Goal: Task Accomplishment & Management: Manage account settings

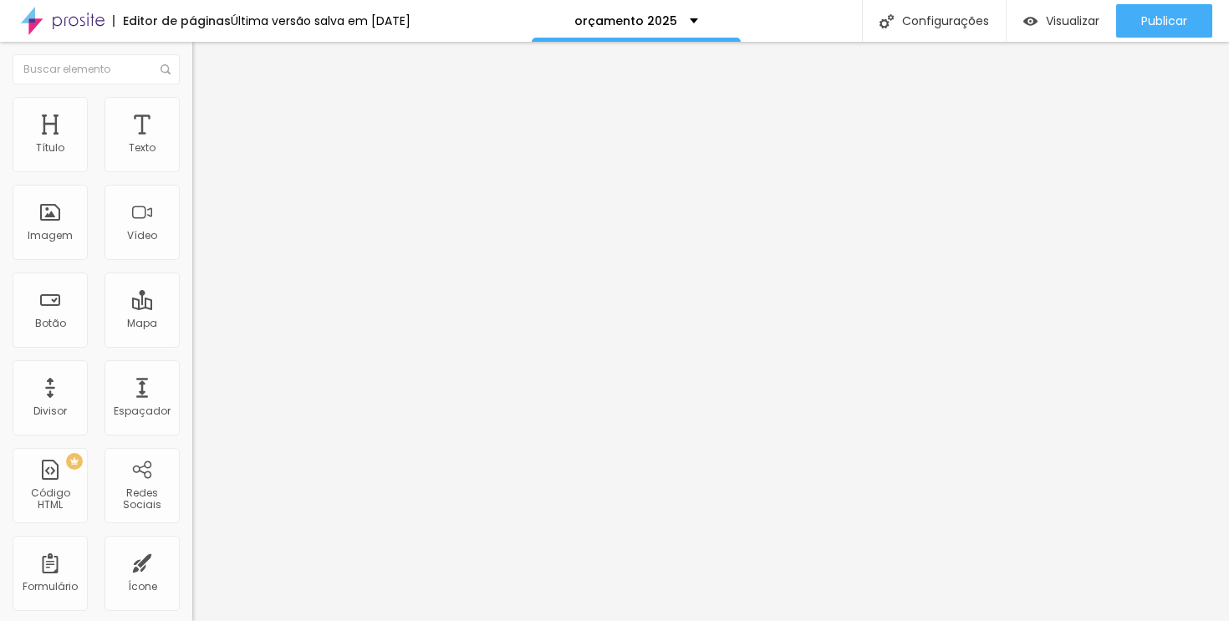
click at [205, 66] on div "Editar nulo" at bounding box center [248, 60] width 87 height 13
click at [192, 161] on button "button" at bounding box center [203, 152] width 23 height 18
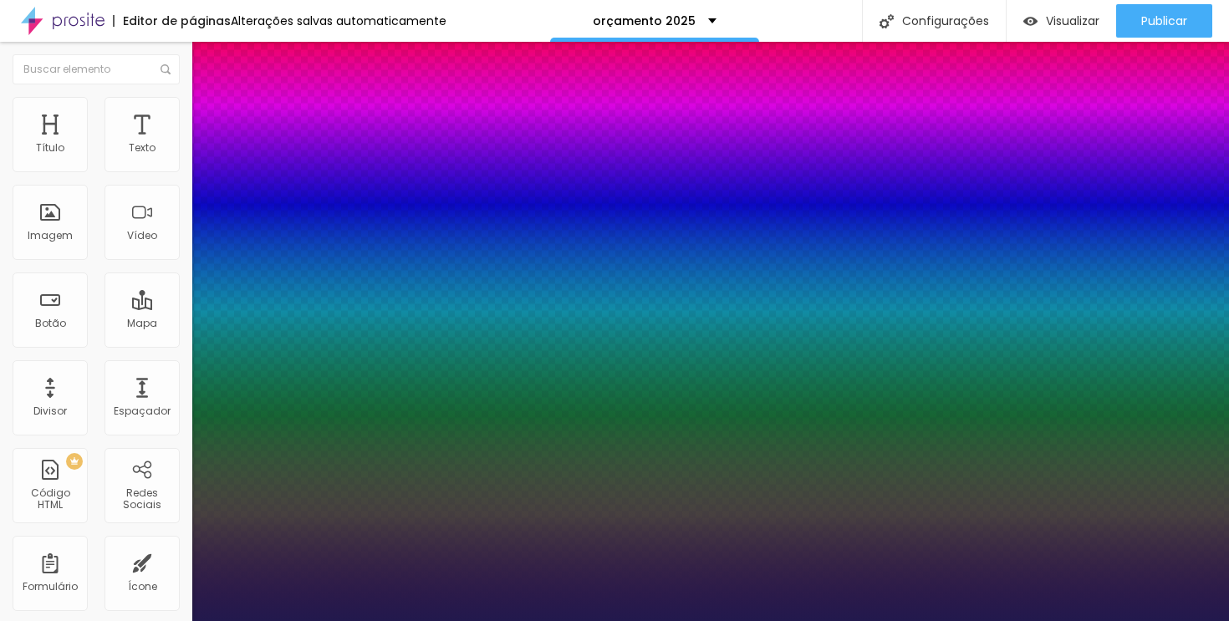
type input "1"
select select "MontserratLight"
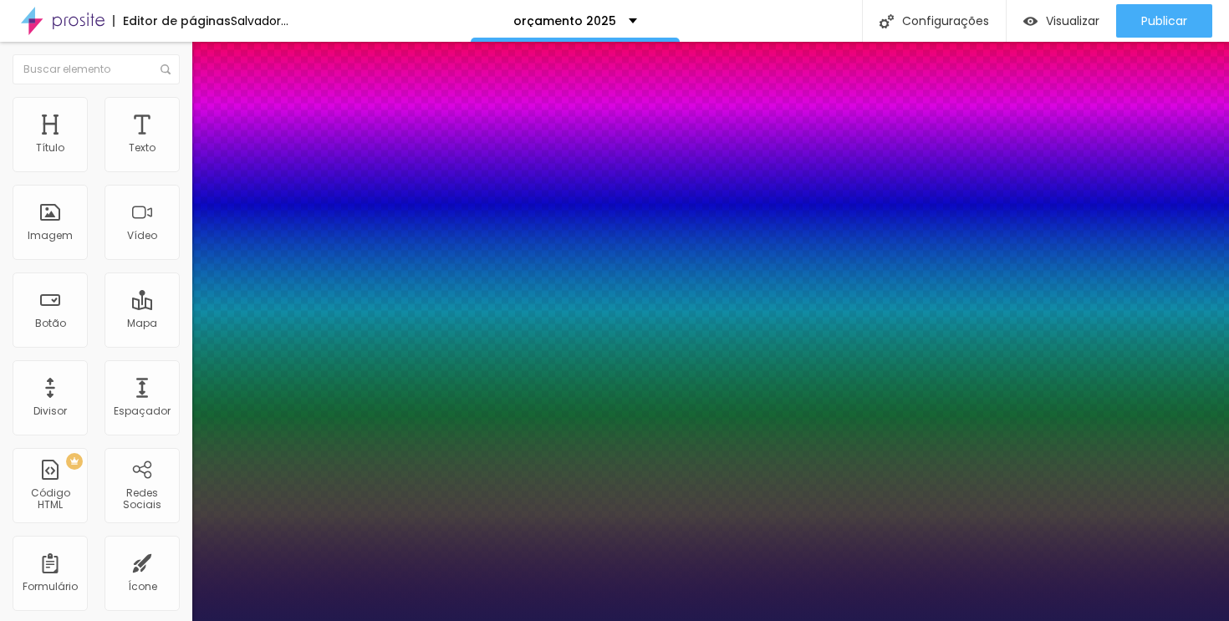
type input "1"
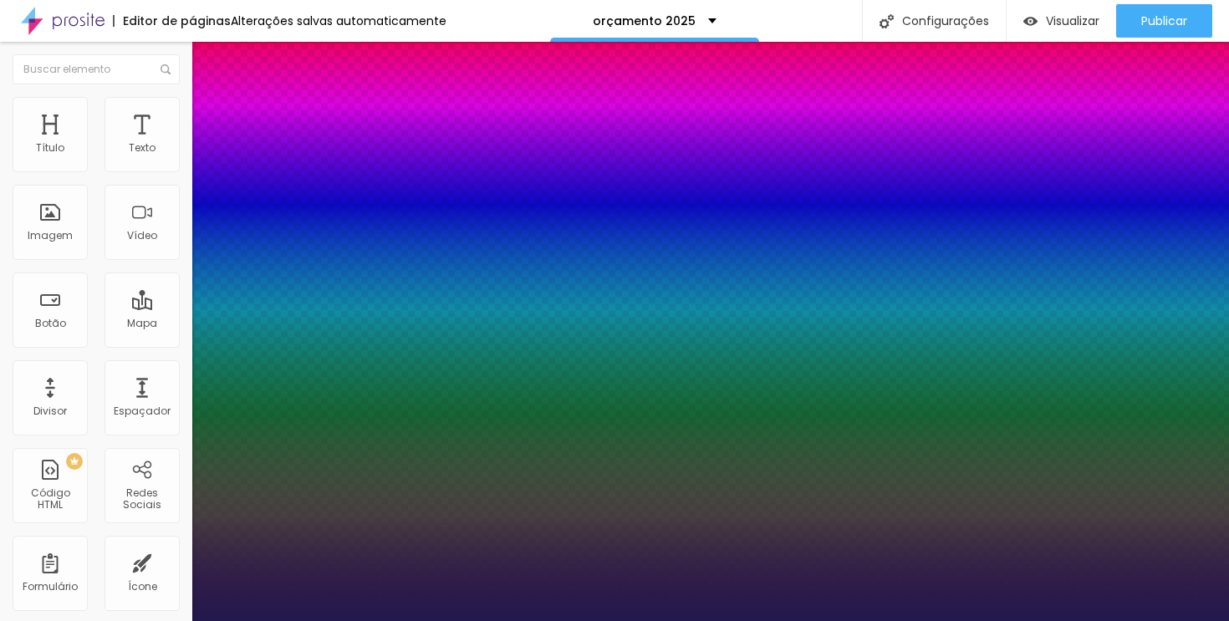
click at [440, 620] on div at bounding box center [614, 621] width 1229 height 0
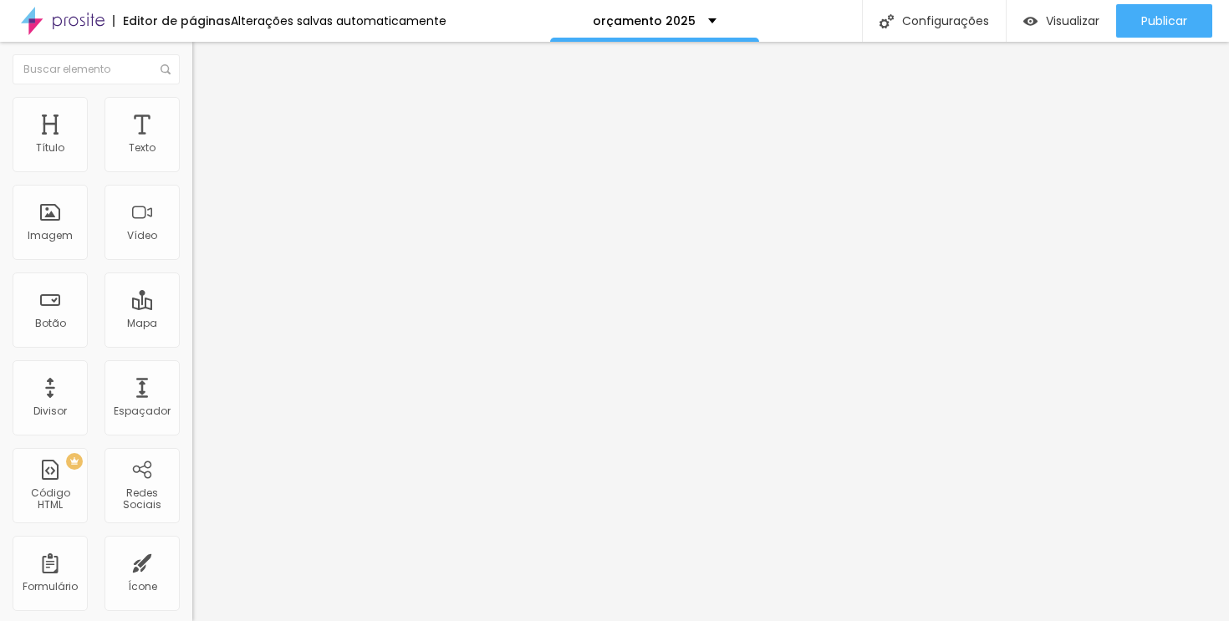
click at [192, 161] on button "button" at bounding box center [203, 152] width 23 height 18
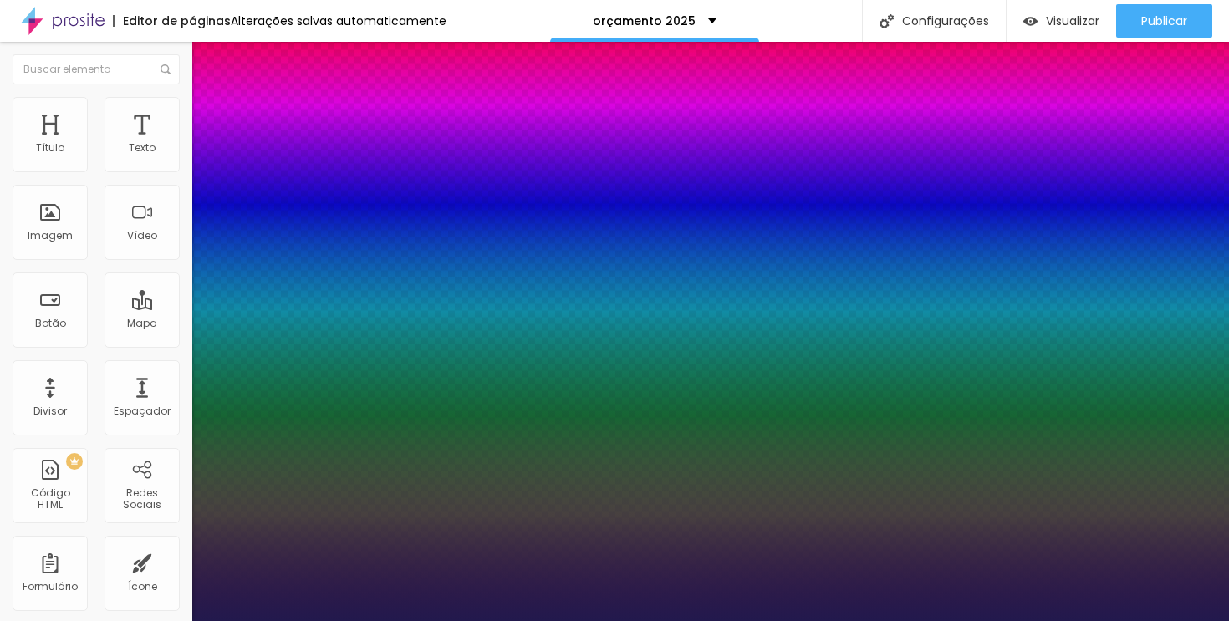
type input "1"
type input "13"
type input "1"
type input "12"
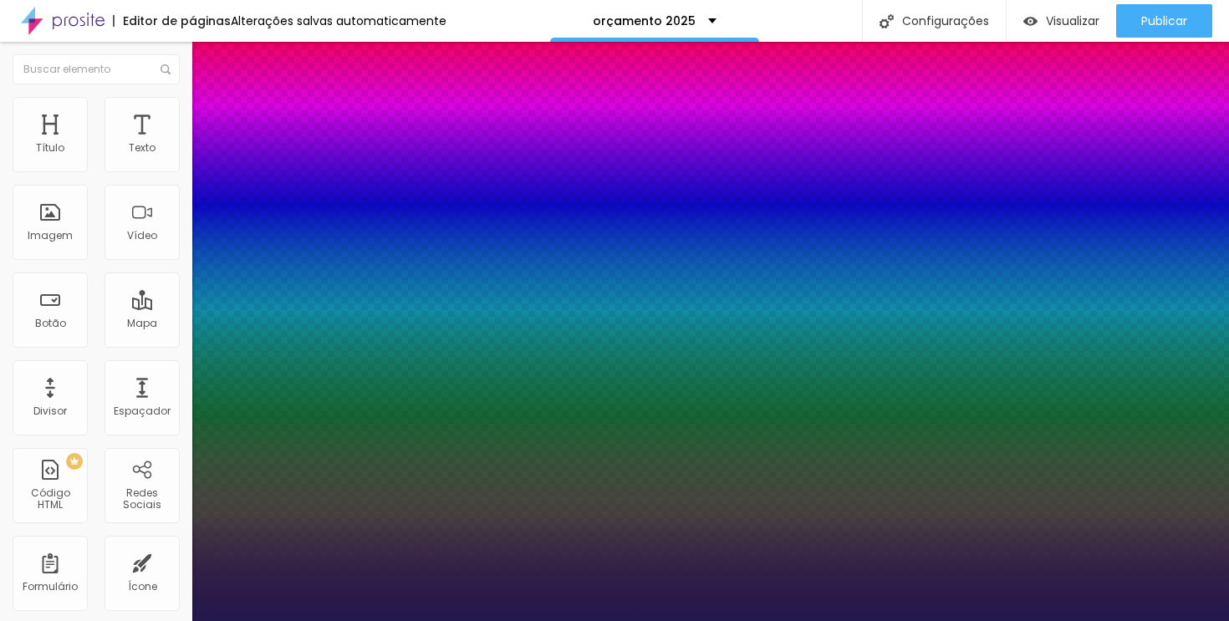
type input "12"
type input "1"
type input "11"
type input "1"
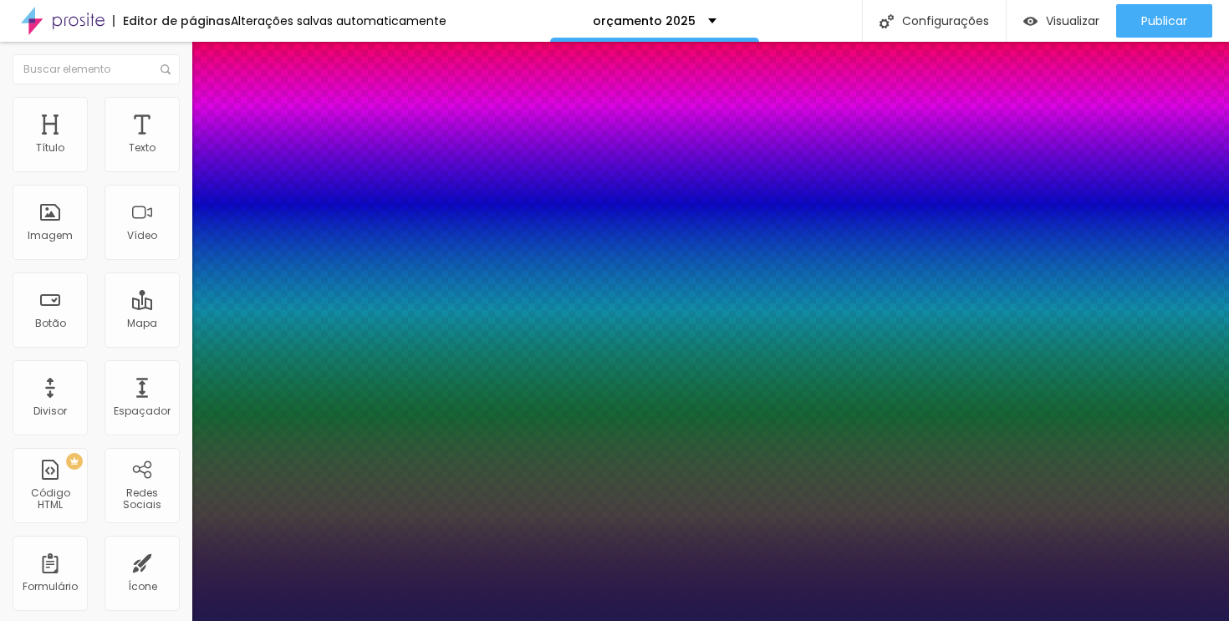
type input "12"
type input "1"
type input "12"
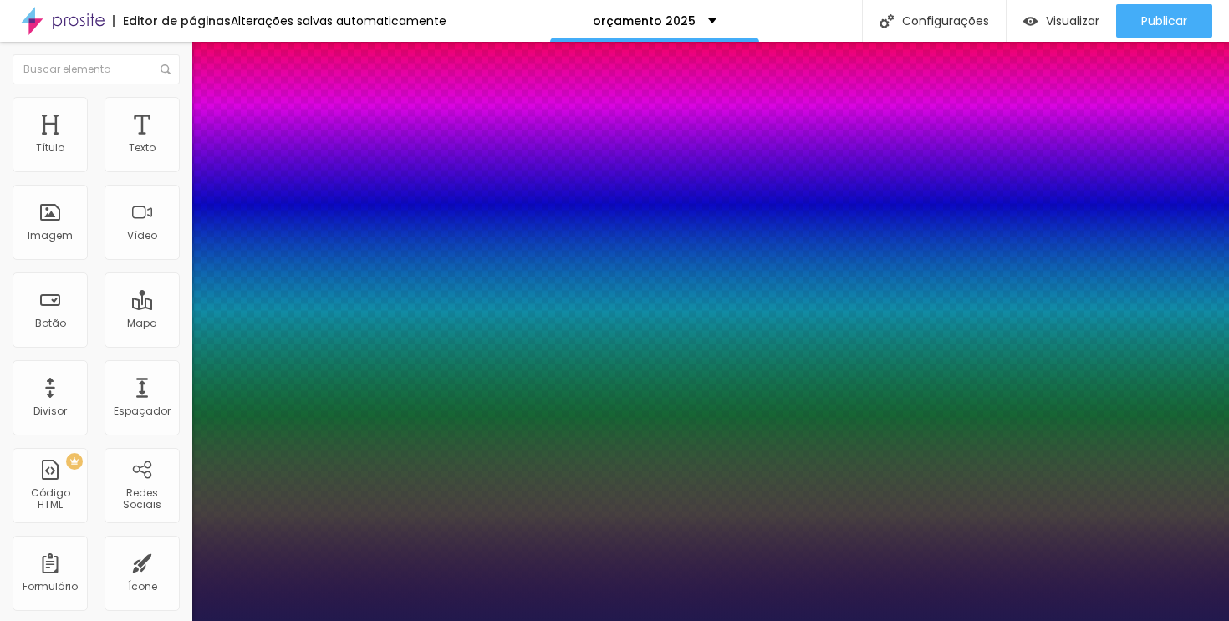
click at [495, 620] on div at bounding box center [614, 621] width 1229 height 0
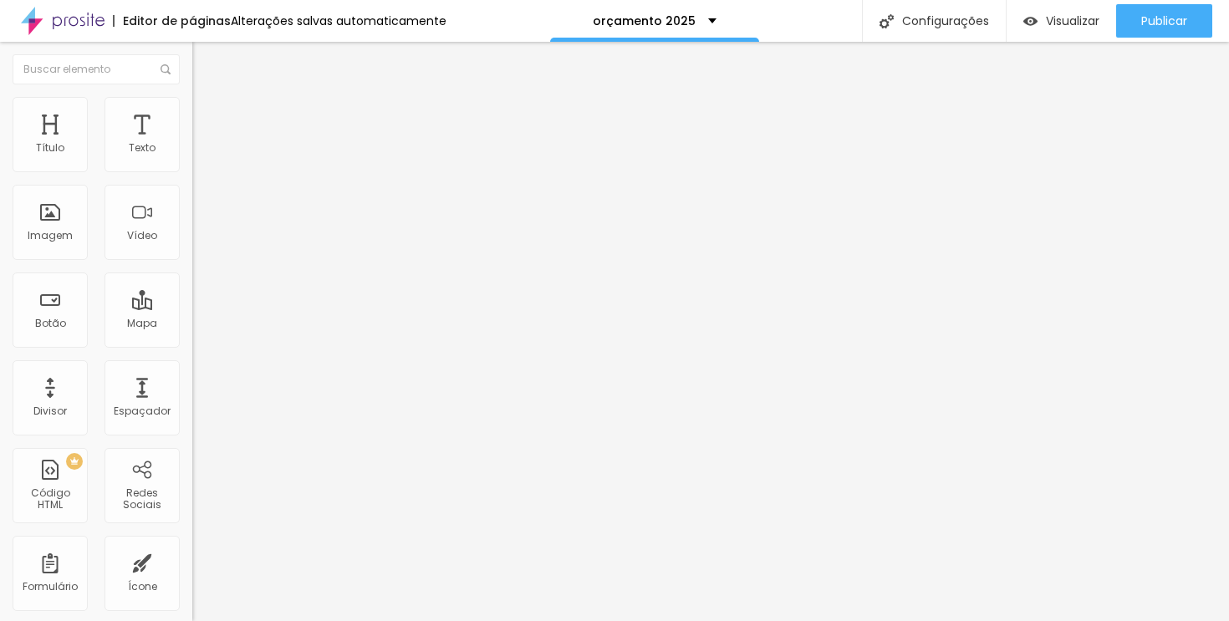
click at [192, 156] on div "Tipografia Voltar ao padrão" at bounding box center [288, 137] width 192 height 47
click at [192, 156] on button "button" at bounding box center [203, 152] width 23 height 18
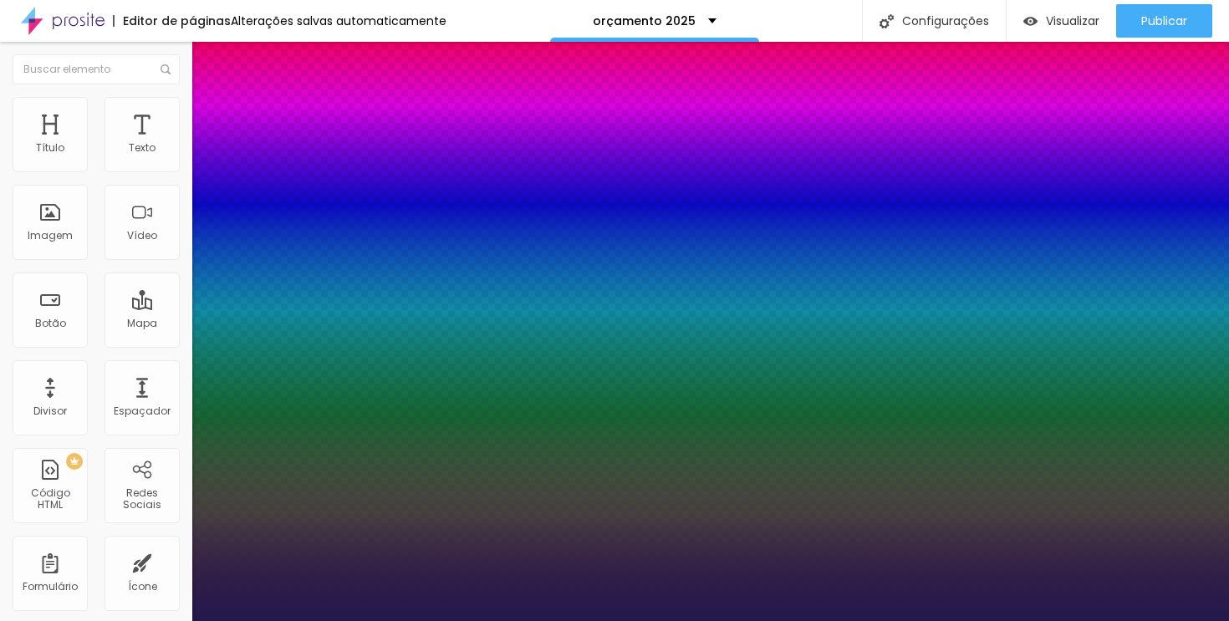
type input "1"
type input "9"
type input "1"
type input "10"
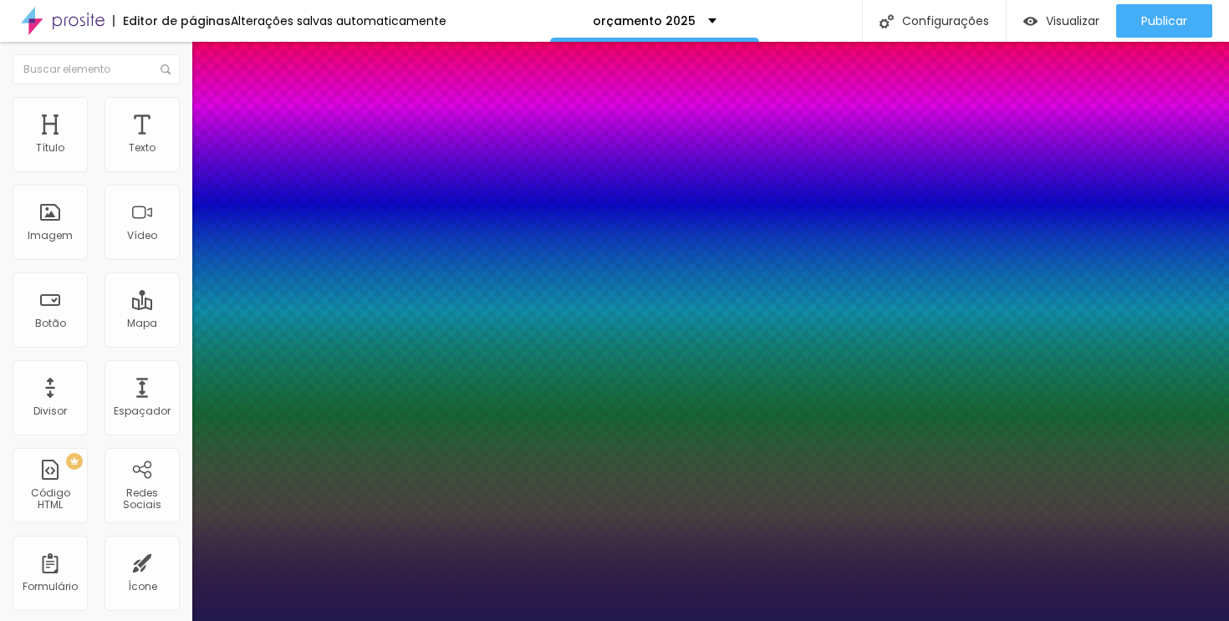
type input "10"
type input "1"
type input "11"
type input "1"
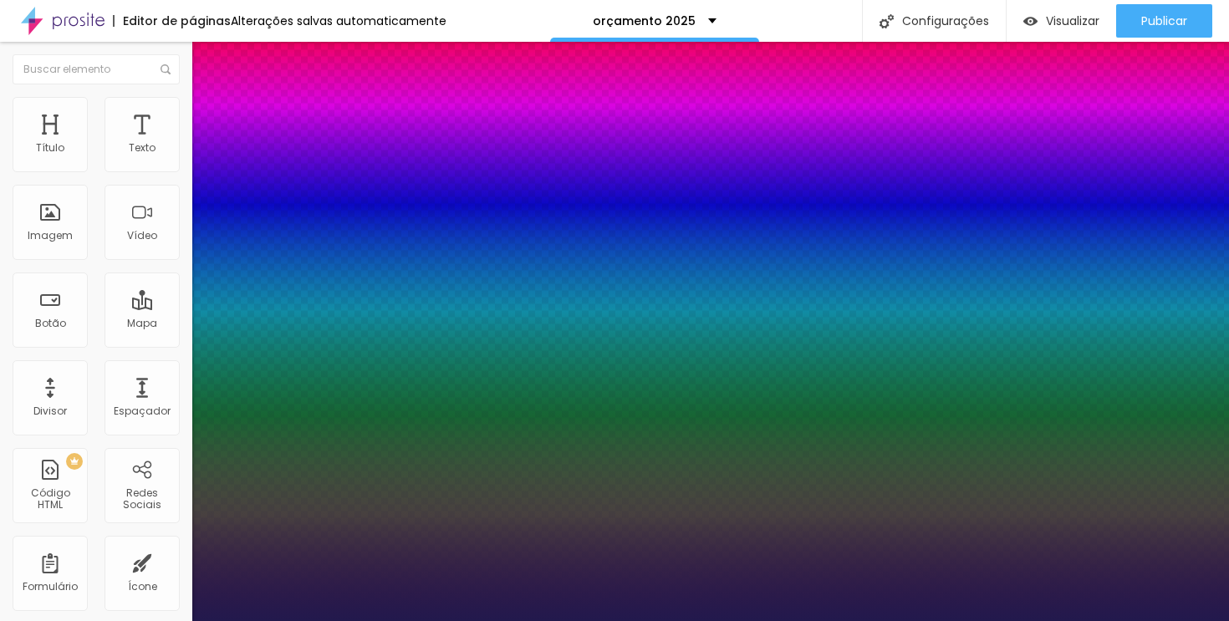
type input "12"
type input "1"
click at [360, 620] on div at bounding box center [614, 621] width 1229 height 0
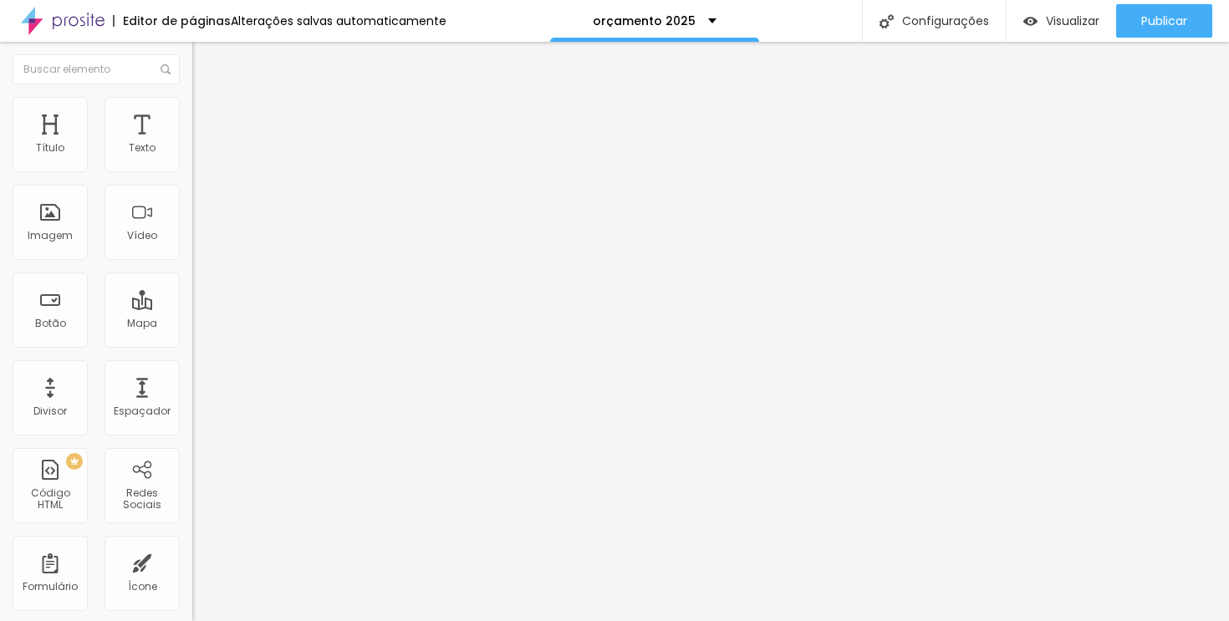
click at [192, 156] on div "Tipografia Voltar ao padrão" at bounding box center [288, 137] width 192 height 47
click at [192, 160] on button "button" at bounding box center [203, 152] width 23 height 18
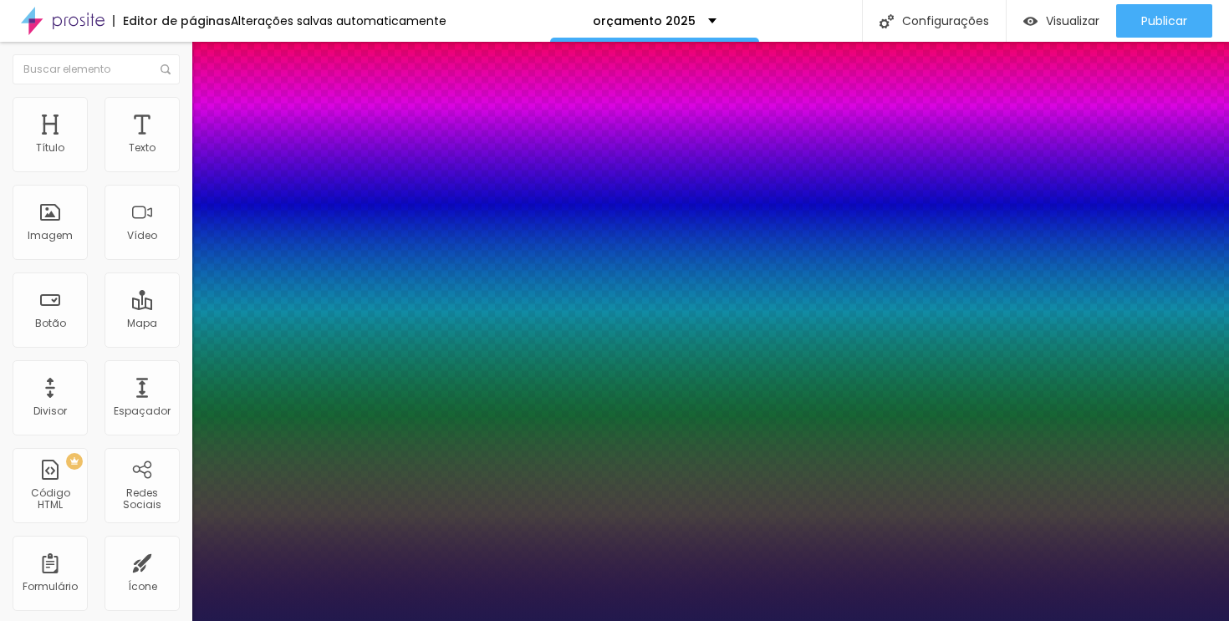
type input "1"
click at [520, 620] on div at bounding box center [614, 621] width 1229 height 0
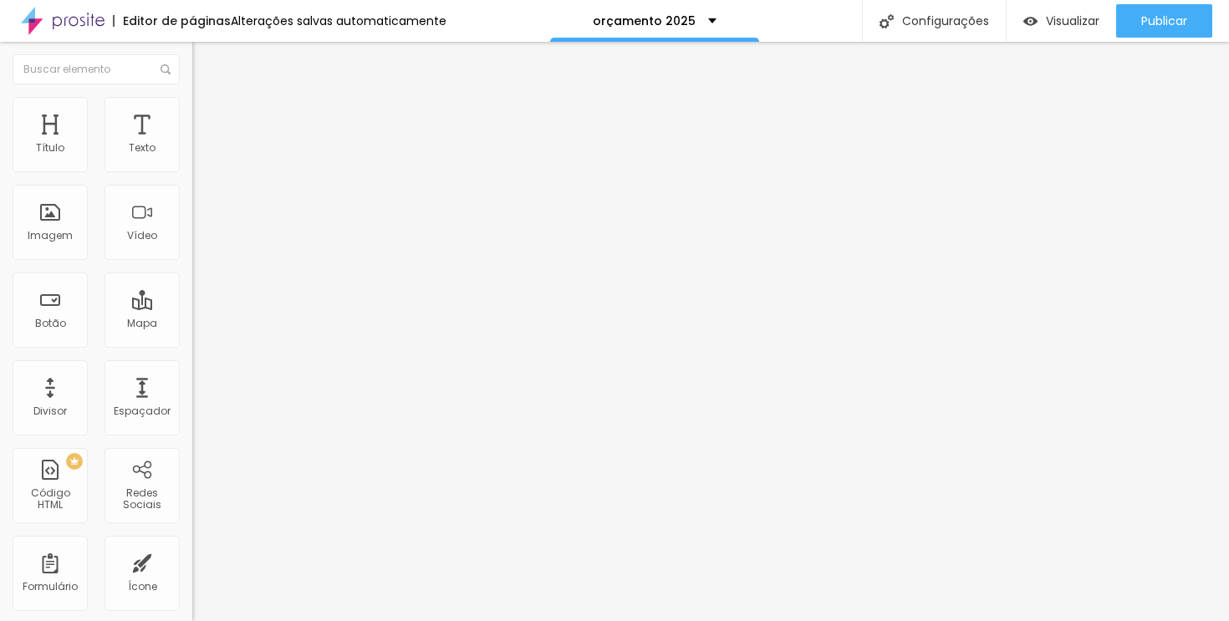
click at [192, 161] on button "button" at bounding box center [203, 152] width 23 height 18
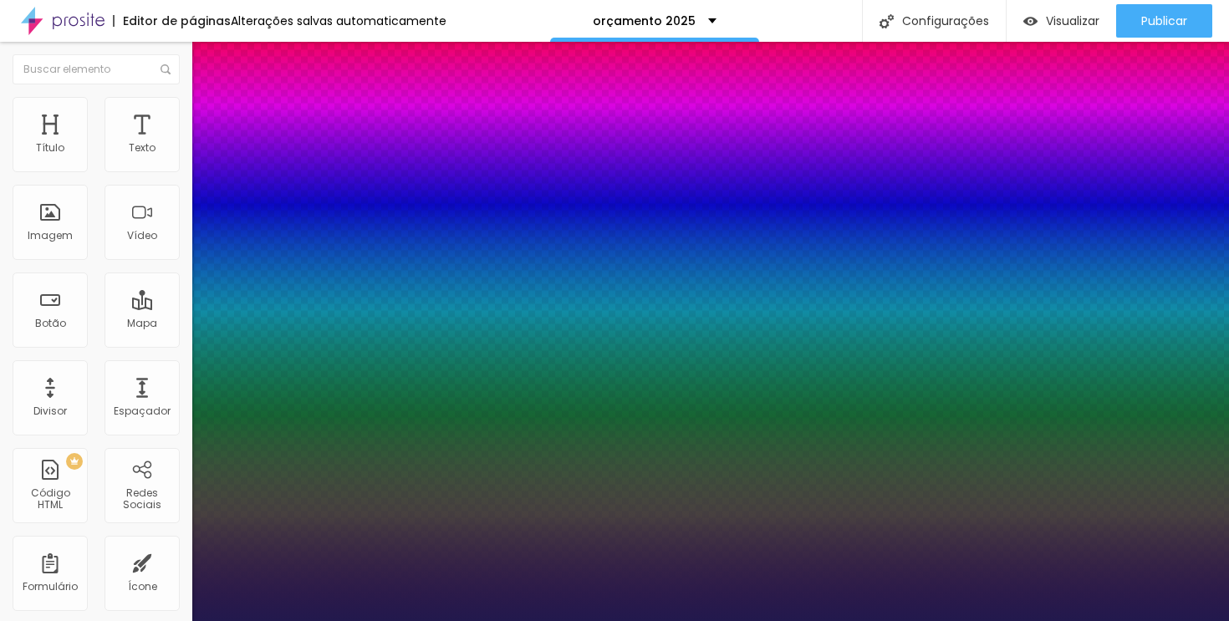
type input "1"
type input "14"
type input "1"
type input "15"
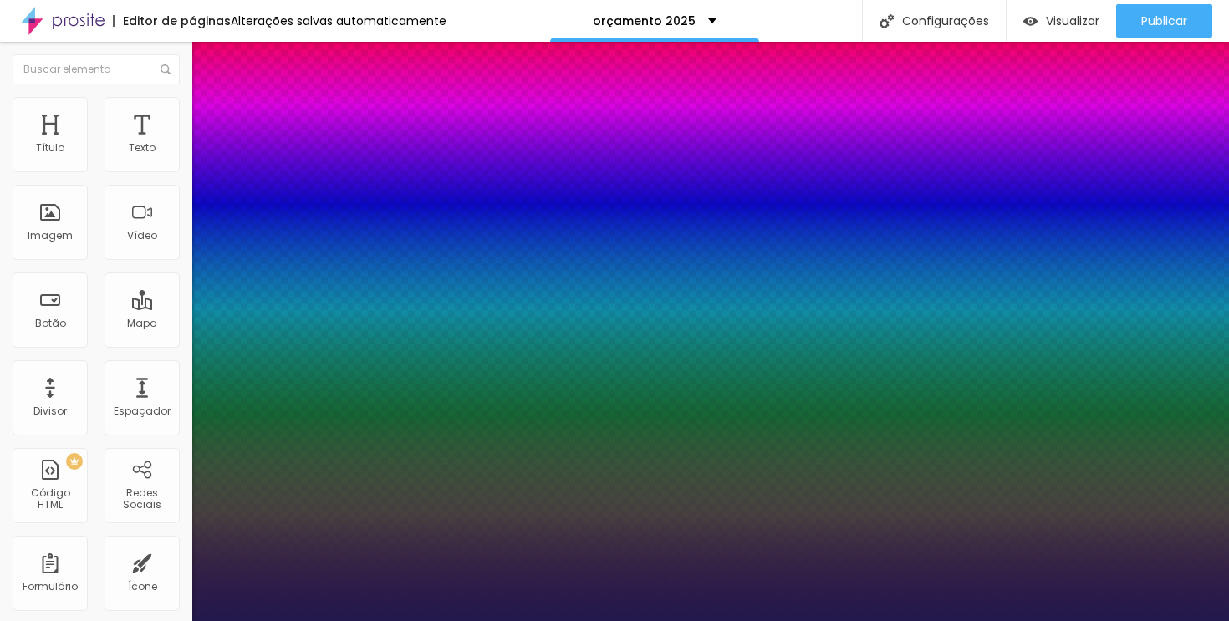
type input "15"
type input "1"
type input "16"
type input "1"
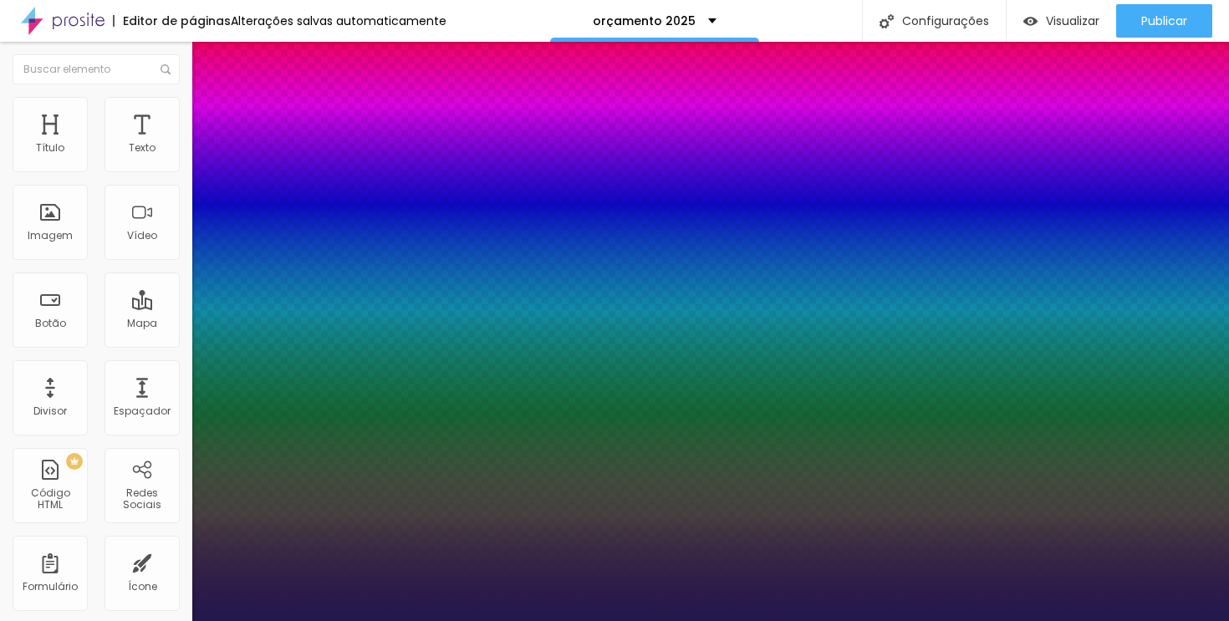
type input "16"
click at [525, 620] on div at bounding box center [614, 621] width 1229 height 0
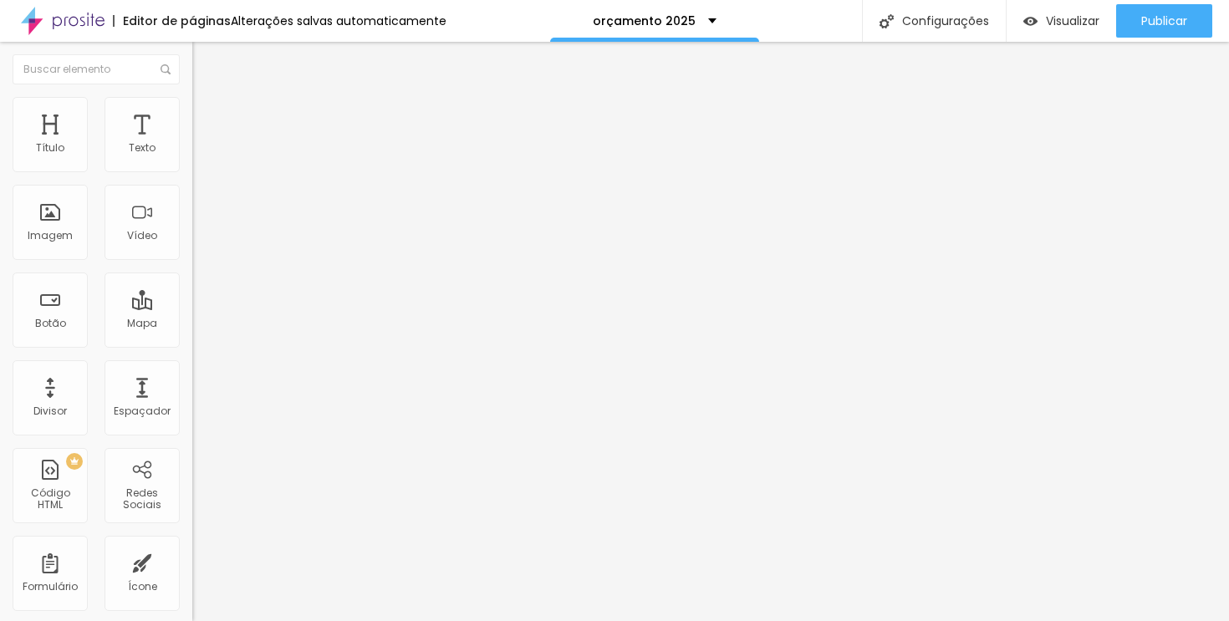
click at [199, 156] on icon "button" at bounding box center [204, 150] width 10 height 10
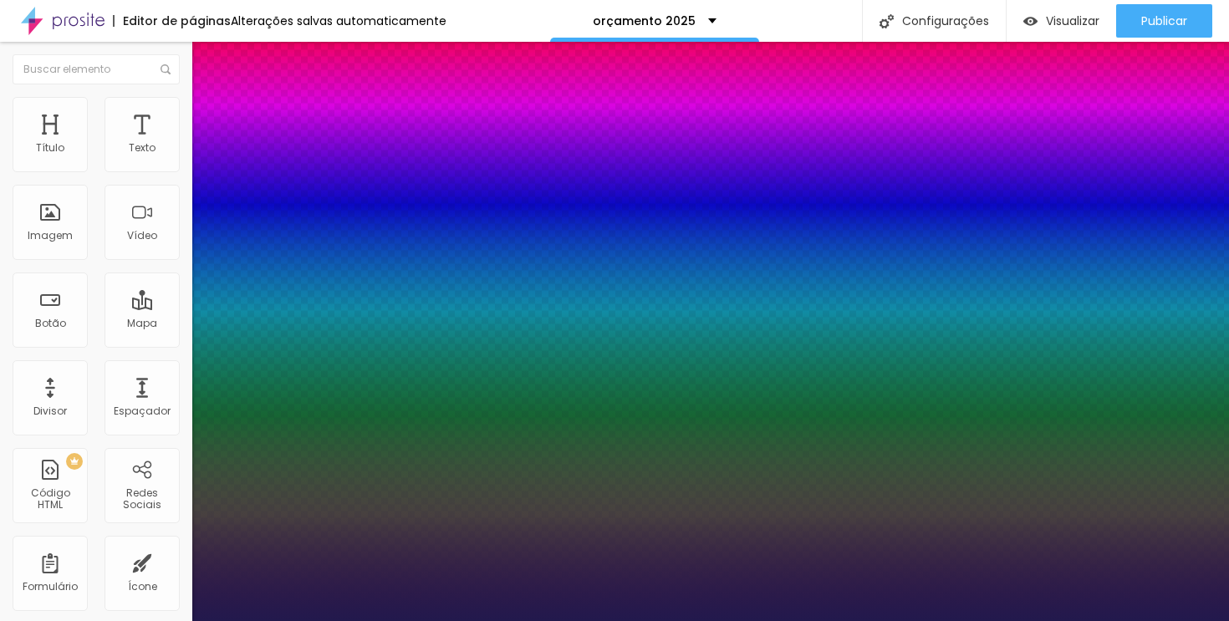
type input "1"
type input "15"
type input "1"
type input "14"
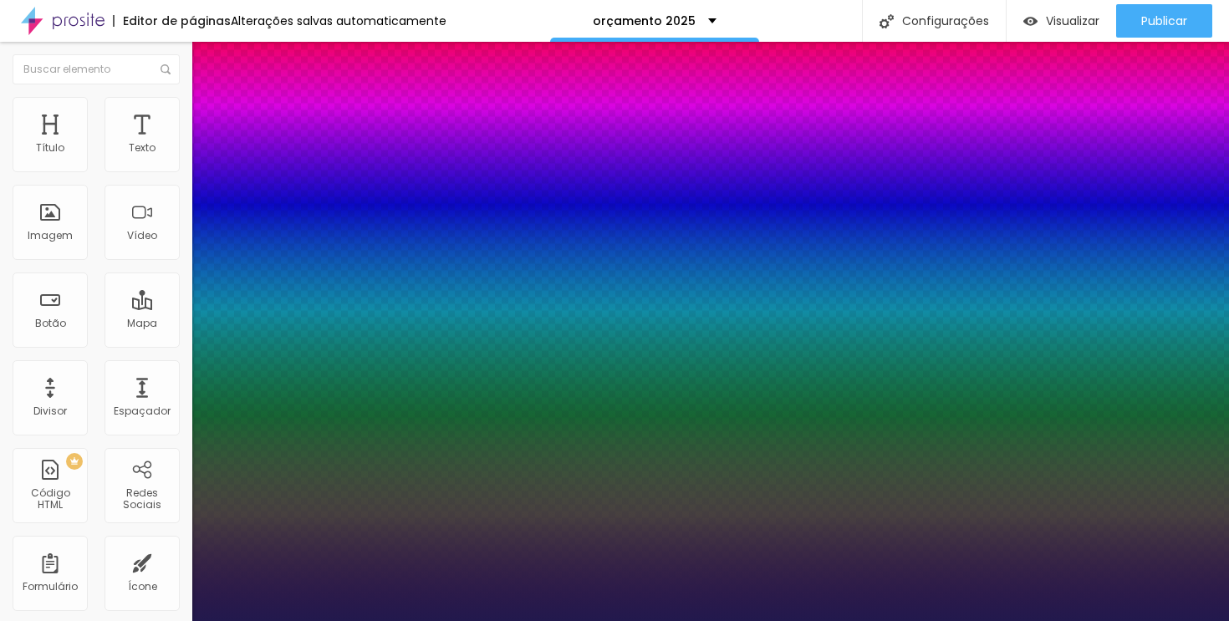
type input "14"
type input "1"
type input "13"
type input "1"
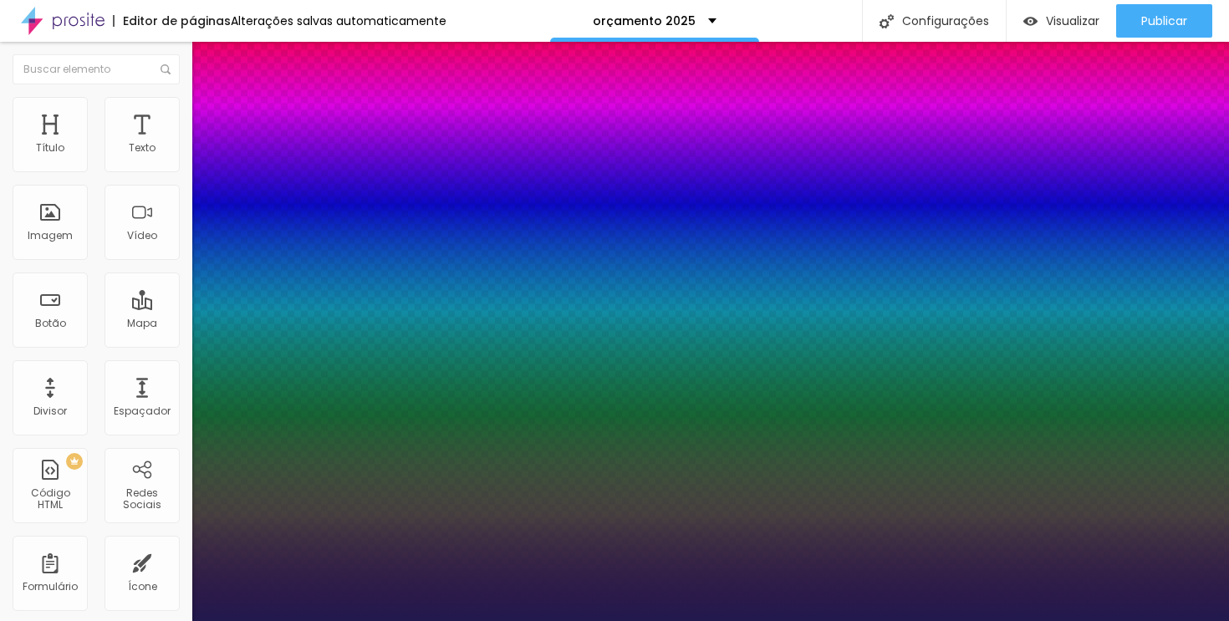
type input "12"
type input "1"
type input "11"
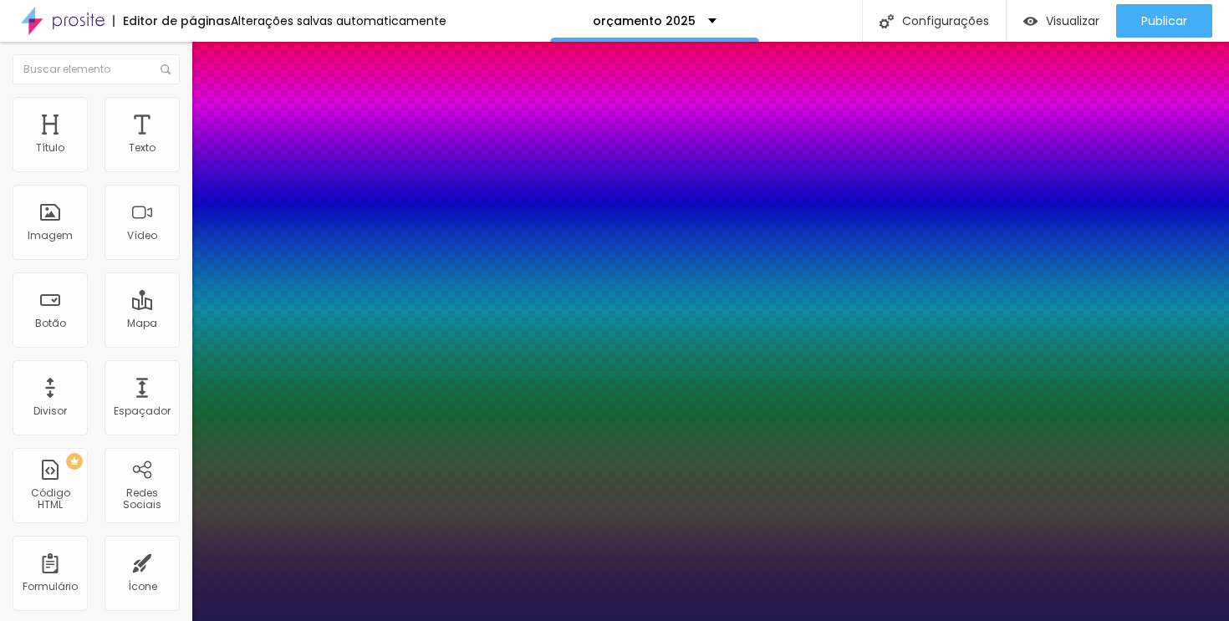
type input "1"
type input "12"
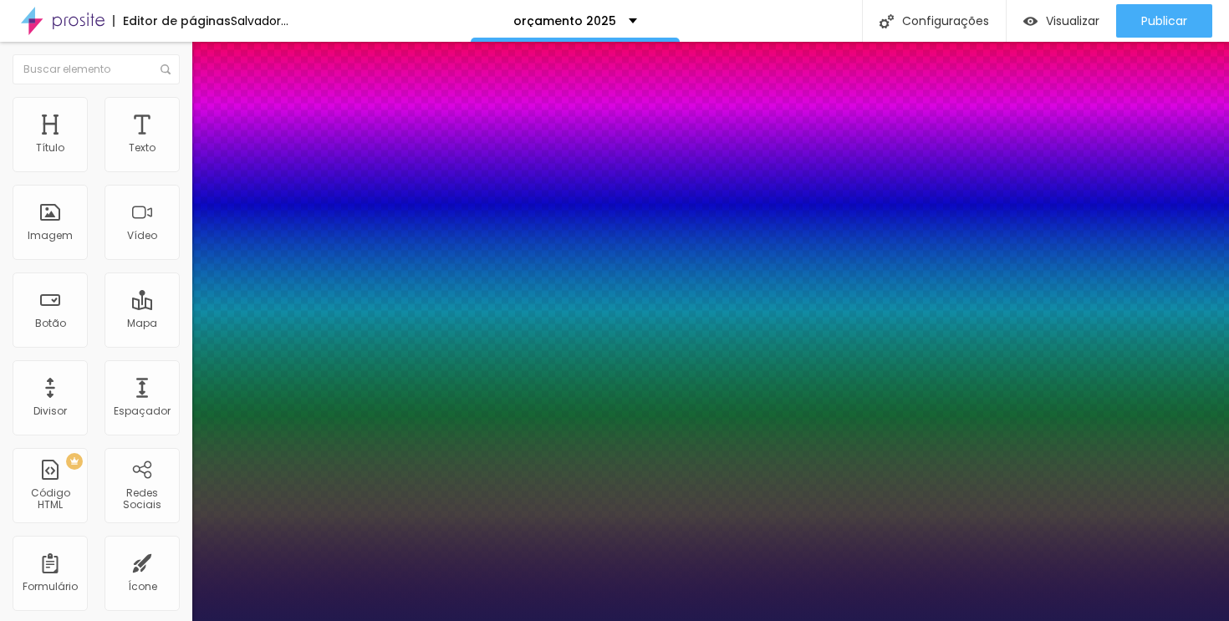
type input "1"
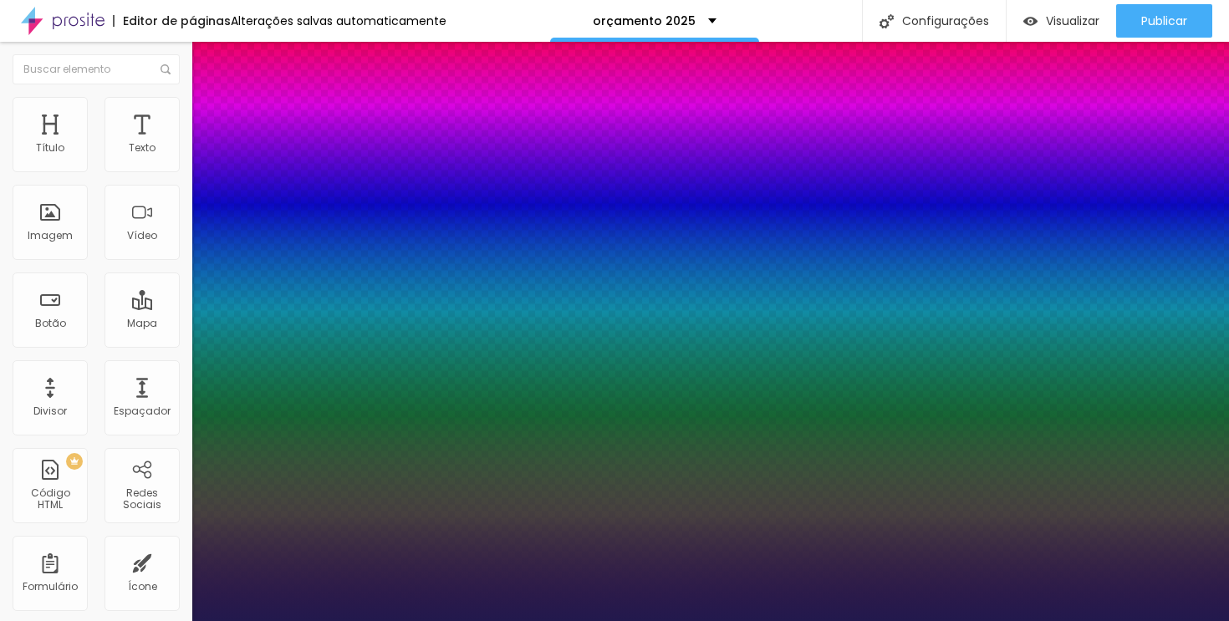
type input "11"
type input "1"
type input "11"
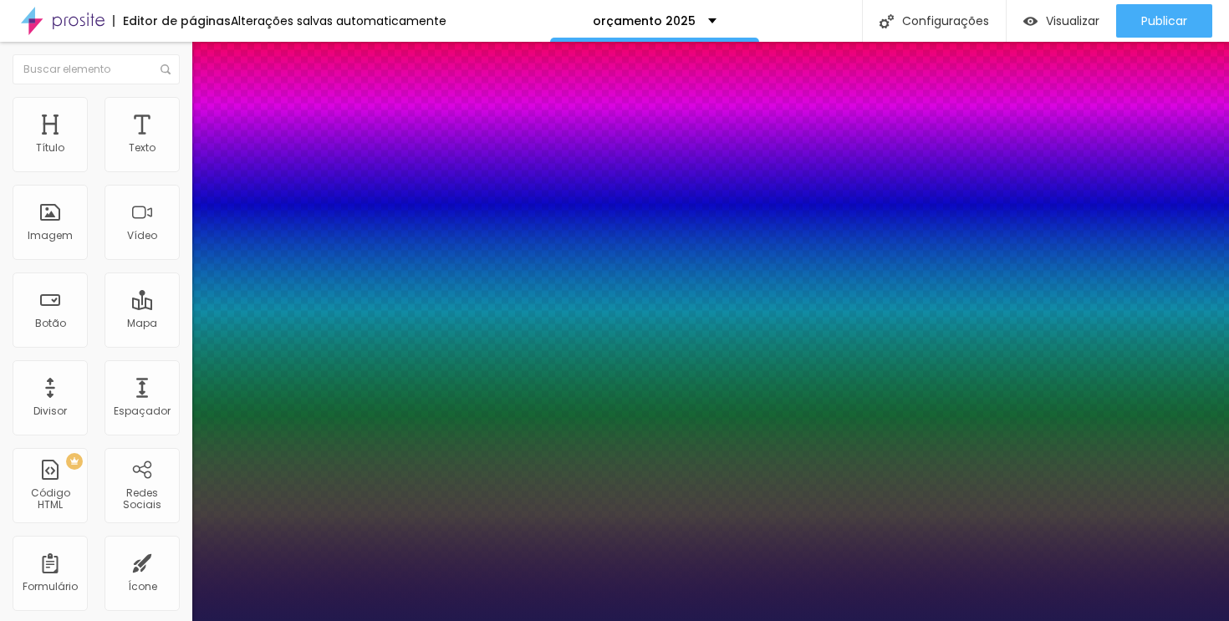
click at [451, 620] on div at bounding box center [614, 621] width 1229 height 0
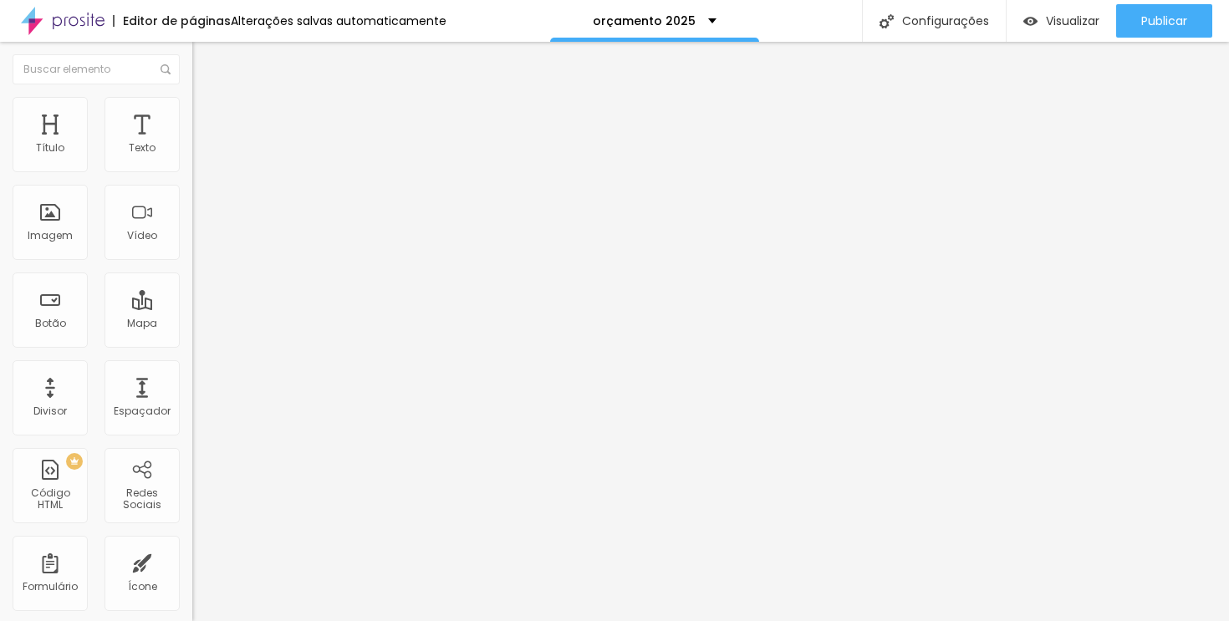
click at [201, 154] on icon "button" at bounding box center [204, 150] width 7 height 7
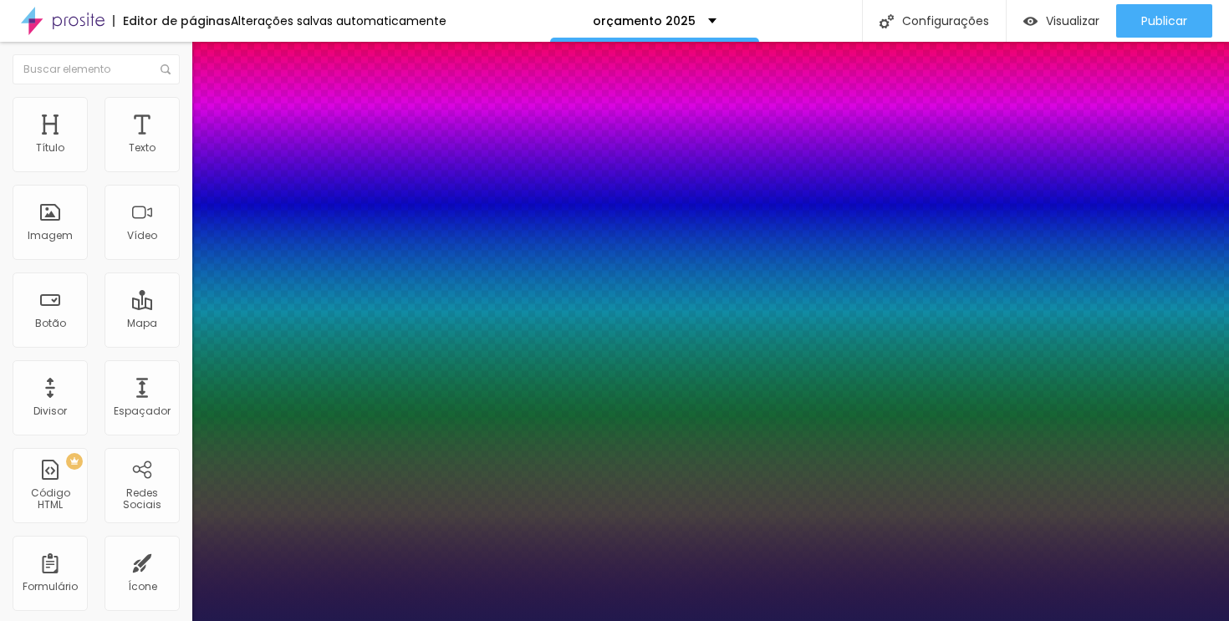
type input "1"
type input "13"
type input "1"
type input "14"
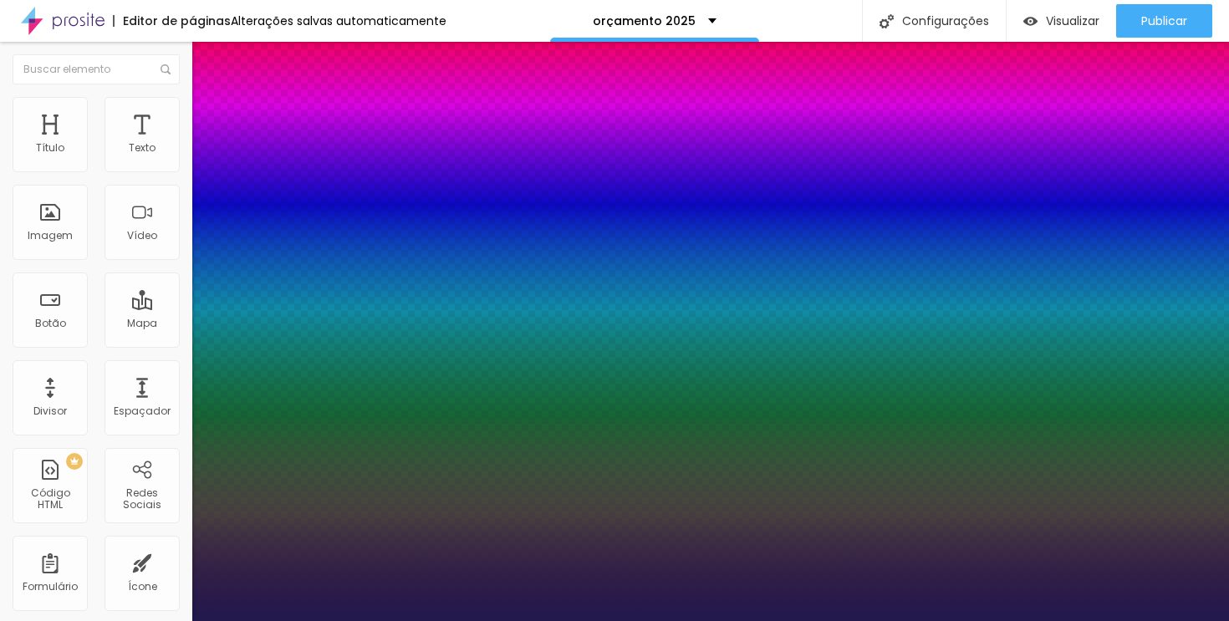
type input "14"
type input "1"
type input "15"
type input "1"
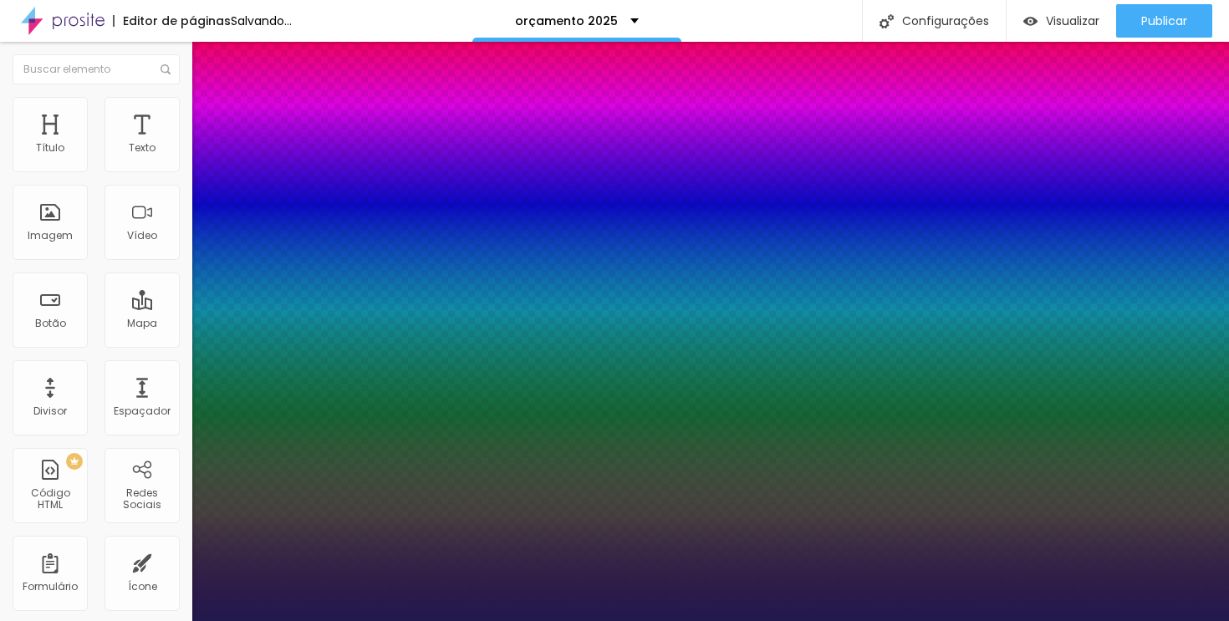
type input "16"
type input "1"
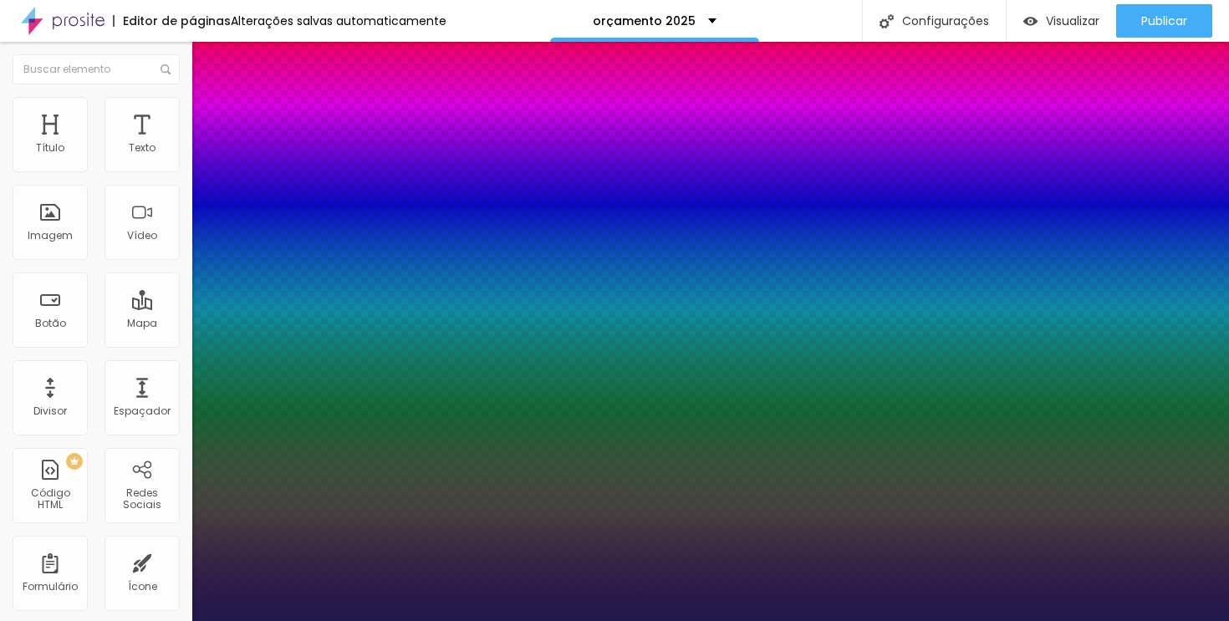
type input "17"
type input "1"
type input "16"
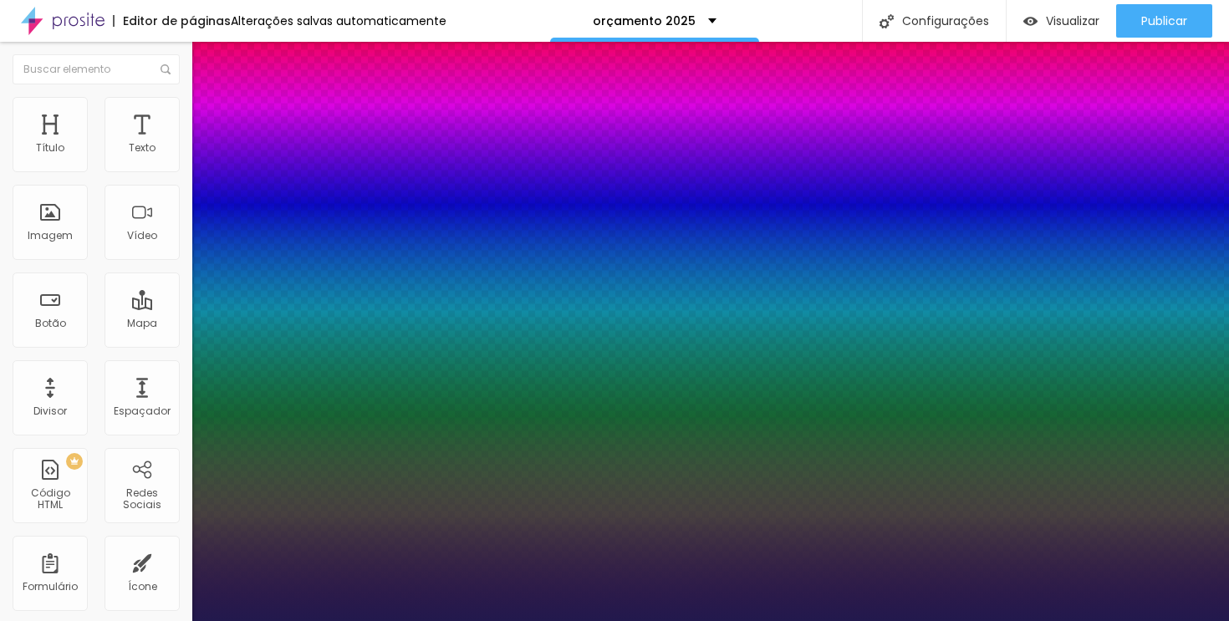
type input "1"
type input "15"
type input "1"
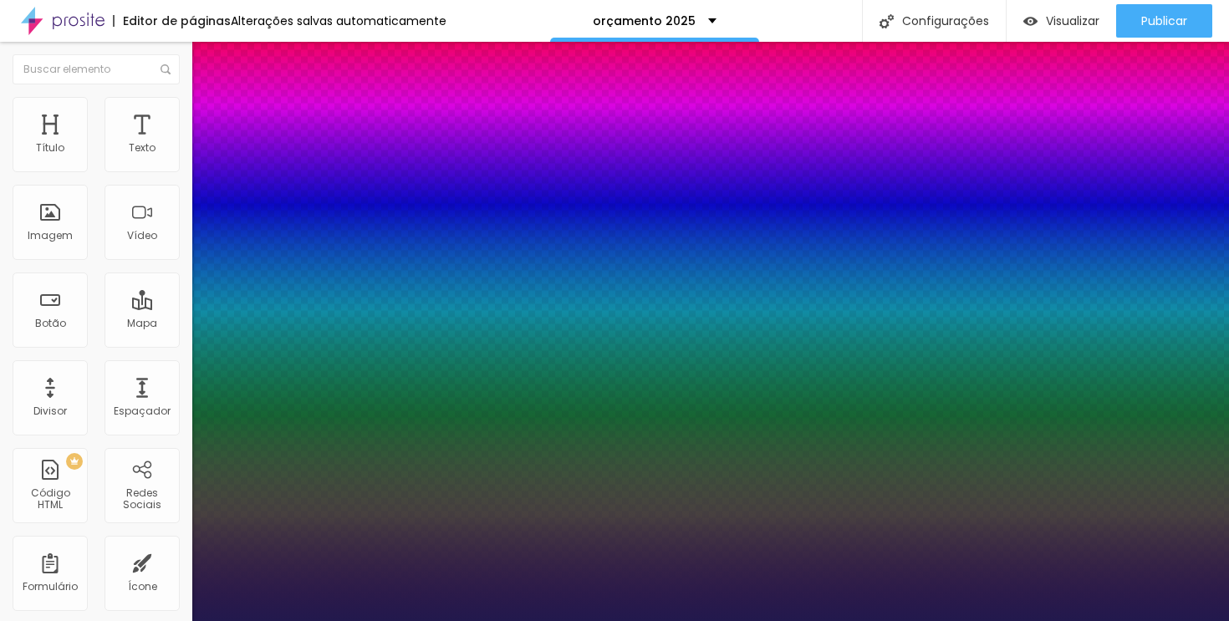
type input "16"
type input "1"
type input "17"
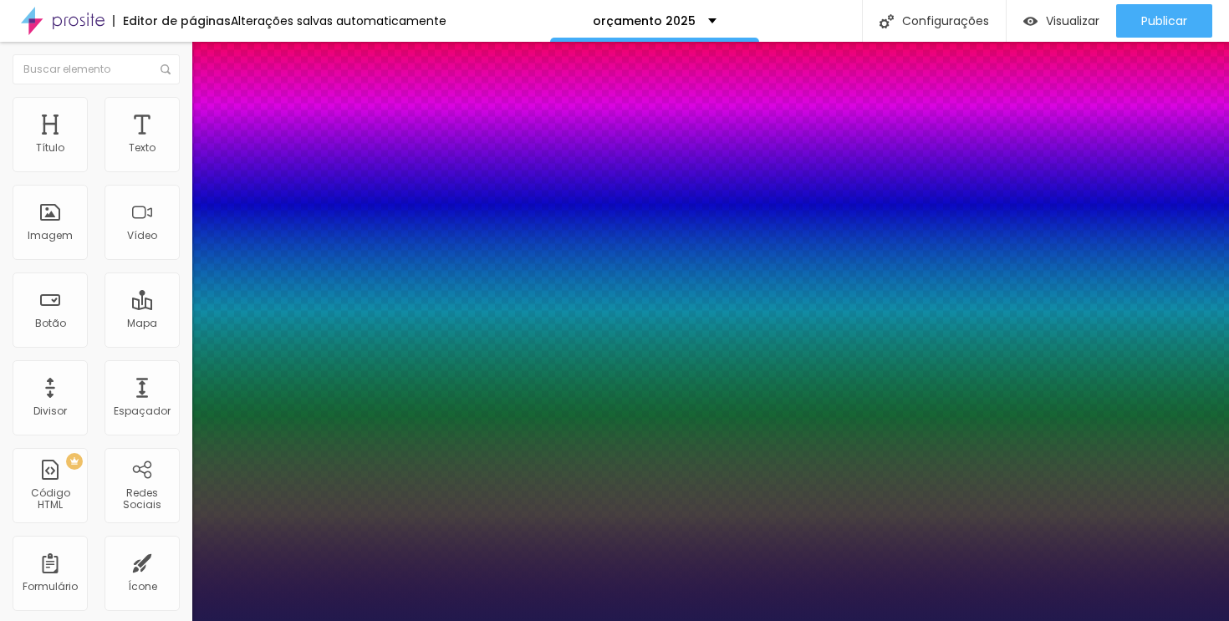
type input "1"
type input "16"
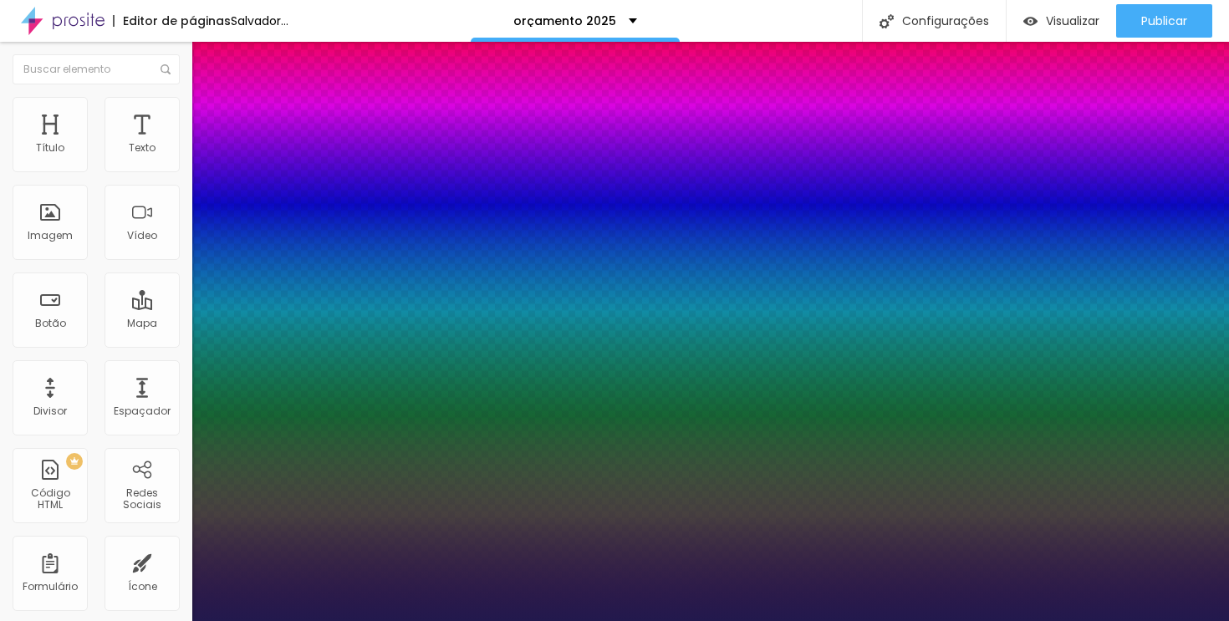
type input "1"
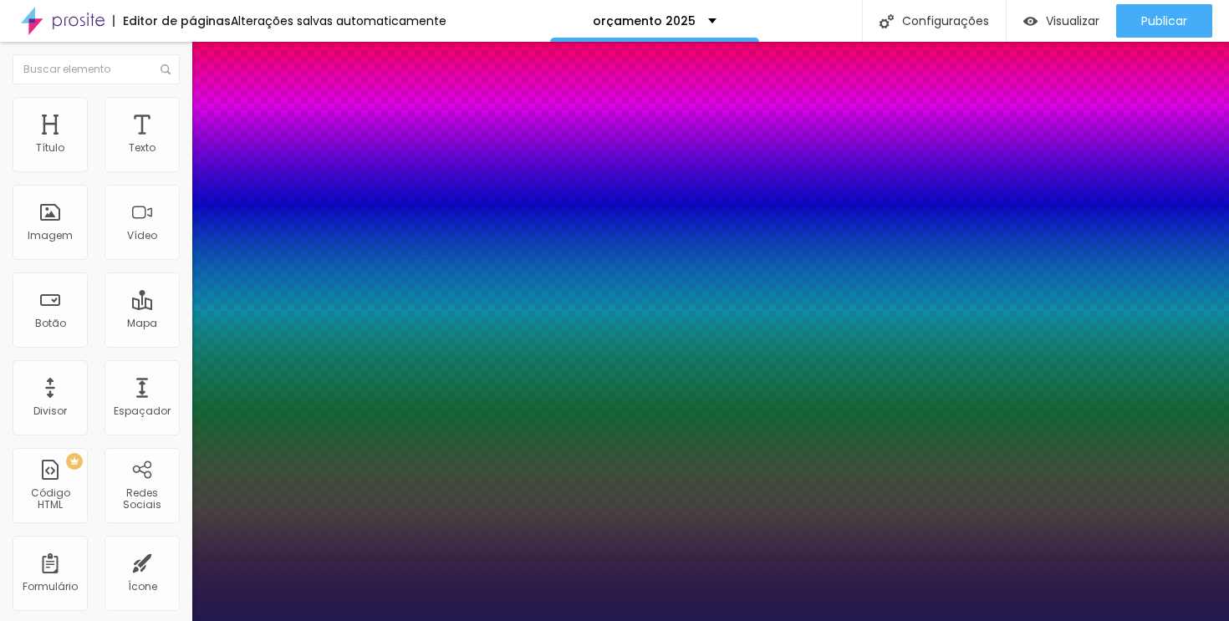
type input "16"
click at [493, 620] on div at bounding box center [614, 621] width 1229 height 0
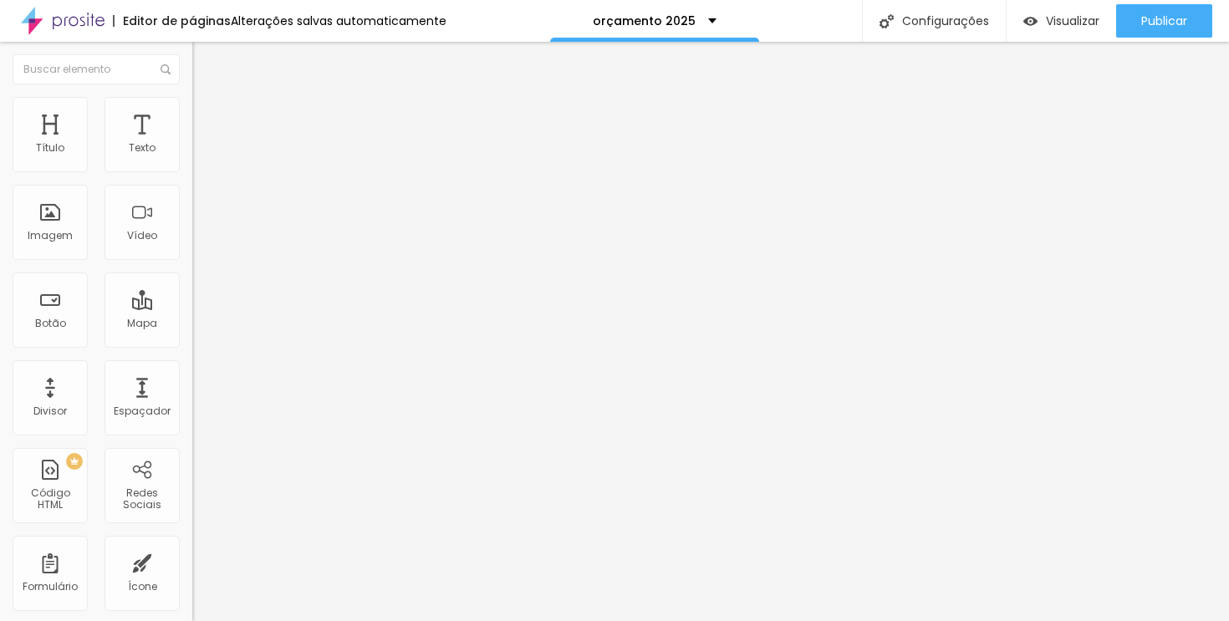
click at [199, 156] on icon "button" at bounding box center [204, 150] width 10 height 10
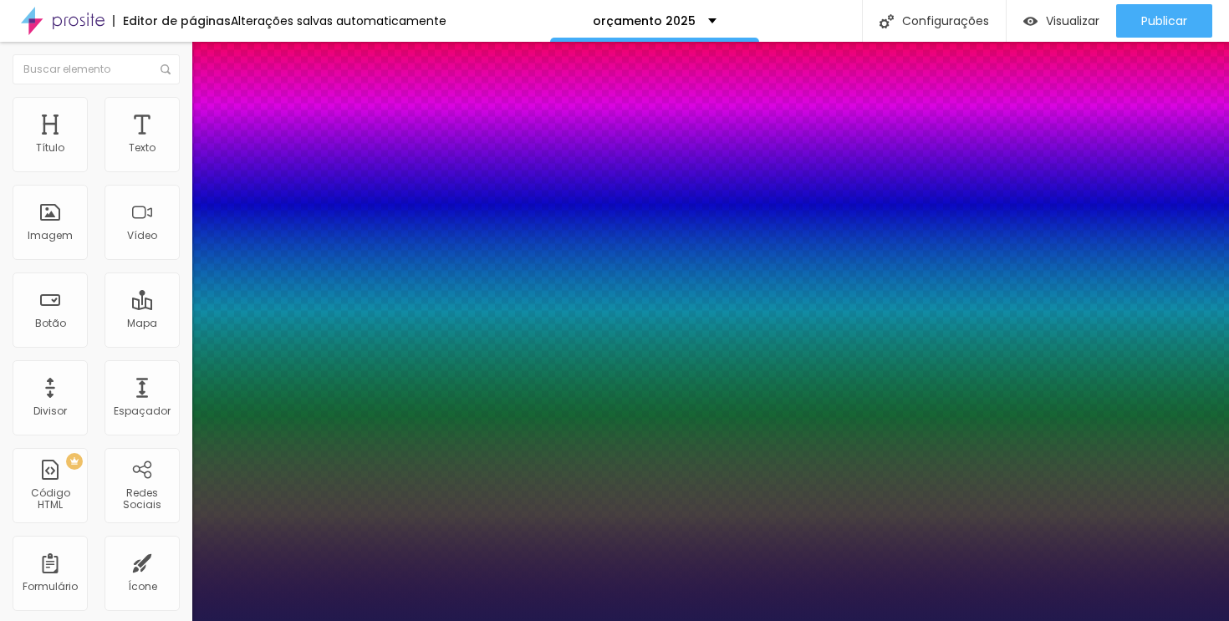
click at [557, 620] on div at bounding box center [614, 621] width 1229 height 0
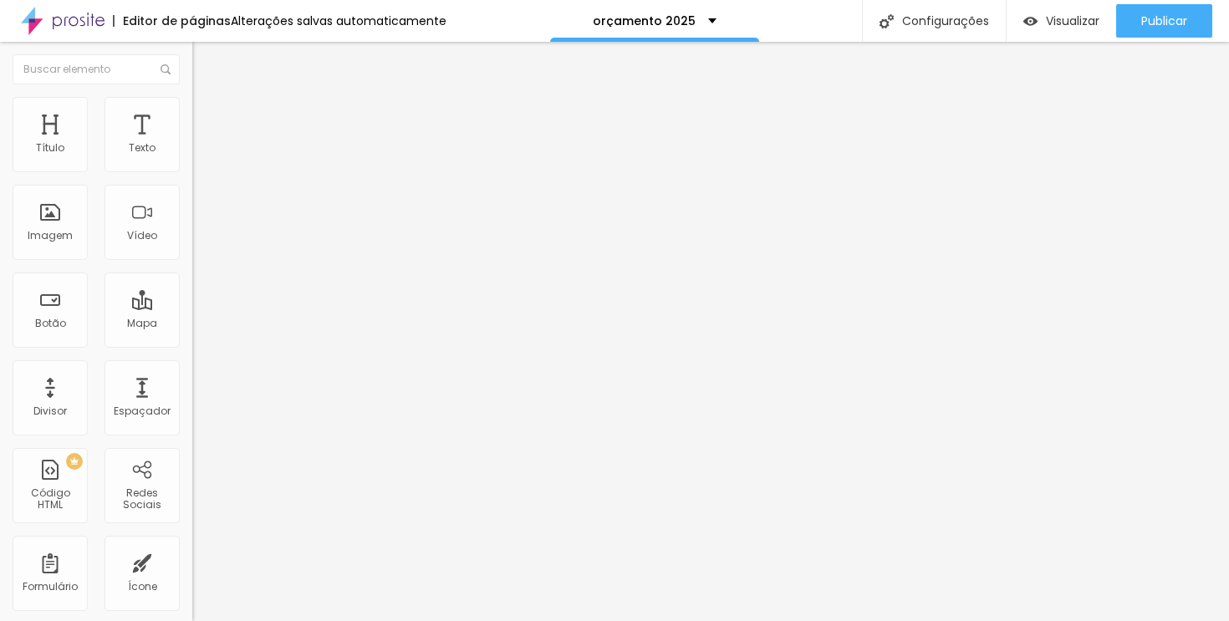
click at [192, 100] on img at bounding box center [199, 104] width 15 height 15
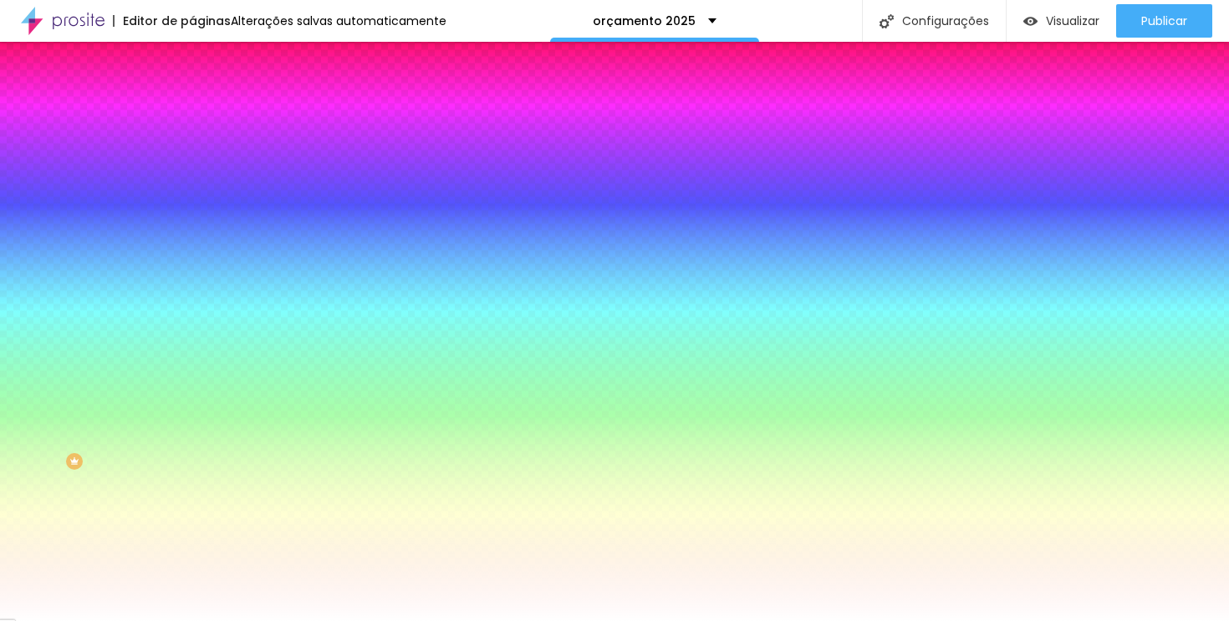
click at [192, 160] on div at bounding box center [288, 160] width 192 height 0
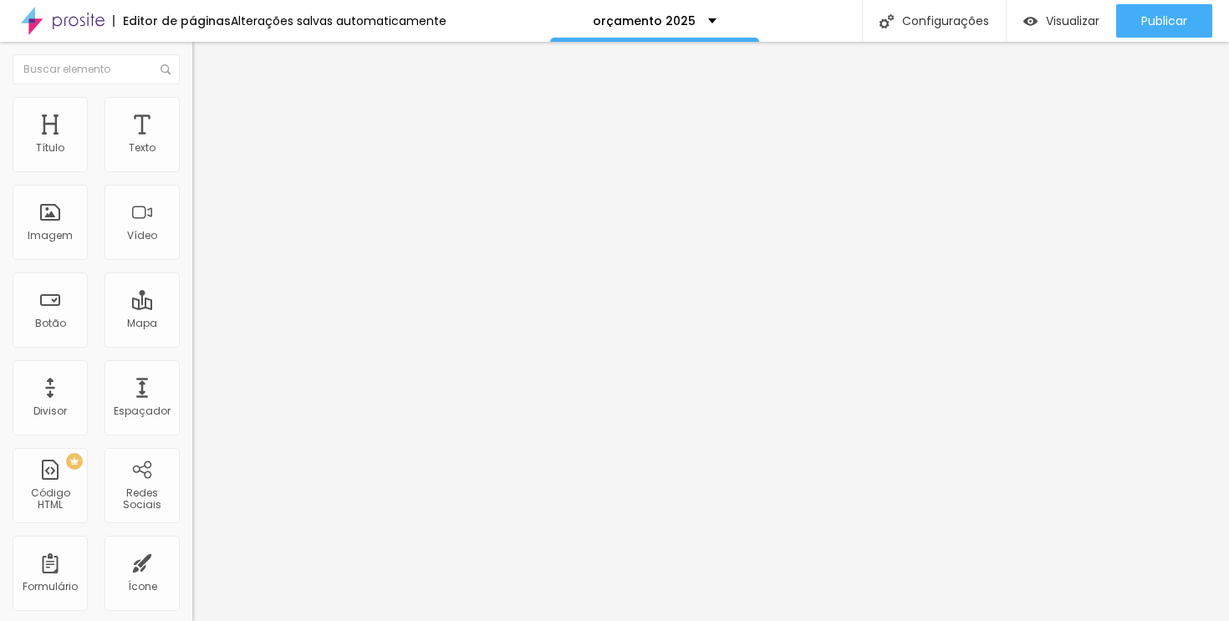
click at [207, 113] on font "Estilo" at bounding box center [220, 108] width 26 height 14
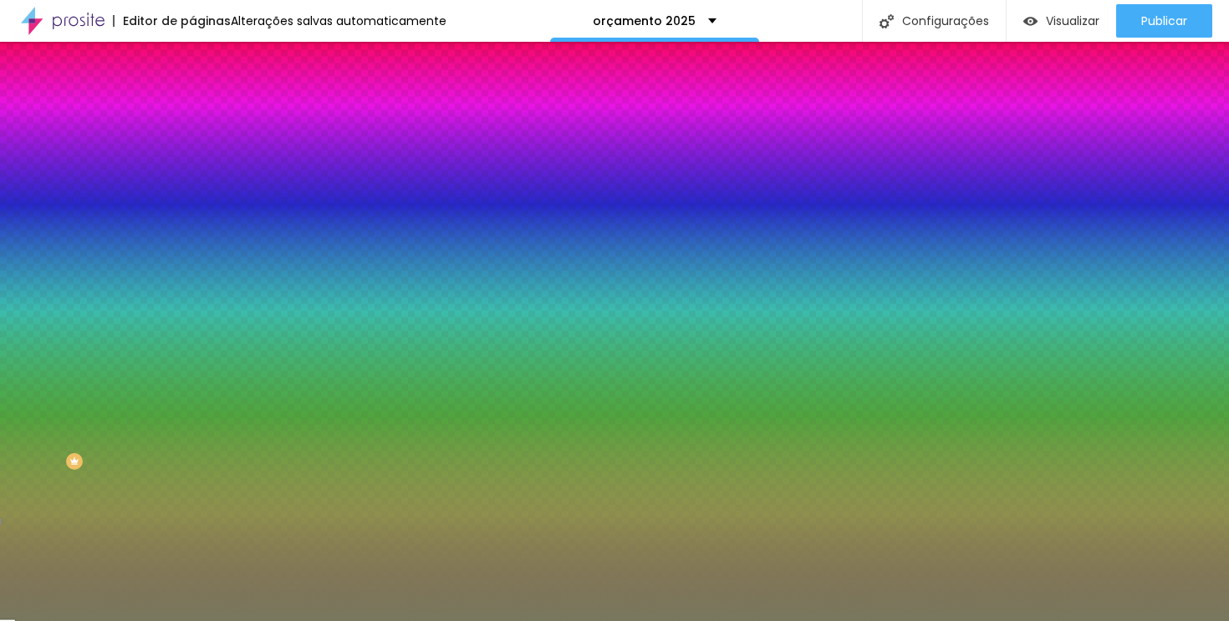
click at [192, 227] on div at bounding box center [288, 227] width 192 height 0
click at [192, 244] on input "#78785E" at bounding box center [292, 235] width 201 height 17
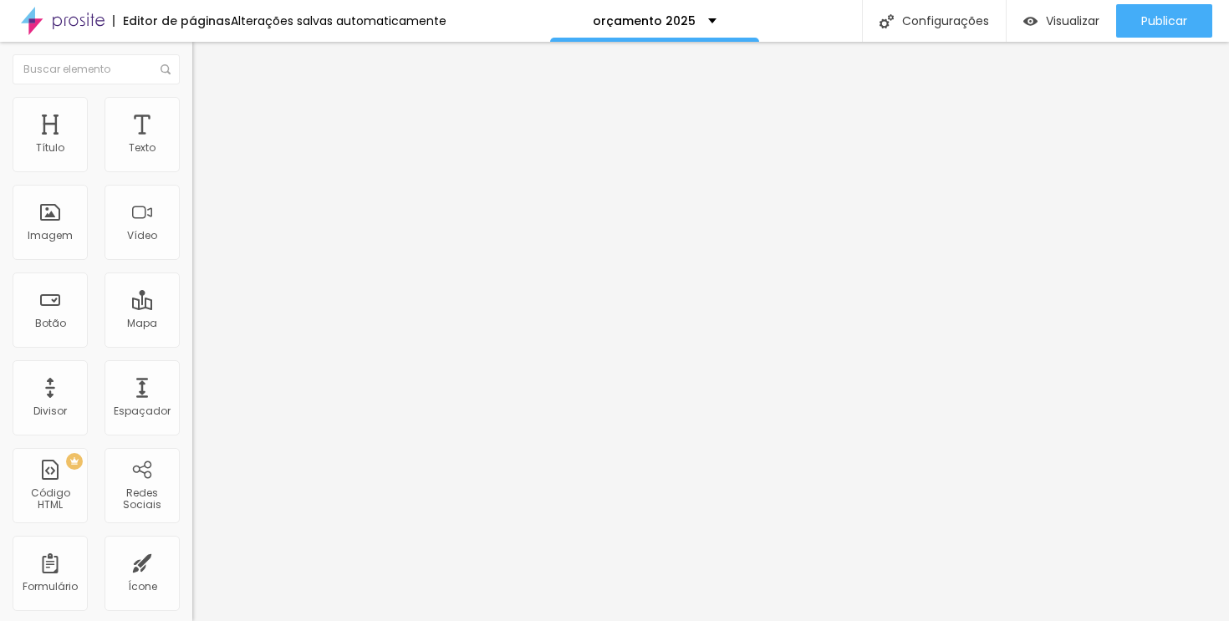
click at [192, 108] on li "Estilo" at bounding box center [288, 105] width 192 height 17
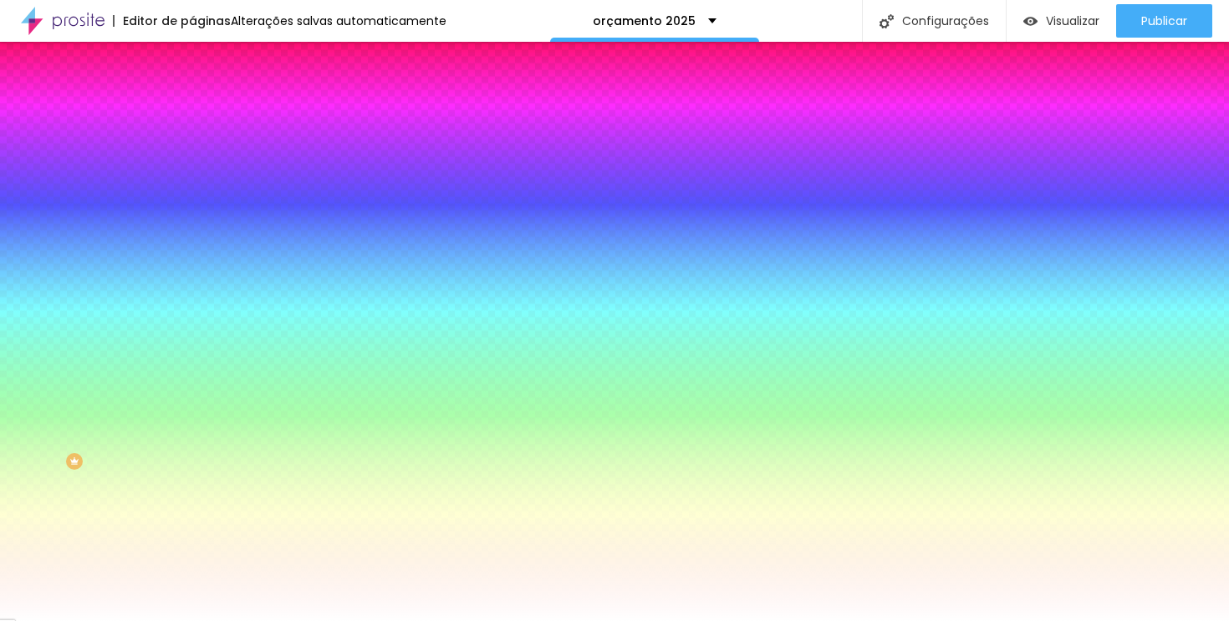
click at [192, 244] on input "#FFFFFF" at bounding box center [292, 235] width 201 height 17
paste input "78785"
click at [192, 244] on input "#78785" at bounding box center [292, 235] width 201 height 17
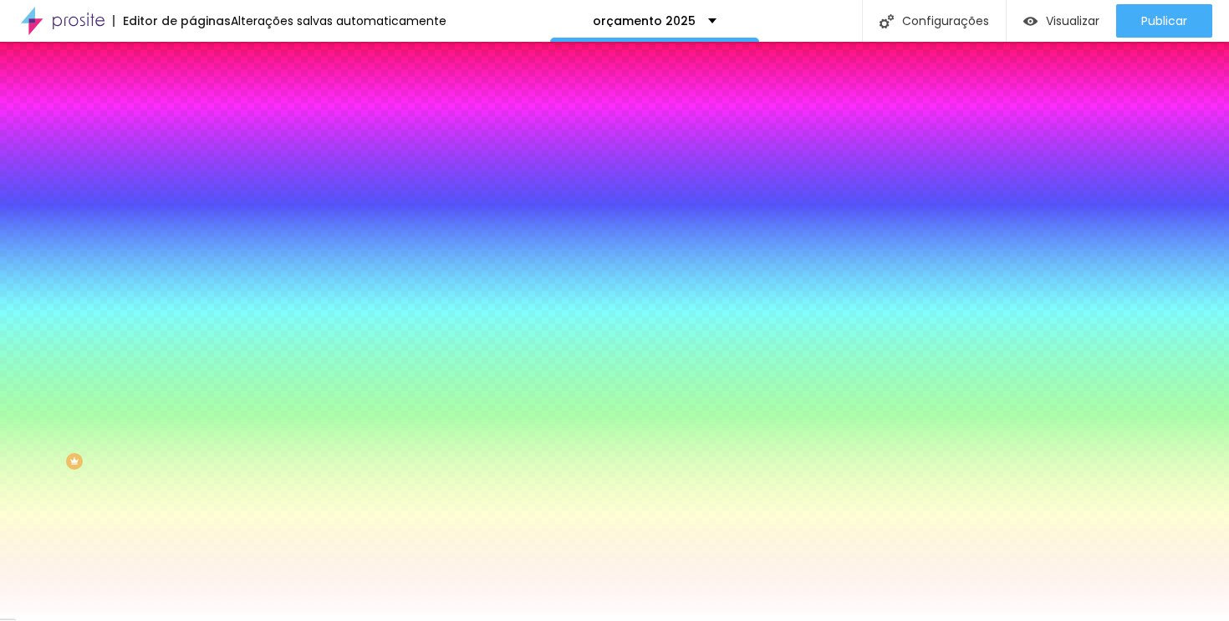
click at [192, 244] on input "#78785" at bounding box center [292, 235] width 201 height 17
paste input "E"
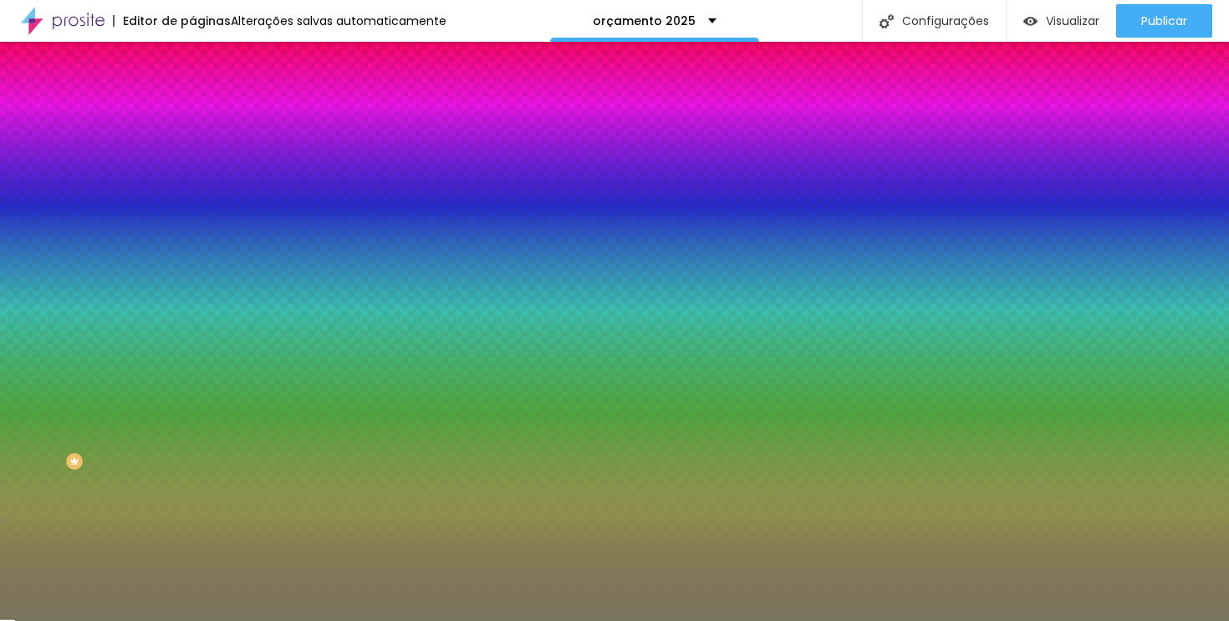
type input "#78785E"
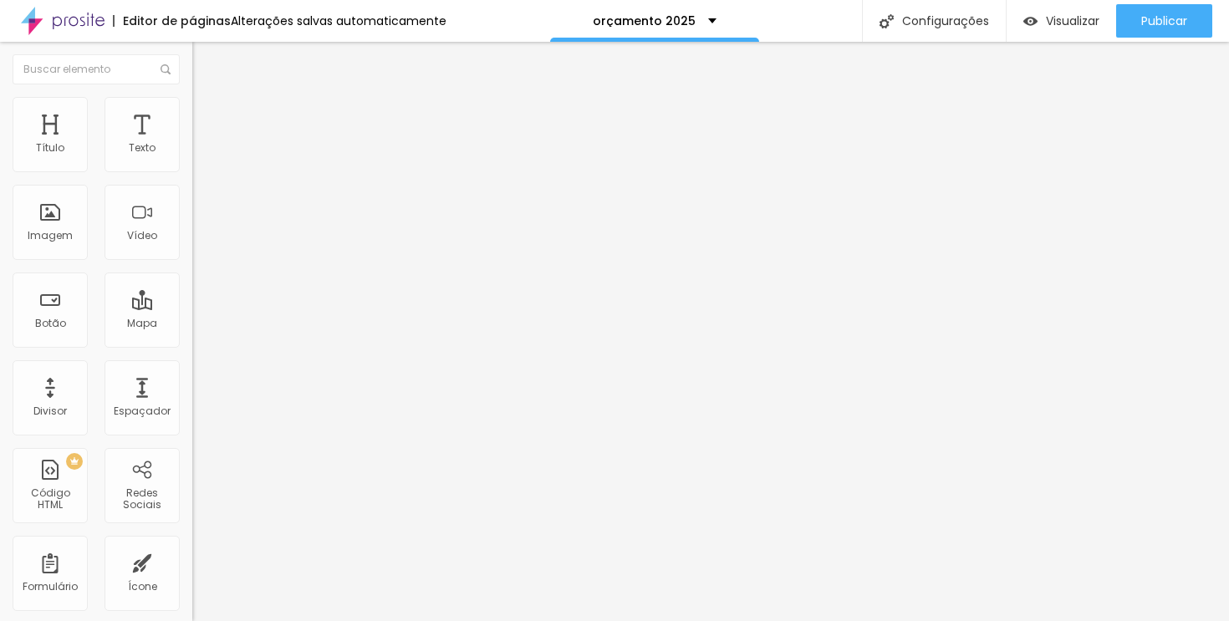
click at [192, 99] on img at bounding box center [199, 104] width 15 height 15
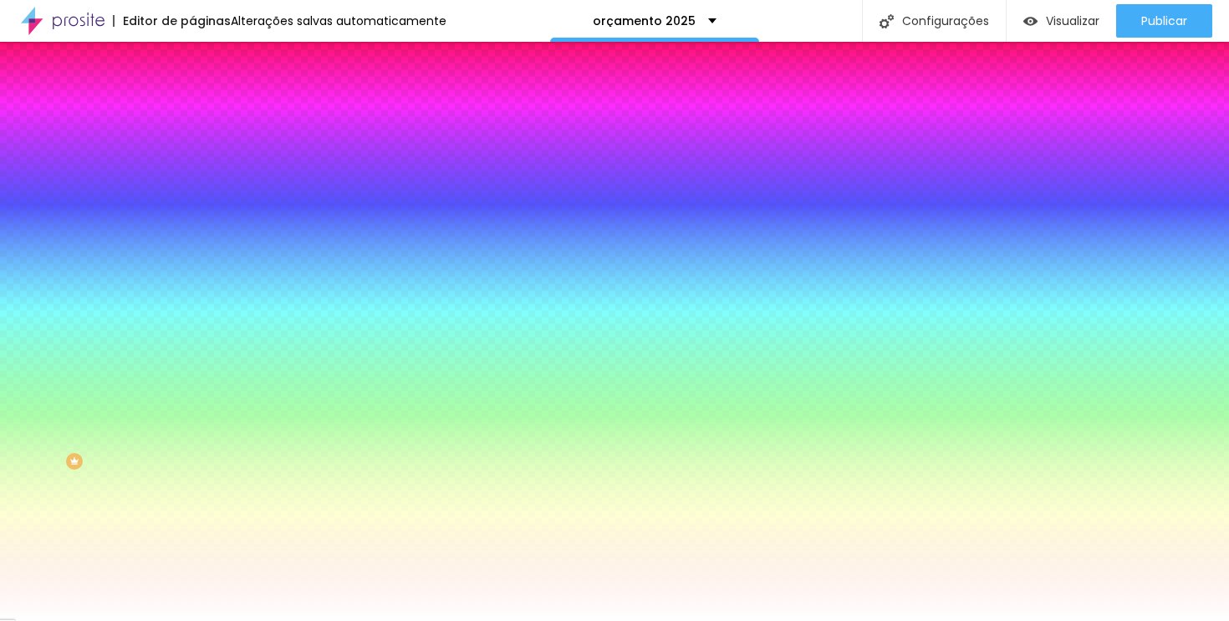
click at [192, 95] on img at bounding box center [199, 87] width 15 height 15
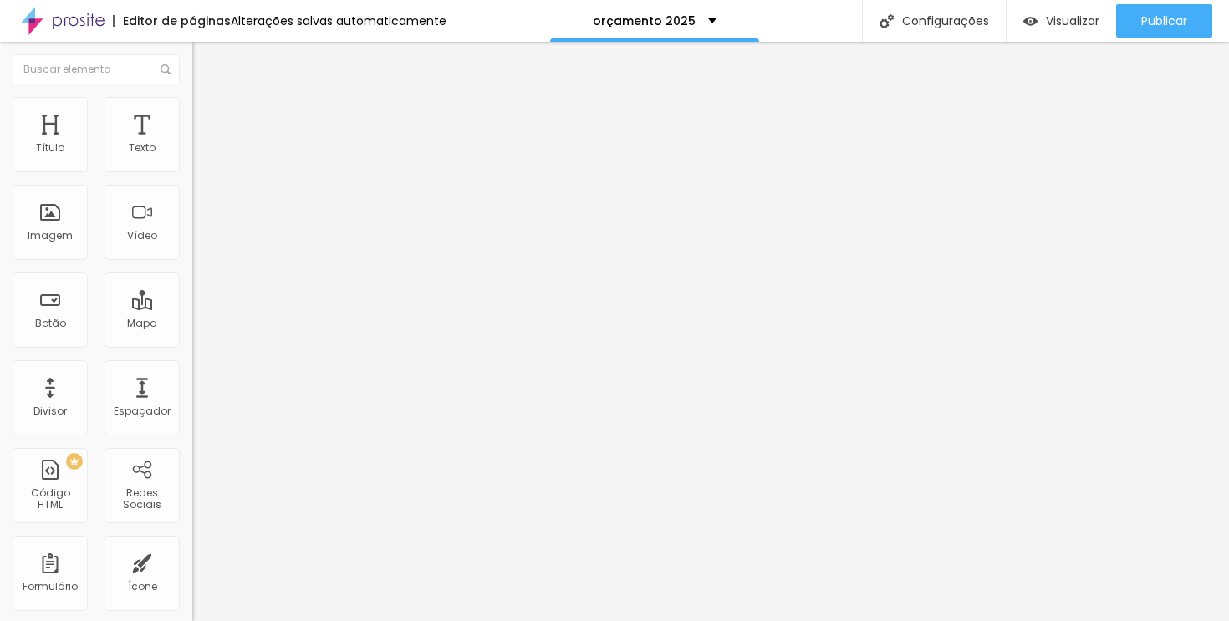
click at [192, 109] on li "Estilo" at bounding box center [288, 105] width 192 height 17
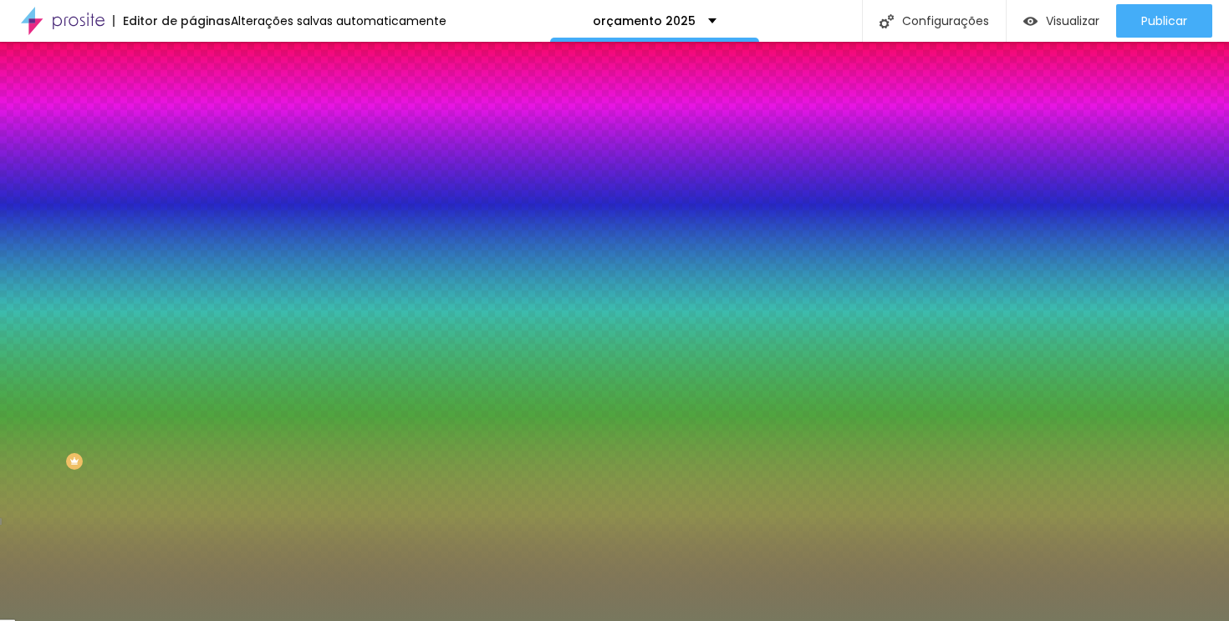
click at [202, 154] on font "Adicionar imagem" at bounding box center [251, 147] width 98 height 14
click at [192, 174] on font "Nenhum" at bounding box center [213, 167] width 43 height 14
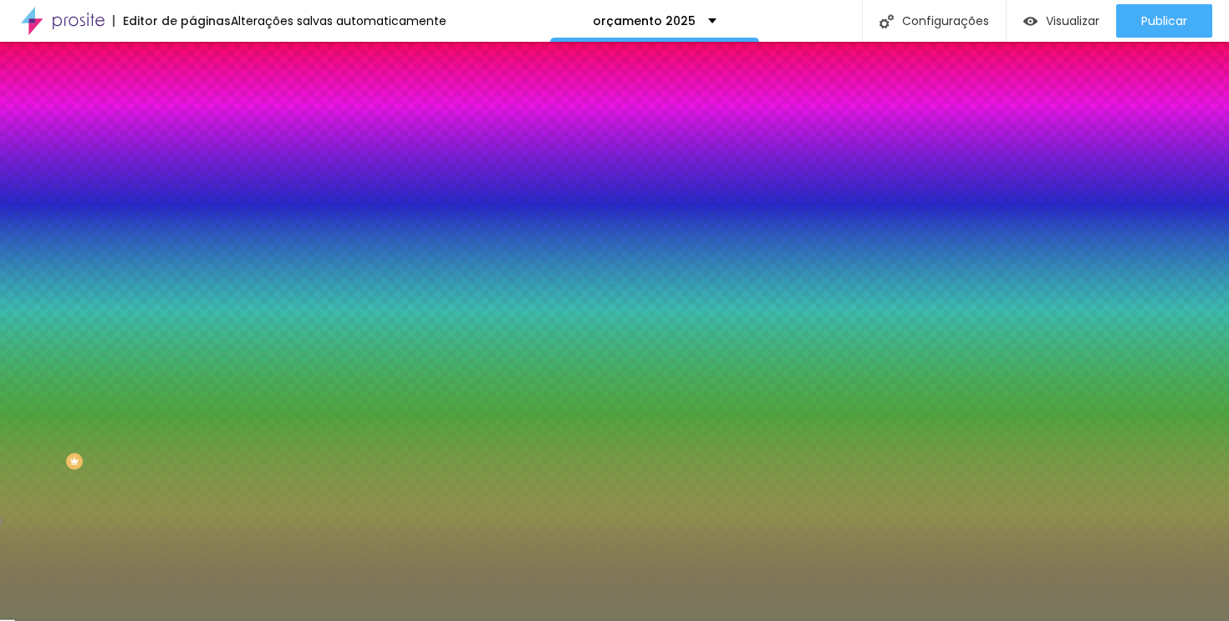
click at [192, 198] on div "Paralaxe" at bounding box center [288, 193] width 192 height 10
click at [192, 227] on div at bounding box center [288, 227] width 192 height 0
click at [169, 439] on div at bounding box center [614, 310] width 1229 height 621
click at [15, 330] on div at bounding box center [6, 329] width 17 height 3
click at [192, 95] on img at bounding box center [199, 87] width 15 height 15
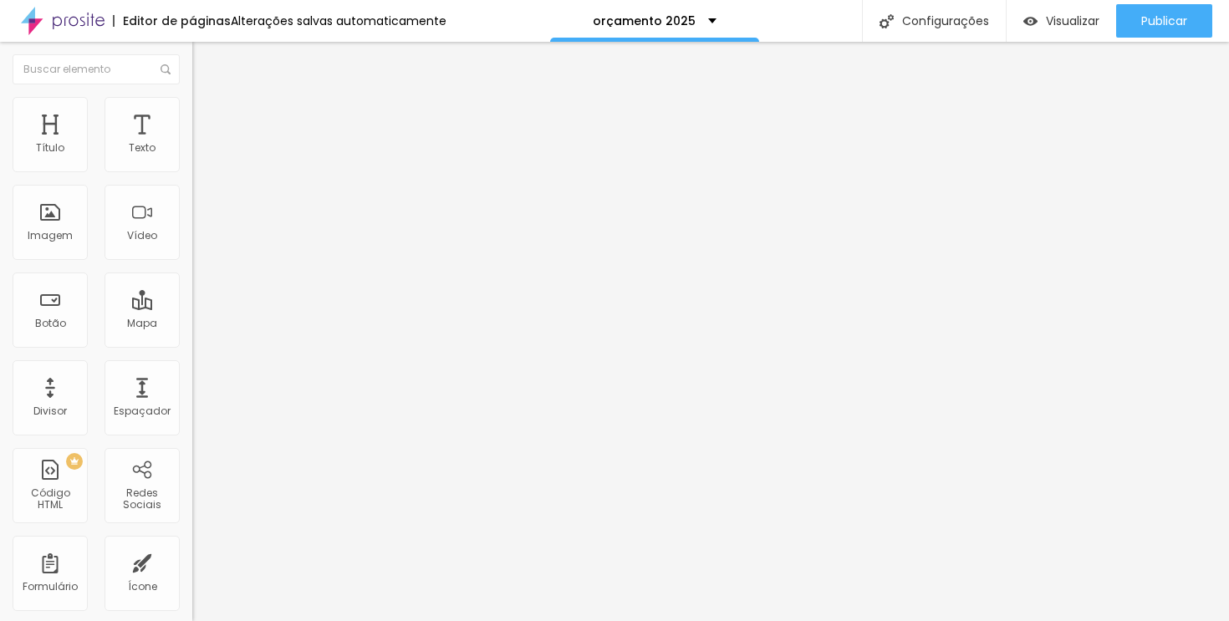
click at [192, 68] on button "Editar nulo" at bounding box center [288, 61] width 192 height 38
click at [199, 156] on icon "button" at bounding box center [204, 150] width 10 height 10
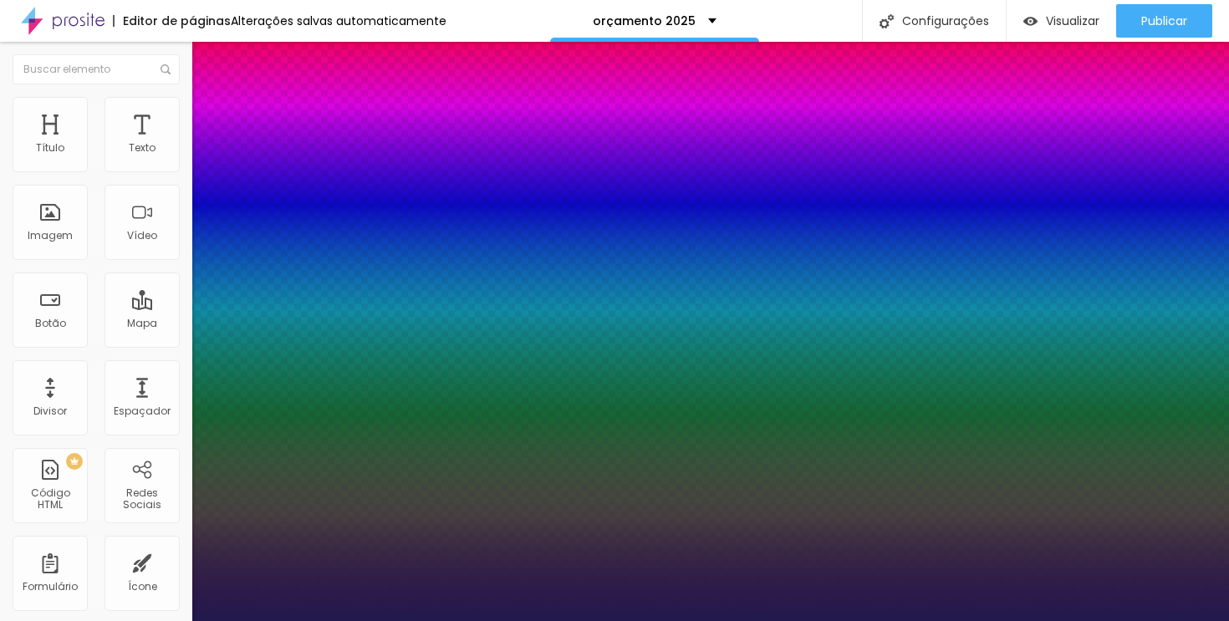
type input "1"
type input "19"
type input "1"
type input "22"
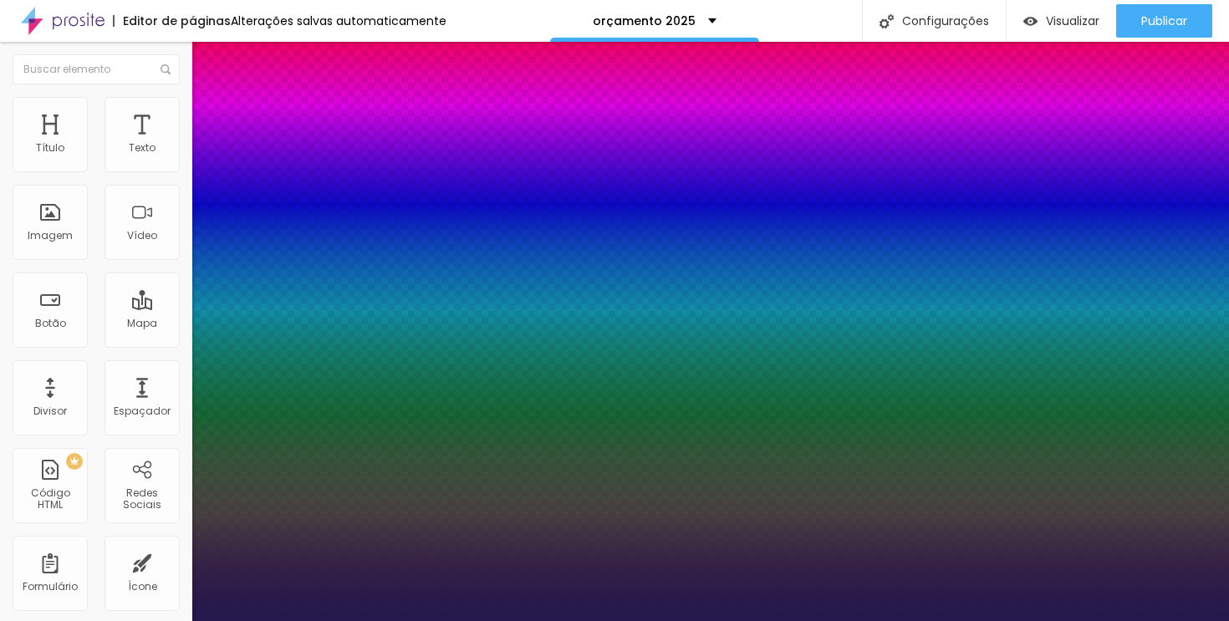
type input "22"
type input "1"
type input "24"
type input "1"
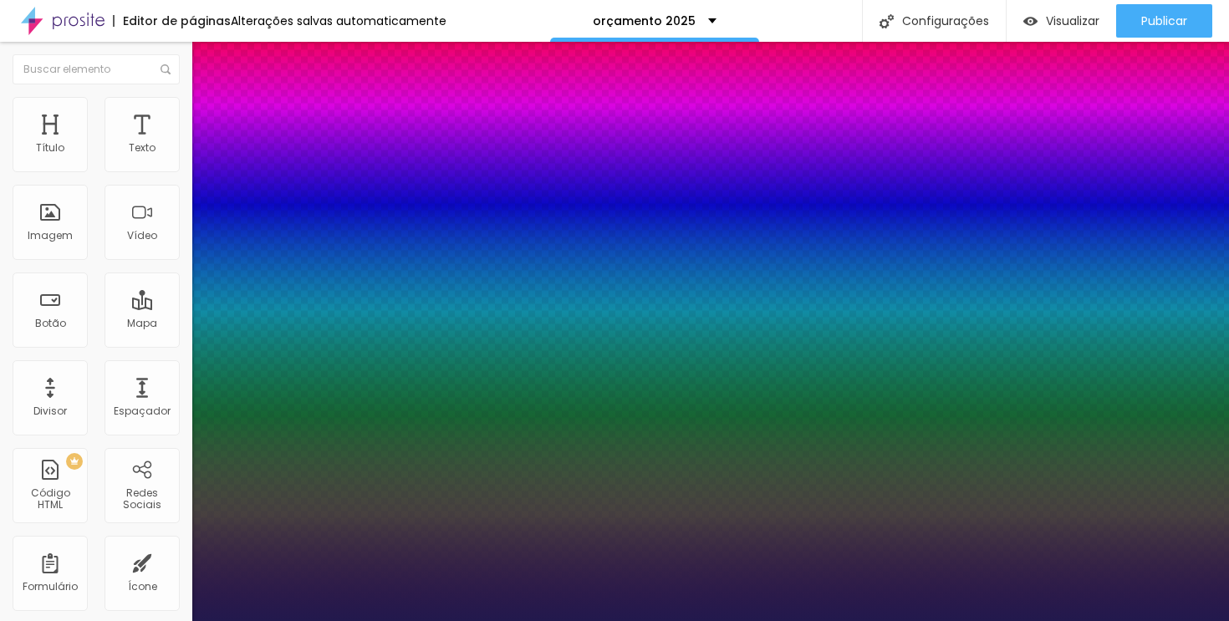
type input "26"
type input "1"
type input "27"
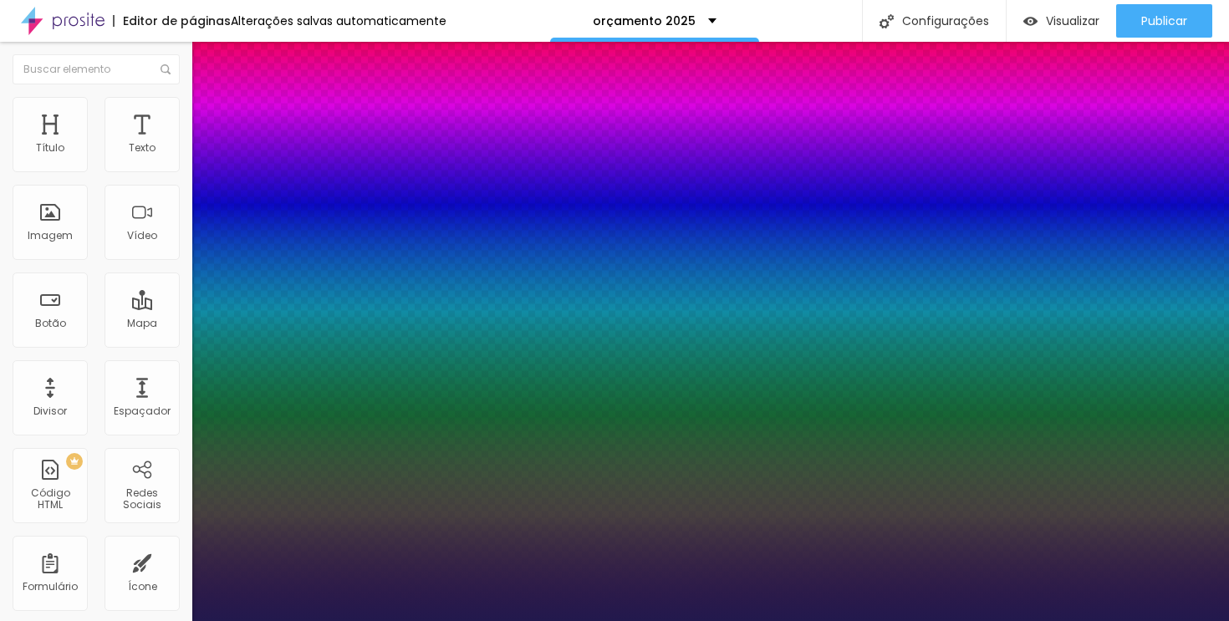
type input "1"
type input "28"
type input "1"
type input "29"
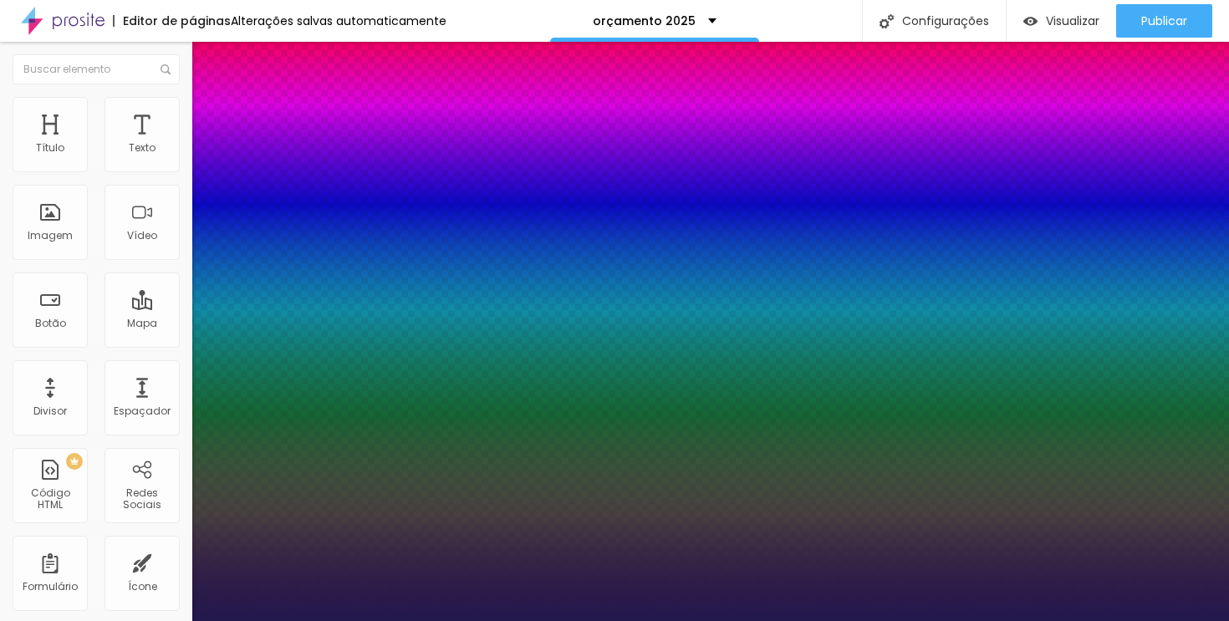
type input "29"
type input "1"
type input "28"
type input "1"
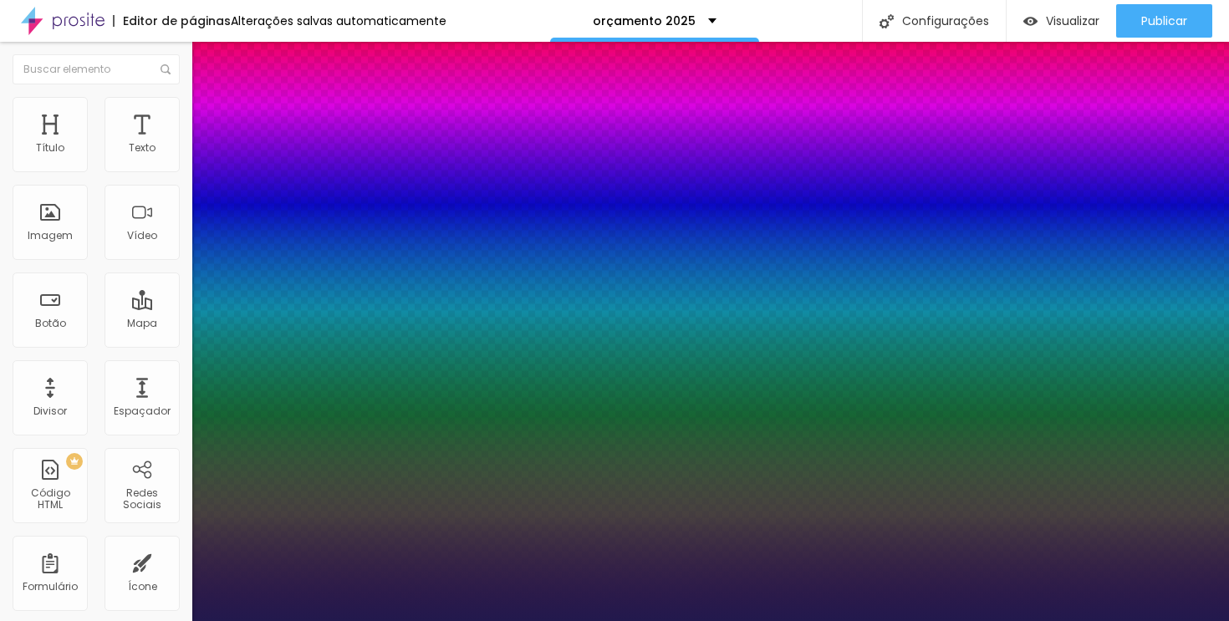
type input "27"
type input "1"
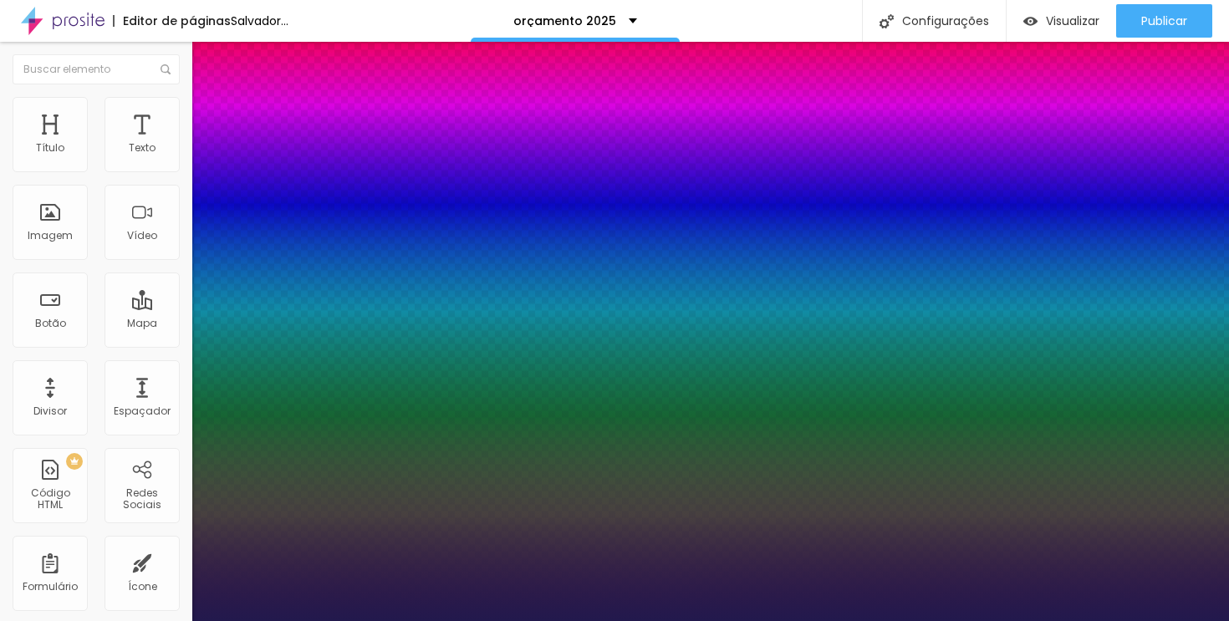
type input "26"
type input "1"
drag, startPoint x: 228, startPoint y: 285, endPoint x: 239, endPoint y: 286, distance: 10.9
type input "26"
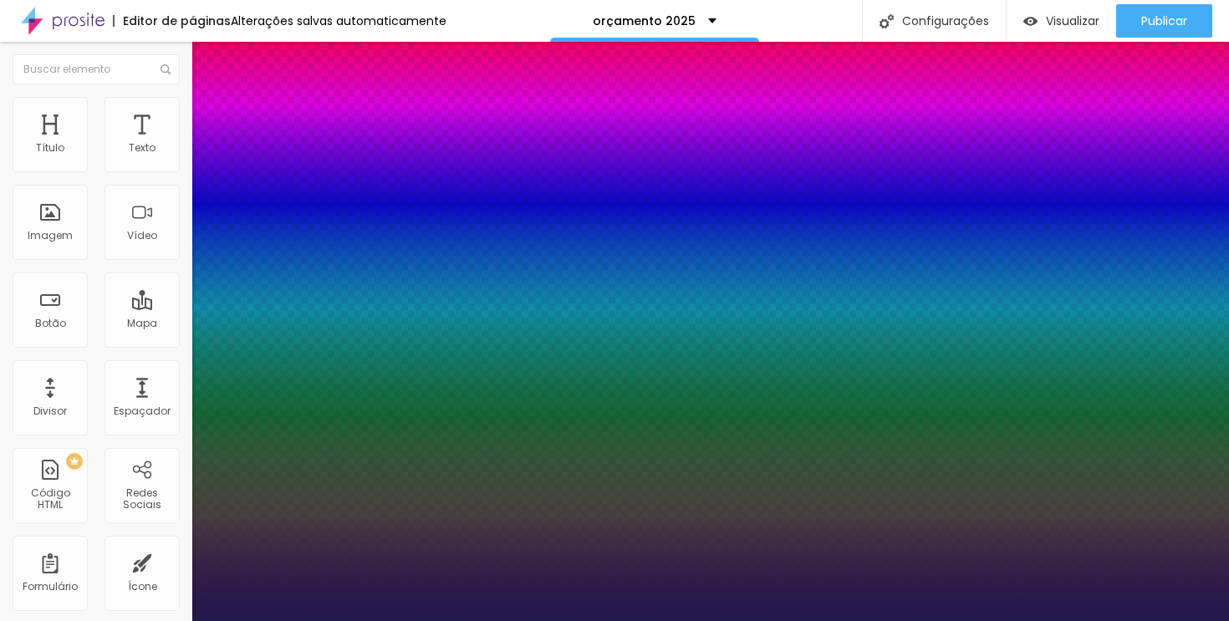
click at [573, 620] on div at bounding box center [614, 621] width 1229 height 0
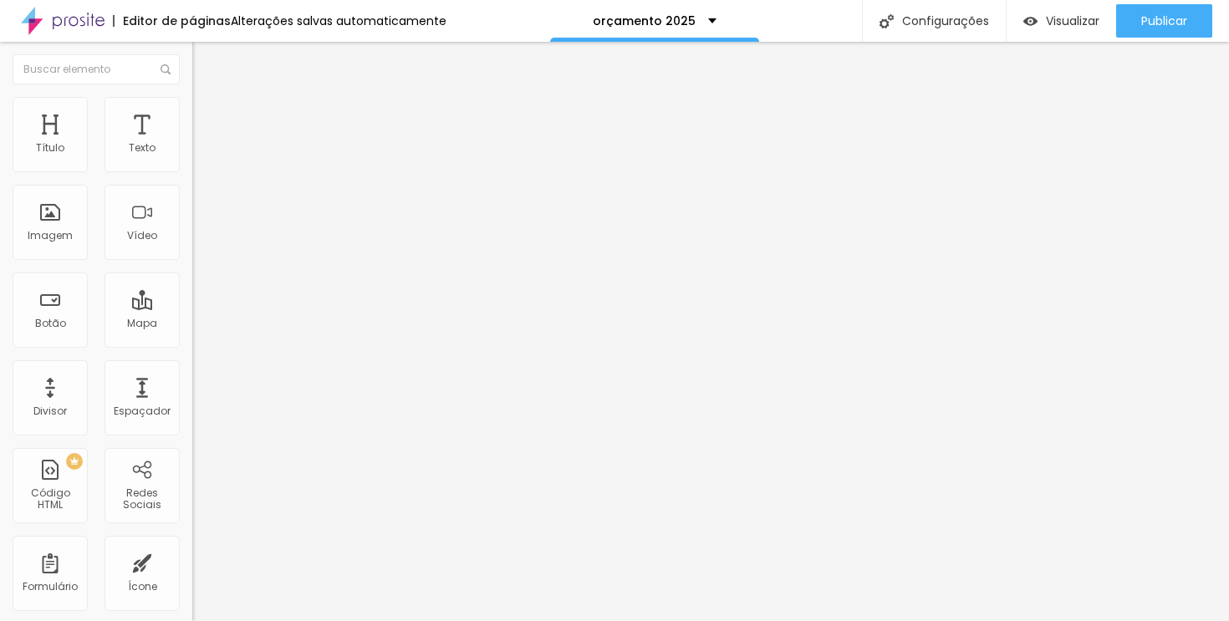
click at [201, 154] on icon "button" at bounding box center [204, 150] width 7 height 7
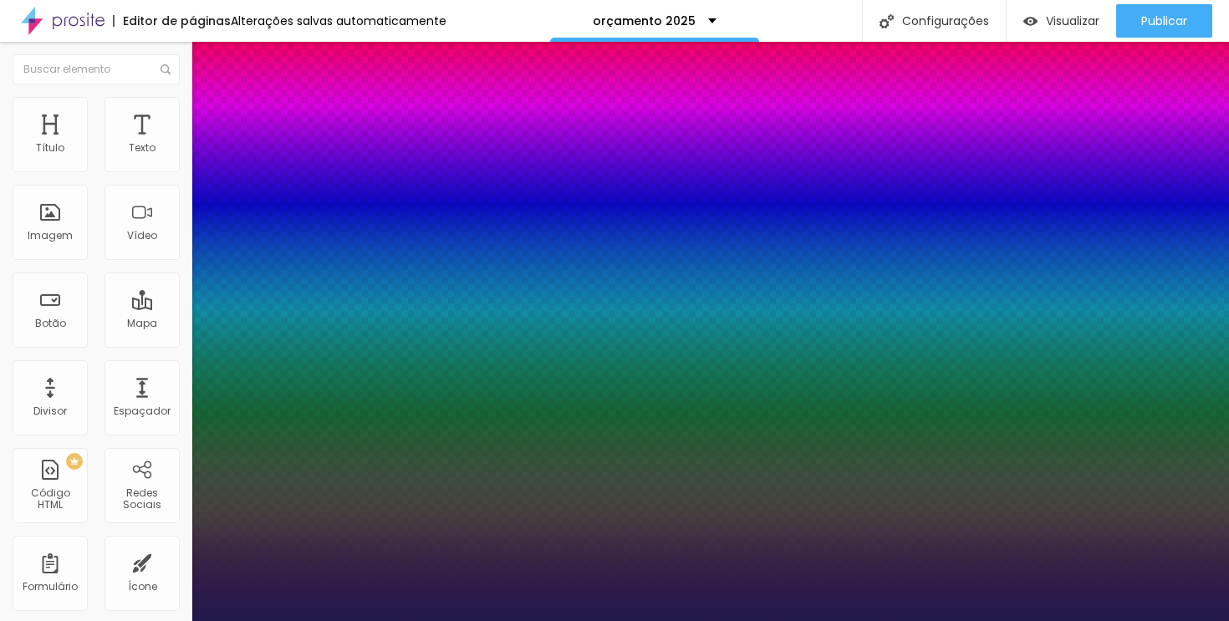
type input "1"
select select "PlayfairDisplay"
type input "1"
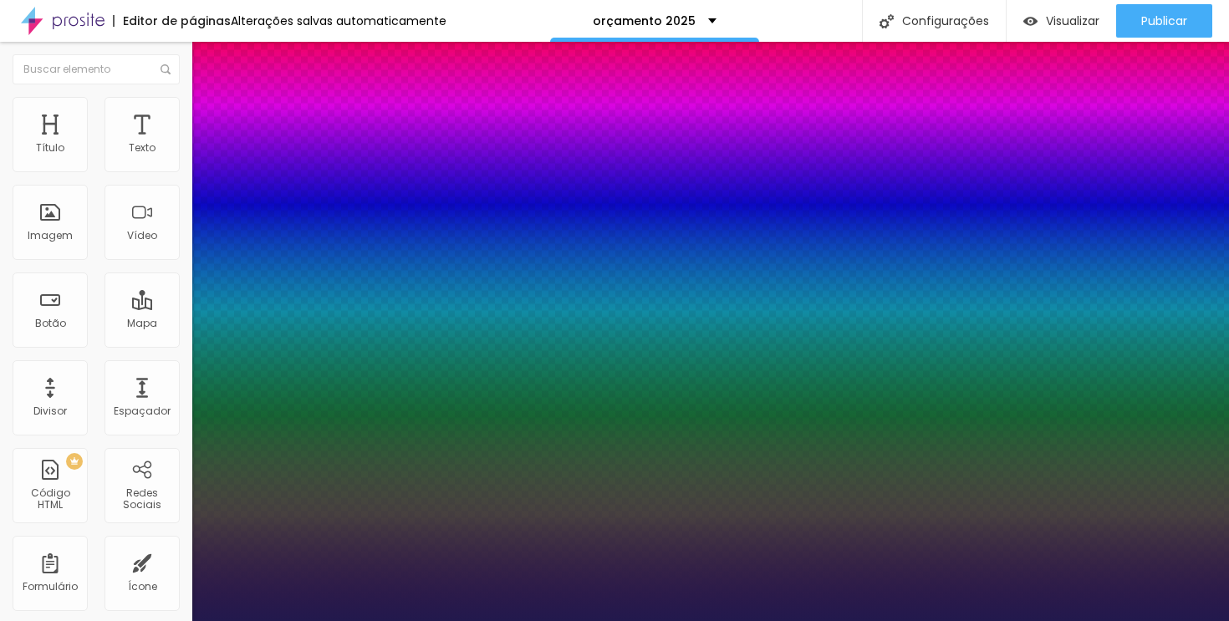
click at [547, 620] on div at bounding box center [614, 621] width 1229 height 0
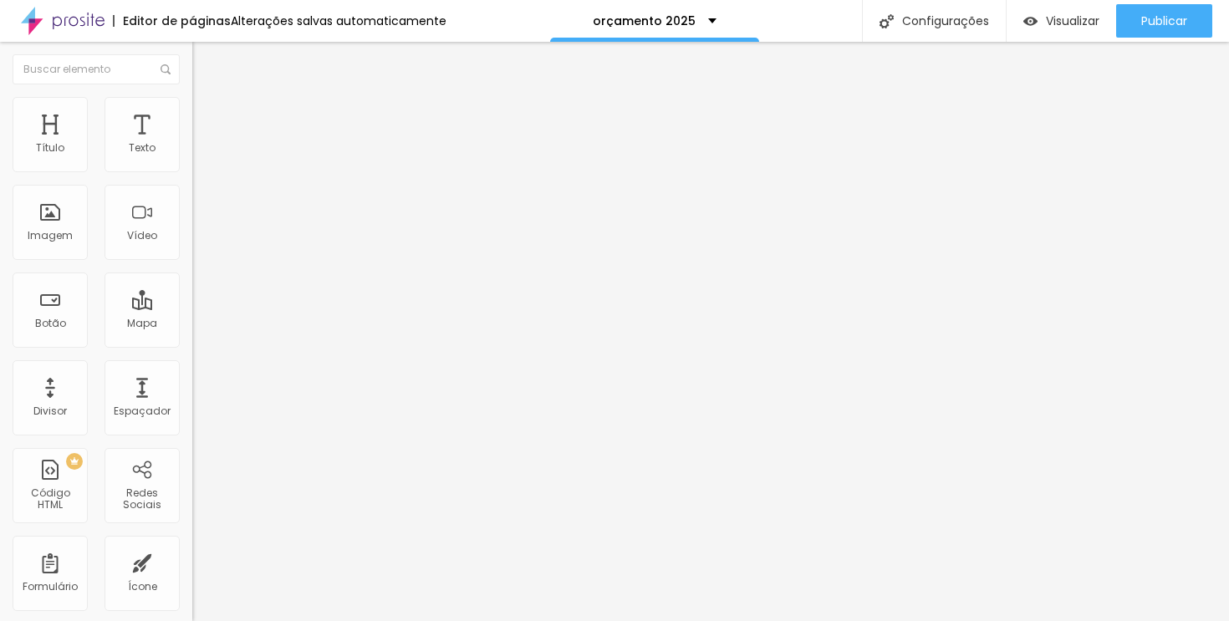
click at [192, 114] on li "Avançado" at bounding box center [288, 122] width 192 height 17
type input "25"
type input "20"
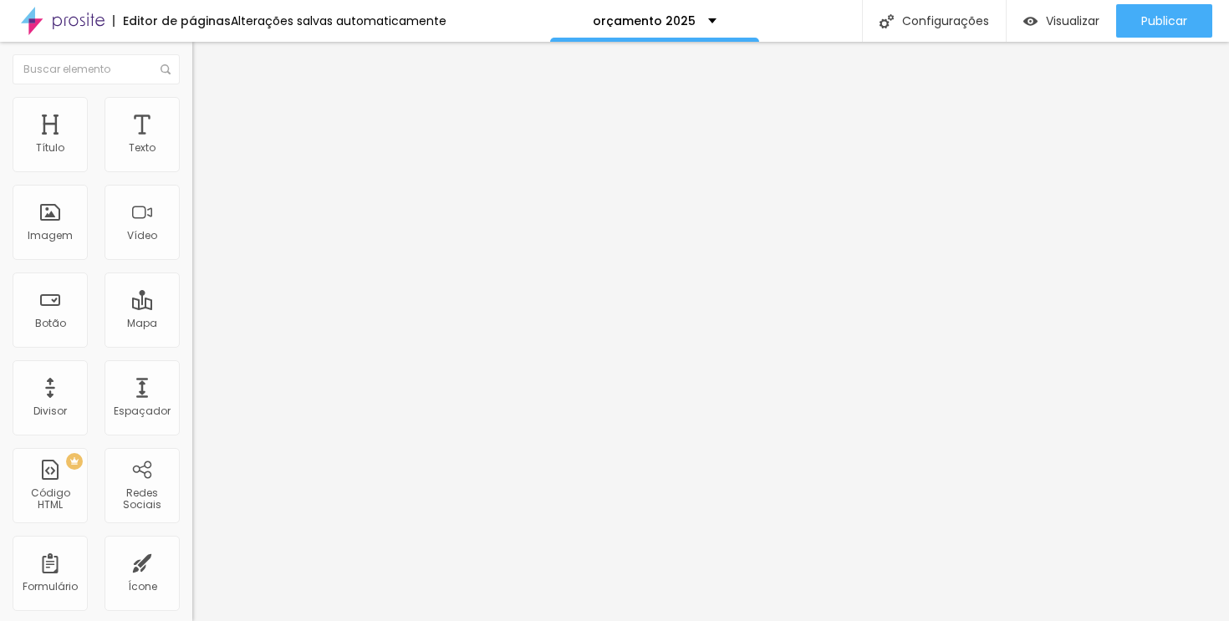
click at [192, 324] on input "range" at bounding box center [246, 330] width 108 height 13
type input "0"
type input "6"
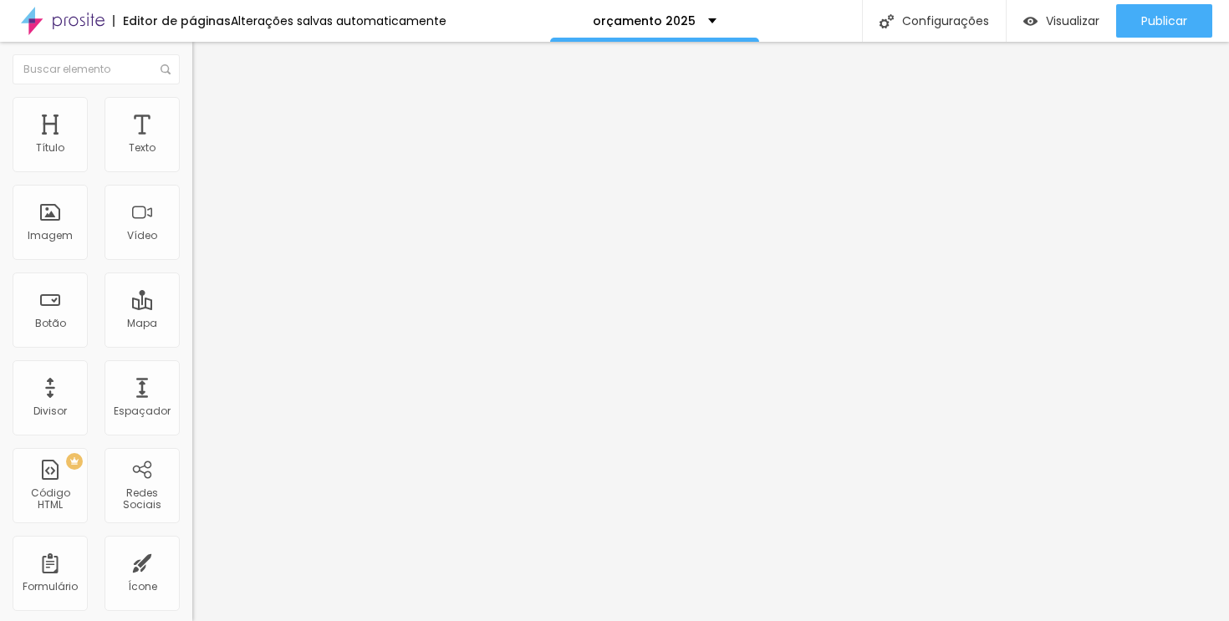
type input "13"
type input "19"
type input "25"
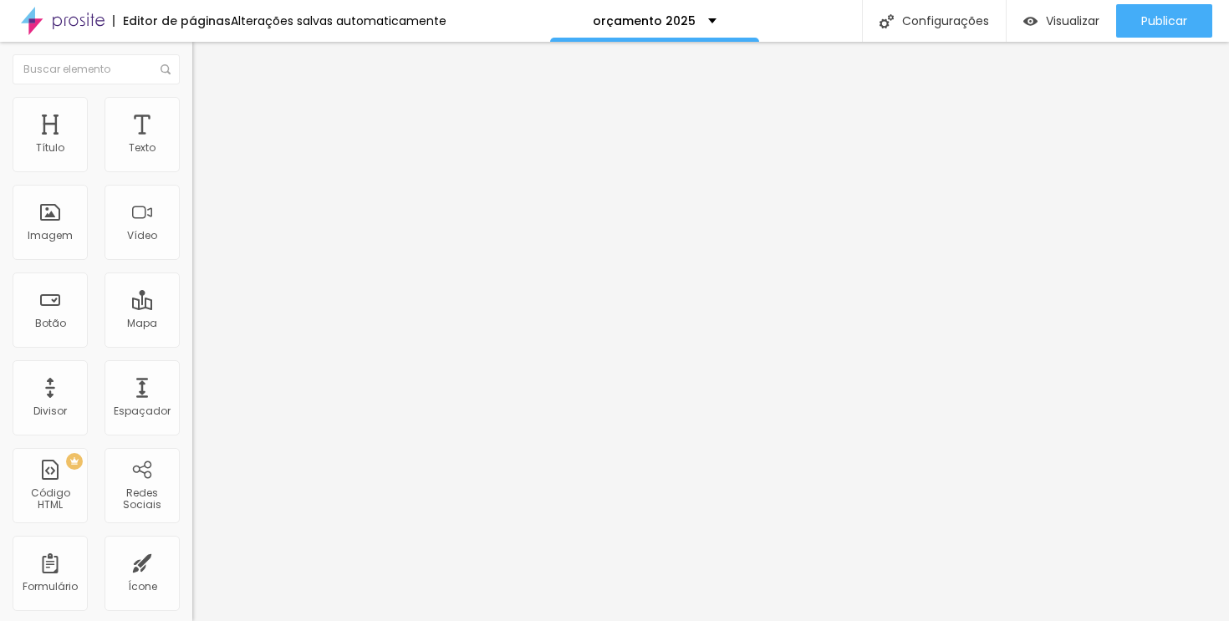
type input "25"
type input "29"
type input "32"
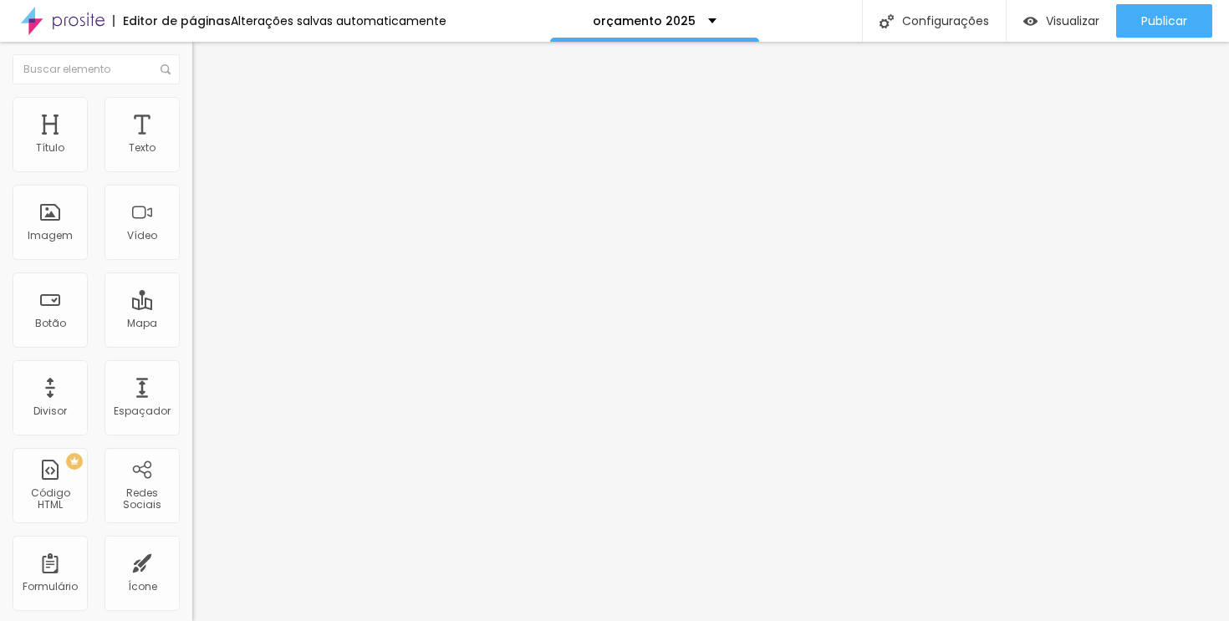
type input "34"
type input "37"
type input "40"
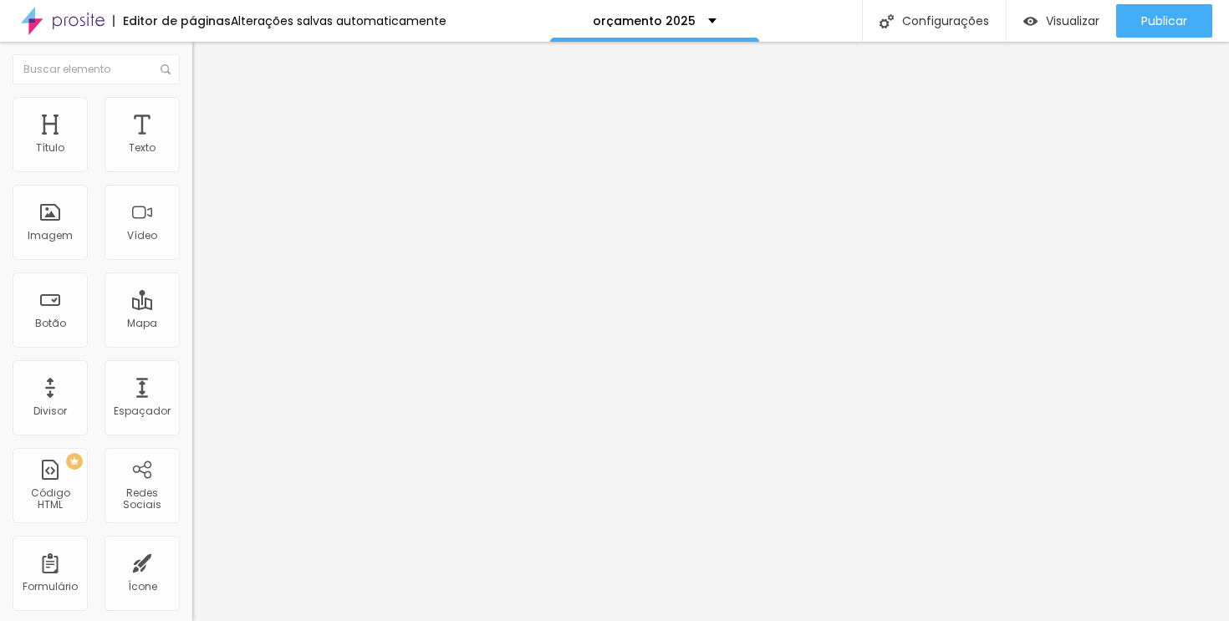
type input "40"
type input "41"
type input "43"
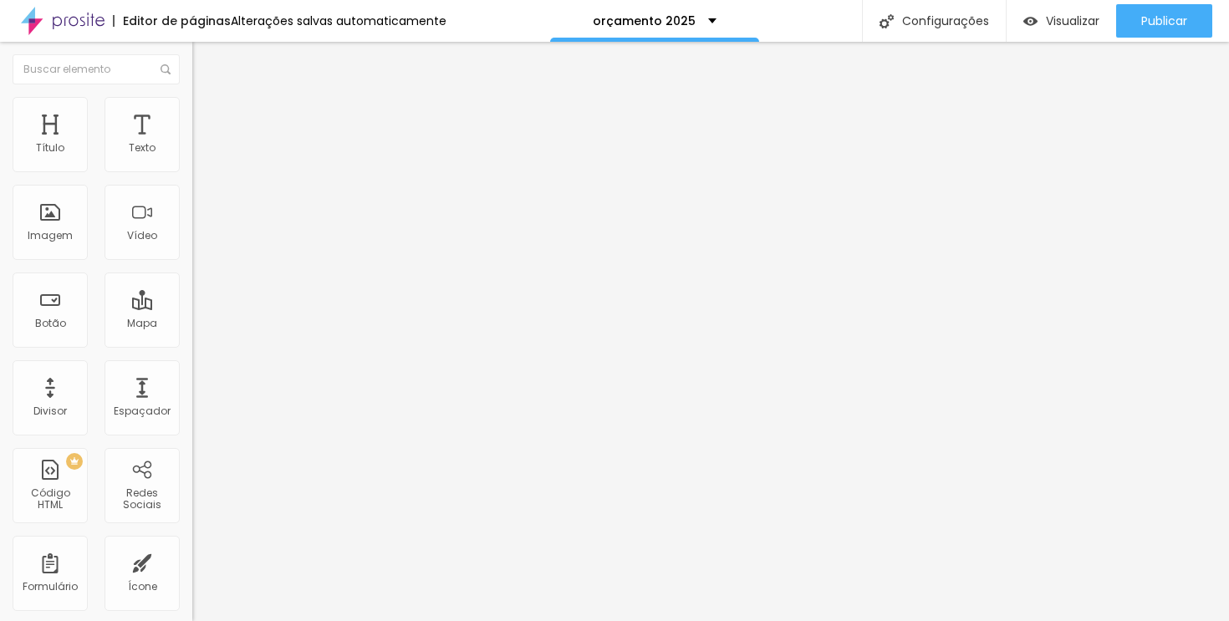
type input "44"
type input "45"
type input "46"
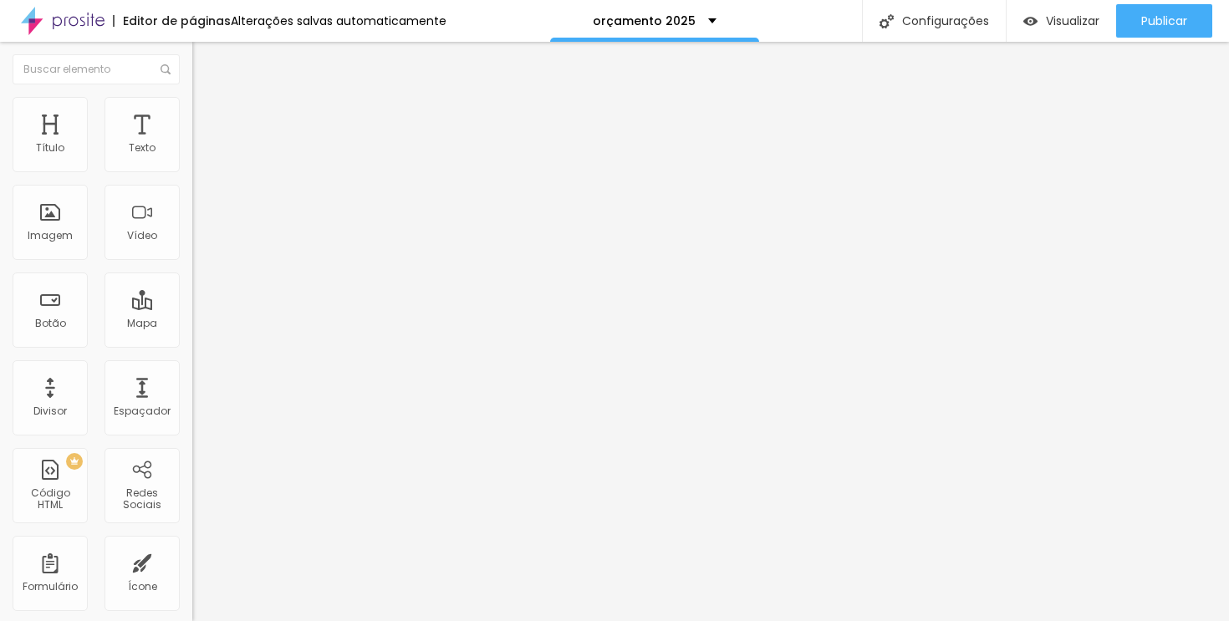
type input "46"
type input "48"
type input "49"
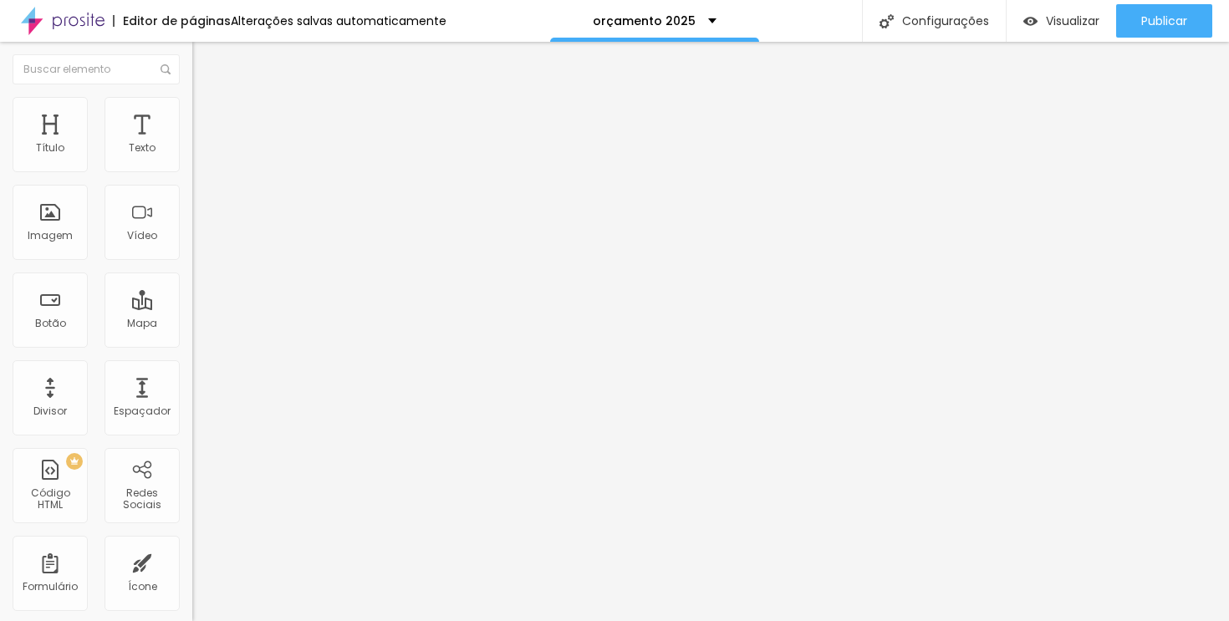
type input "52"
type input "56"
type input "63"
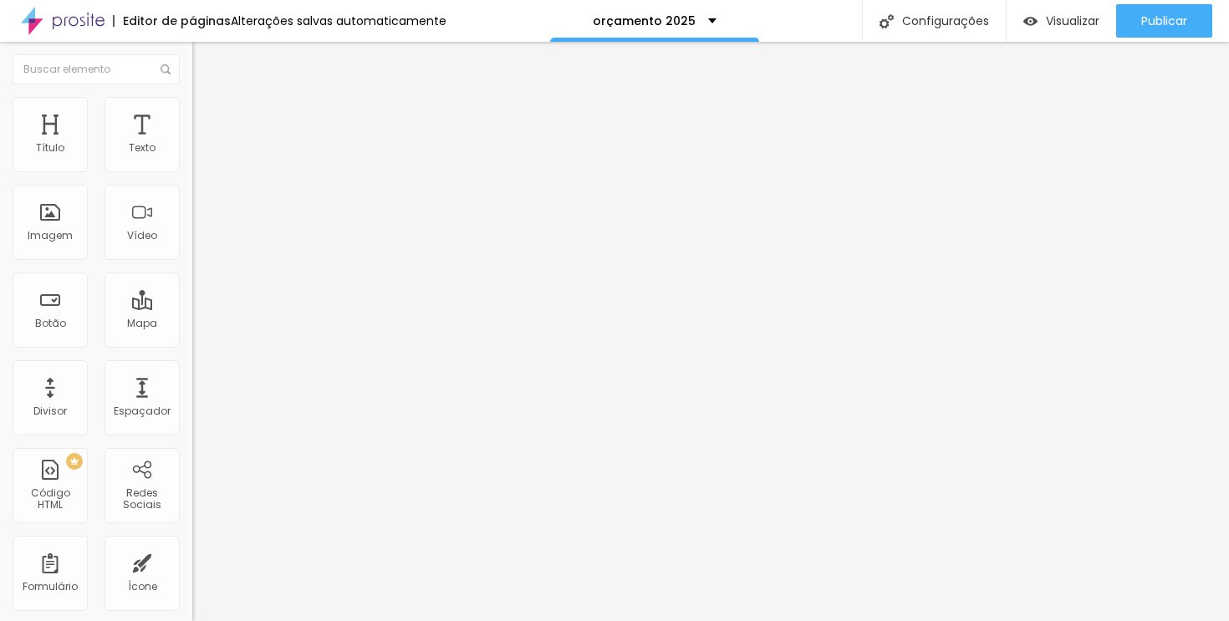
type input "63"
type input "70"
type input "76"
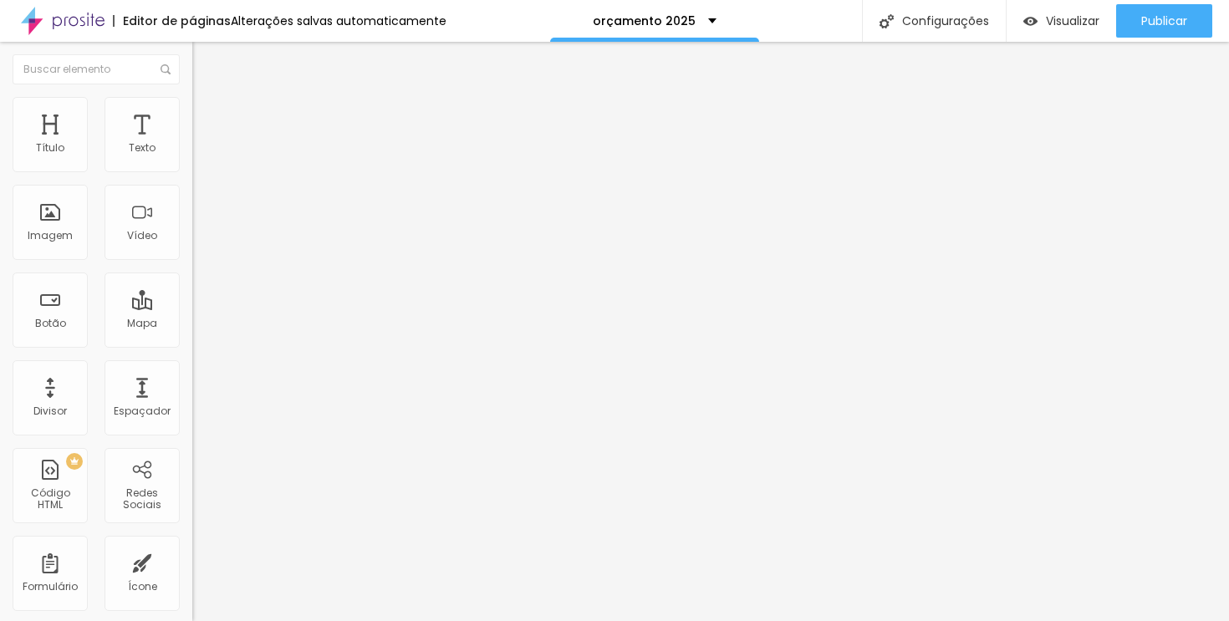
type input "80"
type input "84"
type input "87"
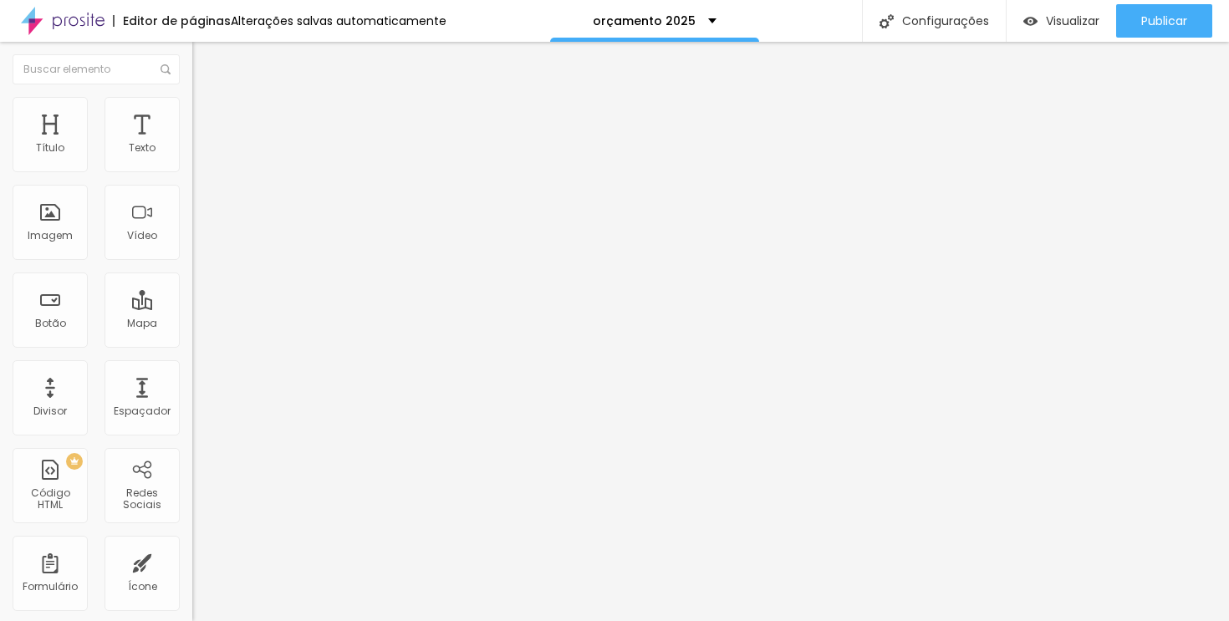
type input "87"
type input "91"
type input "94"
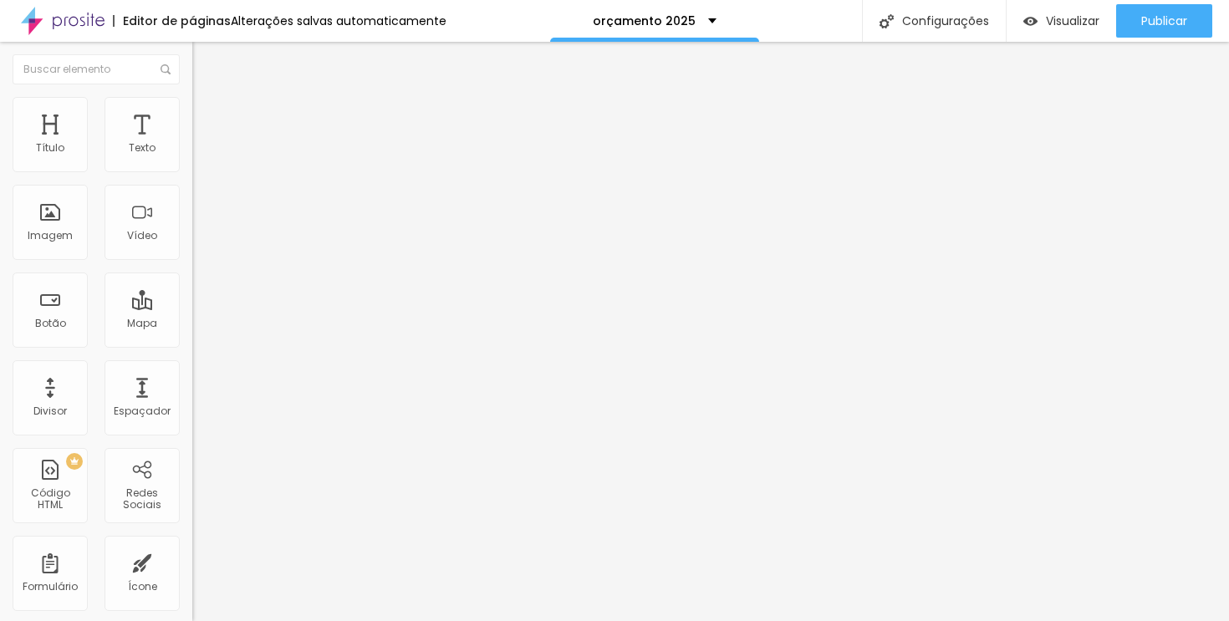
type input "95"
drag, startPoint x: 37, startPoint y: 196, endPoint x: 52, endPoint y: 196, distance: 15.1
click at [192, 561] on input "range" at bounding box center [246, 567] width 108 height 13
click at [192, 324] on input "range" at bounding box center [246, 330] width 108 height 13
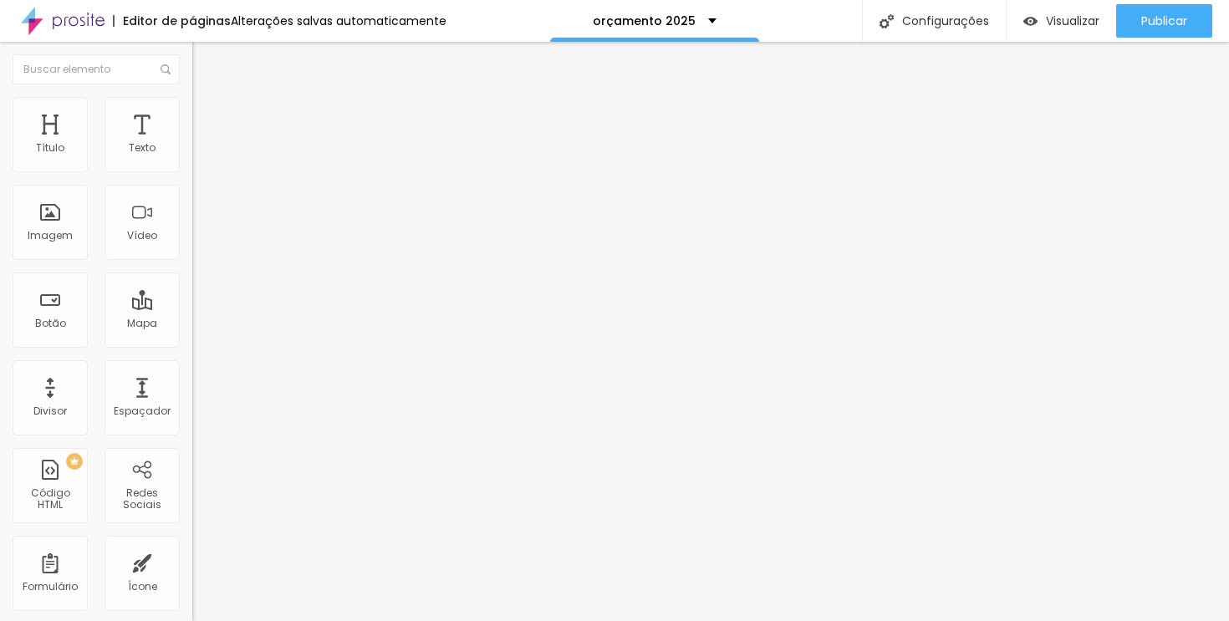
type input "74"
type input "63"
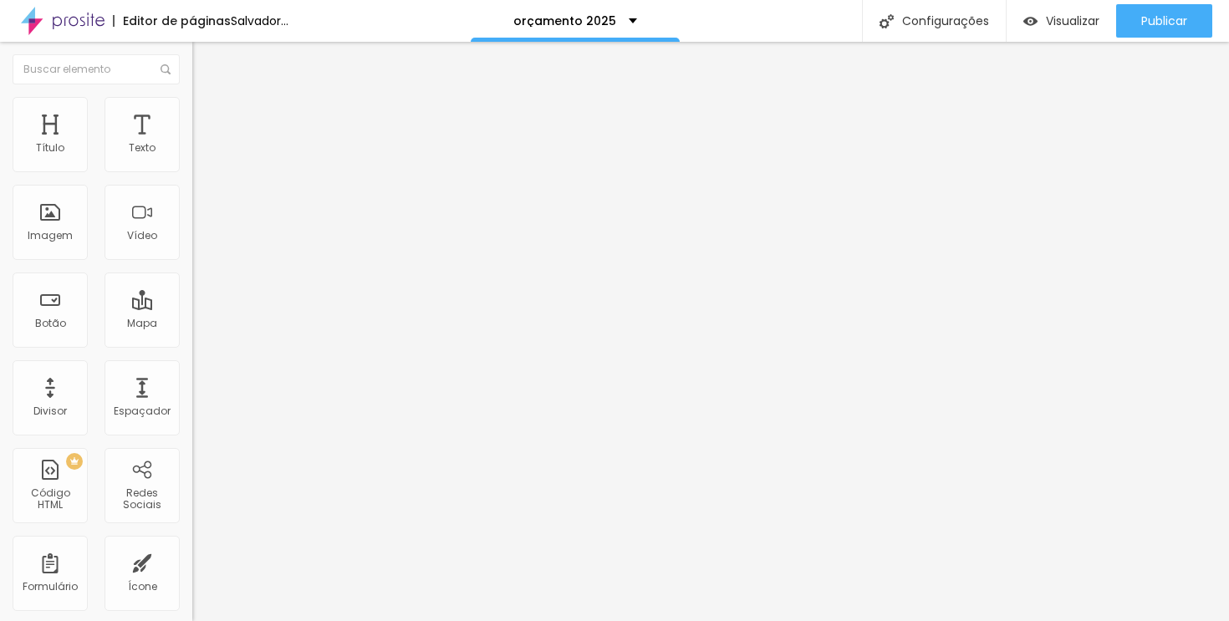
type input "59"
type input "58"
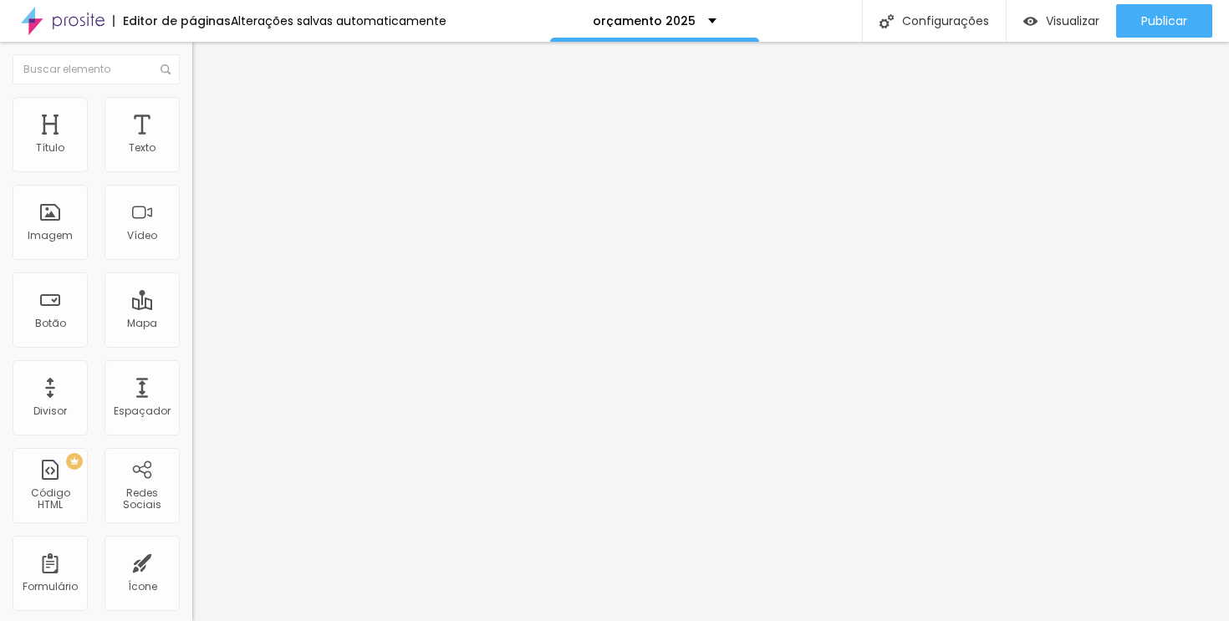
click at [192, 561] on input "range" at bounding box center [246, 567] width 108 height 13
click at [199, 156] on icon "button" at bounding box center [204, 150] width 10 height 10
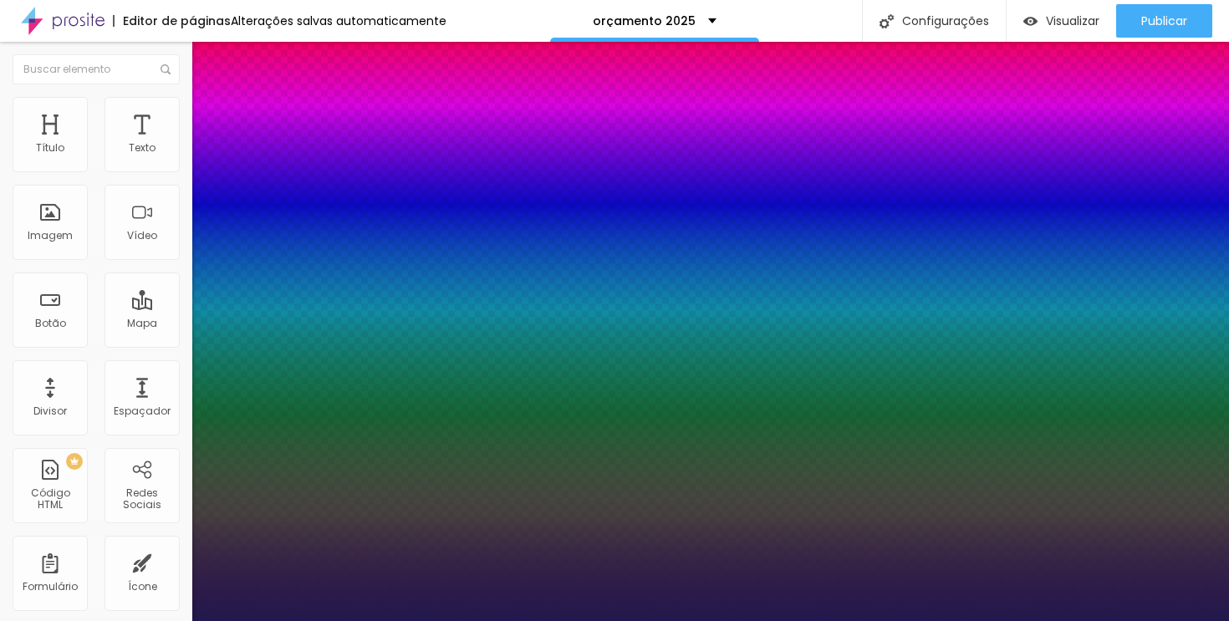
drag, startPoint x: 253, startPoint y: 285, endPoint x: 236, endPoint y: 286, distance: 16.7
click at [434, 620] on div at bounding box center [614, 621] width 1229 height 0
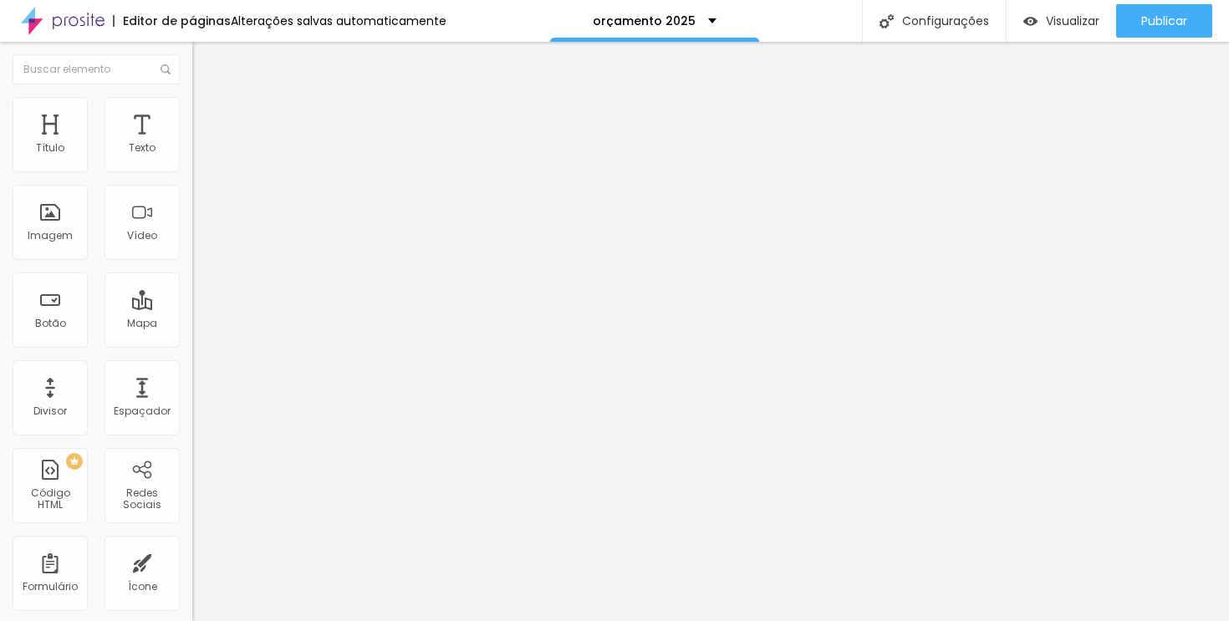
click at [192, 168] on div "Tipografia Voltar ao padrão Sombra DESATIVADO Voltar ao padrão" at bounding box center [288, 165] width 192 height 103
click at [192, 161] on button "button" at bounding box center [203, 152] width 23 height 18
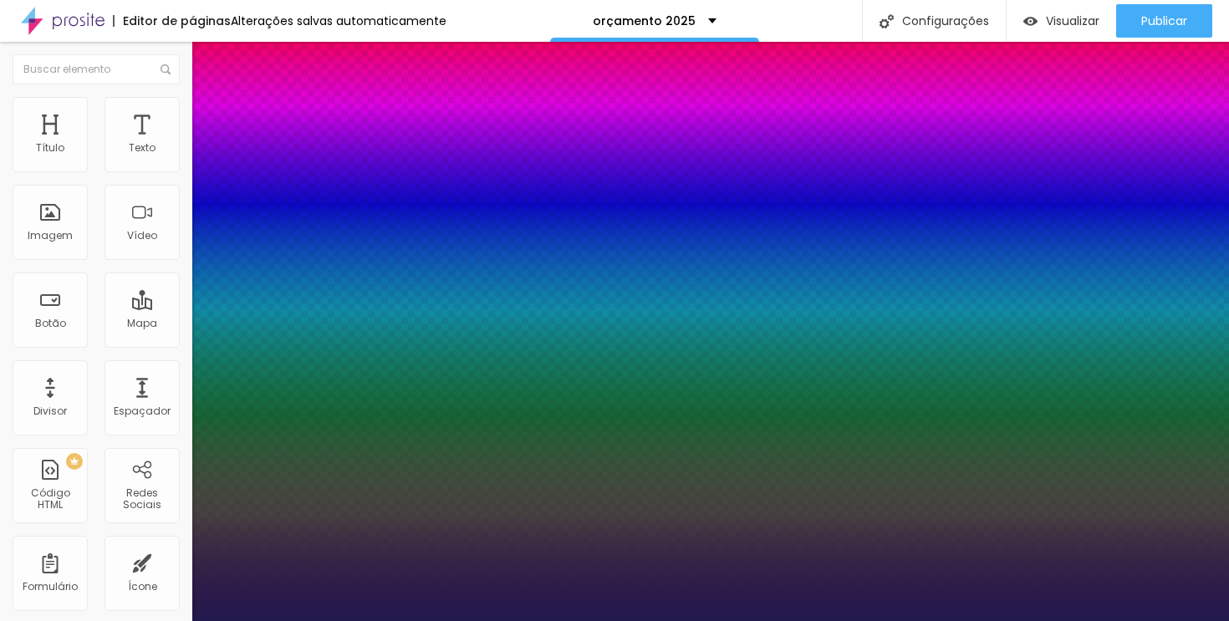
click at [585, 620] on div at bounding box center [614, 621] width 1229 height 0
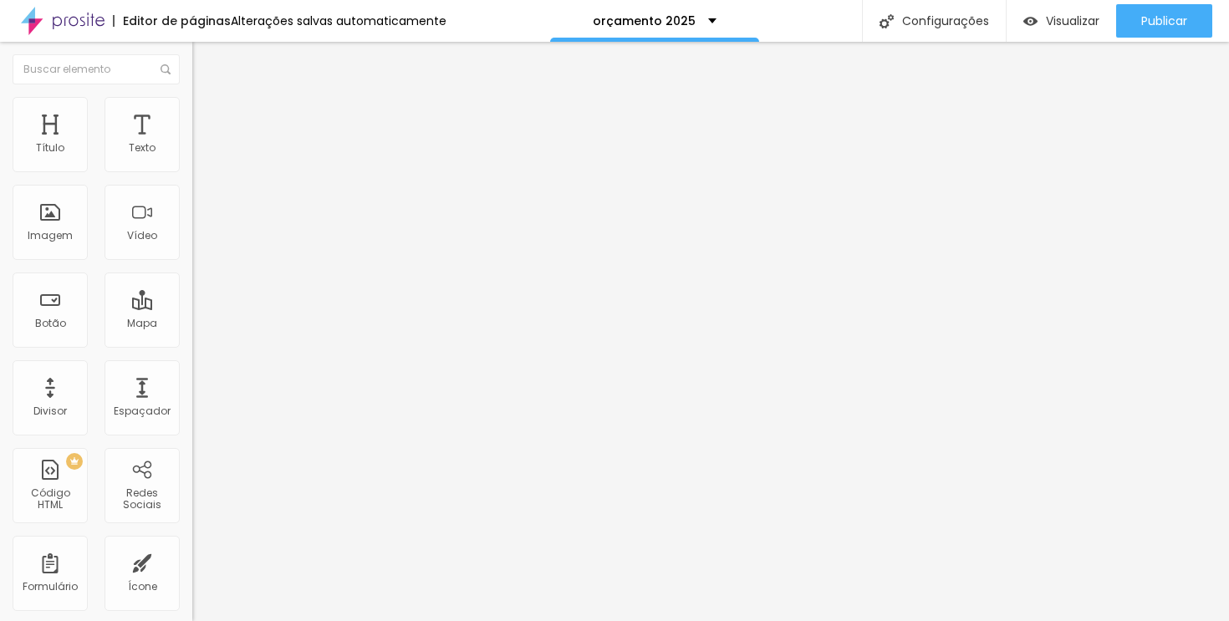
click at [192, 97] on img at bounding box center [199, 104] width 15 height 15
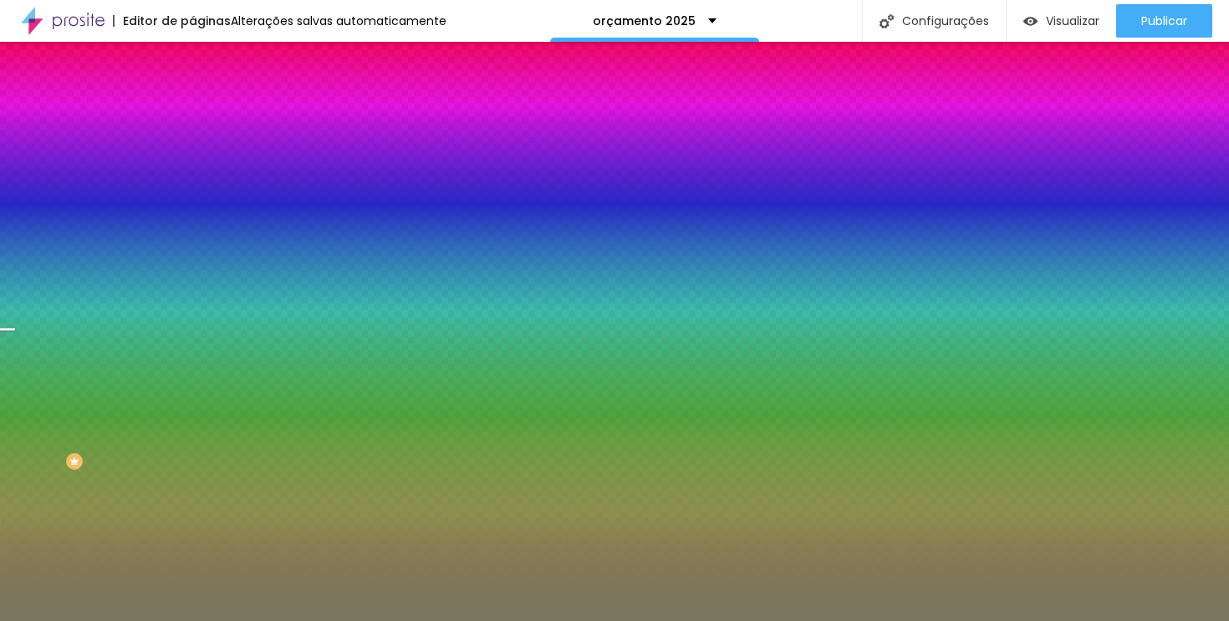
click at [192, 227] on div at bounding box center [288, 227] width 192 height 0
click at [192, 244] on input "#78785E" at bounding box center [292, 235] width 201 height 17
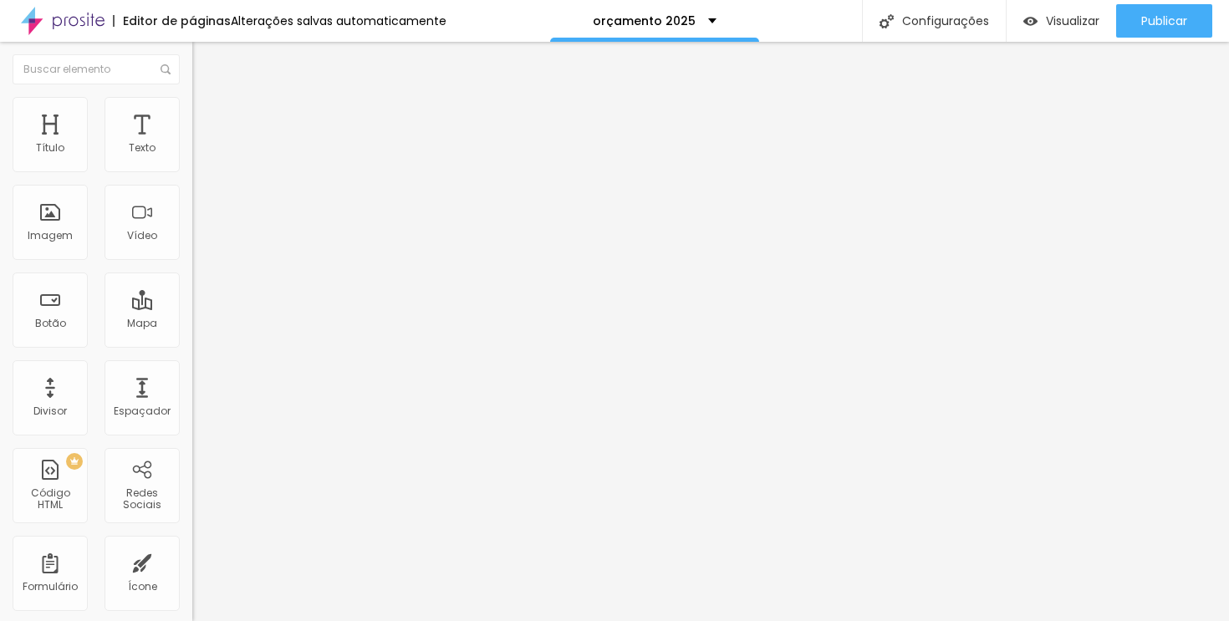
click at [192, 161] on button "button" at bounding box center [203, 152] width 23 height 18
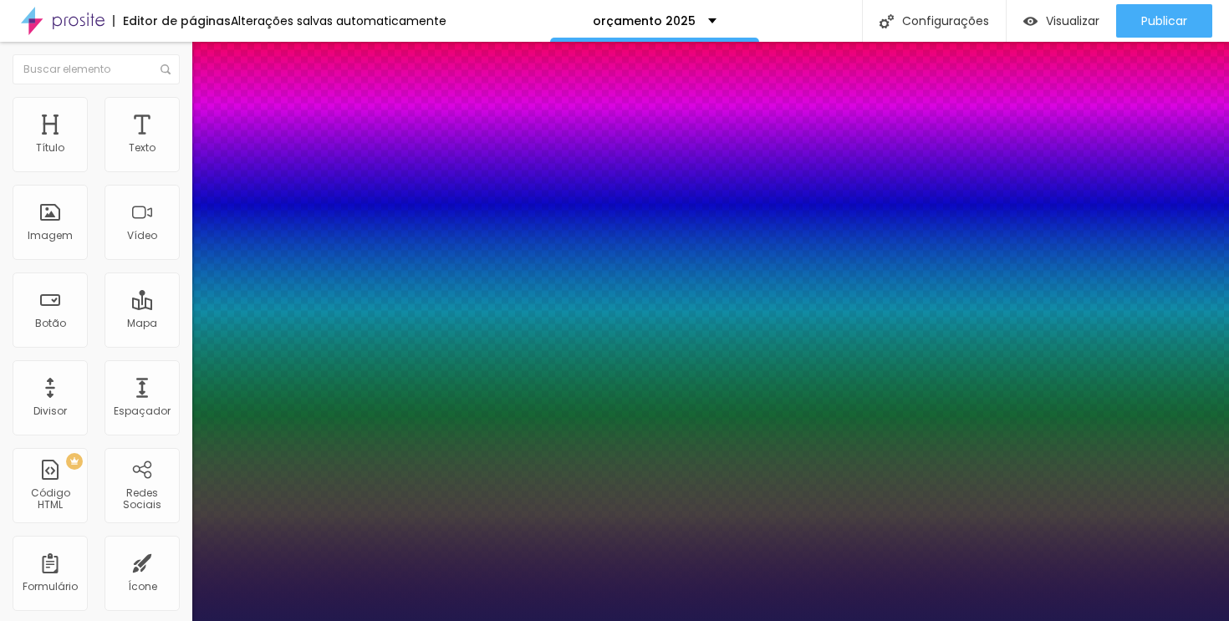
click at [136, 620] on div at bounding box center [614, 621] width 1229 height 0
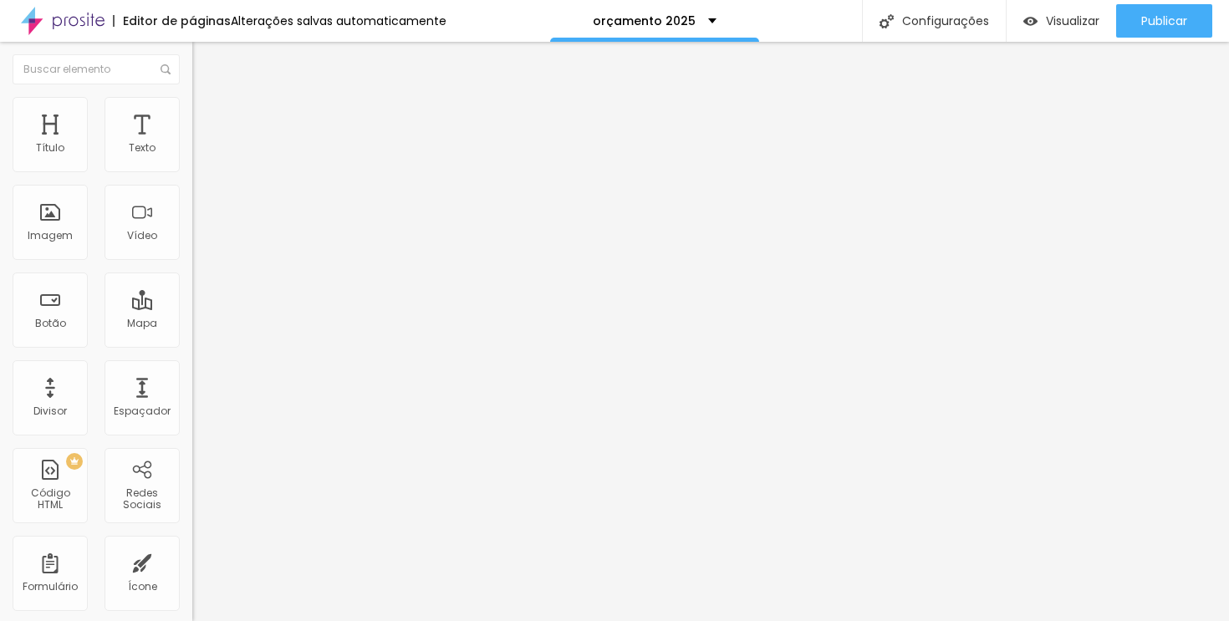
click at [192, 101] on img at bounding box center [199, 104] width 15 height 15
click at [192, 97] on li "Estilo" at bounding box center [288, 88] width 192 height 17
click at [192, 112] on li "Estilo" at bounding box center [288, 105] width 192 height 17
click at [192, 91] on li "Conteúdo" at bounding box center [288, 88] width 192 height 17
click at [192, 97] on li "Conteúdo" at bounding box center [288, 88] width 192 height 17
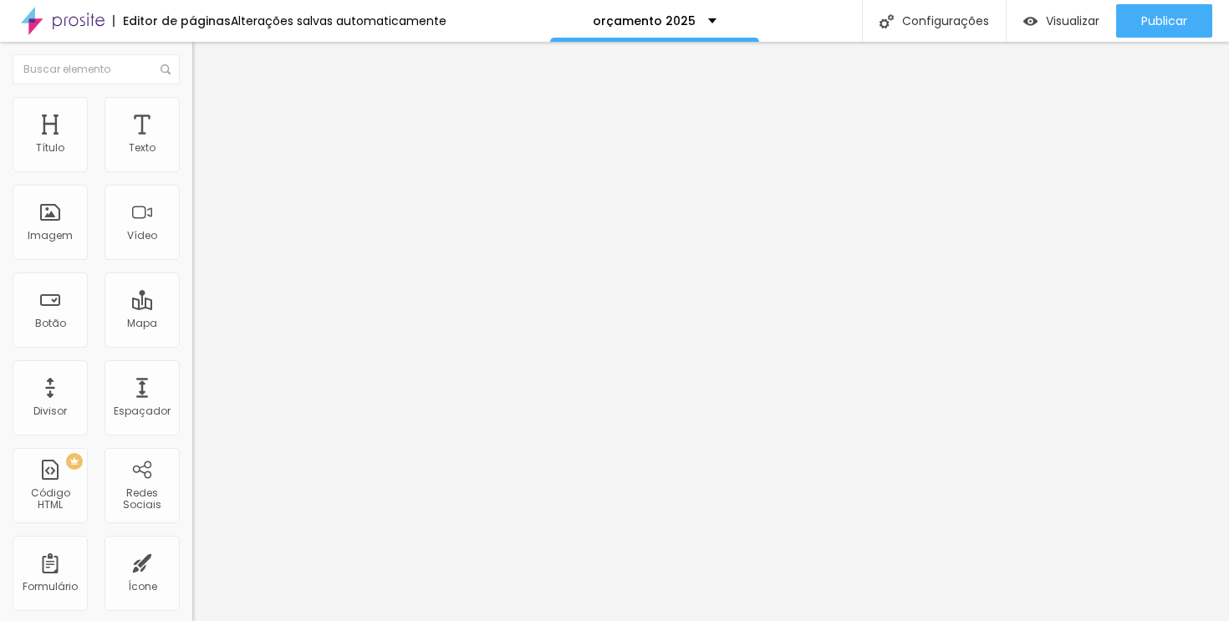
click at [192, 262] on font "1:1 Quadrado" at bounding box center [225, 254] width 66 height 14
click at [192, 114] on li "Avançado" at bounding box center [288, 122] width 192 height 17
click at [192, 98] on ul "Conteúdo Estilo Avançado" at bounding box center [288, 105] width 192 height 50
click at [192, 99] on li "Estilo" at bounding box center [288, 105] width 192 height 17
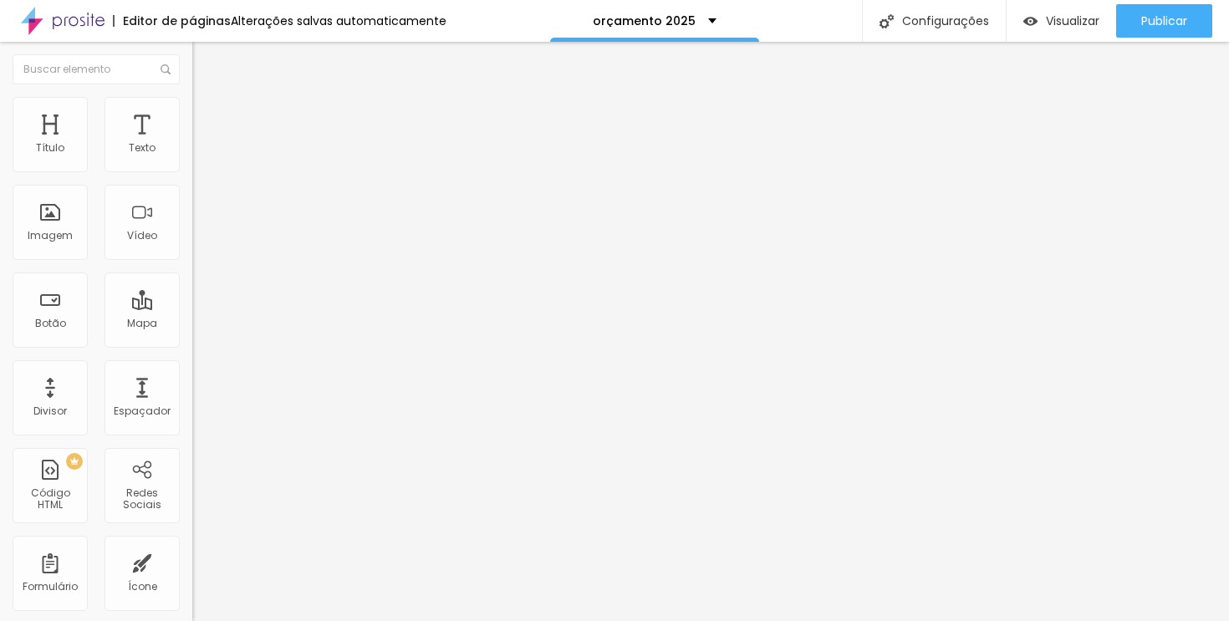
click at [192, 430] on div "Voltar ao padrão" at bounding box center [288, 448] width 192 height 37
click at [192, 449] on button "button" at bounding box center [203, 458] width 23 height 18
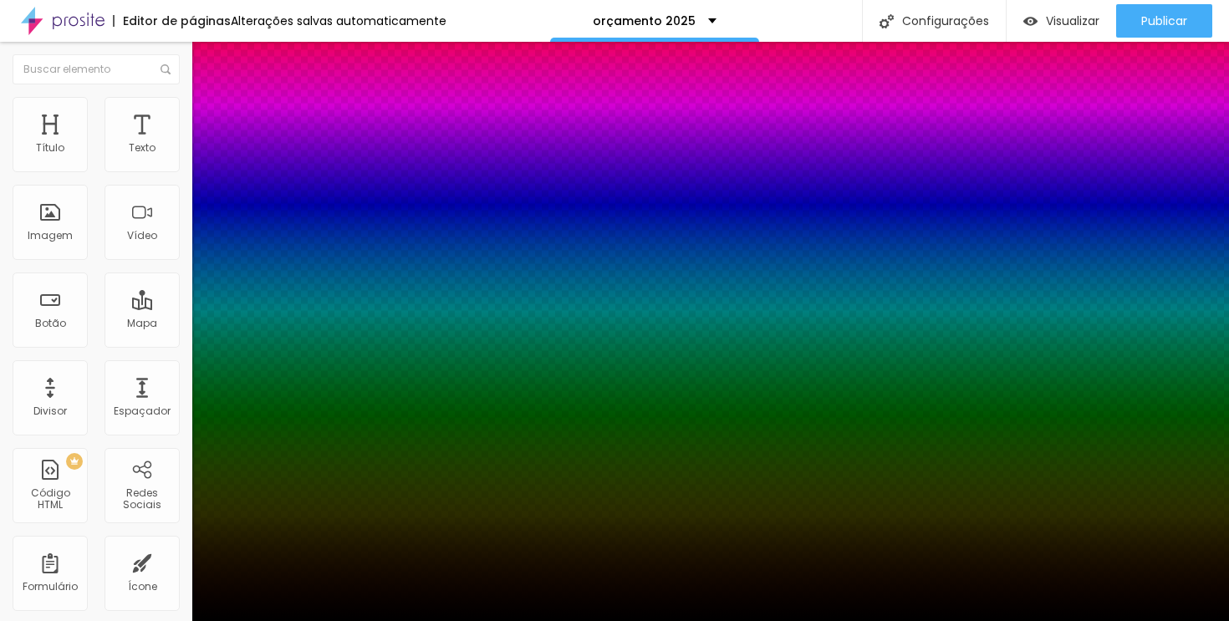
click at [53, 620] on div at bounding box center [614, 621] width 1229 height 0
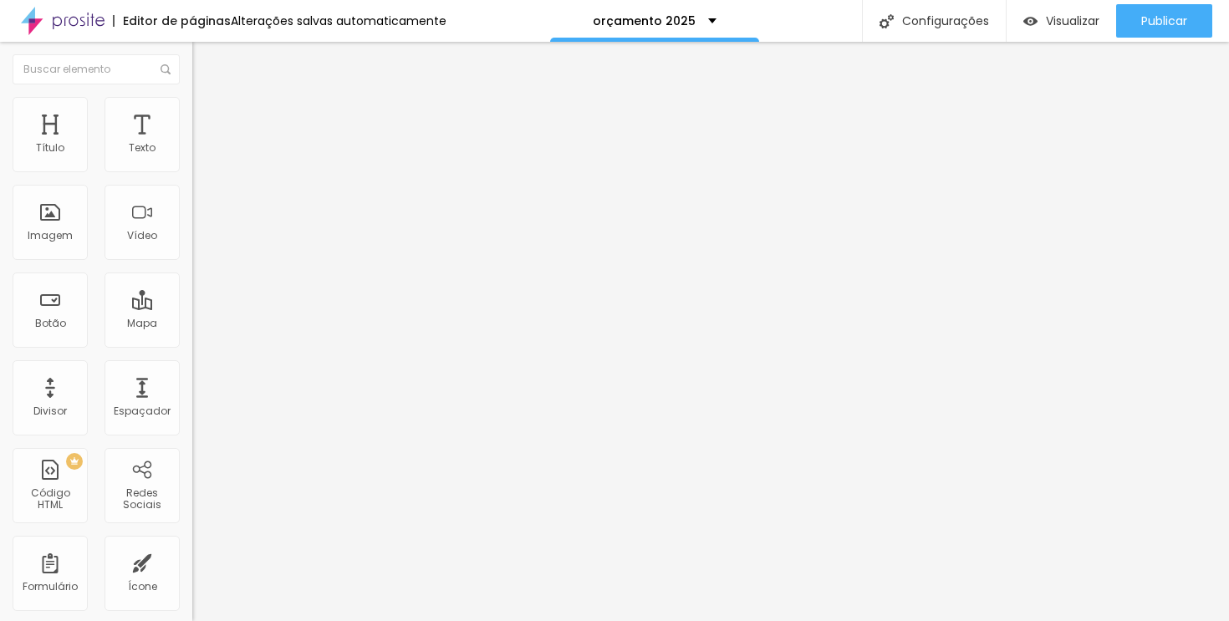
click at [207, 99] on font "Conteúdo" at bounding box center [233, 91] width 52 height 14
click at [192, 68] on button "Editar nulo" at bounding box center [288, 61] width 192 height 38
click at [192, 308] on input "range" at bounding box center [246, 314] width 108 height 13
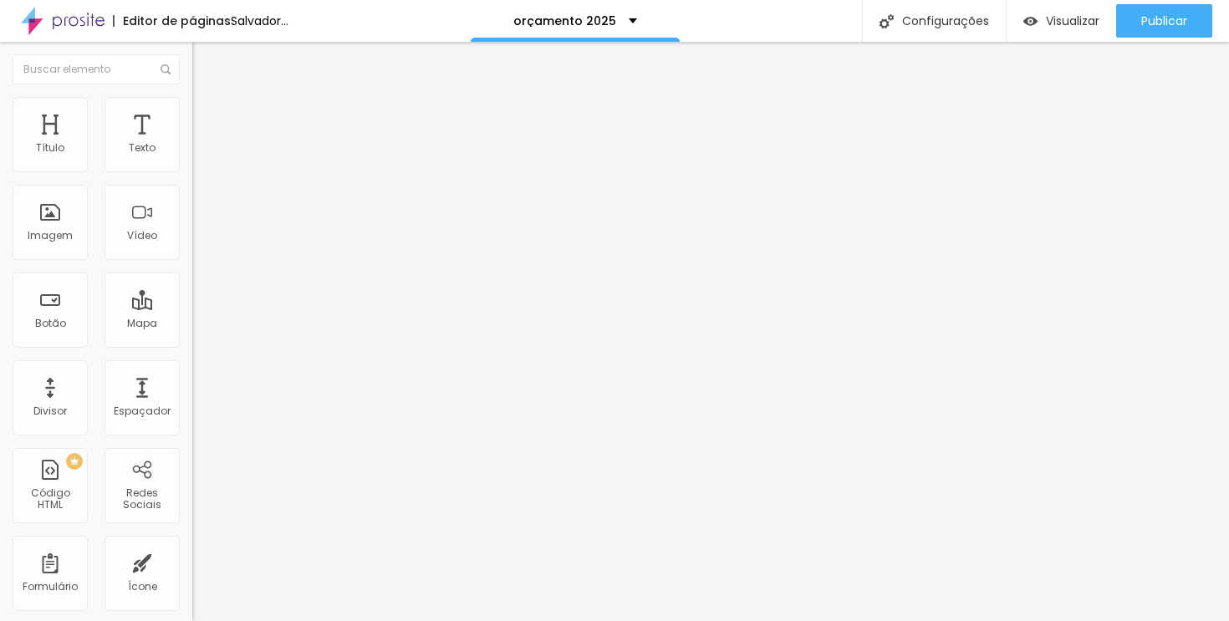
click at [202, 144] on font "Trocar imagem" at bounding box center [242, 137] width 81 height 14
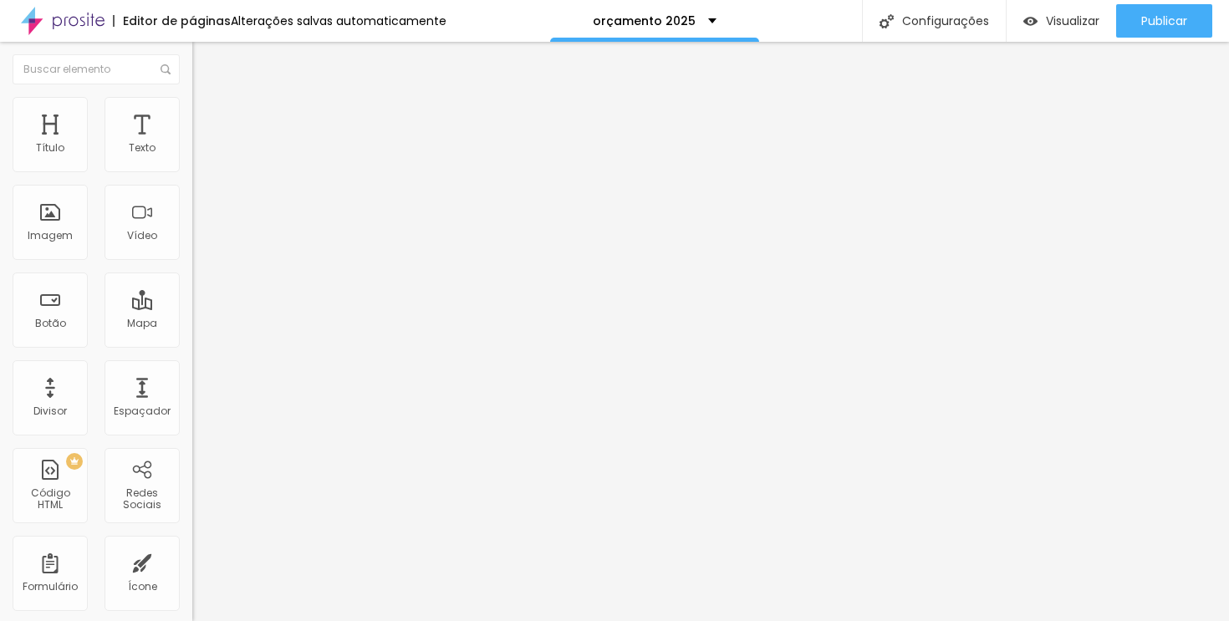
scroll to position [10, 0]
click at [207, 118] on font "Avançado" at bounding box center [234, 125] width 55 height 14
click at [192, 97] on img at bounding box center [199, 104] width 15 height 15
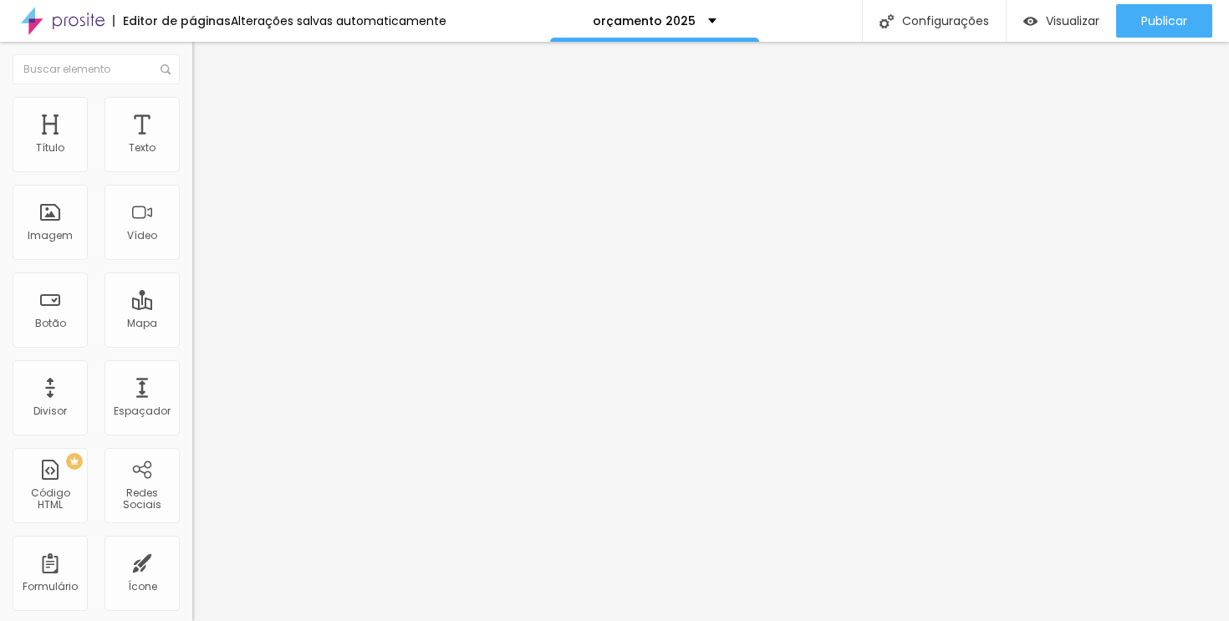
drag, startPoint x: 178, startPoint y: 180, endPoint x: 112, endPoint y: 185, distance: 66.2
click at [192, 171] on input "range" at bounding box center [246, 164] width 108 height 13
drag, startPoint x: 116, startPoint y: 181, endPoint x: 126, endPoint y: 181, distance: 10.0
click at [192, 171] on input "range" at bounding box center [246, 164] width 108 height 13
click at [192, 114] on li "Avançado" at bounding box center [288, 122] width 192 height 17
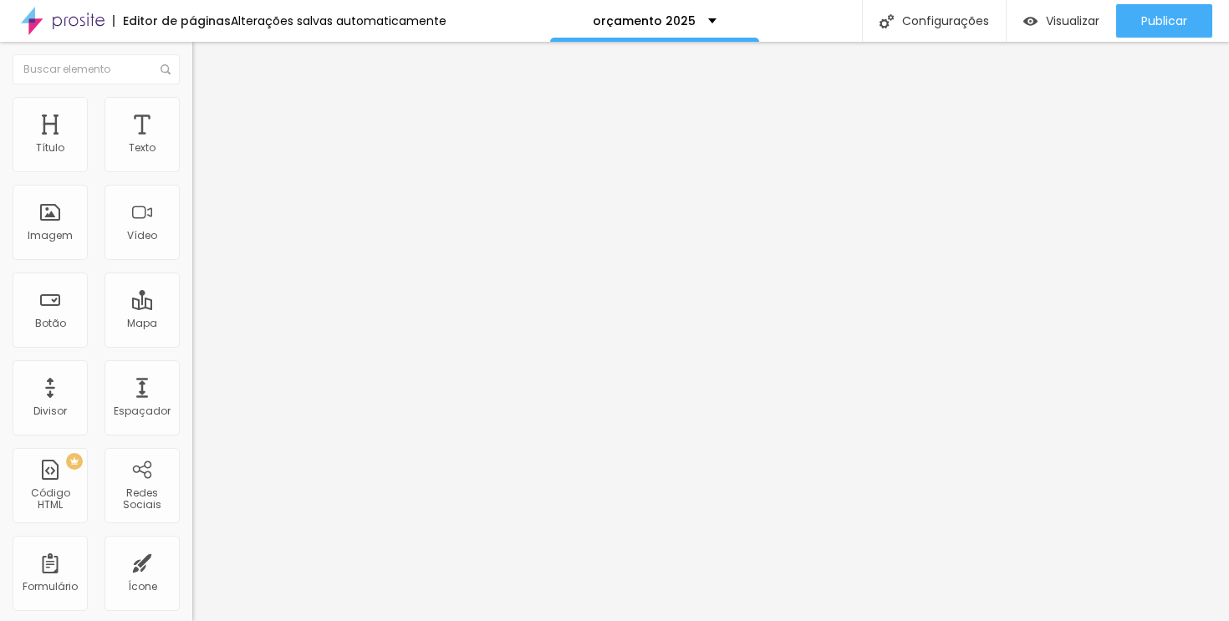
drag, startPoint x: 39, startPoint y: 163, endPoint x: 0, endPoint y: 171, distance: 40.0
click at [192, 324] on input "range" at bounding box center [246, 330] width 108 height 13
drag, startPoint x: 38, startPoint y: 197, endPoint x: 0, endPoint y: 206, distance: 38.5
click at [192, 561] on input "range" at bounding box center [246, 567] width 108 height 13
click at [1076, 15] on font "Visualizar" at bounding box center [1073, 21] width 54 height 17
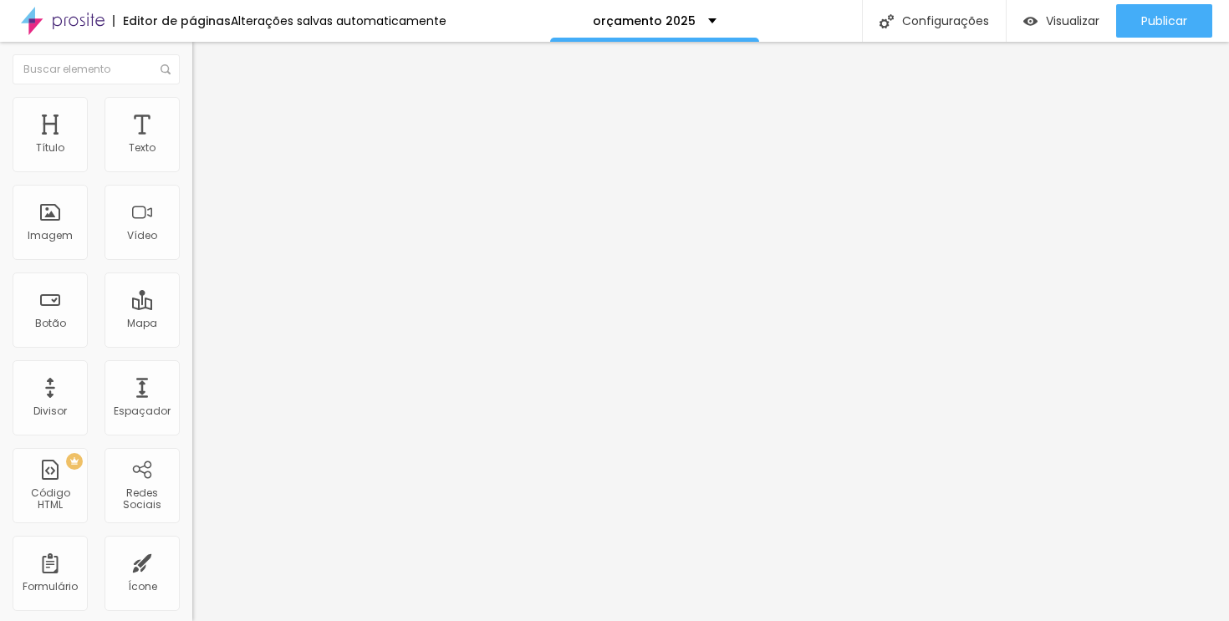
click at [207, 115] on font "Estilo" at bounding box center [220, 108] width 26 height 14
click at [1084, 24] on font "Visualizar" at bounding box center [1073, 21] width 54 height 17
click at [1069, 8] on div "Visualizar" at bounding box center [1061, 20] width 76 height 33
click at [192, 112] on li "Estilo" at bounding box center [288, 105] width 192 height 17
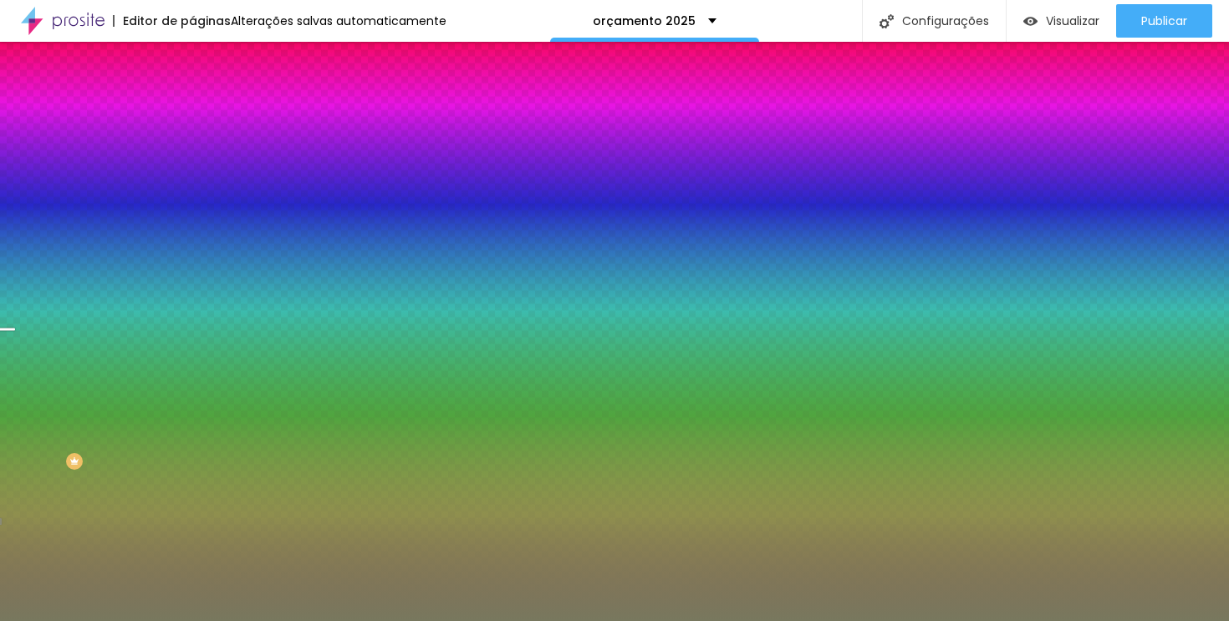
click at [192, 114] on li "Avançado" at bounding box center [288, 122] width 192 height 17
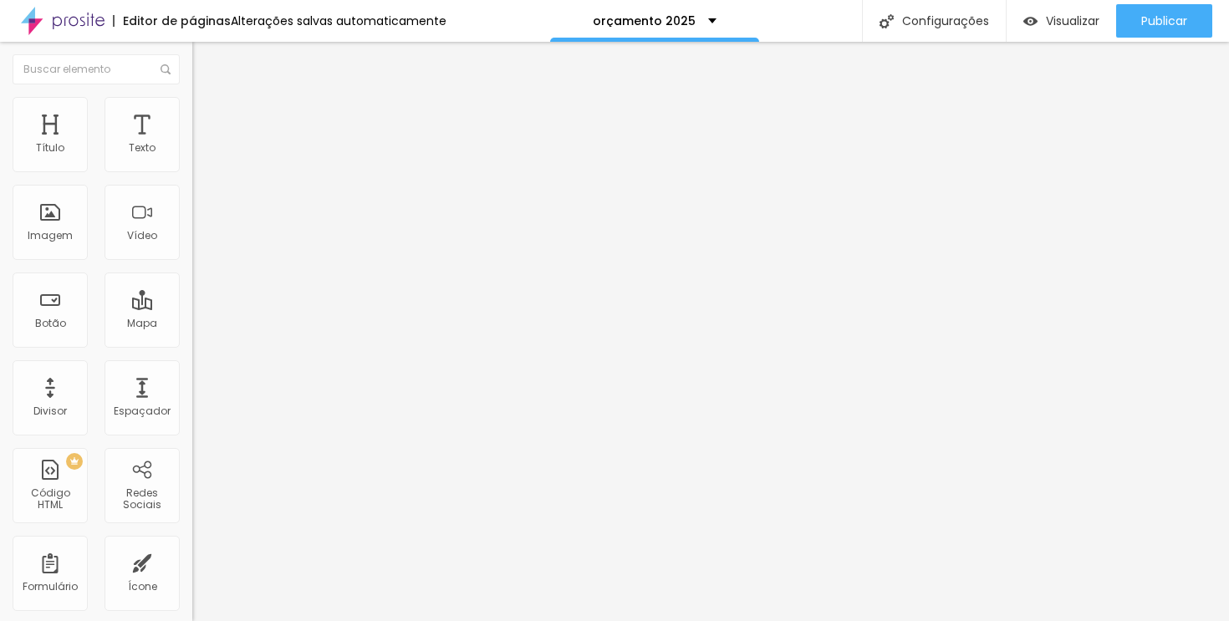
click at [192, 102] on li "Estilo" at bounding box center [288, 105] width 192 height 17
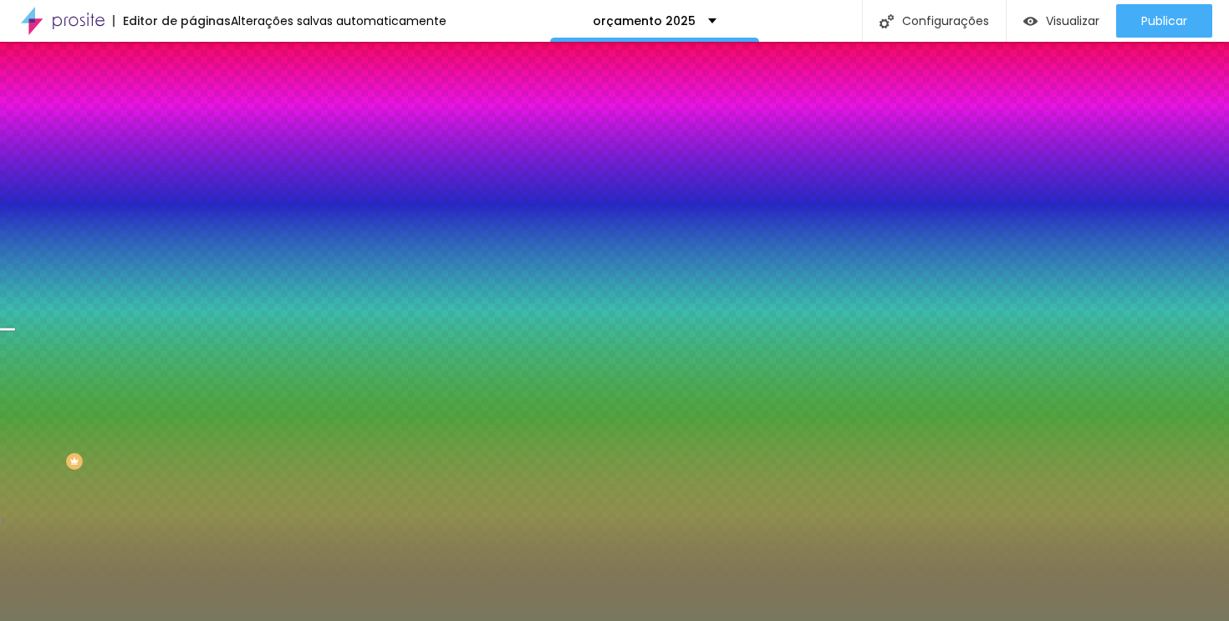
click at [192, 114] on li "Avançado" at bounding box center [288, 122] width 192 height 17
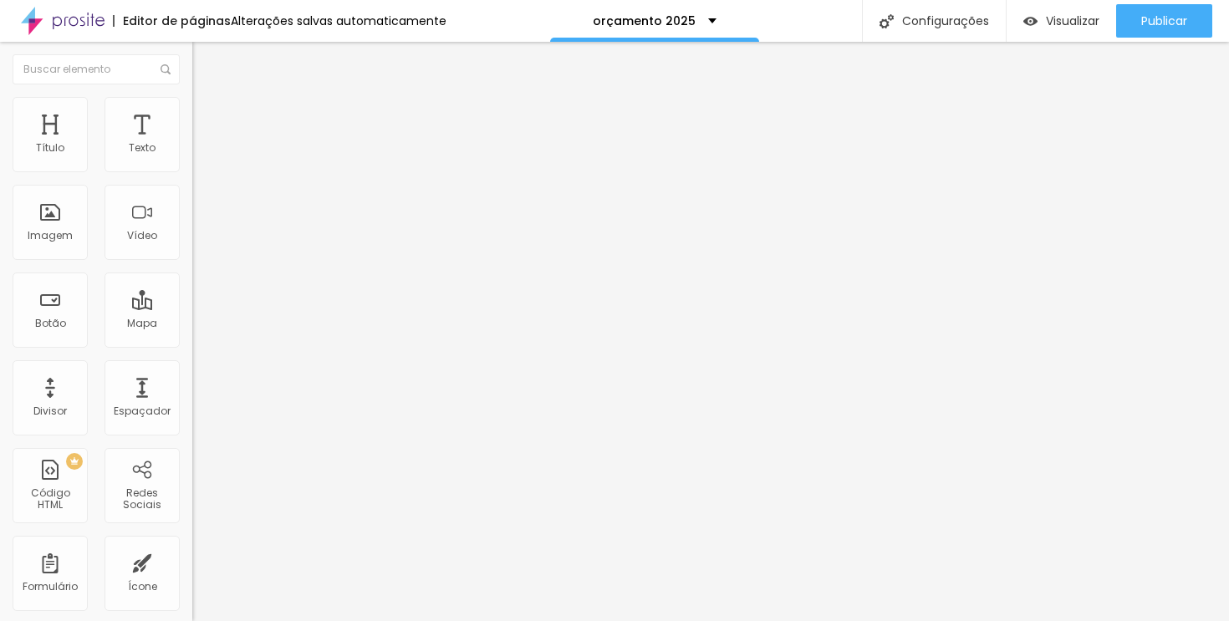
click at [192, 95] on img at bounding box center [199, 87] width 15 height 15
click at [192, 152] on font "Encaixotado" at bounding box center [224, 145] width 65 height 14
click at [192, 99] on img at bounding box center [199, 104] width 15 height 15
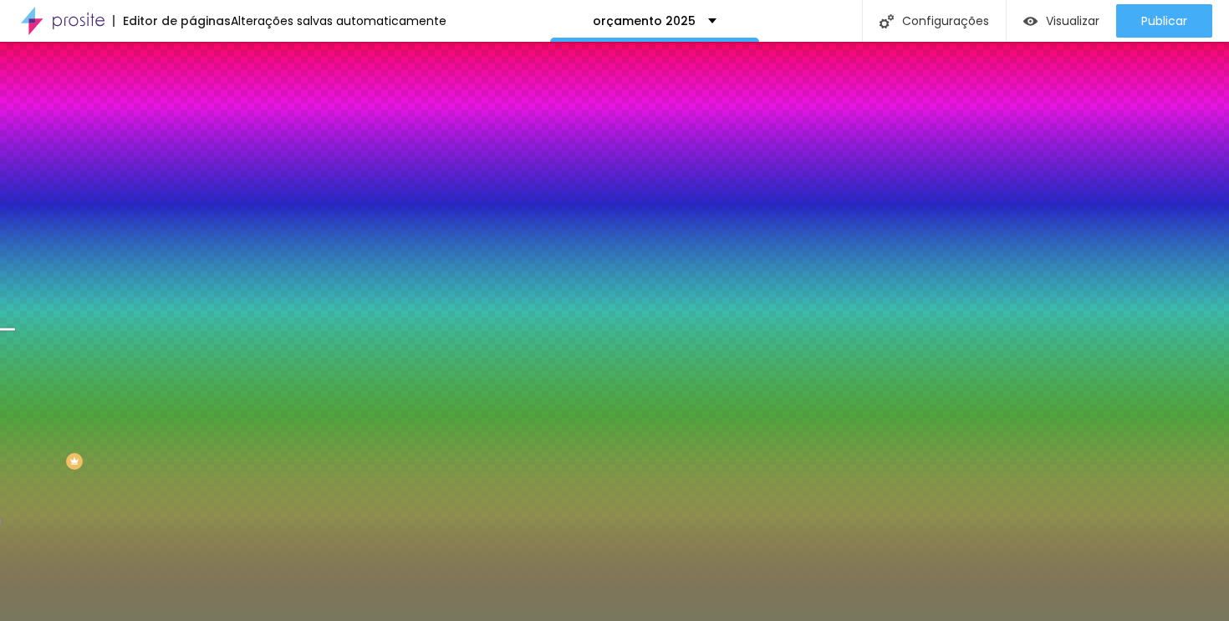
click at [192, 300] on button "button" at bounding box center [203, 292] width 23 height 18
click at [92, 620] on div at bounding box center [614, 621] width 1229 height 0
click at [266, 266] on font "DESATIVADO" at bounding box center [296, 259] width 61 height 14
click at [192, 300] on button "button" at bounding box center [203, 292] width 23 height 18
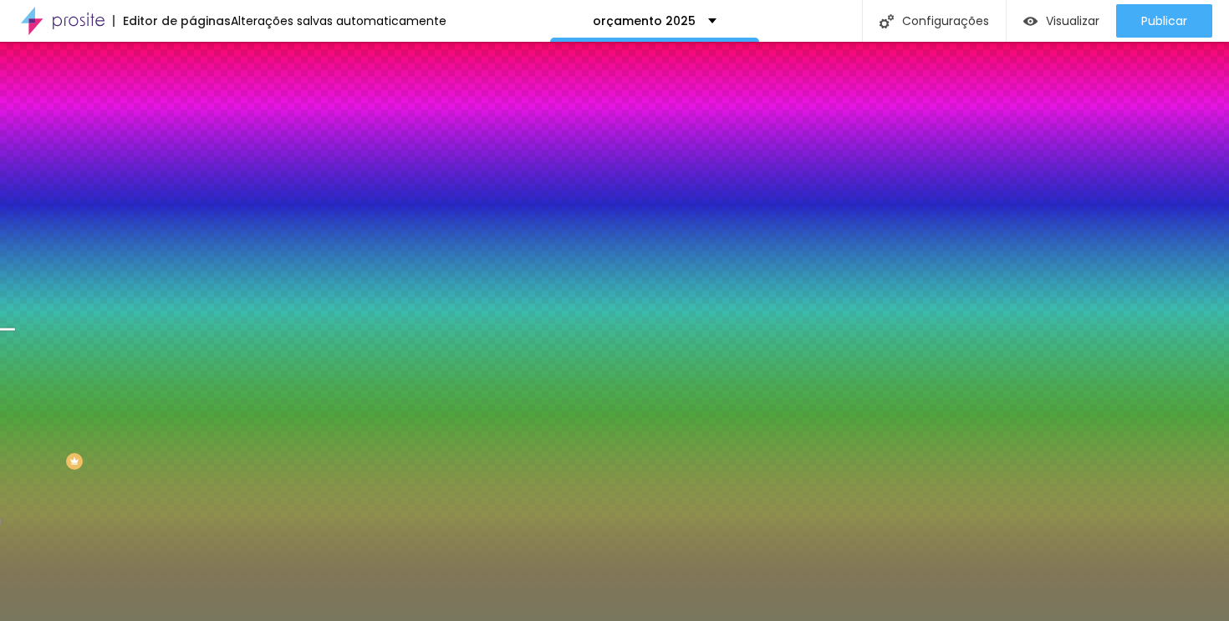
drag, startPoint x: 291, startPoint y: 586, endPoint x: 156, endPoint y: 524, distance: 148.2
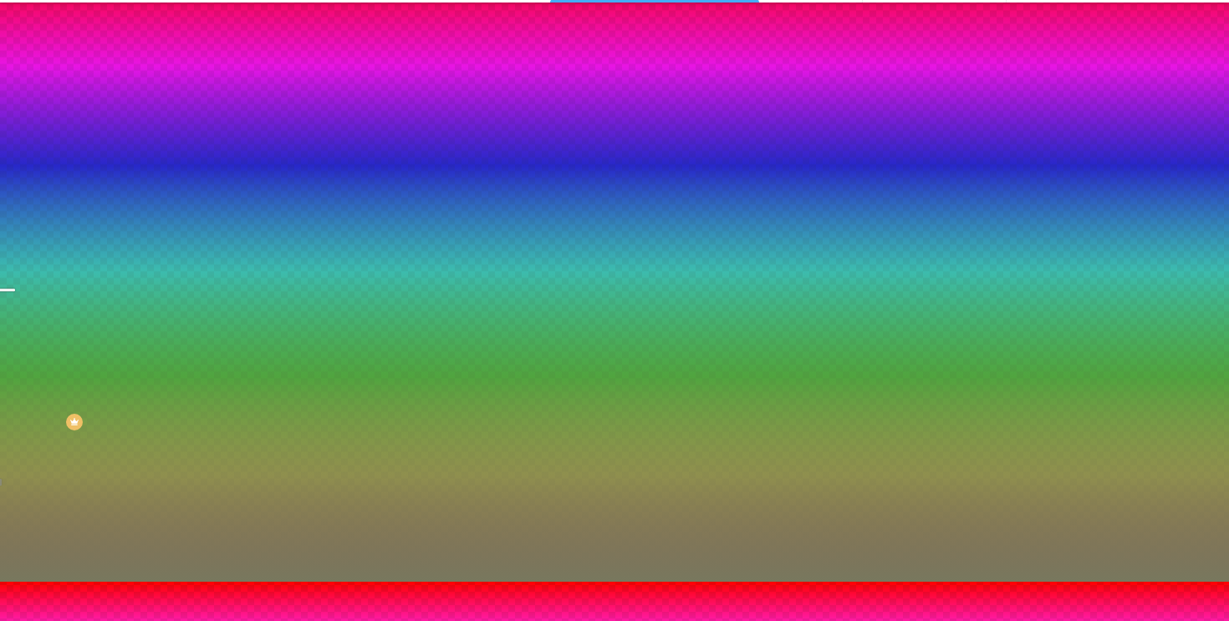
scroll to position [84, 0]
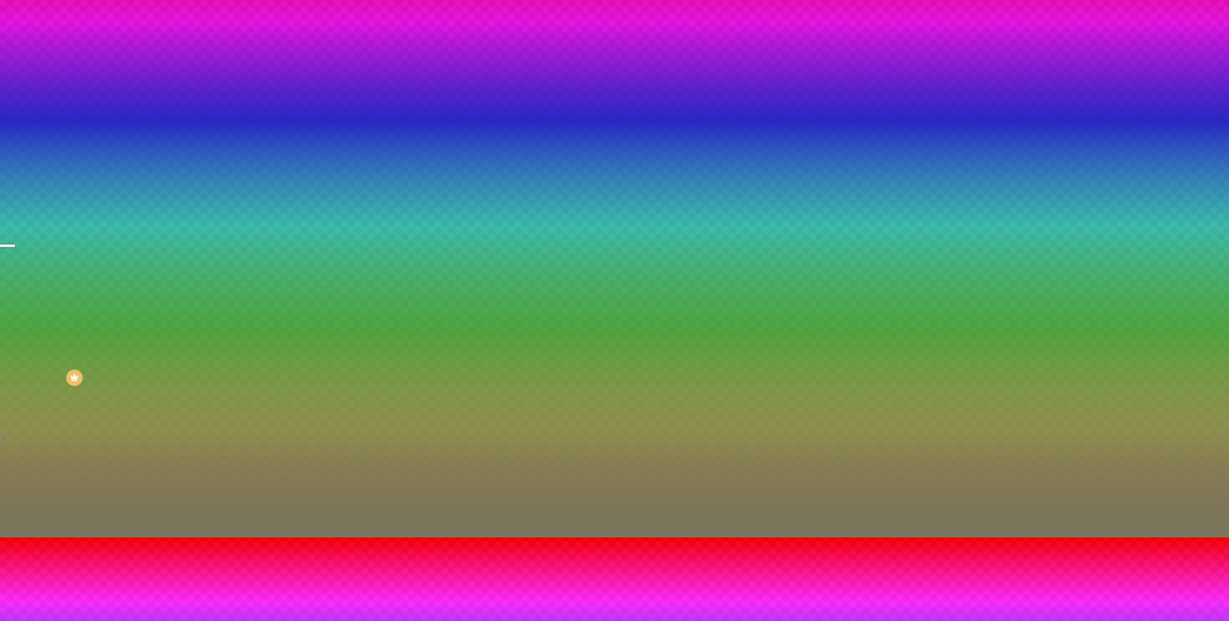
drag, startPoint x: 216, startPoint y: 517, endPoint x: 173, endPoint y: 517, distance: 42.6
click at [768, 538] on div at bounding box center [614, 538] width 1229 height 0
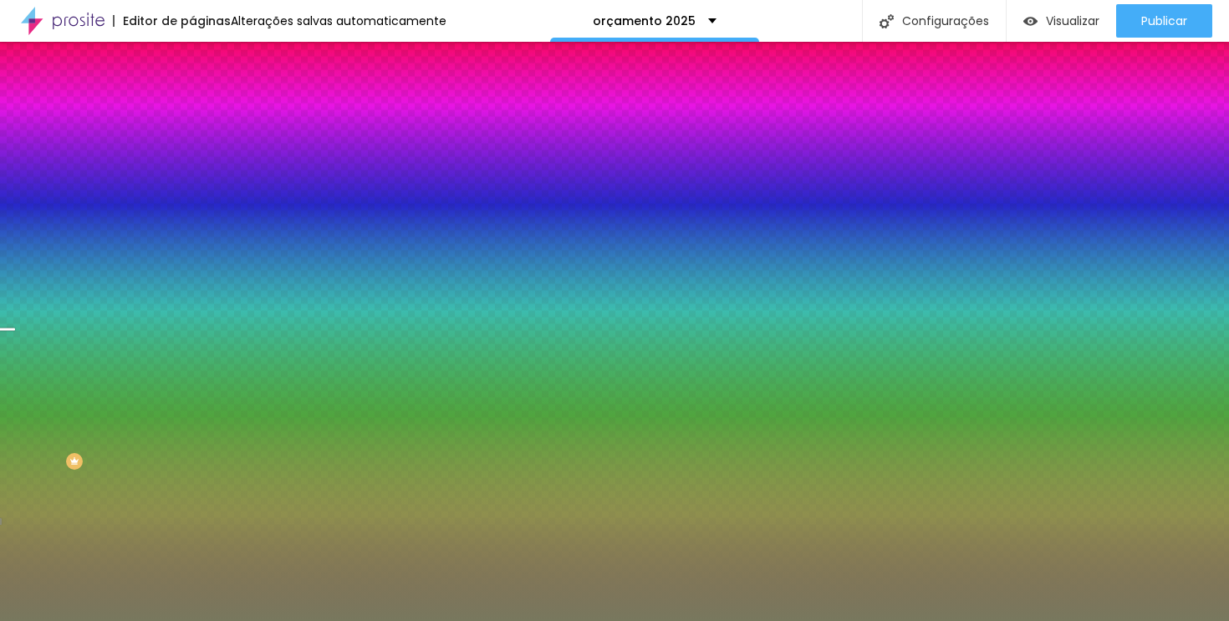
scroll to position [0, 0]
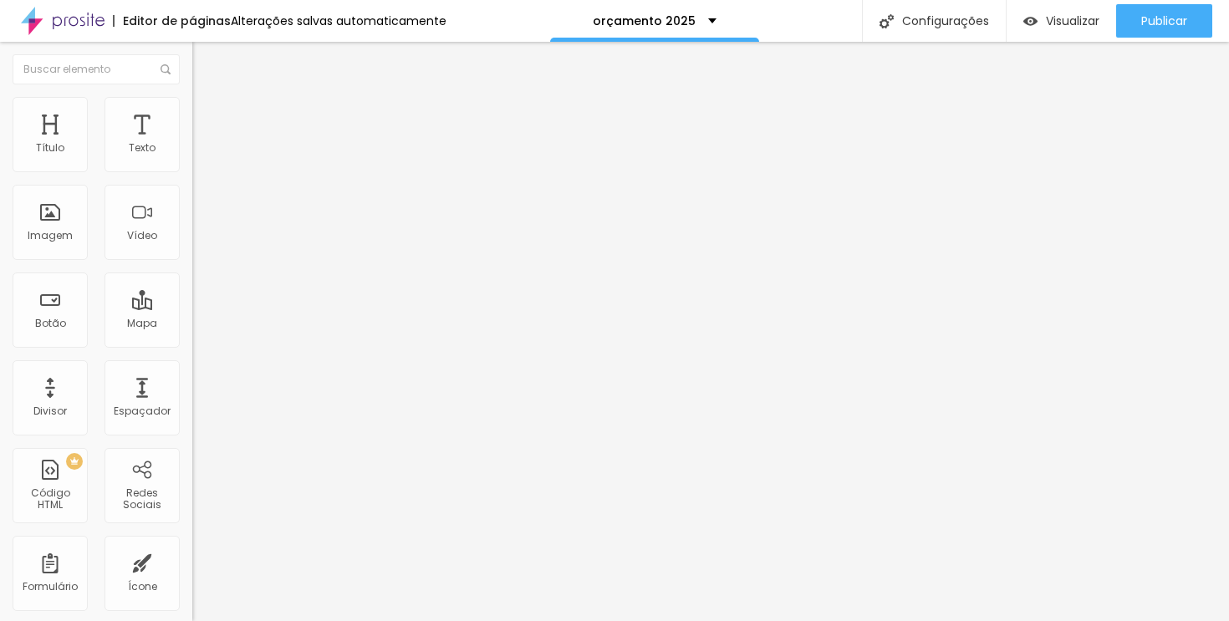
click at [201, 154] on icon "button" at bounding box center [204, 150] width 7 height 7
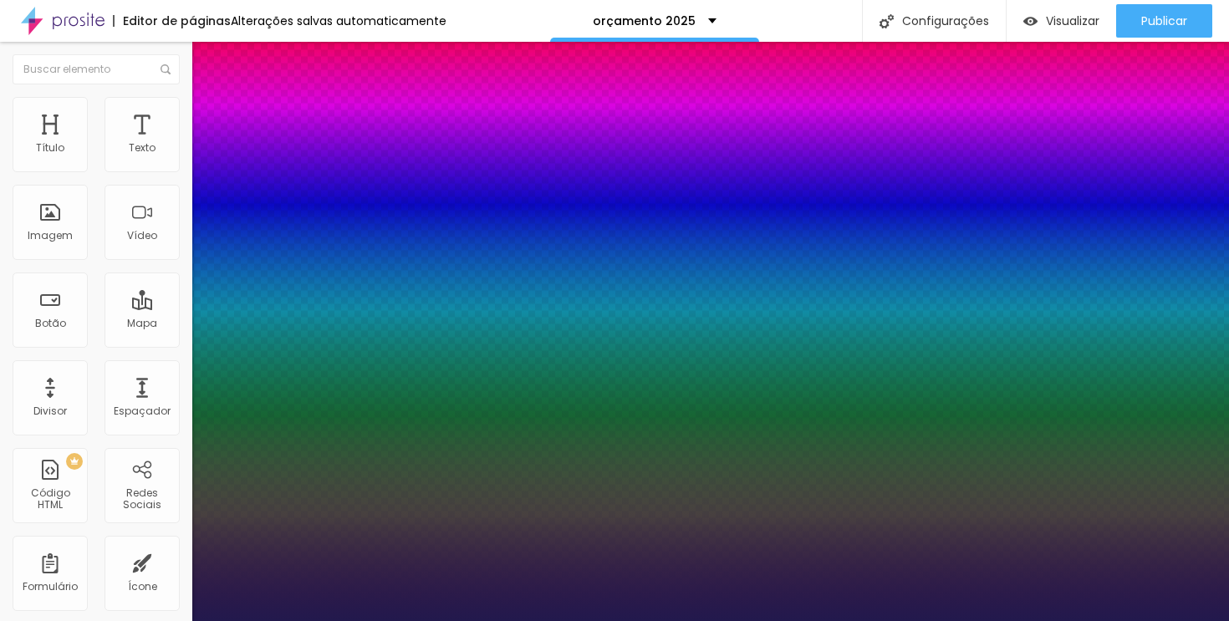
click at [549, 620] on div at bounding box center [614, 621] width 1229 height 0
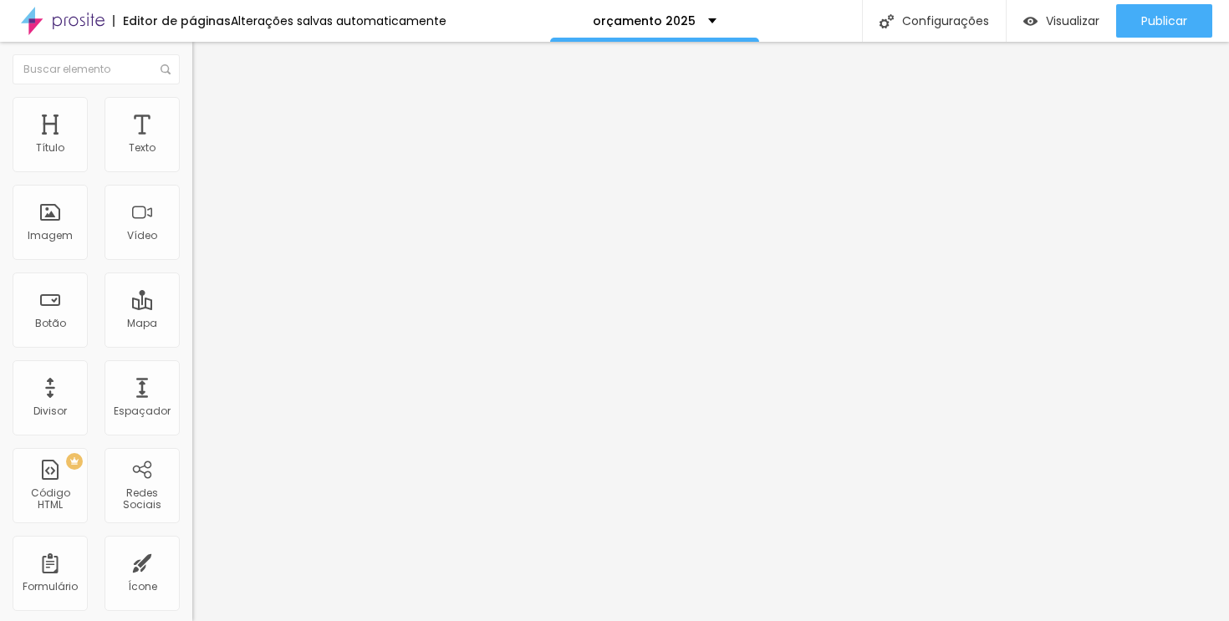
click at [192, 161] on button "button" at bounding box center [203, 152] width 23 height 18
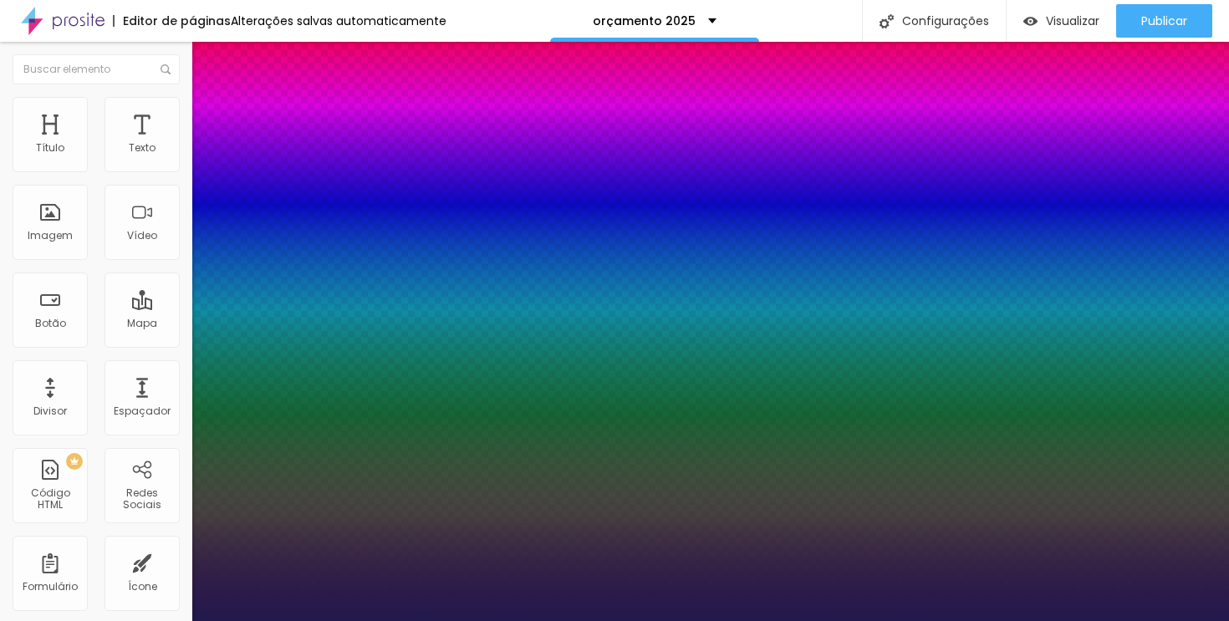
click at [539, 620] on div at bounding box center [614, 621] width 1229 height 0
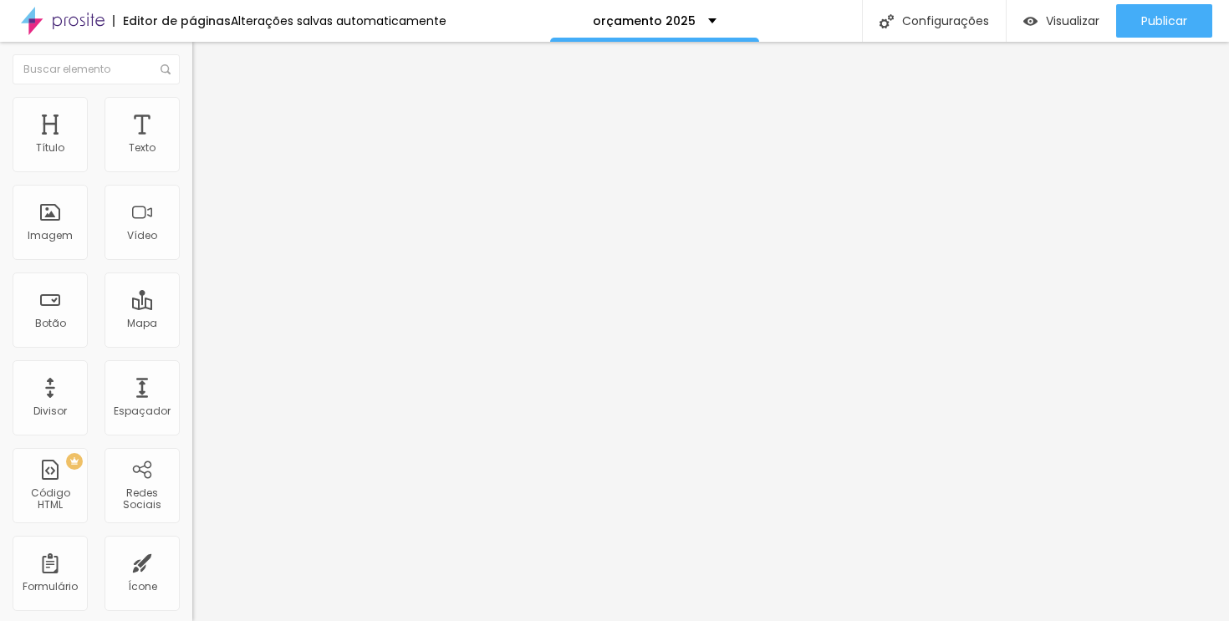
click at [199, 156] on icon "button" at bounding box center [204, 150] width 10 height 10
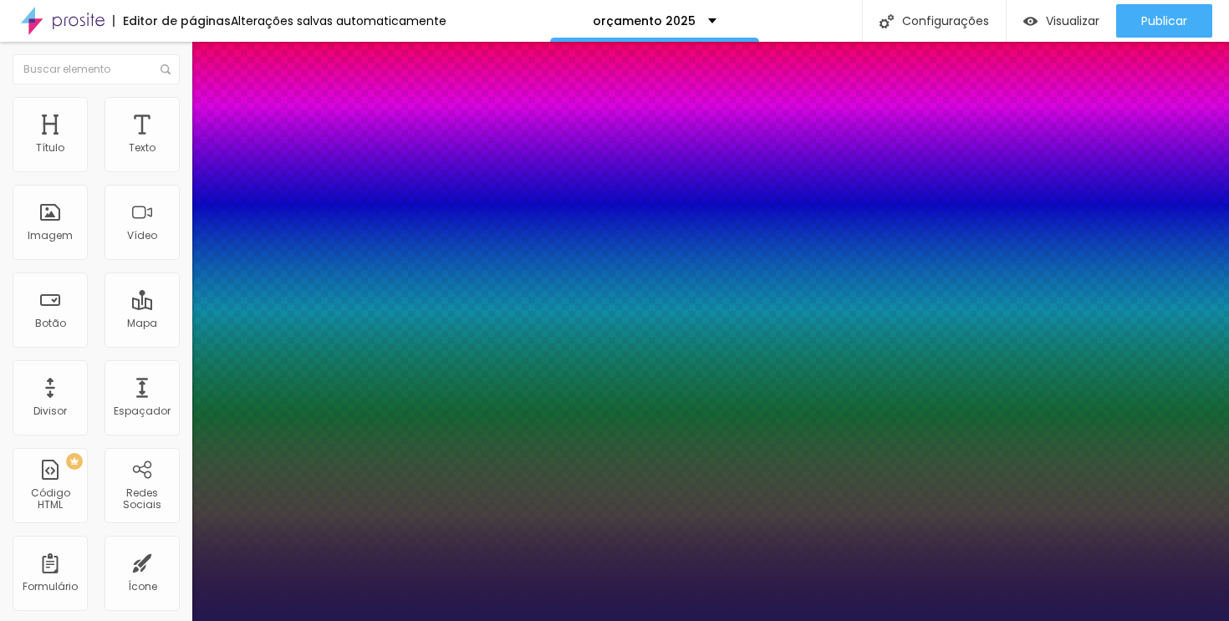
click at [521, 620] on div at bounding box center [614, 621] width 1229 height 0
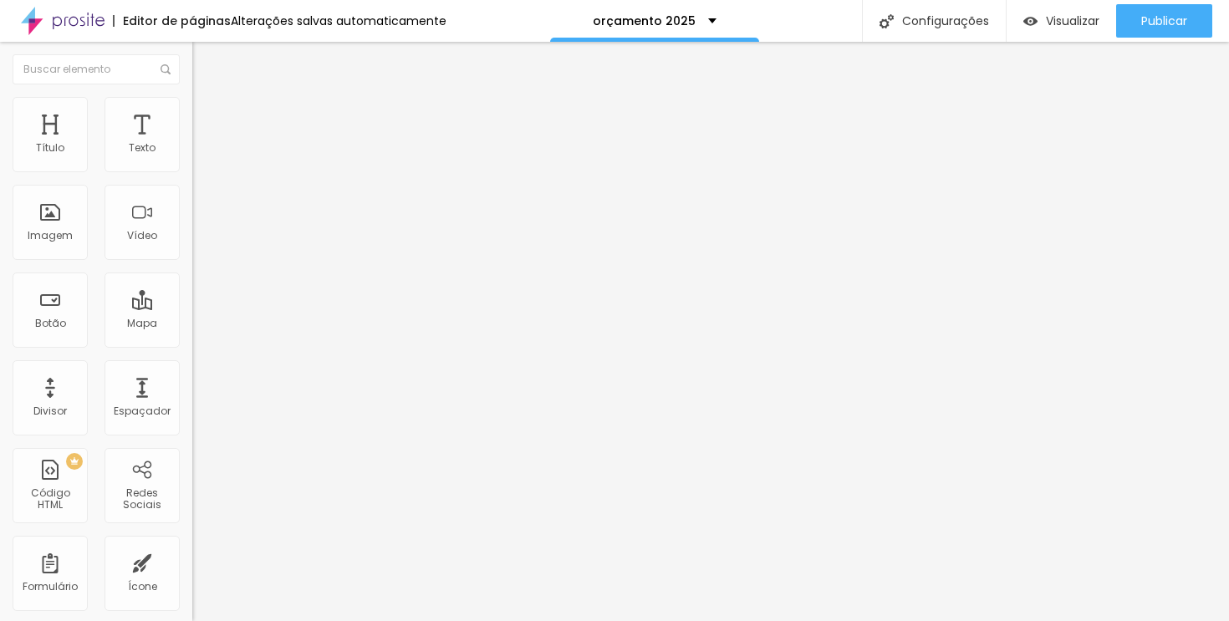
click at [192, 161] on button "button" at bounding box center [203, 152] width 23 height 18
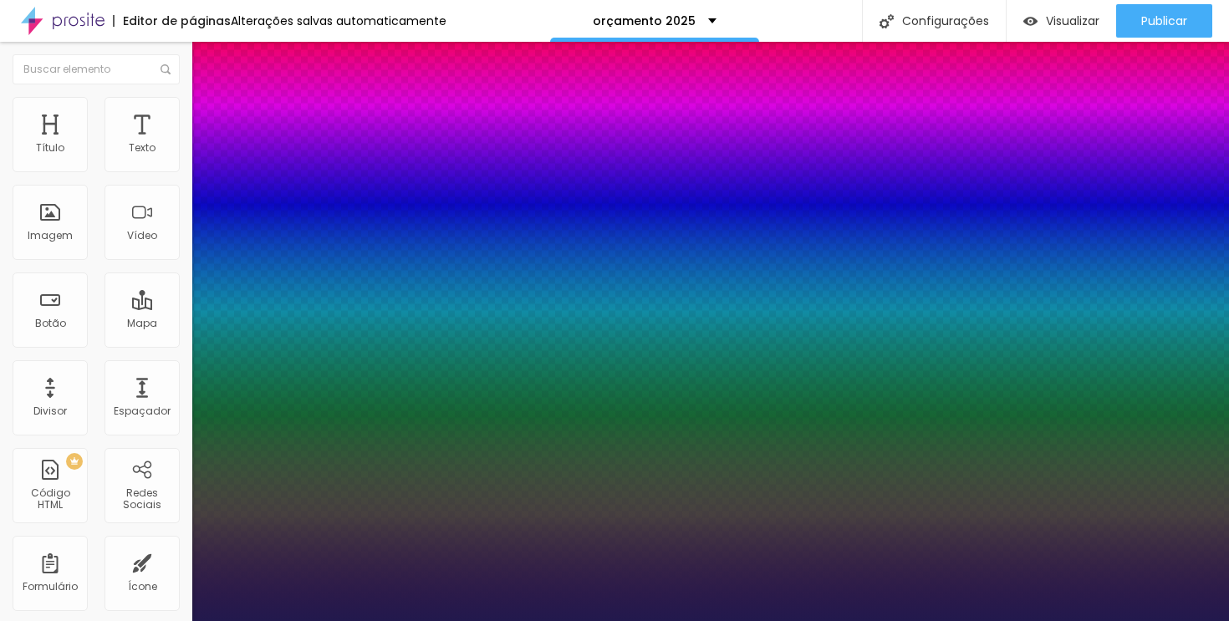
click at [455, 620] on div at bounding box center [614, 621] width 1229 height 0
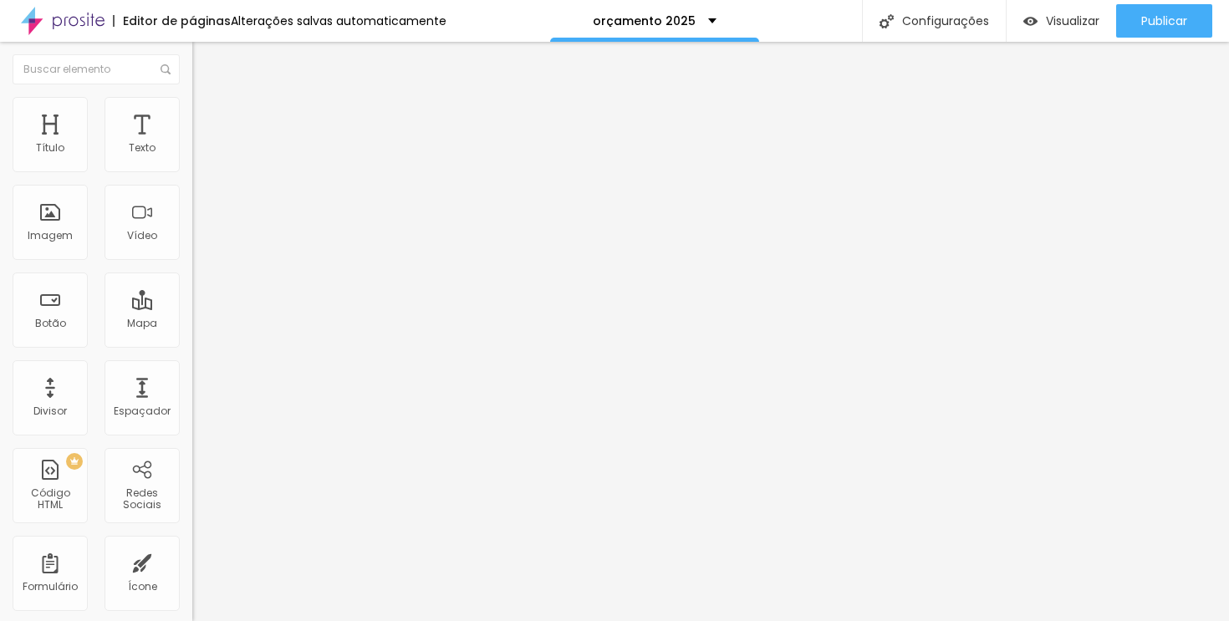
click at [207, 115] on font "Estilo" at bounding box center [220, 108] width 26 height 14
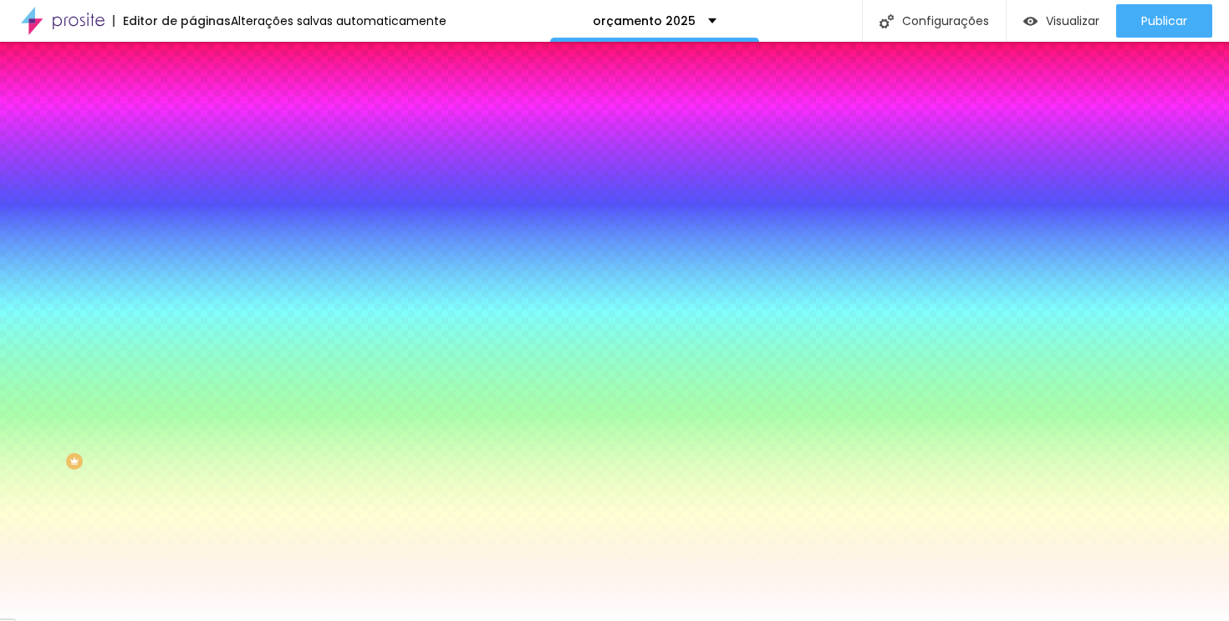
click at [192, 68] on button "Editar nulo" at bounding box center [288, 61] width 192 height 38
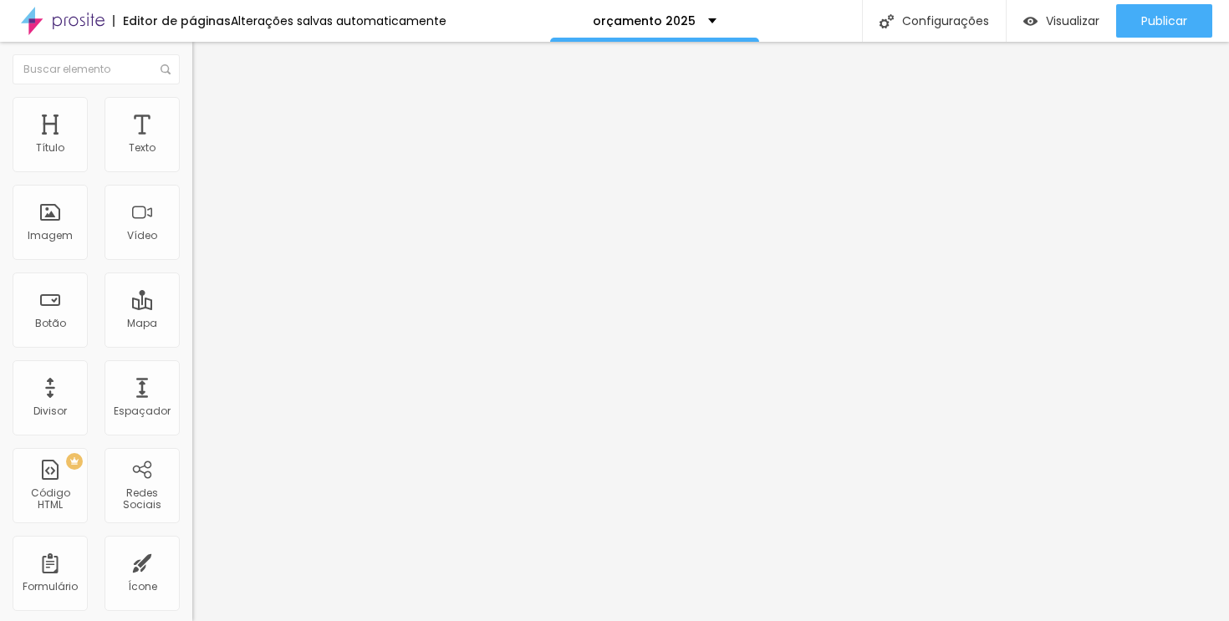
click at [192, 114] on li "Avançado" at bounding box center [288, 122] width 192 height 17
click at [1078, 32] on div "Visualizar" at bounding box center [1061, 20] width 76 height 33
click at [1069, 20] on font "Visualizar" at bounding box center [1073, 21] width 54 height 17
click at [1085, 28] on font "Visualizar" at bounding box center [1073, 21] width 54 height 17
click at [202, 144] on font "Trocar imagem" at bounding box center [242, 137] width 81 height 14
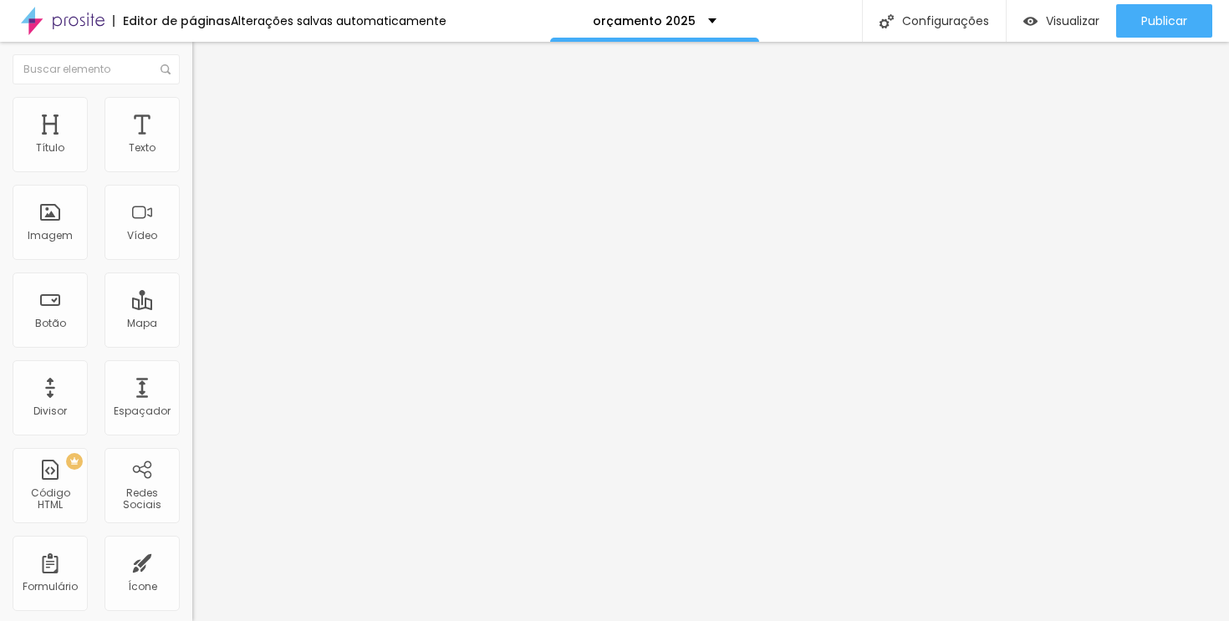
click at [202, 144] on font "Trocar imagem" at bounding box center [242, 137] width 81 height 14
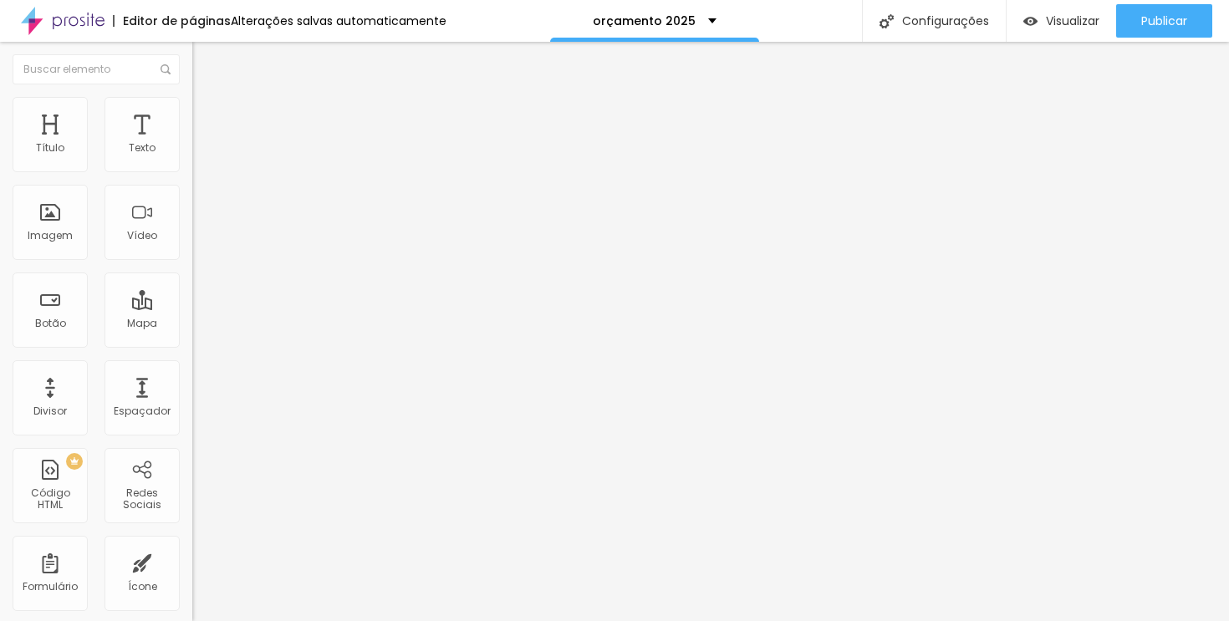
click at [202, 144] on font "Trocar imagem" at bounding box center [242, 137] width 81 height 14
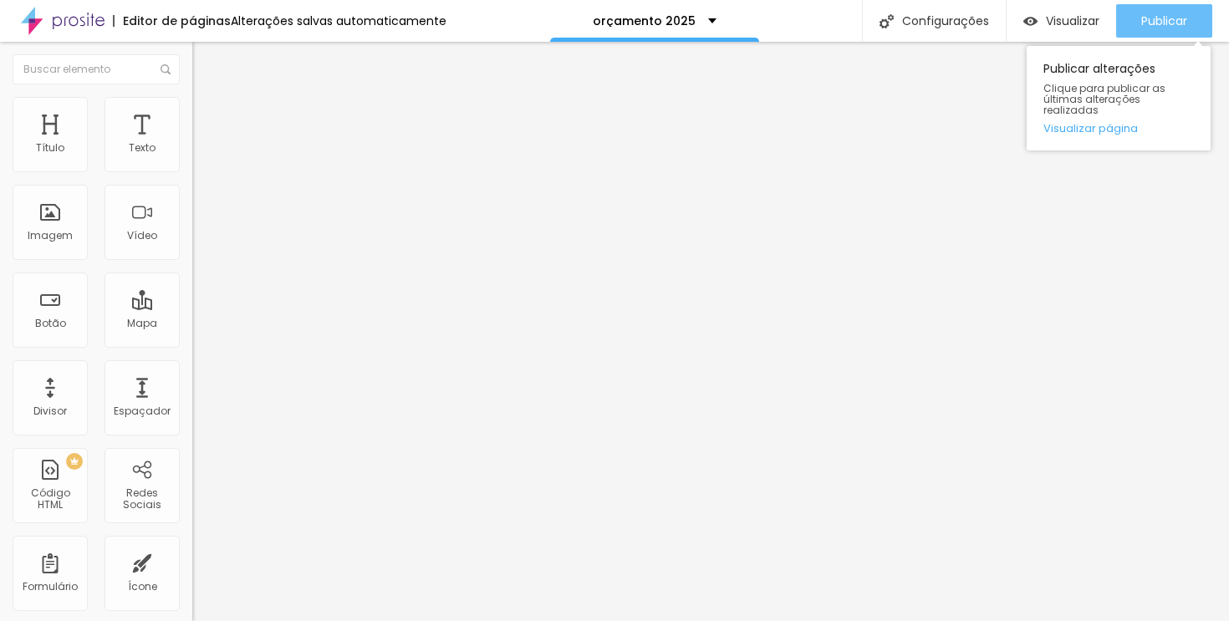
click at [1149, 23] on font "Publicar" at bounding box center [1164, 21] width 46 height 17
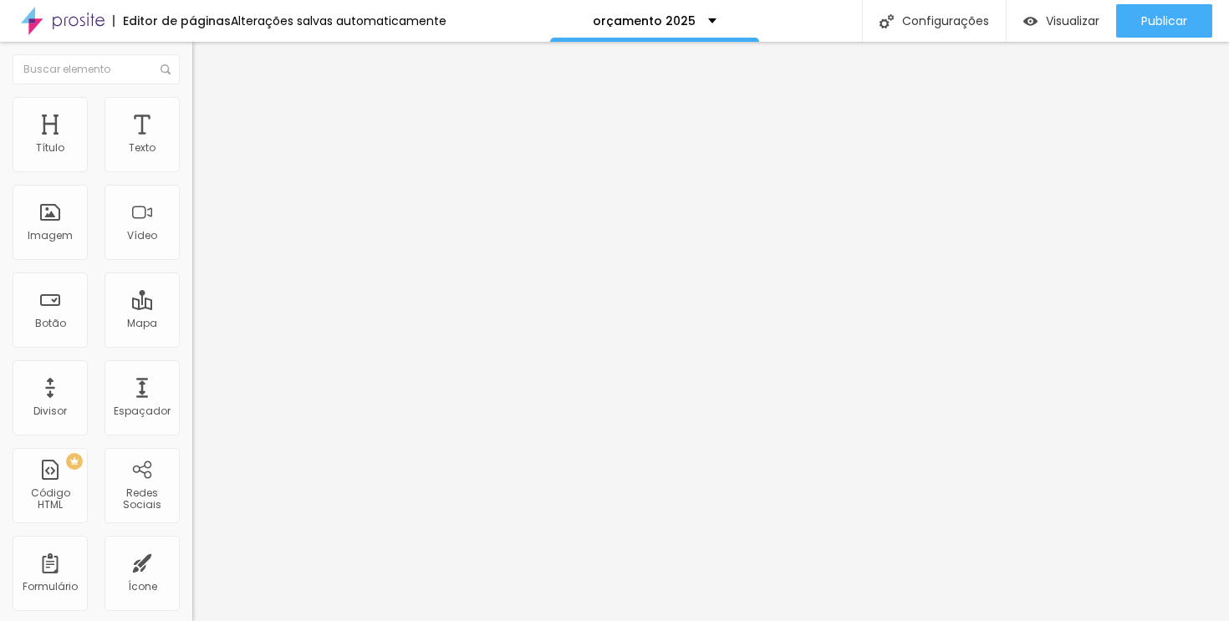
click at [207, 115] on font "Estilo" at bounding box center [220, 108] width 26 height 14
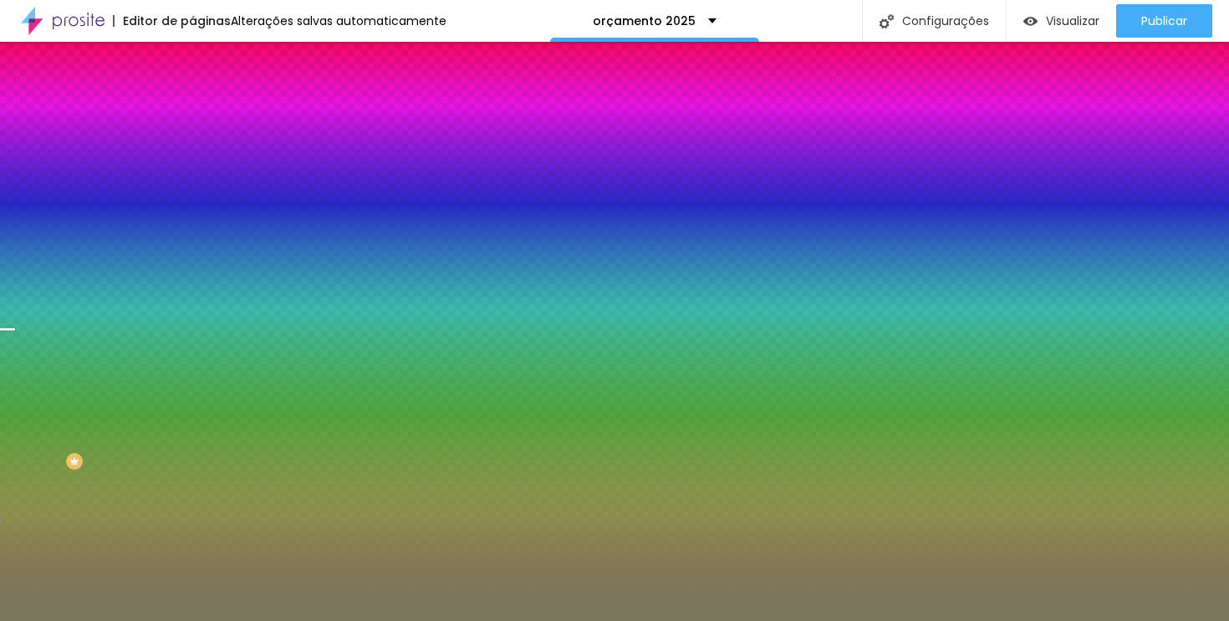
click at [192, 283] on button "Voltar ao padrão" at bounding box center [249, 273] width 114 height 19
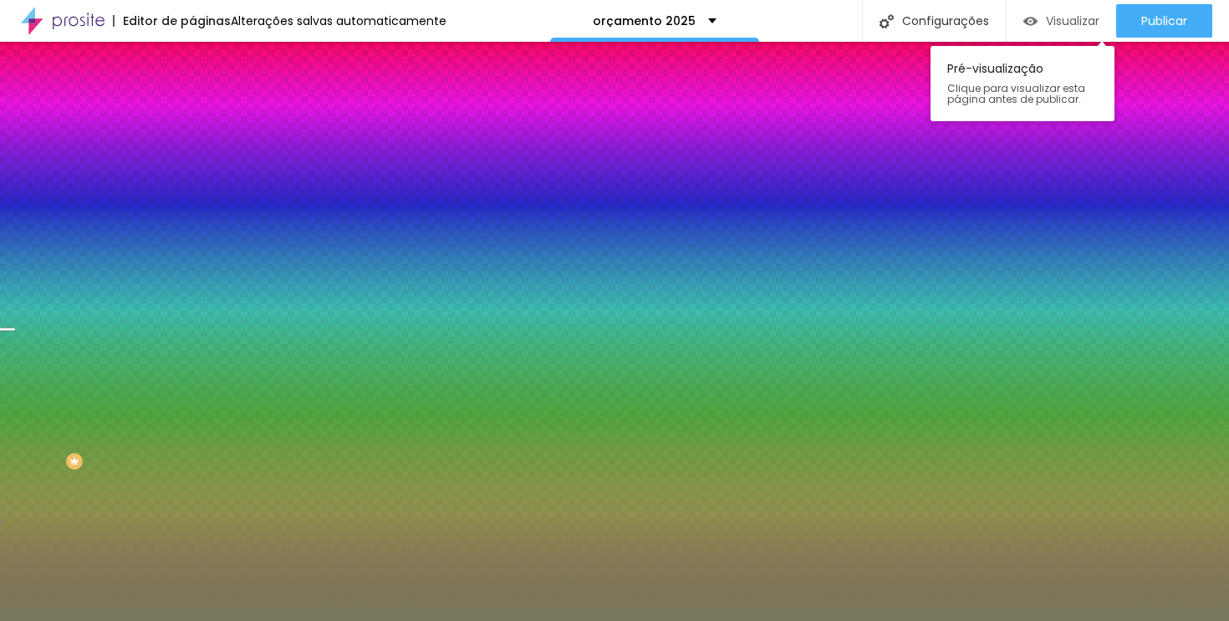
click at [1064, 26] on font "Visualizar" at bounding box center [1073, 21] width 54 height 17
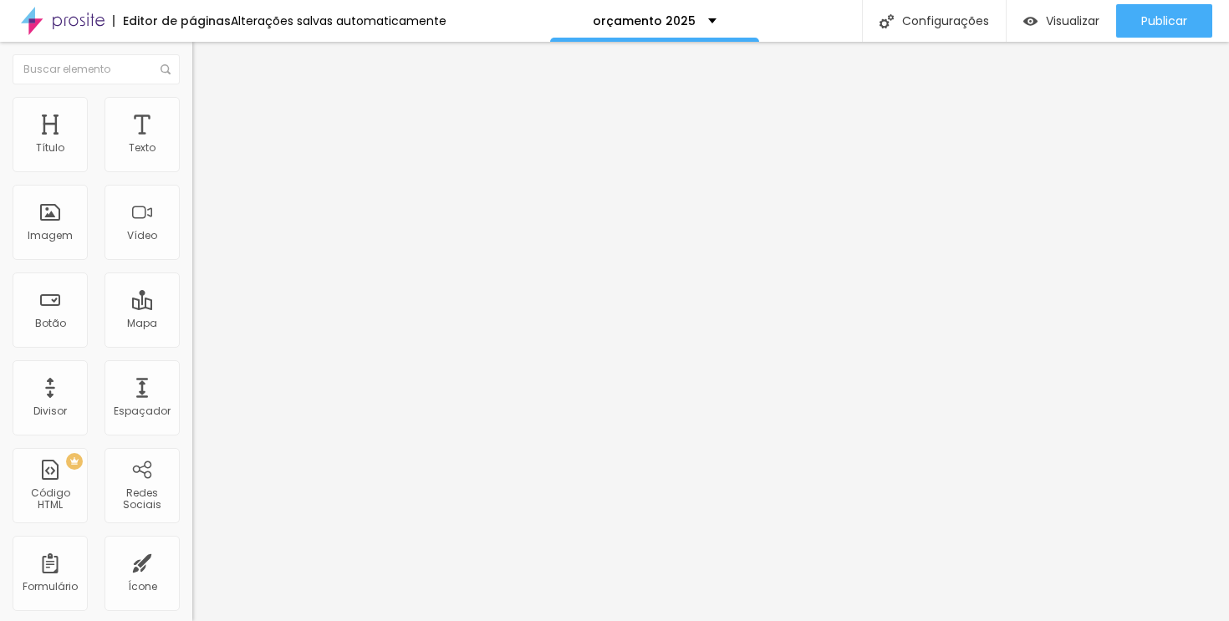
click at [192, 97] on li "Estilo" at bounding box center [288, 105] width 192 height 17
click at [192, 112] on ul "Conteúdo Estilo Avançado" at bounding box center [288, 105] width 192 height 50
click at [192, 111] on li "Estilo" at bounding box center [288, 105] width 192 height 17
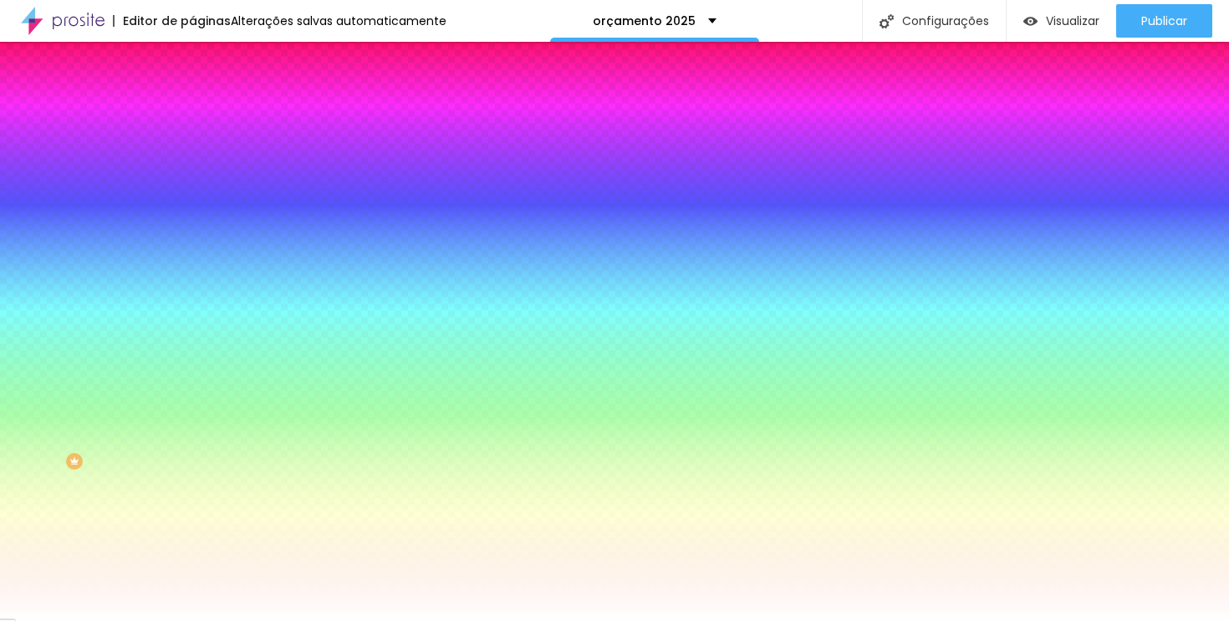
click at [192, 114] on li "Avançado" at bounding box center [288, 122] width 192 height 17
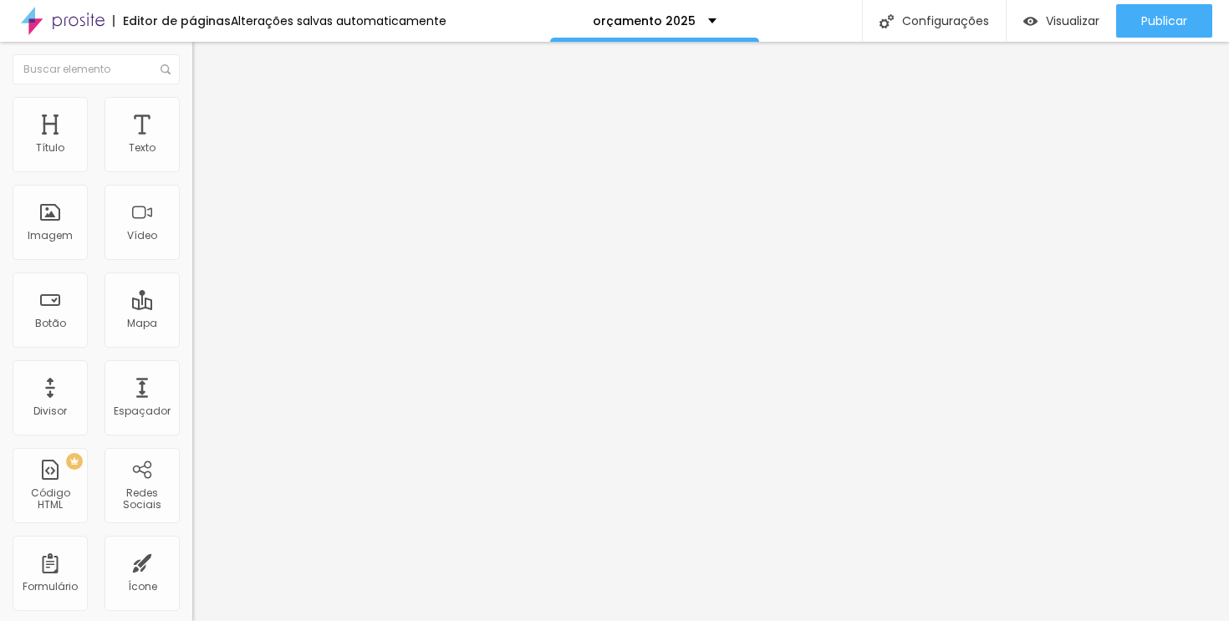
click at [207, 99] on font "Conteúdo" at bounding box center [233, 91] width 52 height 14
click at [207, 115] on font "Estilo" at bounding box center [220, 108] width 26 height 14
drag, startPoint x: 164, startPoint y: 177, endPoint x: 364, endPoint y: 178, distance: 199.8
click at [300, 171] on input "range" at bounding box center [246, 164] width 108 height 13
click at [192, 105] on img at bounding box center [199, 104] width 15 height 15
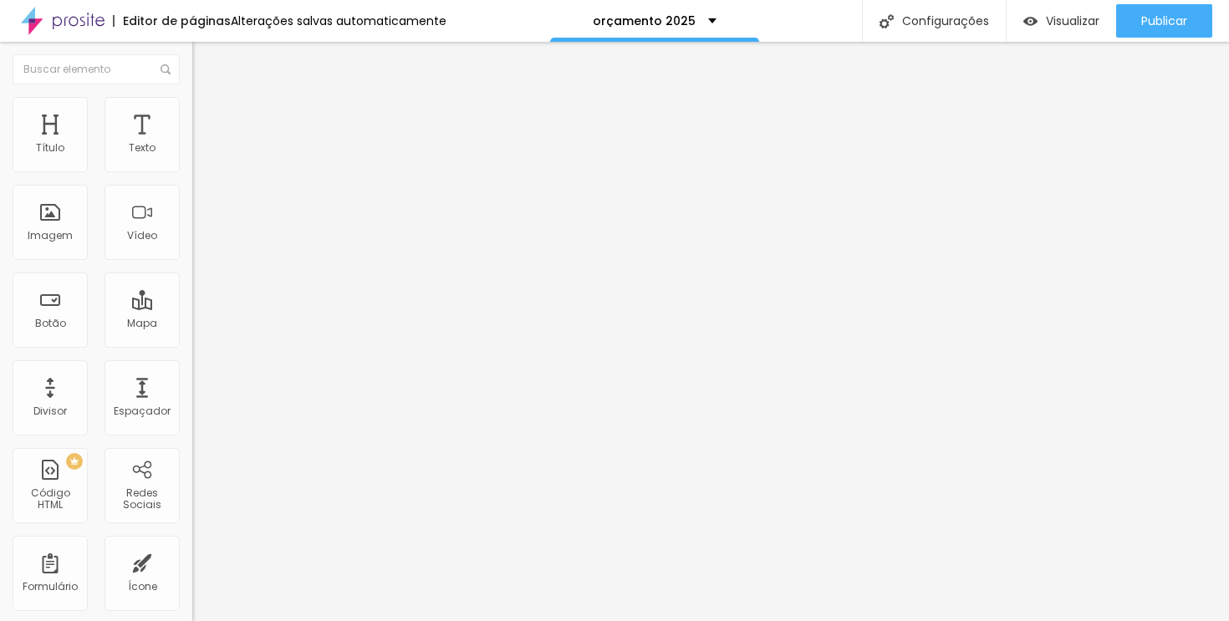
drag, startPoint x: 166, startPoint y: 180, endPoint x: 322, endPoint y: 180, distance: 155.5
click at [300, 171] on input "range" at bounding box center [246, 164] width 108 height 13
click at [192, 100] on img at bounding box center [199, 104] width 15 height 15
click at [192, 112] on li "Estilo" at bounding box center [288, 105] width 192 height 17
click at [192, 360] on div "Editar nulo Conteúdo Estilo Avançado Alinhamento" at bounding box center [288, 331] width 192 height 579
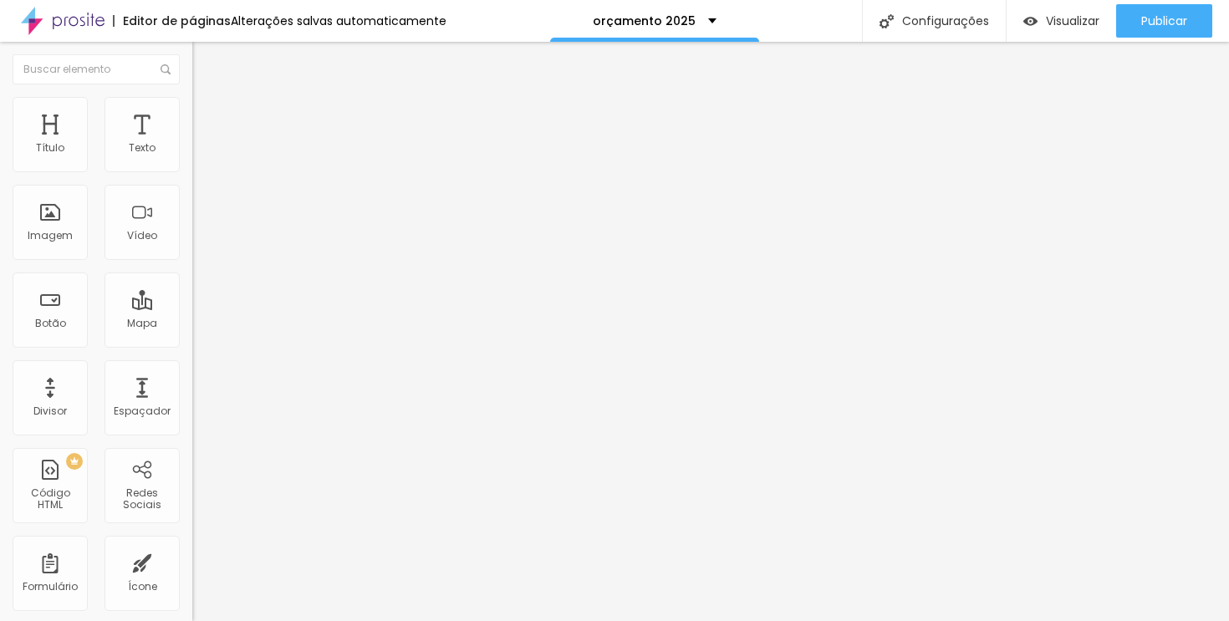
click at [207, 114] on font "Estilo" at bounding box center [220, 108] width 26 height 14
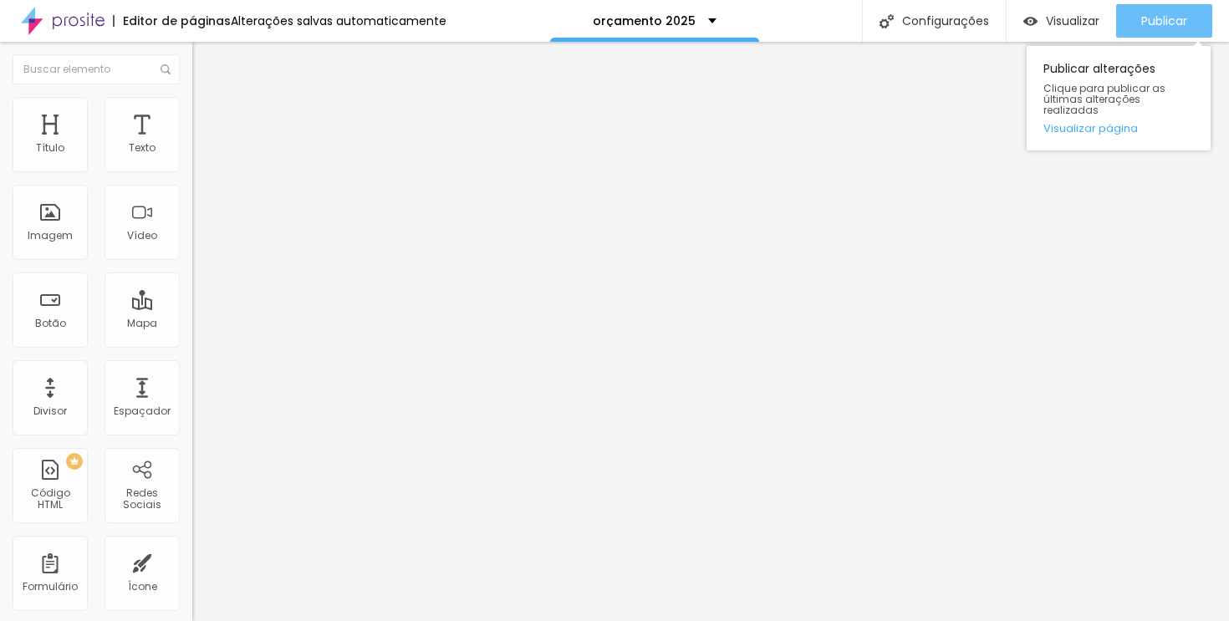
click at [1097, 25] on icon "button" at bounding box center [1106, 21] width 20 height 20
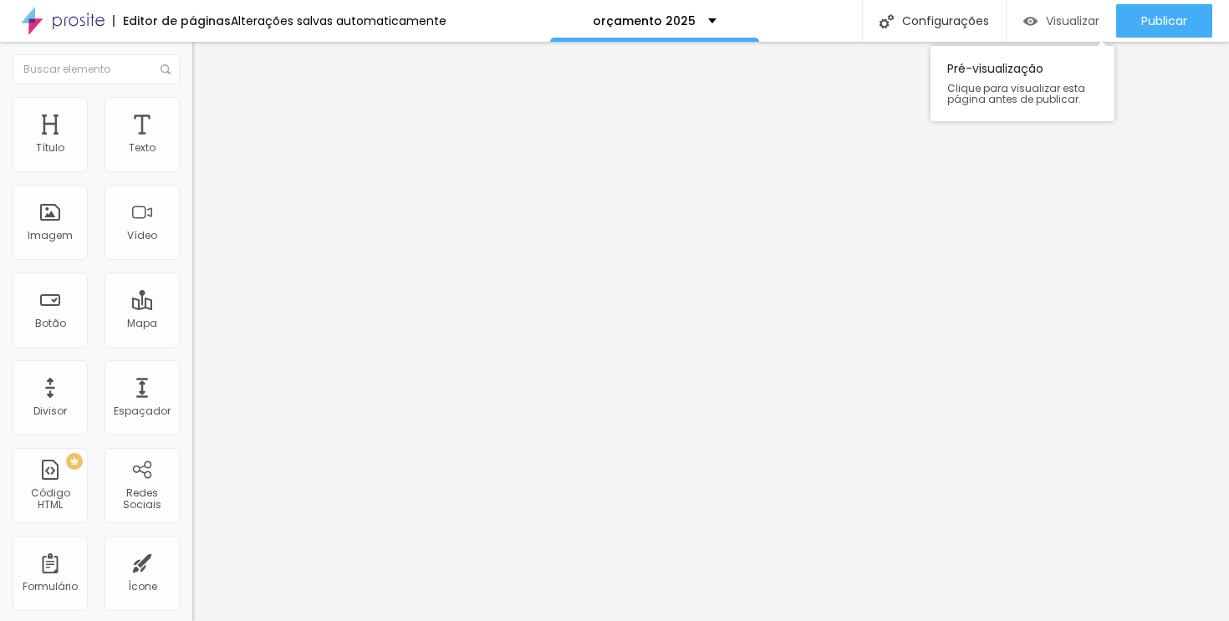
click at [1071, 17] on font "Visualizar" at bounding box center [1073, 21] width 54 height 17
click at [192, 110] on ul "Conteúdo Estilo Avançado" at bounding box center [288, 105] width 192 height 50
click at [192, 110] on li "Estilo" at bounding box center [288, 105] width 192 height 17
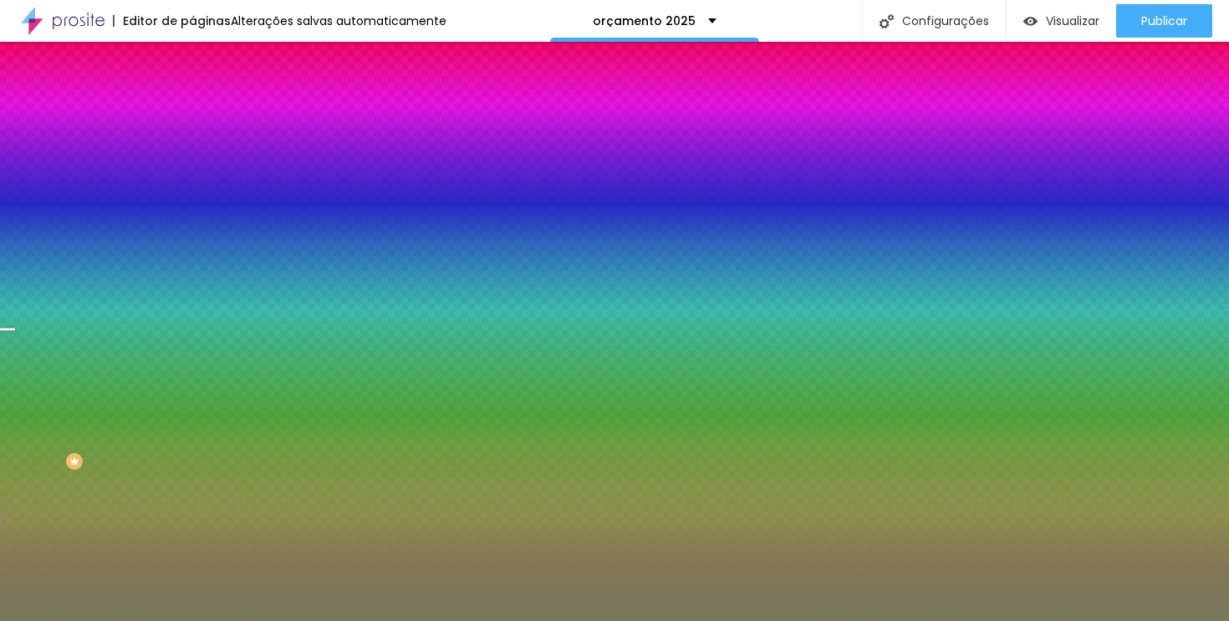
click at [192, 152] on div "Trocar imagem" at bounding box center [288, 146] width 192 height 12
click at [202, 154] on font "Trocar imagem" at bounding box center [242, 147] width 81 height 14
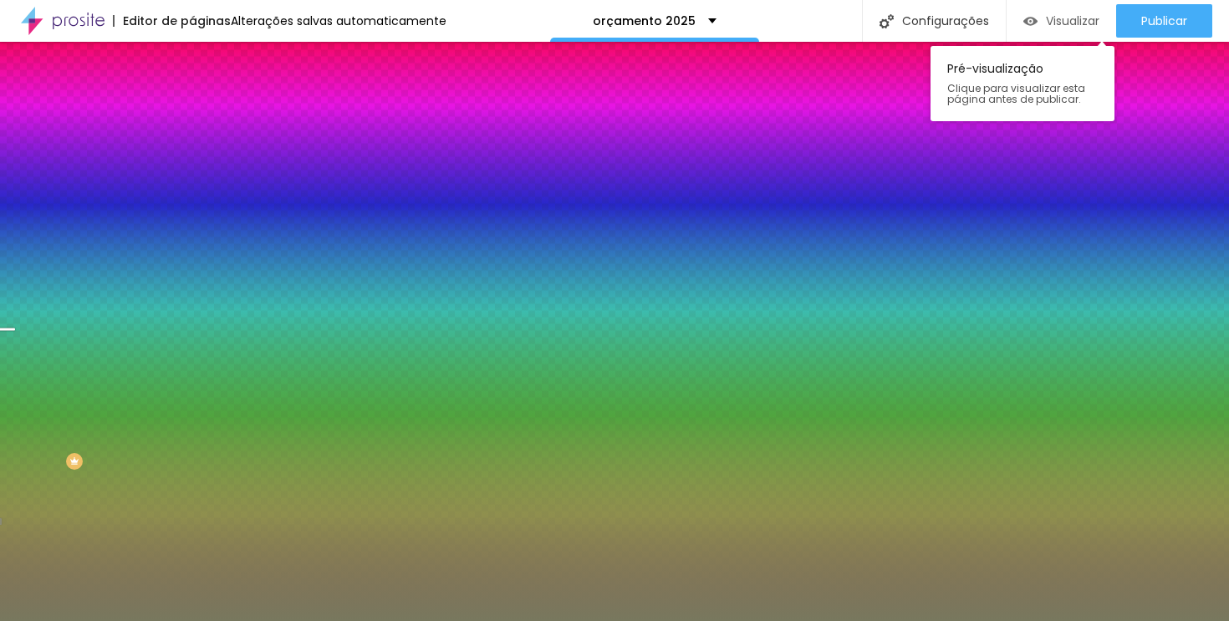
click at [1090, 13] on font "Visualizar" at bounding box center [1073, 21] width 54 height 17
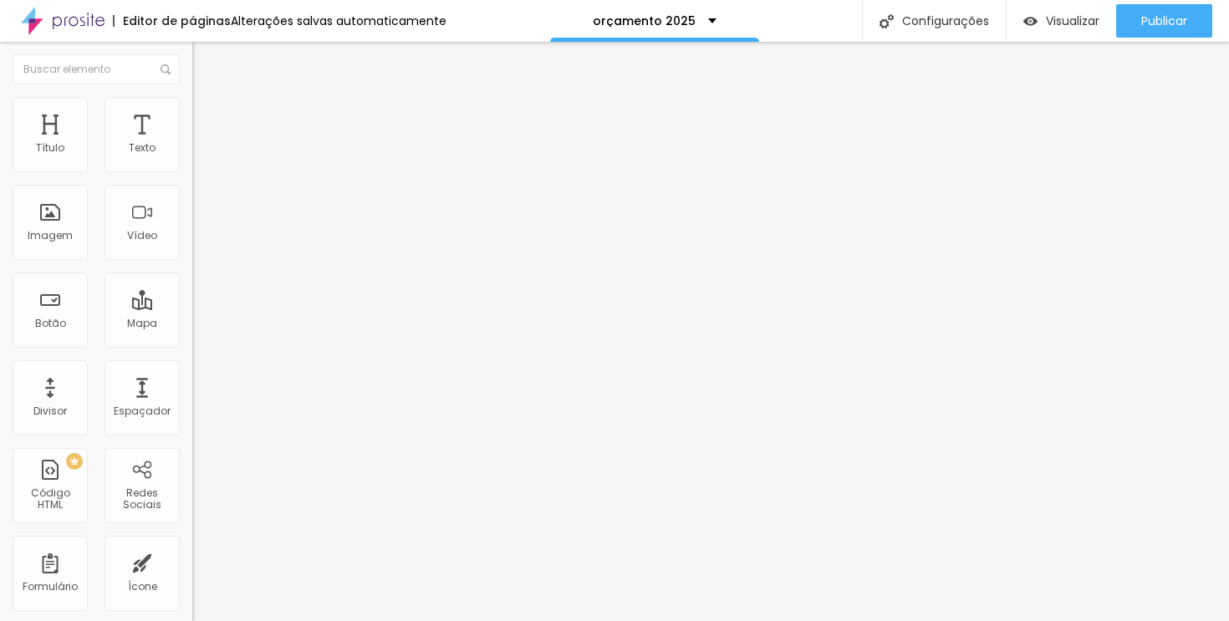
click at [192, 161] on button "button" at bounding box center [203, 152] width 23 height 18
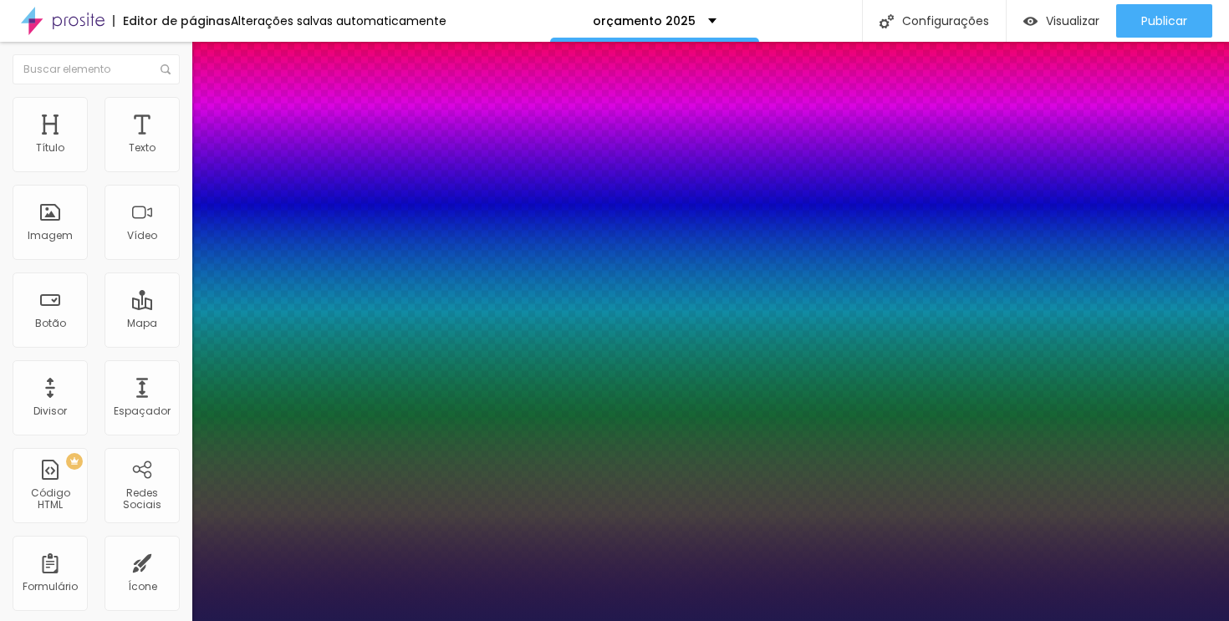
click at [548, 620] on div at bounding box center [614, 621] width 1229 height 0
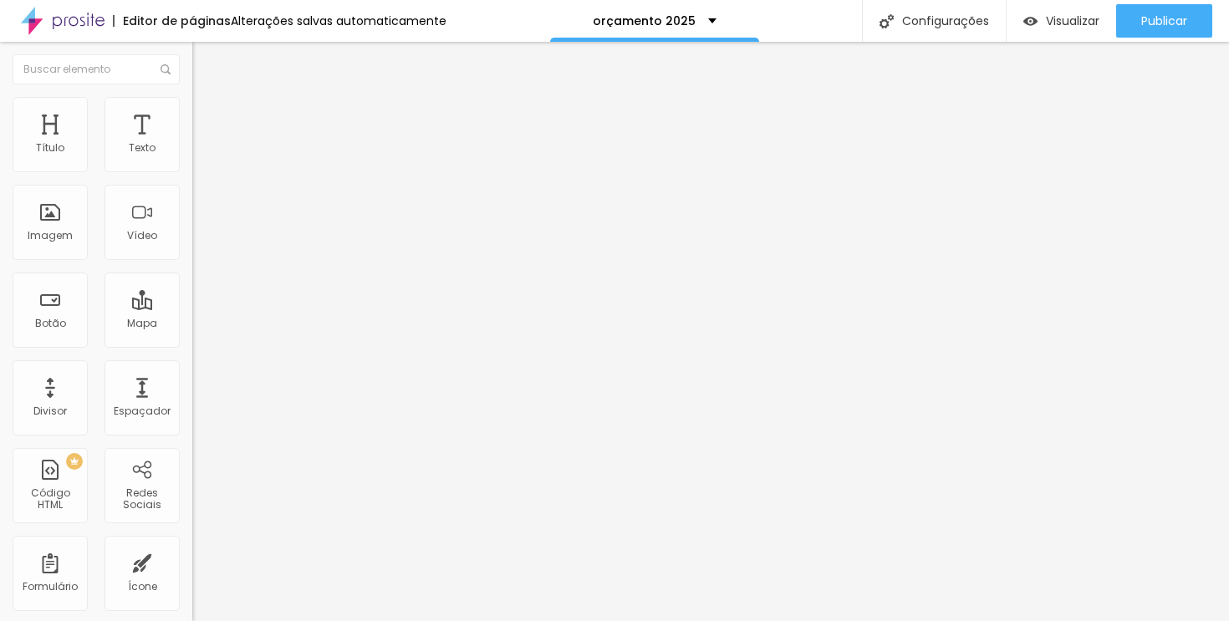
click at [192, 59] on button "Editar nulo" at bounding box center [288, 61] width 192 height 38
click at [205, 60] on img "button" at bounding box center [211, 60] width 13 height 13
click at [205, 62] on div "Editar nulo" at bounding box center [248, 60] width 87 height 13
click at [192, 114] on ul "Estilo Avançado" at bounding box center [288, 96] width 192 height 33
click at [192, 110] on ul "Estilo Avançado" at bounding box center [288, 96] width 192 height 33
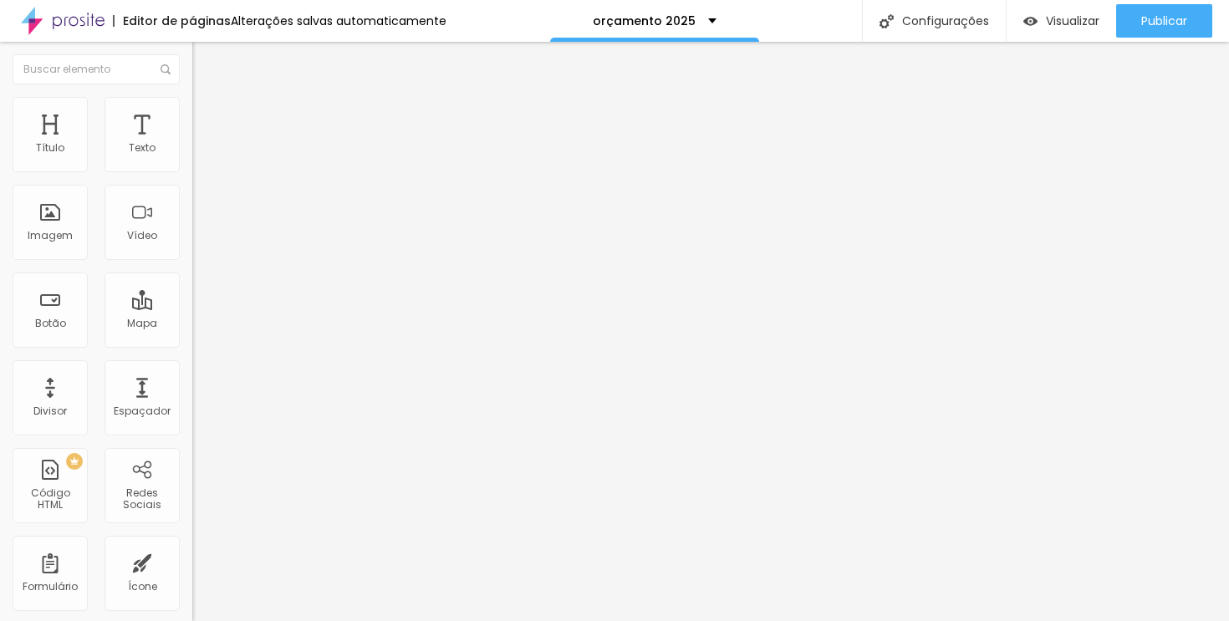
click at [201, 241] on icon "button" at bounding box center [204, 237] width 7 height 7
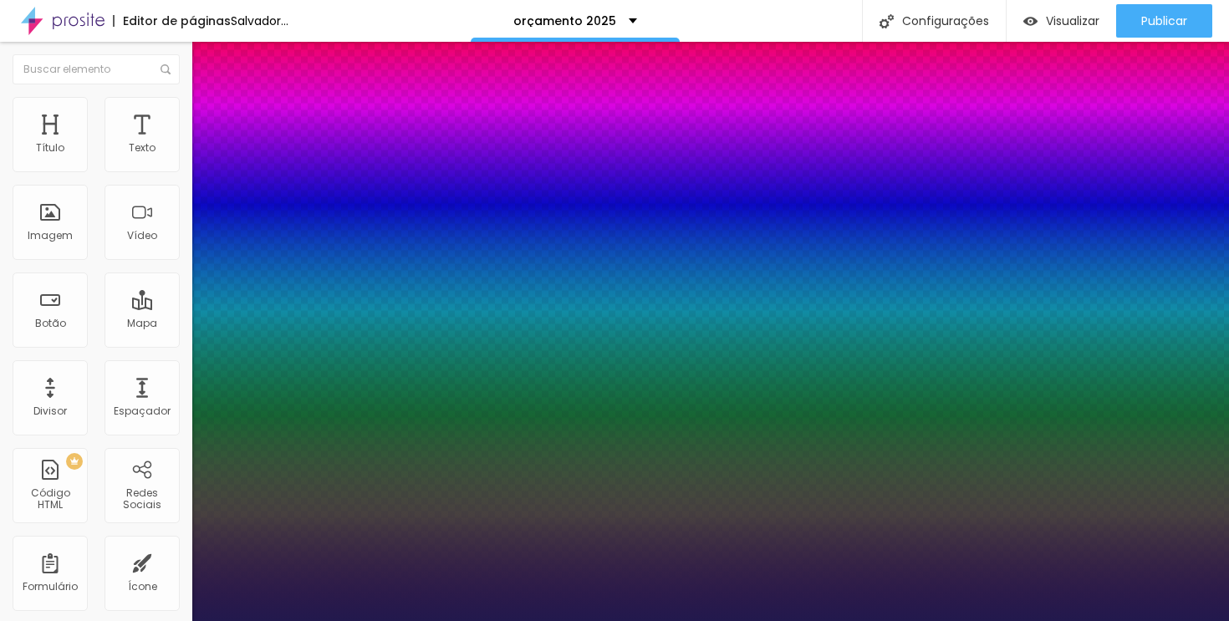
click at [429, 620] on div at bounding box center [614, 621] width 1229 height 0
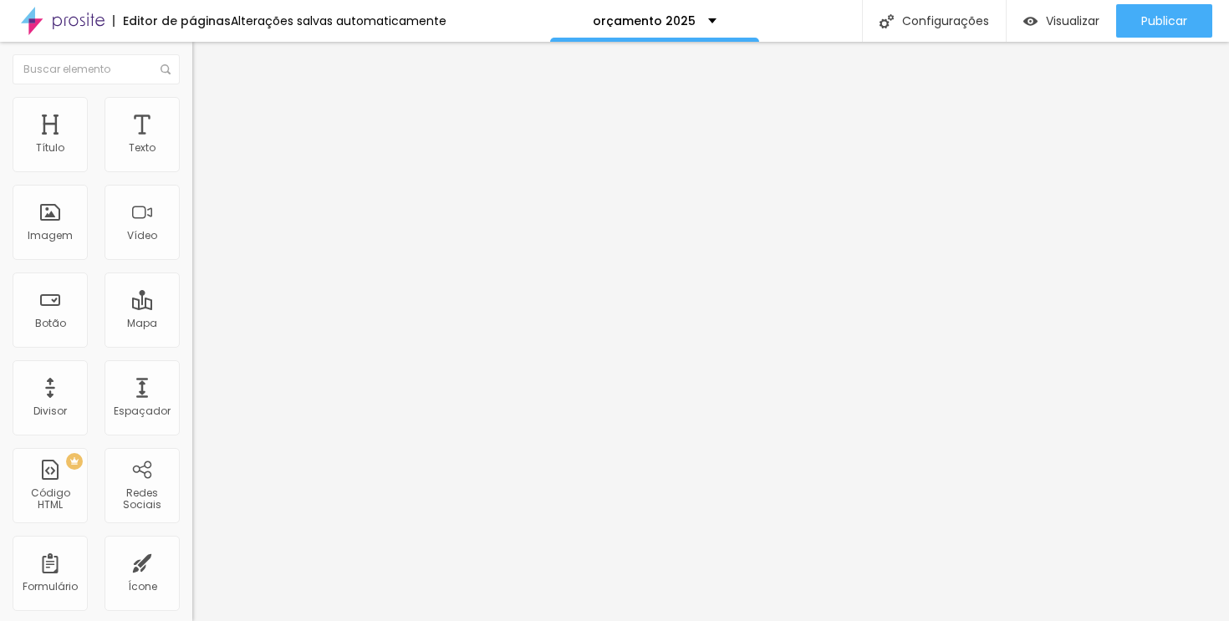
click at [199, 242] on icon "button" at bounding box center [204, 237] width 10 height 10
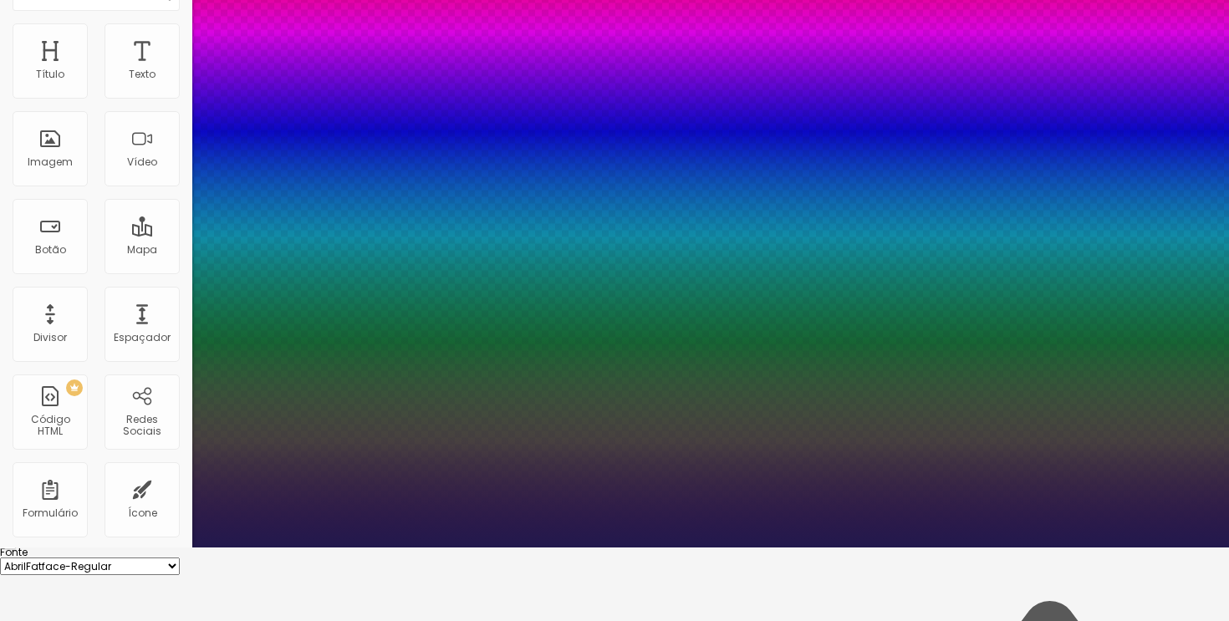
scroll to position [98, 0]
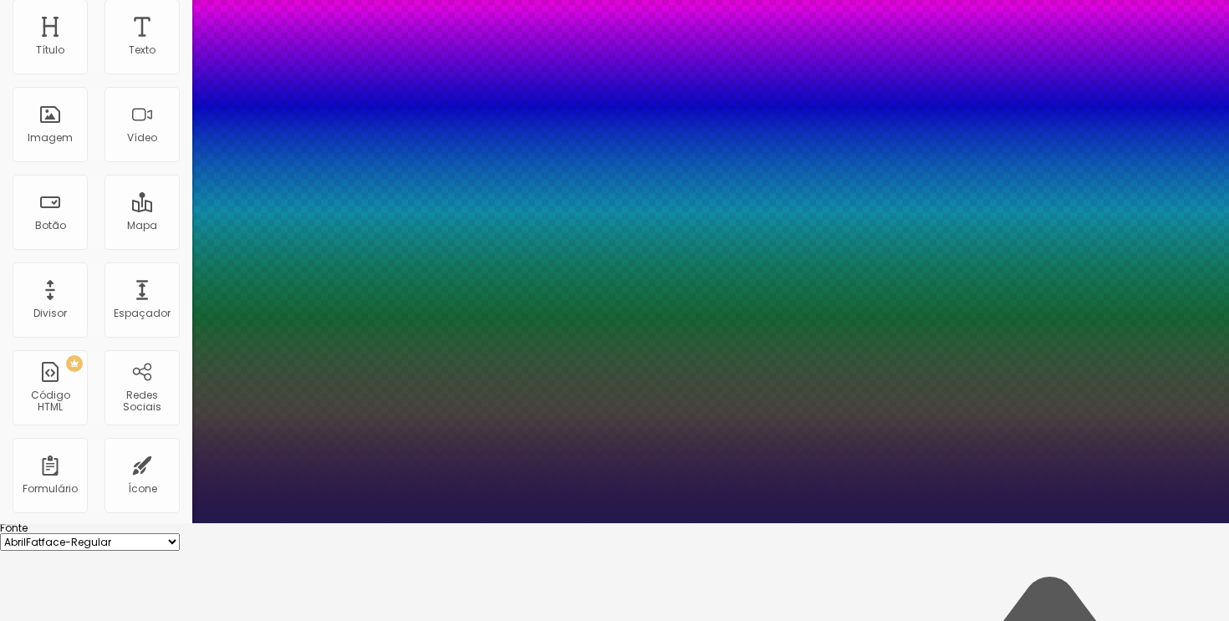
drag, startPoint x: 217, startPoint y: 454, endPoint x: 153, endPoint y: 455, distance: 63.6
drag, startPoint x: 213, startPoint y: 447, endPoint x: 84, endPoint y: 463, distance: 129.7
drag, startPoint x: 211, startPoint y: 411, endPoint x: 196, endPoint y: 414, distance: 15.3
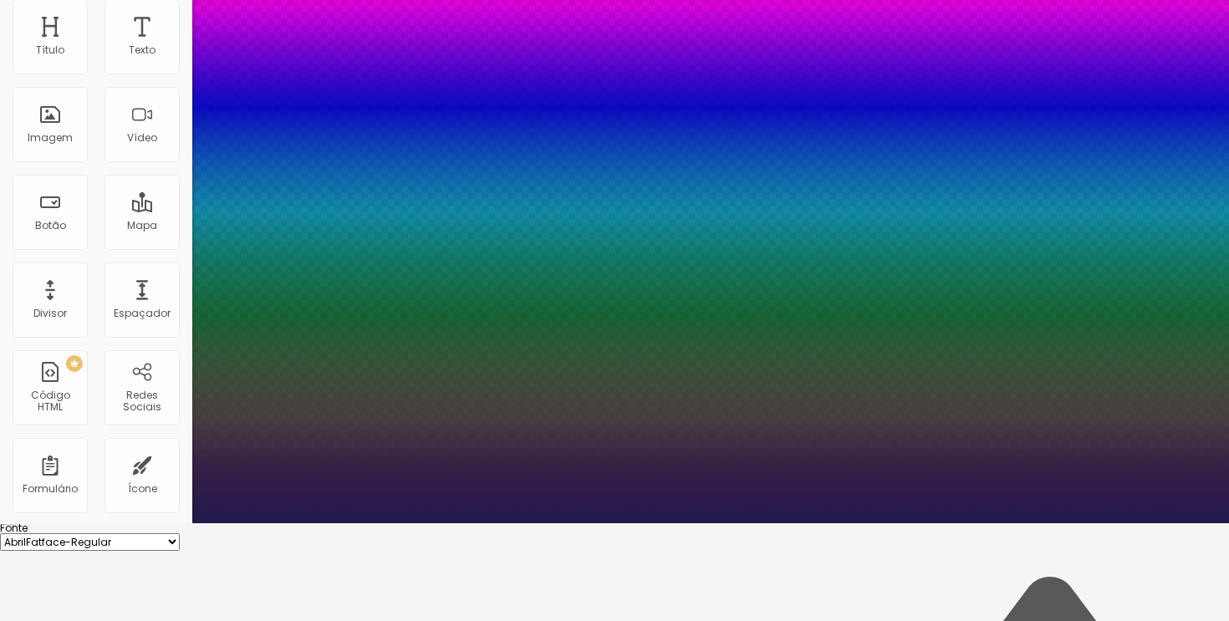
drag, startPoint x: 273, startPoint y: 488, endPoint x: 256, endPoint y: 486, distance: 16.9
drag, startPoint x: 222, startPoint y: 374, endPoint x: 247, endPoint y: 374, distance: 25.1
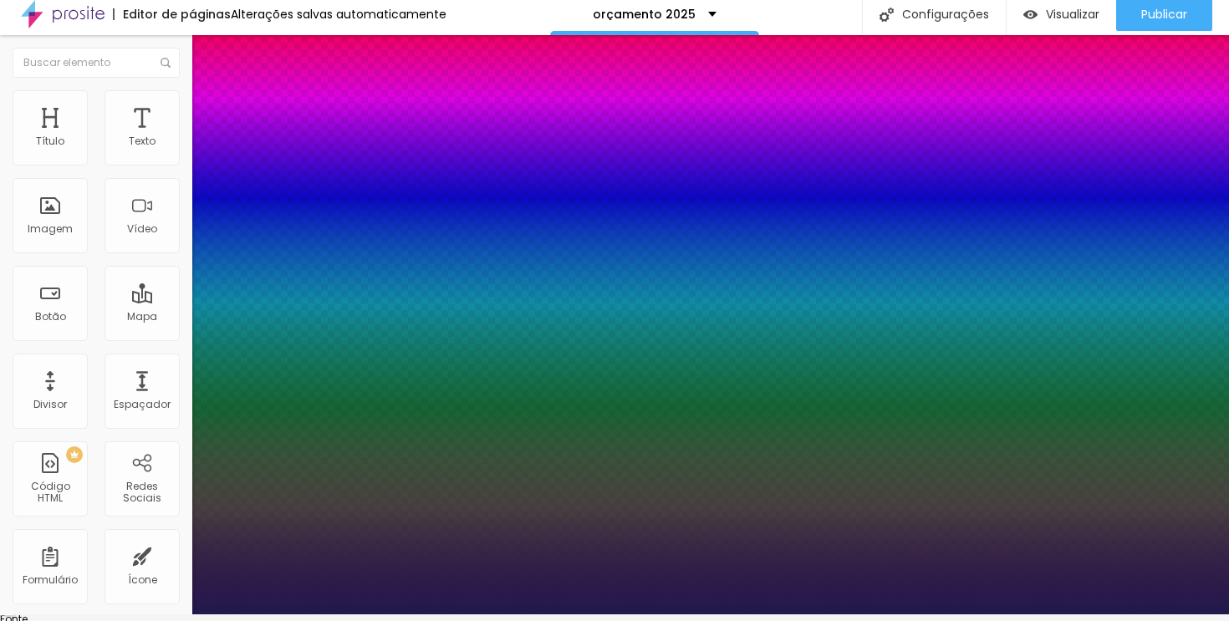
scroll to position [12, 0]
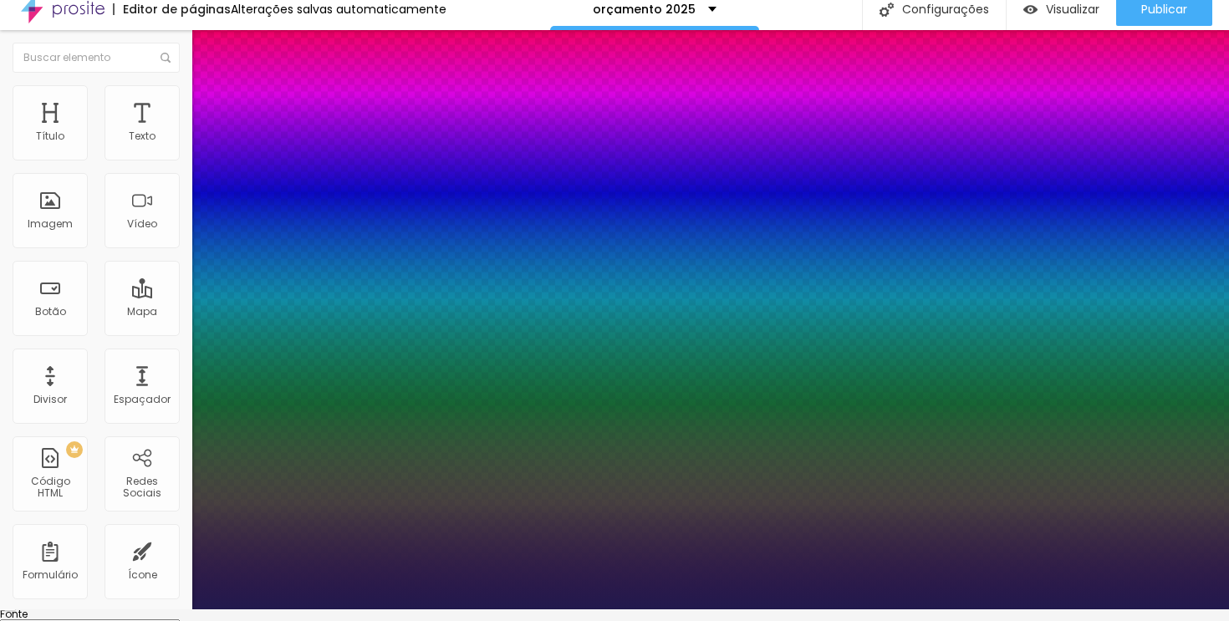
click at [126, 610] on div at bounding box center [614, 610] width 1229 height 0
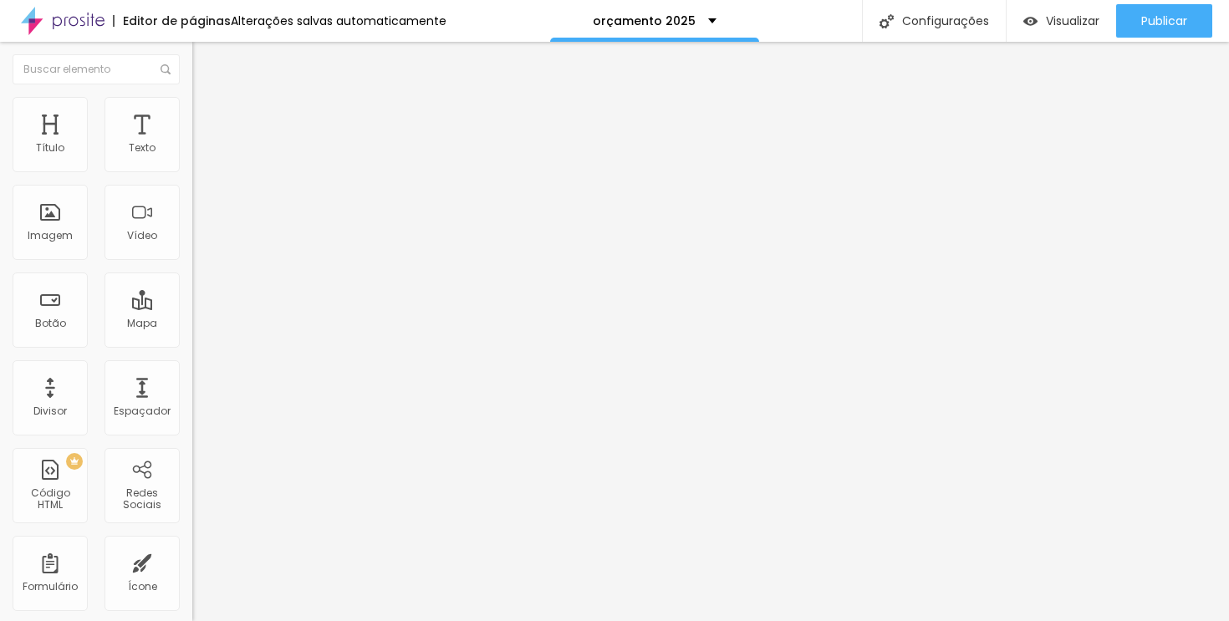
click at [192, 156] on span "Título 2" at bounding box center [219, 149] width 55 height 14
click at [192, 171] on span "Título 3" at bounding box center [216, 164] width 48 height 14
click at [192, 186] on span "Título 4" at bounding box center [214, 178] width 45 height 14
click at [192, 196] on span "Título 5" at bounding box center [211, 189] width 38 height 14
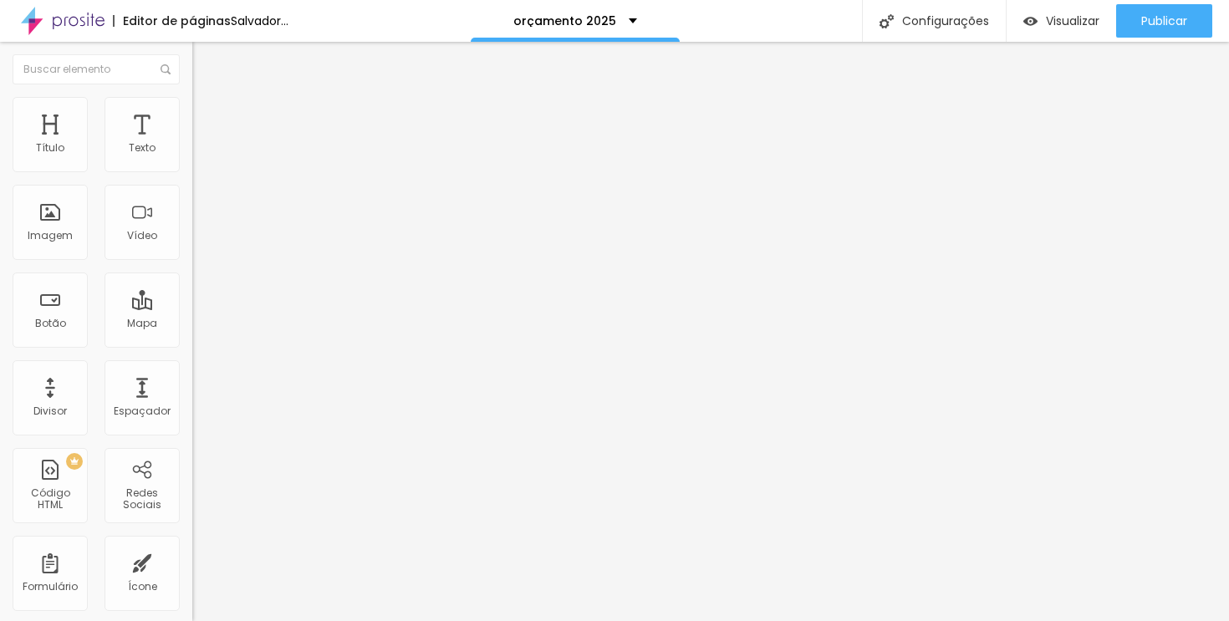
click at [192, 156] on div "Título 2 H2" at bounding box center [288, 147] width 192 height 15
click at [192, 161] on button "button" at bounding box center [203, 152] width 23 height 18
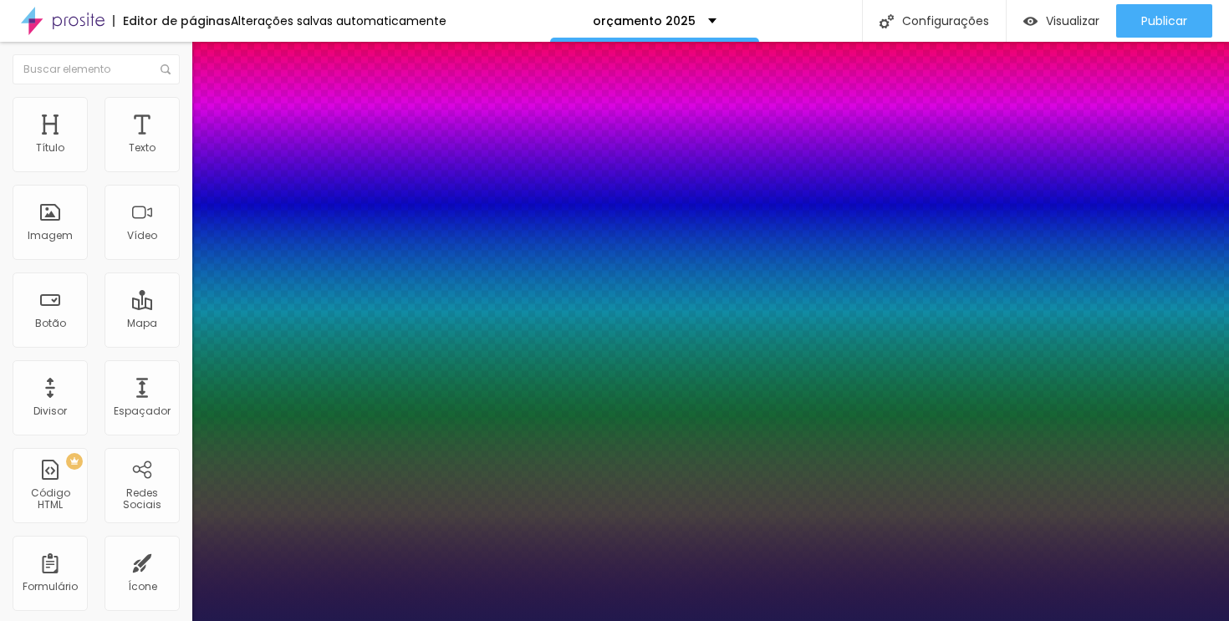
click at [632, 620] on div at bounding box center [614, 621] width 1229 height 0
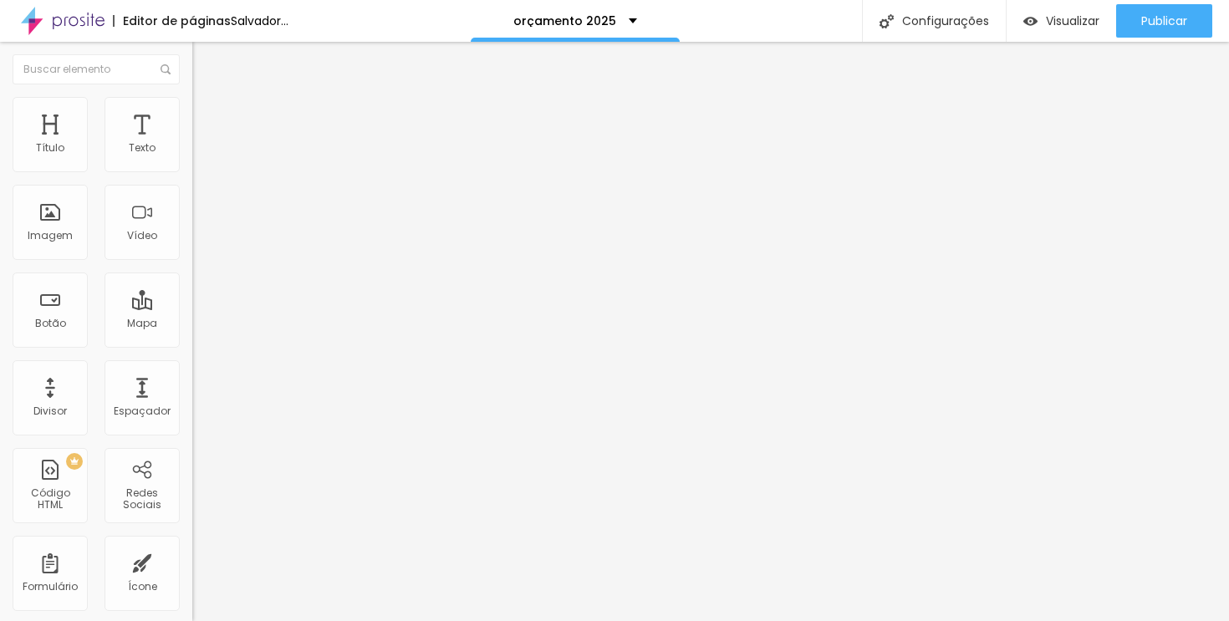
click at [192, 157] on input "Click me" at bounding box center [292, 148] width 201 height 17
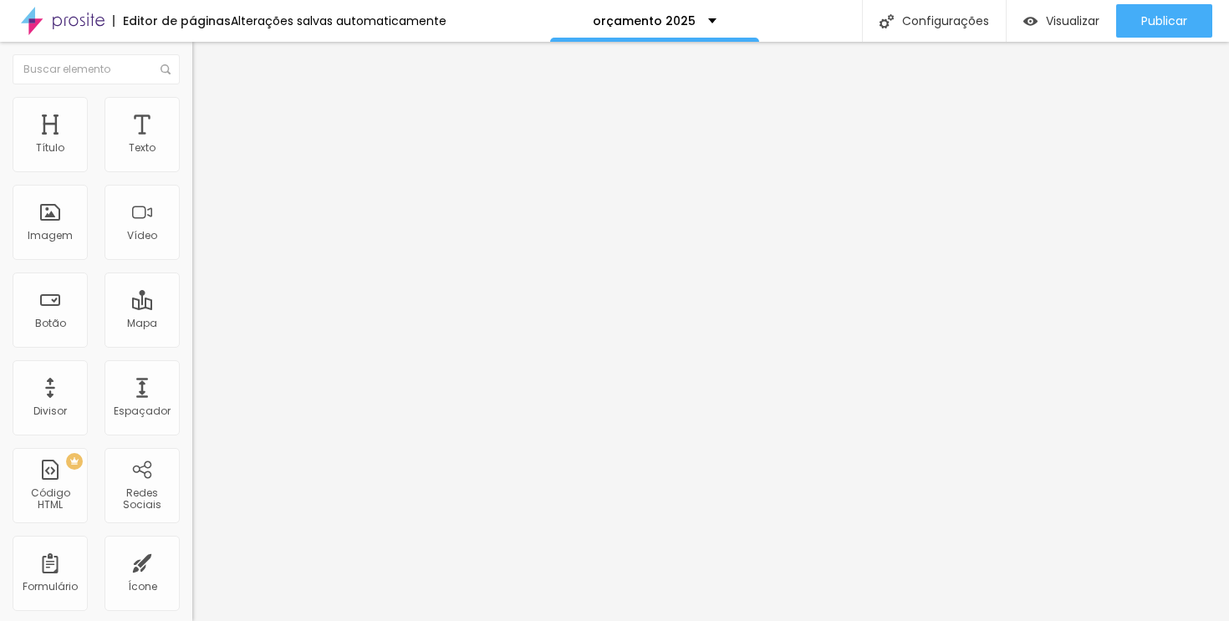
click at [192, 109] on li "Estilo" at bounding box center [288, 105] width 192 height 17
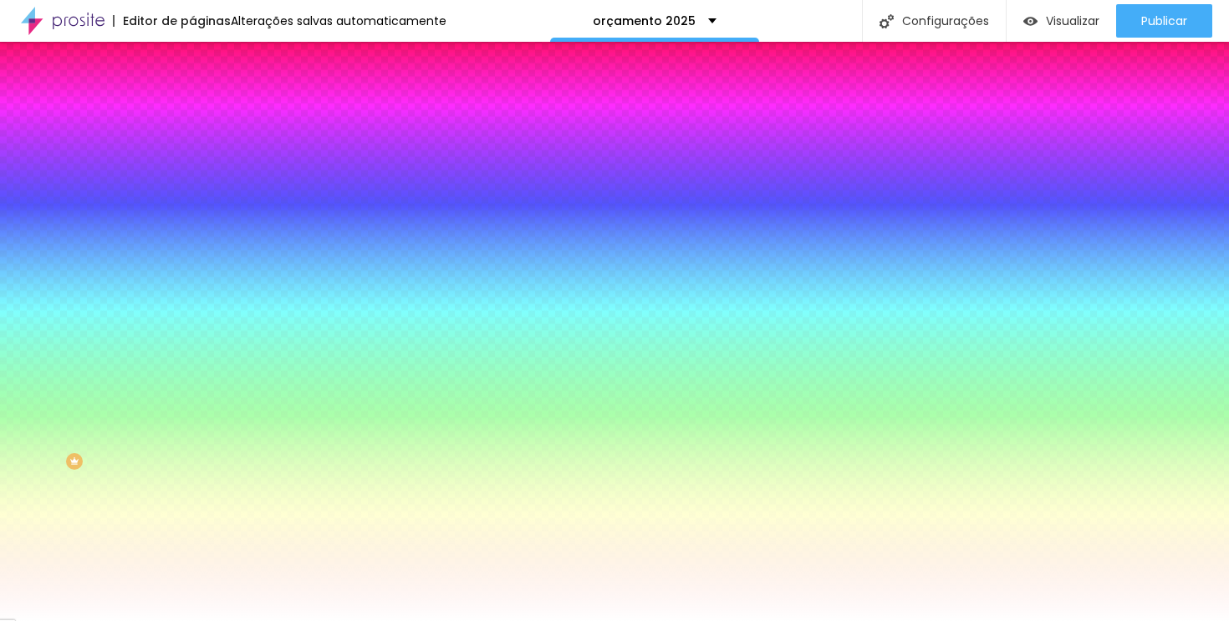
click at [207, 99] on font "Conteúdo" at bounding box center [233, 91] width 52 height 14
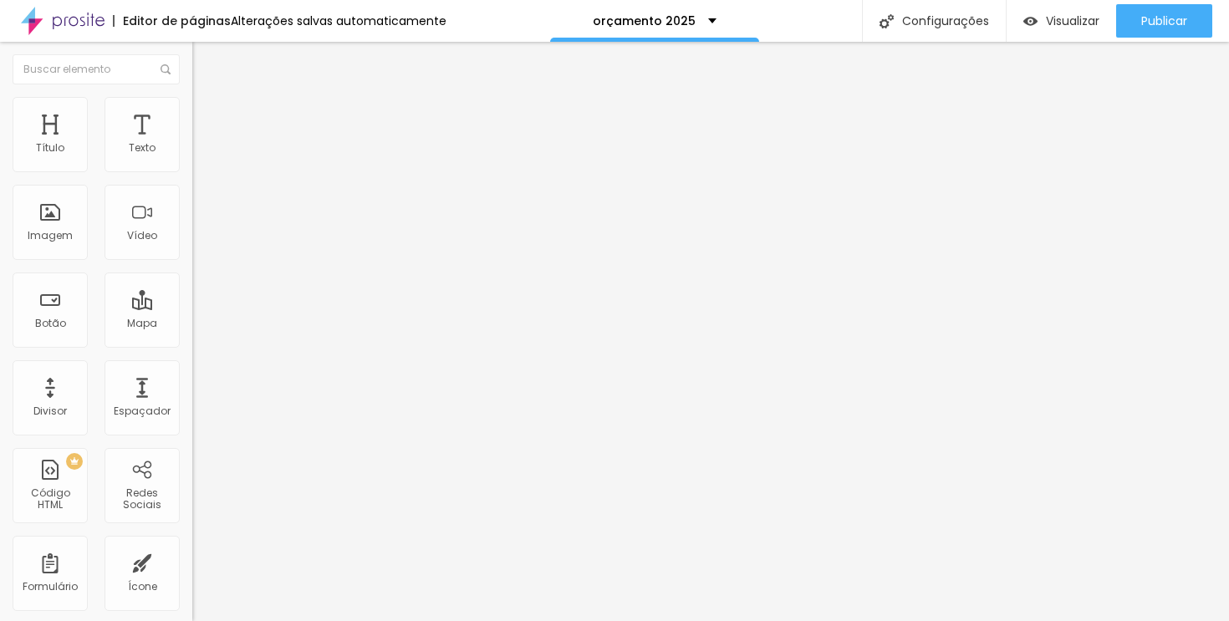
click at [192, 157] on input "Click me" at bounding box center [292, 148] width 201 height 17
click at [202, 144] on font "Adicionar imagem" at bounding box center [251, 137] width 98 height 14
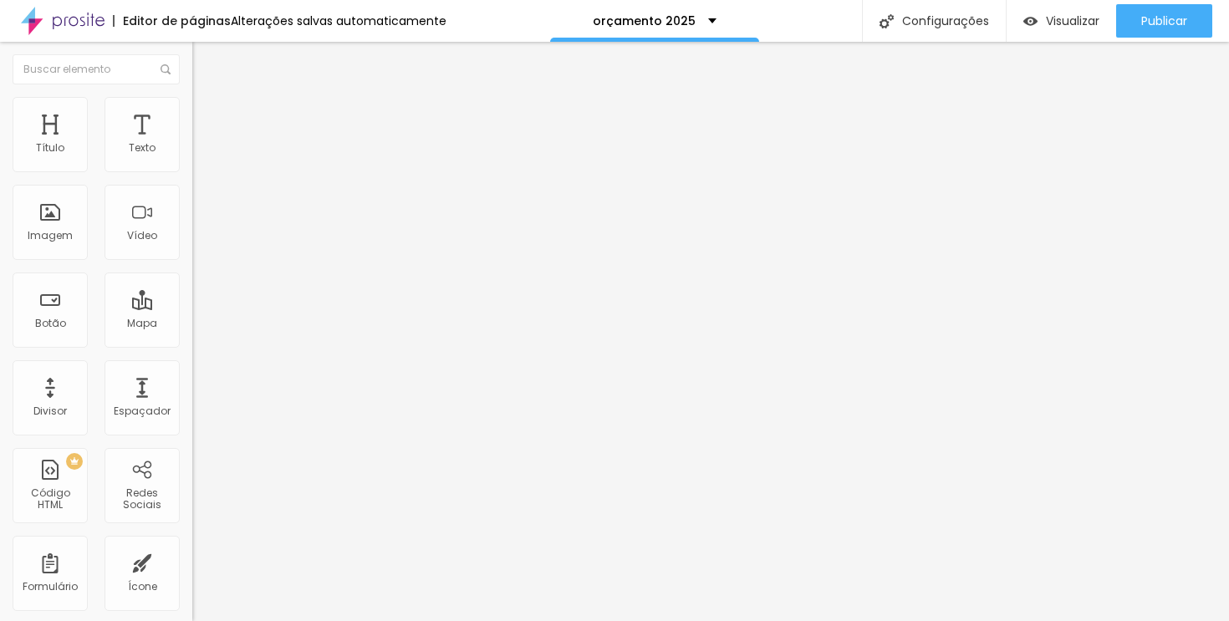
click at [192, 114] on li "Avançado" at bounding box center [288, 122] width 192 height 17
click at [192, 103] on img at bounding box center [199, 104] width 15 height 15
drag, startPoint x: 174, startPoint y: 181, endPoint x: 69, endPoint y: 184, distance: 104.6
click at [192, 171] on input "range" at bounding box center [246, 164] width 108 height 13
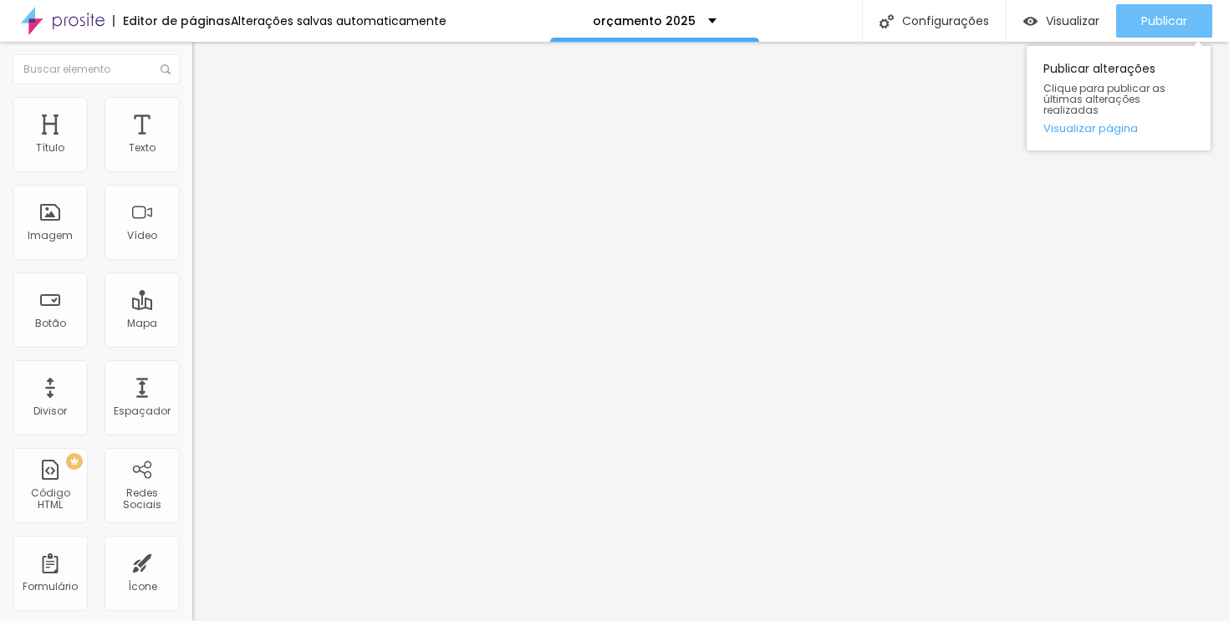
click at [1145, 27] on font "Publicar" at bounding box center [1164, 21] width 46 height 17
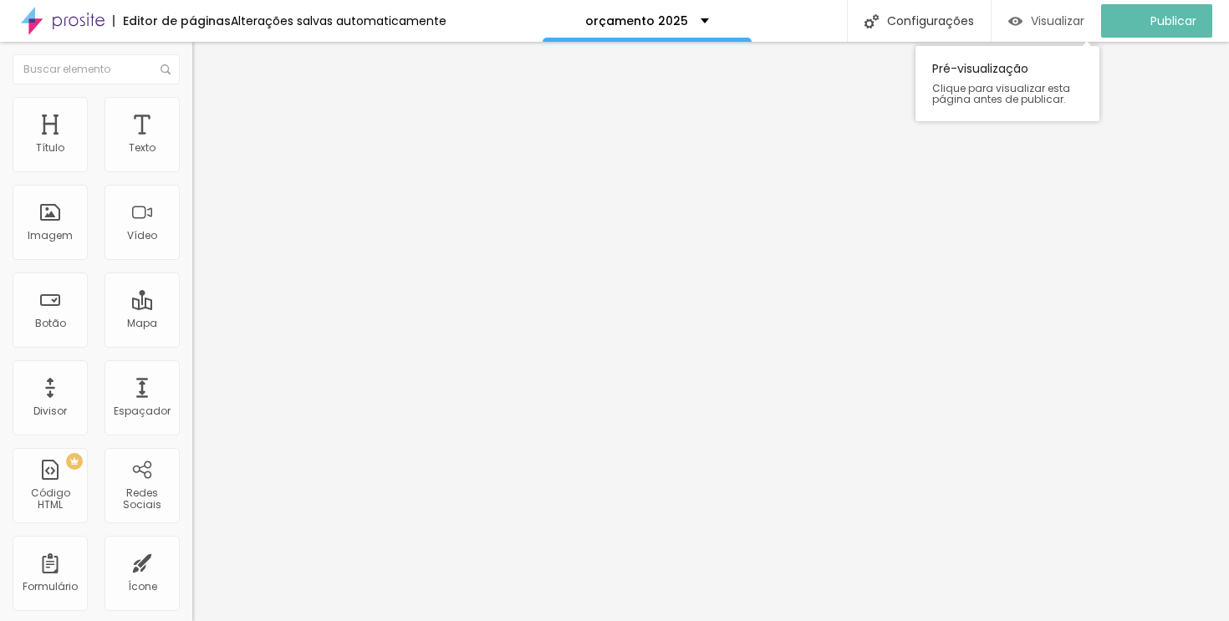
click at [1064, 21] on font "Visualizar" at bounding box center [1058, 21] width 54 height 17
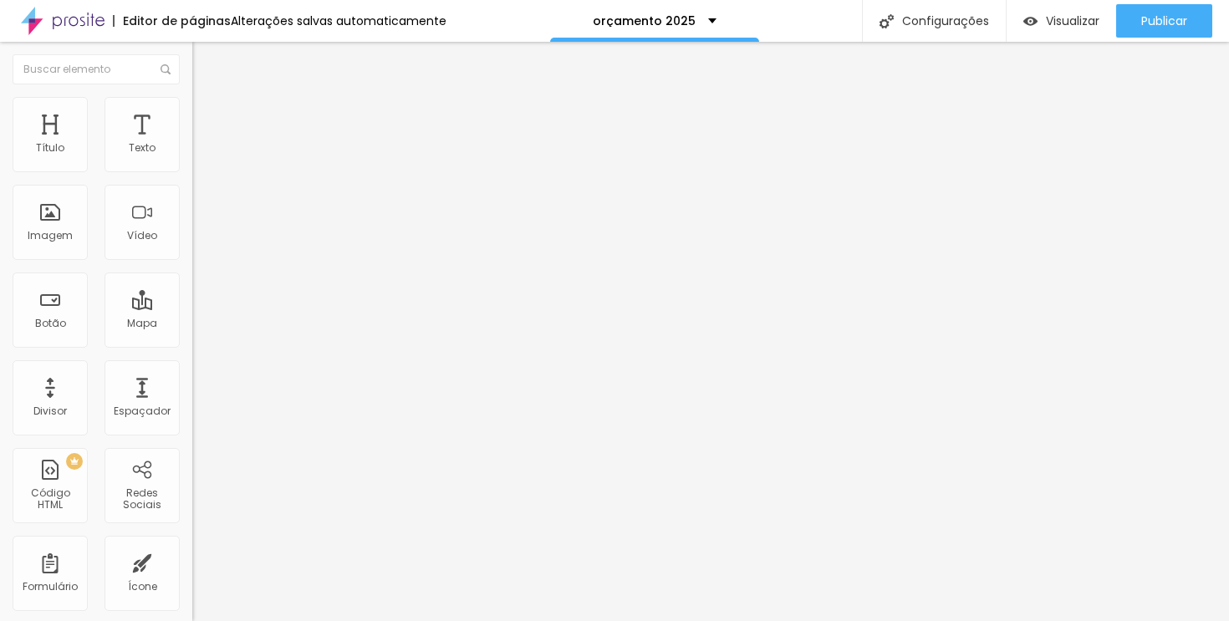
click at [192, 142] on div "Trocar imagem" at bounding box center [288, 136] width 192 height 12
click at [202, 144] on font "Trocar imagem" at bounding box center [242, 137] width 81 height 14
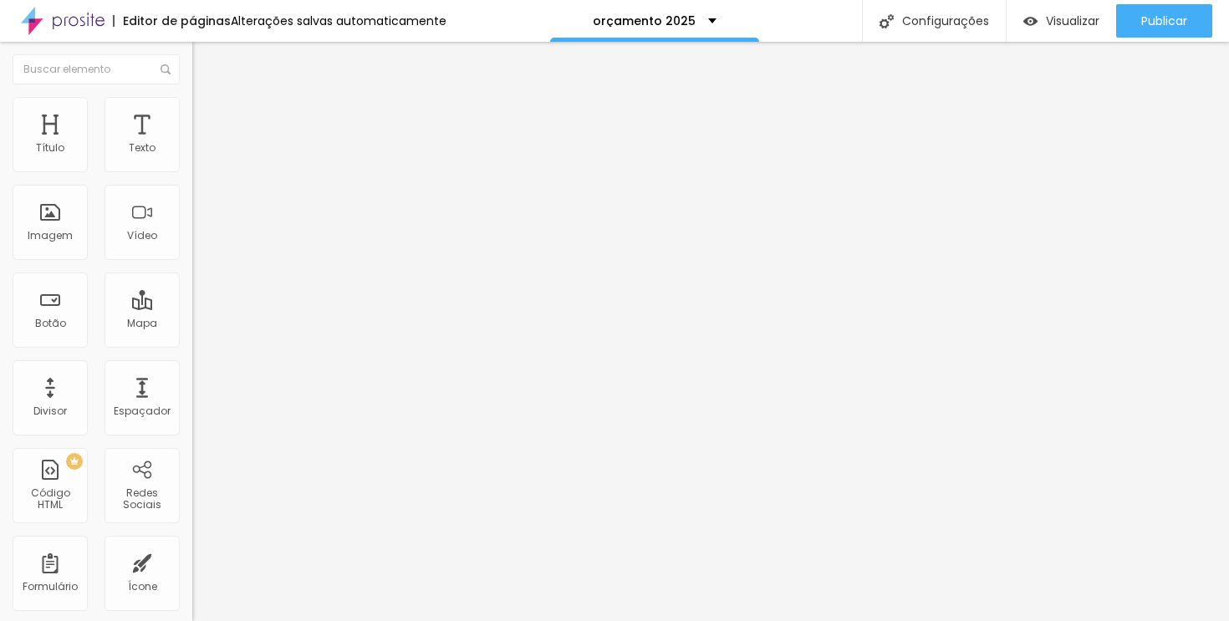
click at [192, 105] on ul "Conteúdo Estilo Avançado" at bounding box center [288, 105] width 192 height 50
click at [192, 109] on li "Estilo" at bounding box center [288, 105] width 192 height 17
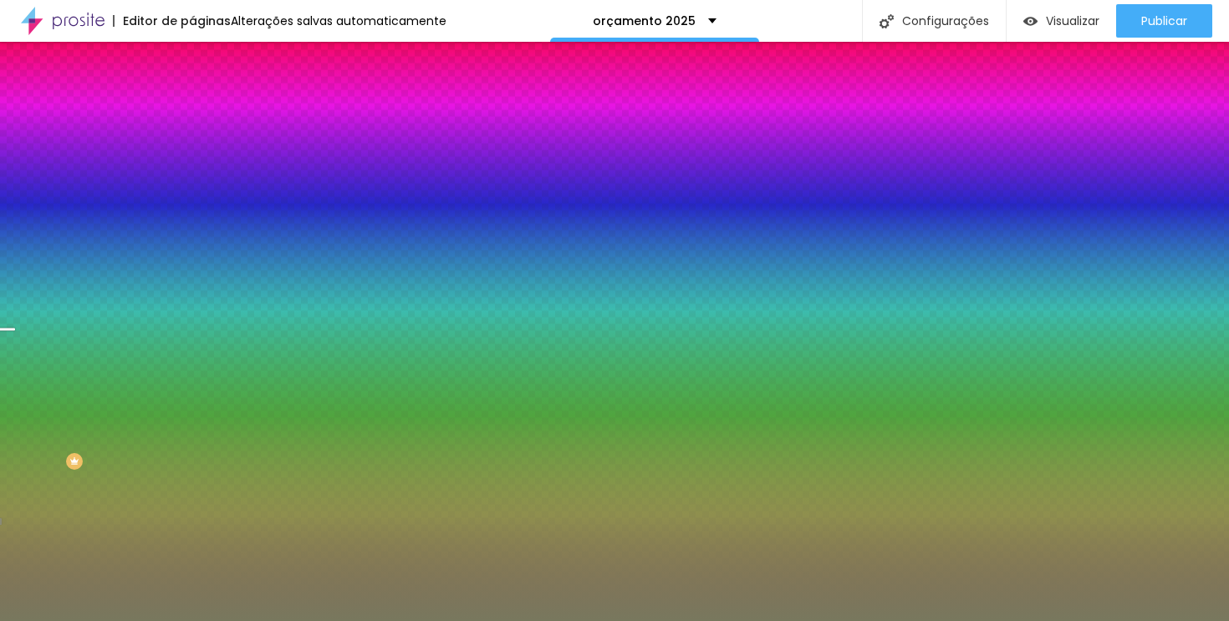
click at [192, 227] on div at bounding box center [288, 227] width 192 height 0
drag, startPoint x: 172, startPoint y: 390, endPoint x: 171, endPoint y: 431, distance: 41.0
click at [15, 527] on div at bounding box center [6, 528] width 17 height 3
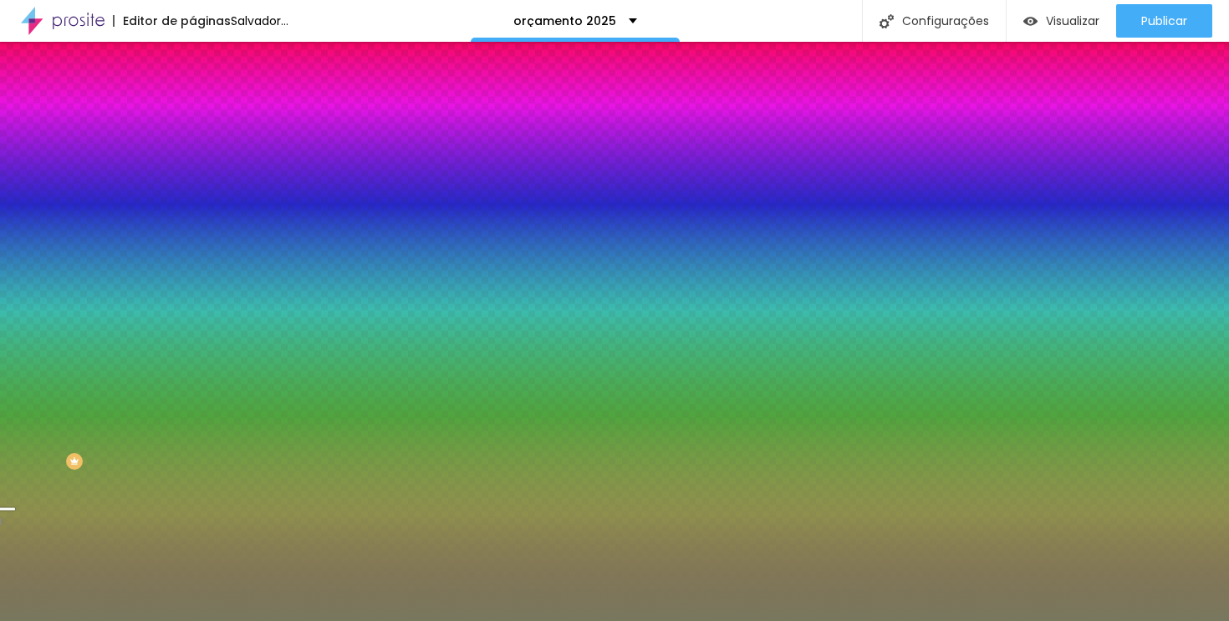
click at [15, 508] on div at bounding box center [6, 509] width 17 height 3
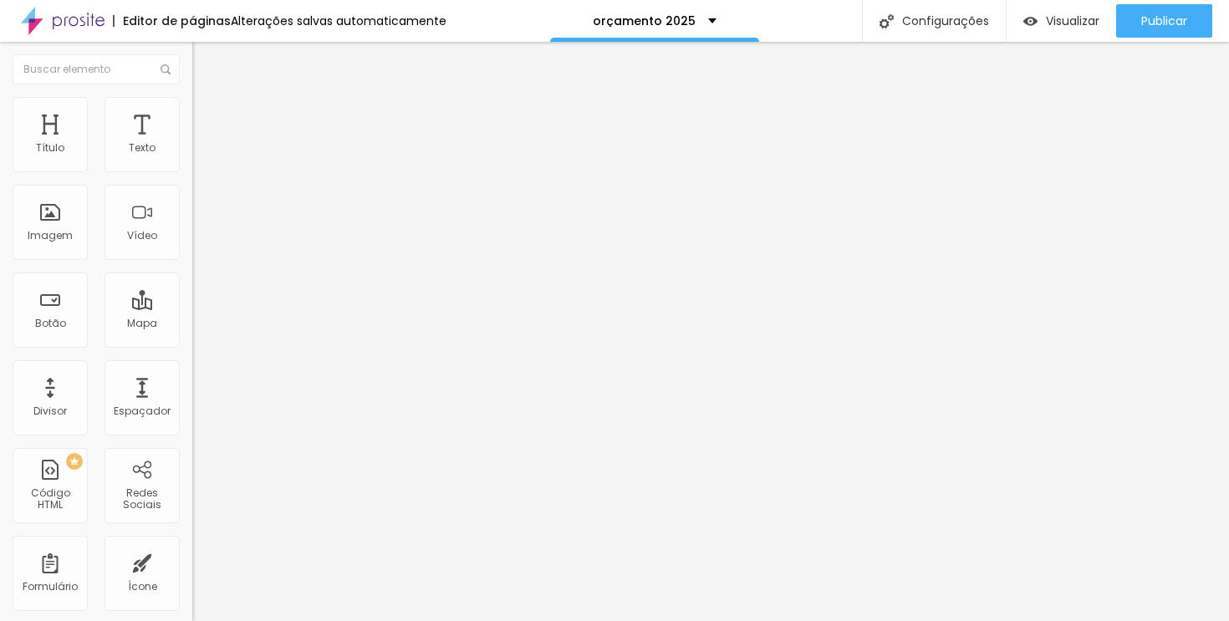
click at [192, 97] on li "Estilo" at bounding box center [288, 105] width 192 height 17
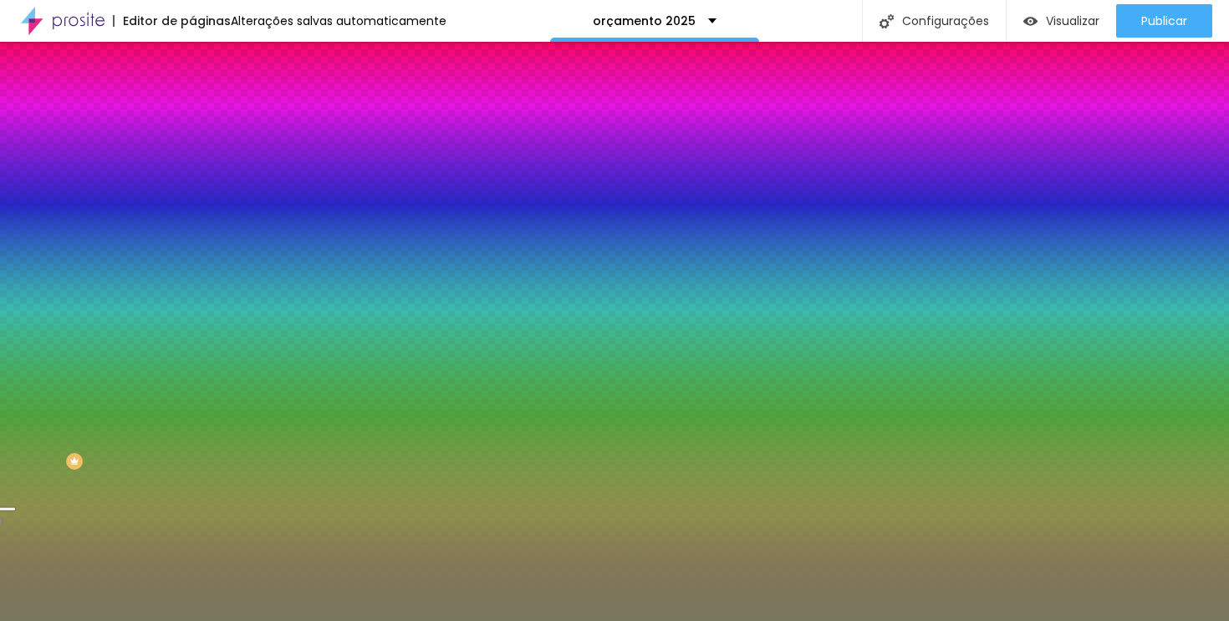
click at [202, 154] on font "Trocar imagem" at bounding box center [242, 147] width 81 height 14
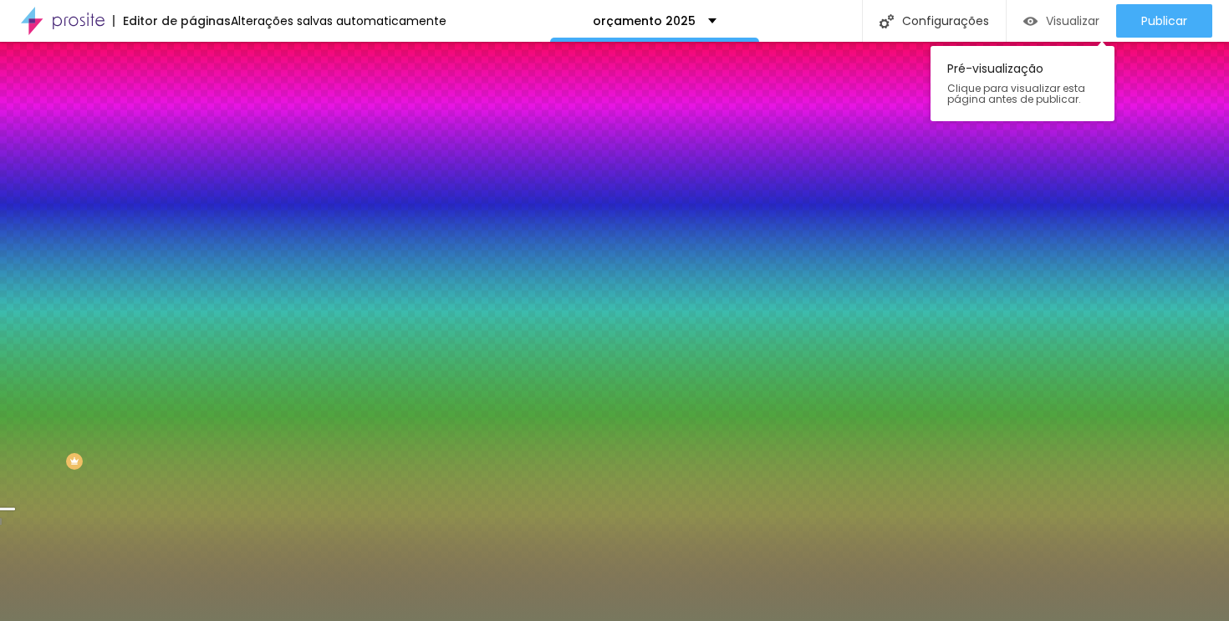
click at [1080, 8] on div "Visualizar" at bounding box center [1061, 20] width 76 height 33
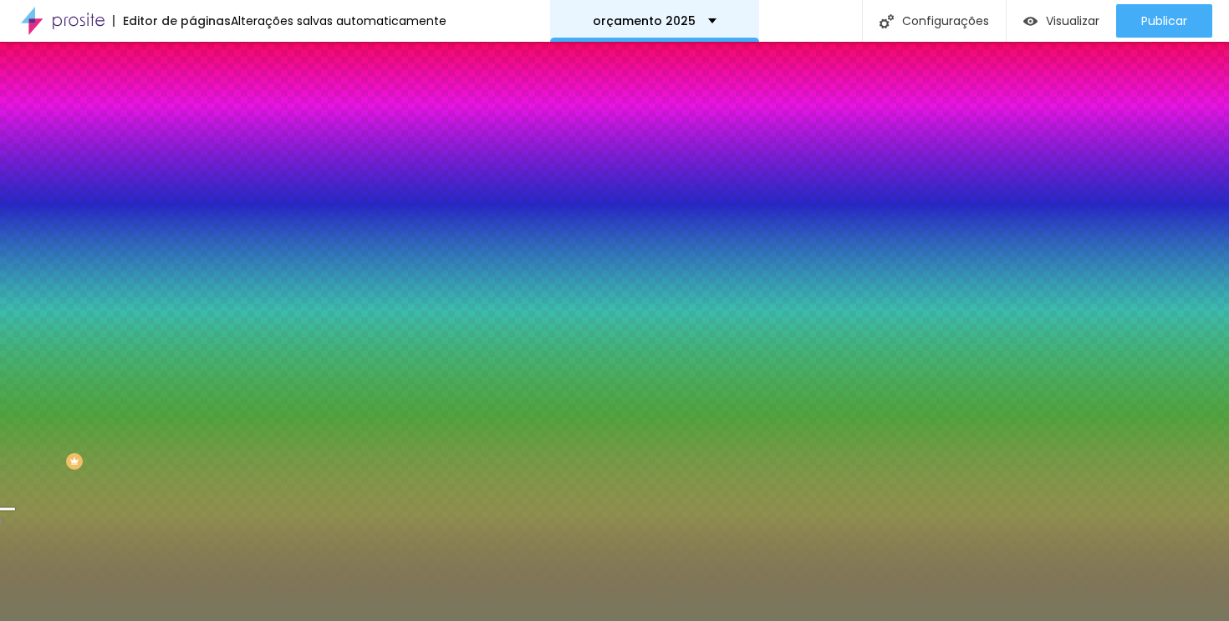
click at [718, 16] on div "orçamento 2025" at bounding box center [654, 21] width 209 height 42
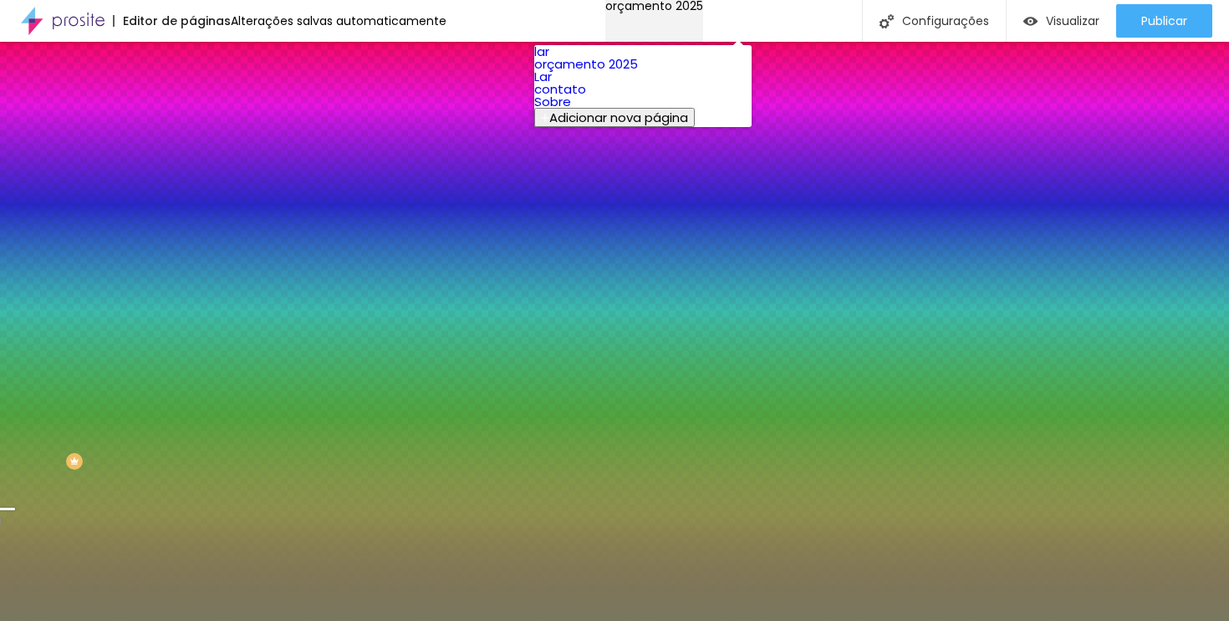
click at [703, 12] on div "orçamento 2025" at bounding box center [654, 6] width 98 height 12
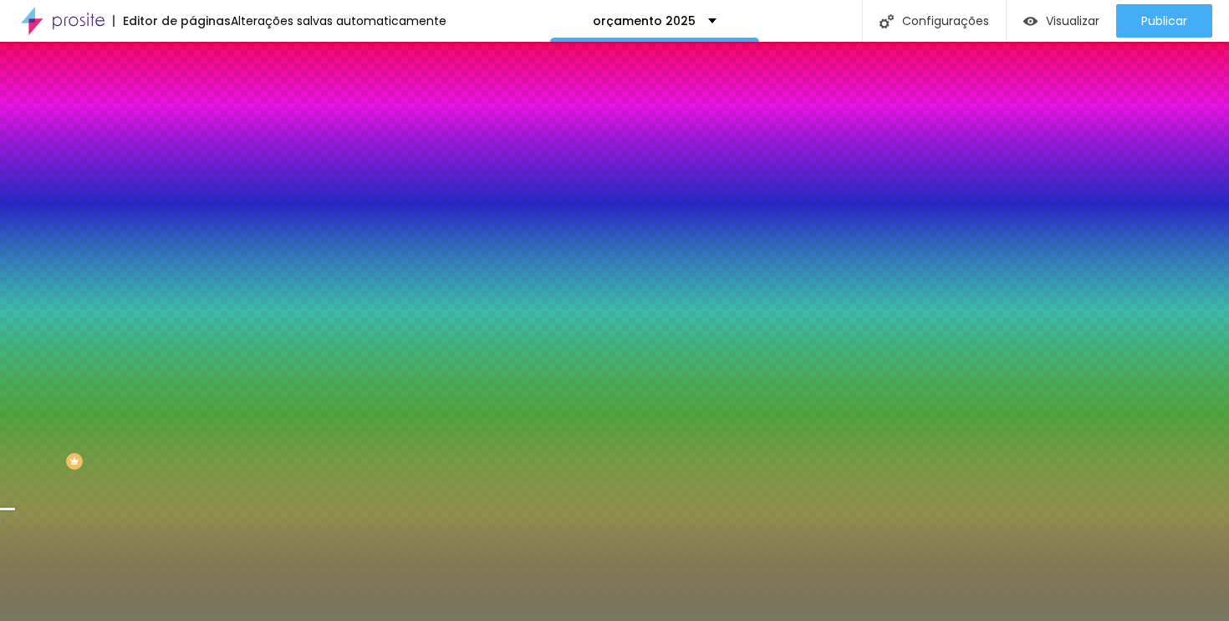
click at [192, 114] on li "Avançado" at bounding box center [288, 122] width 192 height 17
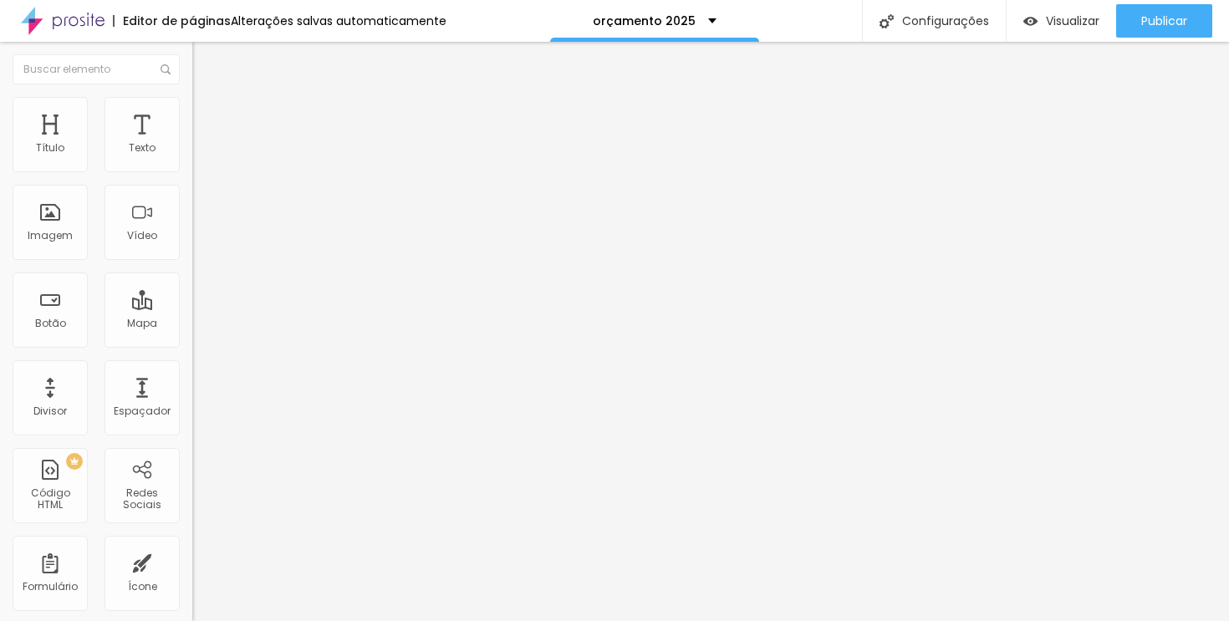
click at [207, 115] on font "Estilo" at bounding box center [220, 108] width 26 height 14
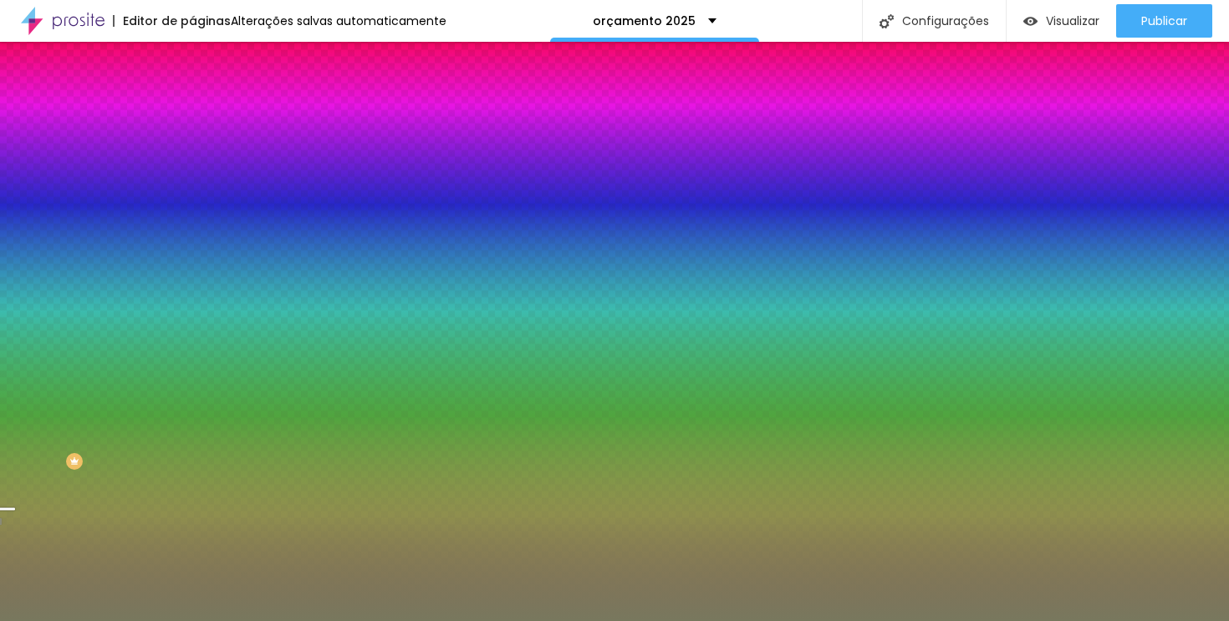
click at [192, 116] on ul "Conteúdo Estilo Avançado" at bounding box center [288, 105] width 192 height 50
click at [207, 118] on font "Avançado" at bounding box center [234, 125] width 55 height 14
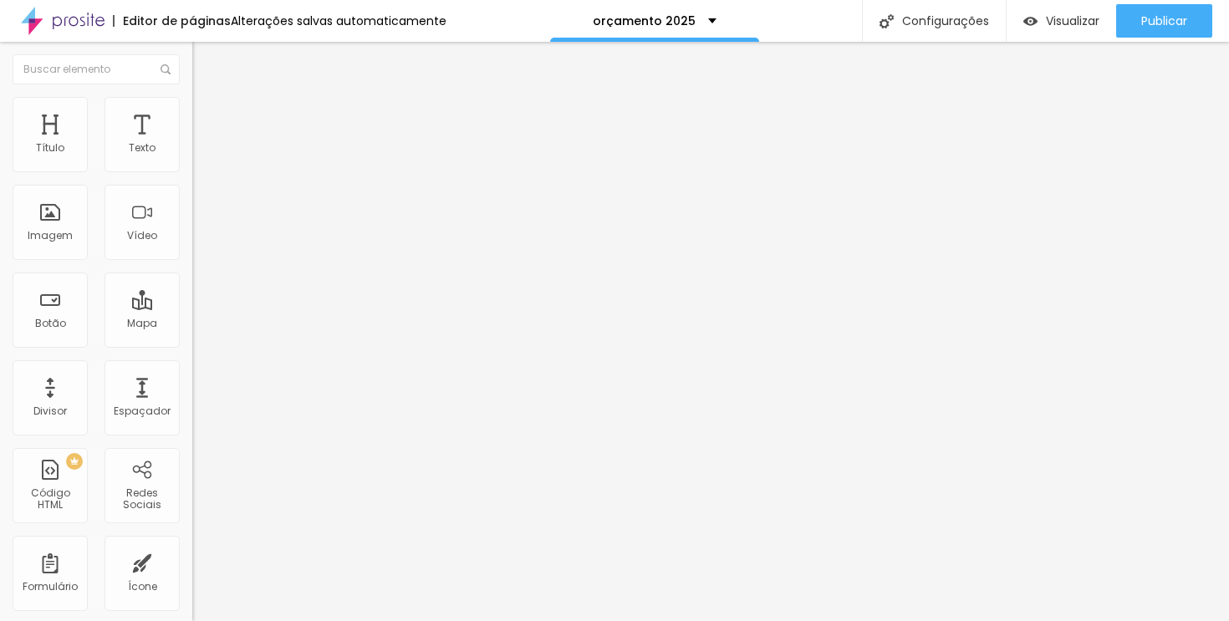
scroll to position [8, 0]
click at [192, 99] on ul "Conteúdo Estilo Avançado" at bounding box center [288, 97] width 192 height 50
click at [192, 99] on li "Estilo" at bounding box center [288, 97] width 192 height 17
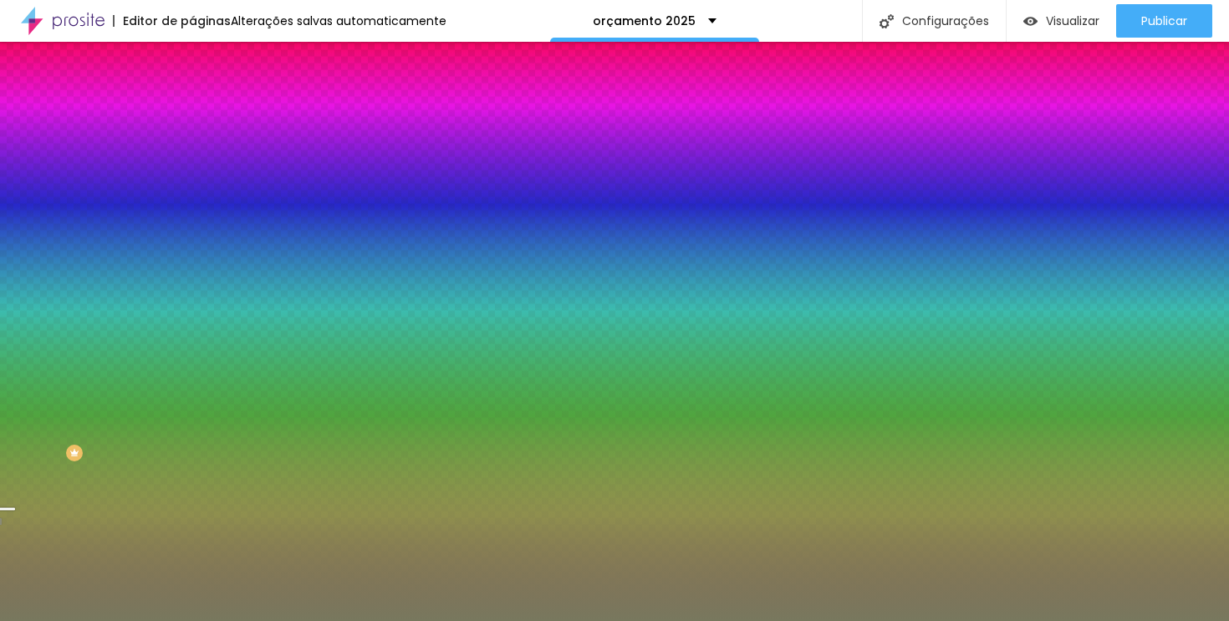
scroll to position [0, 0]
click at [192, 97] on li "Conteúdo" at bounding box center [288, 88] width 192 height 17
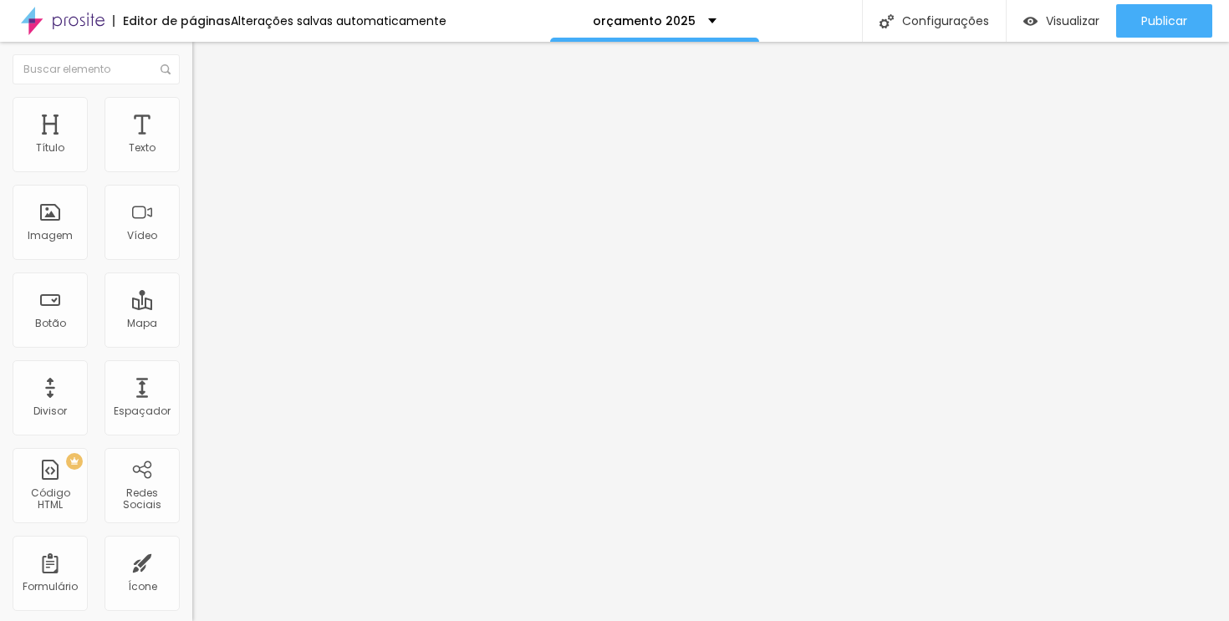
click at [192, 105] on img at bounding box center [199, 104] width 15 height 15
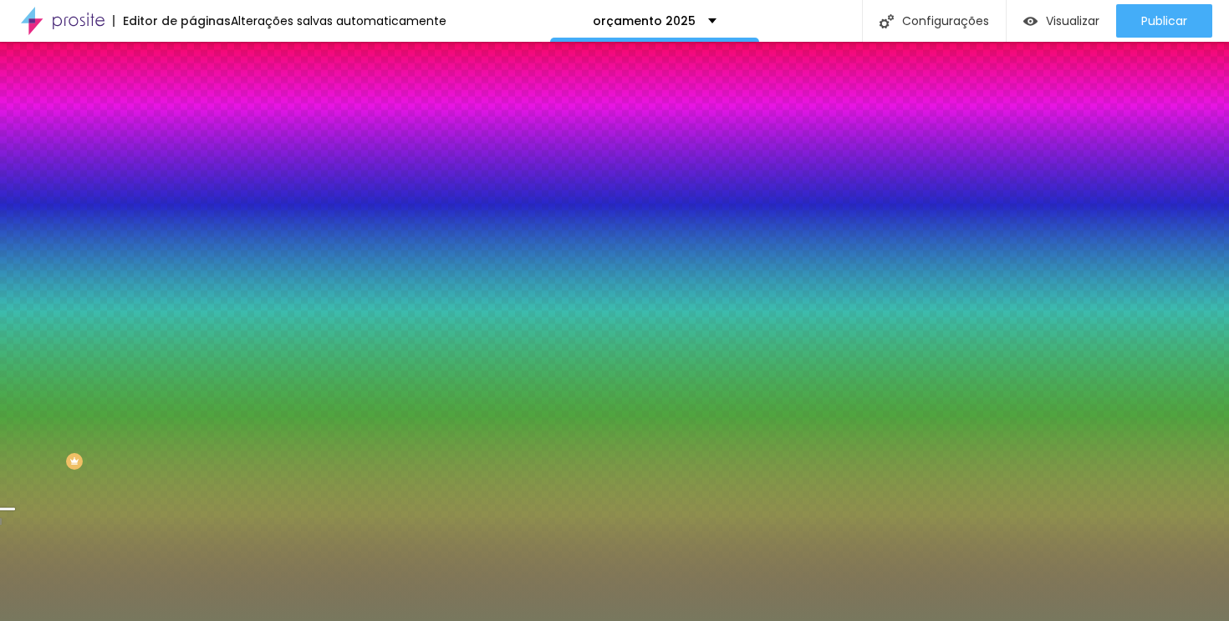
click at [231, 63] on font "Editar nulo" at bounding box center [261, 61] width 61 height 17
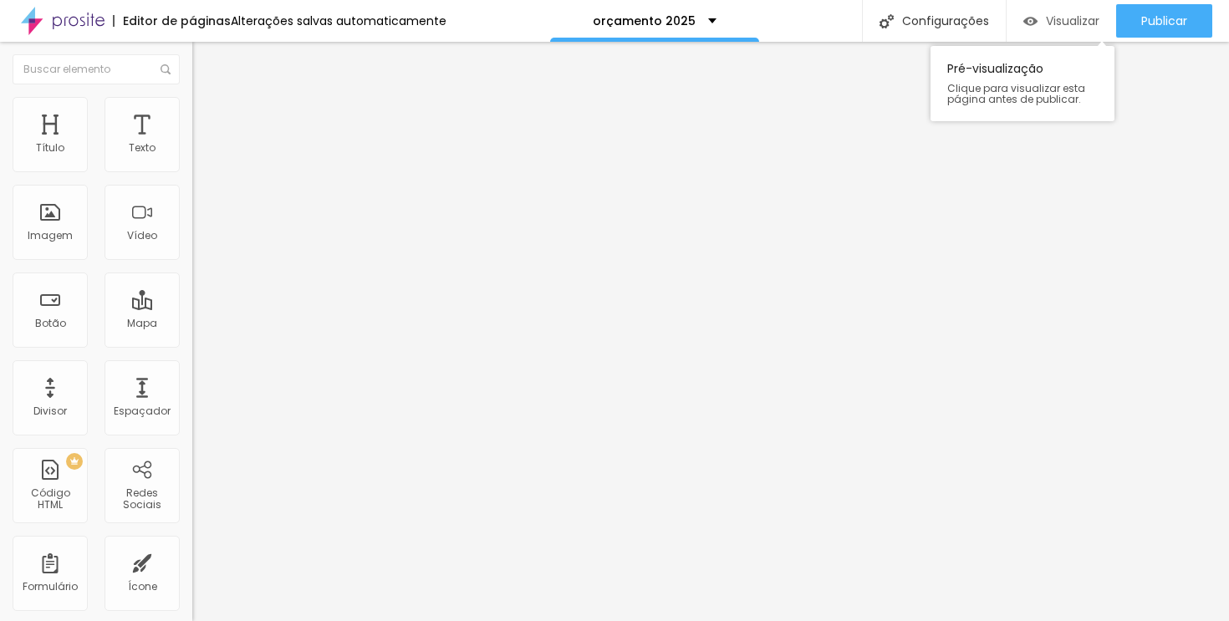
click at [1085, 28] on font "Visualizar" at bounding box center [1073, 21] width 54 height 17
click at [192, 110] on li "Estilo" at bounding box center [288, 105] width 192 height 17
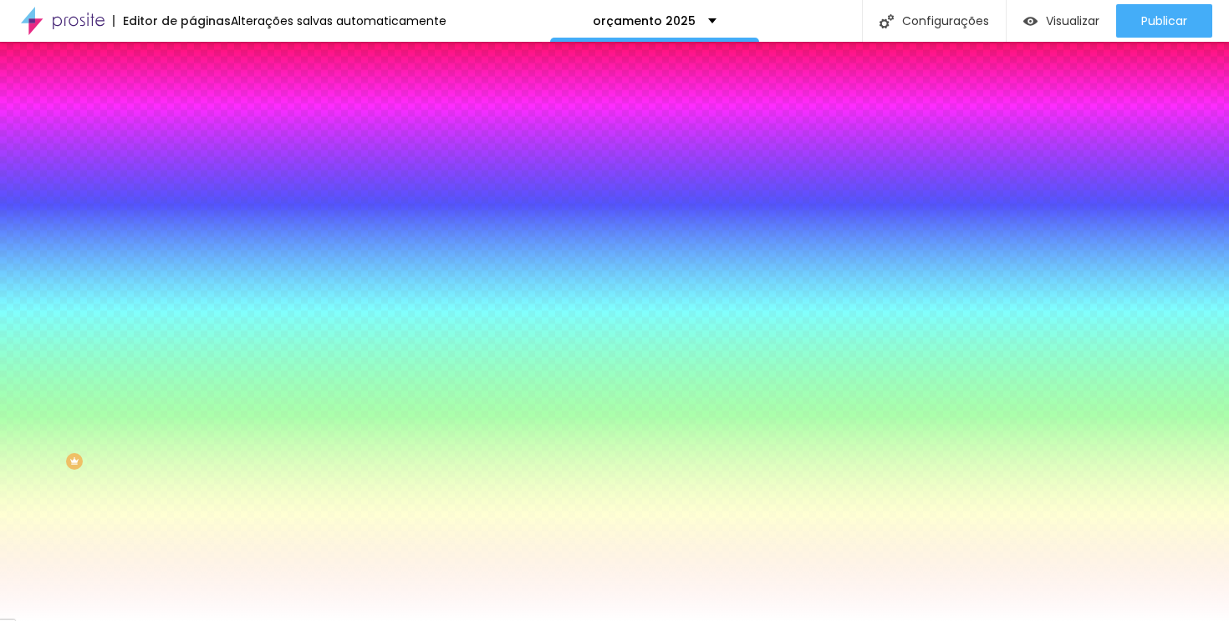
click at [192, 227] on div at bounding box center [288, 227] width 192 height 0
click at [192, 244] on div "Cor de fundo Voltar ao padrão #FFFFFF" at bounding box center [288, 221] width 192 height 46
click at [192, 244] on input "#FFFFFF" at bounding box center [292, 235] width 201 height 17
paste input "ACE"
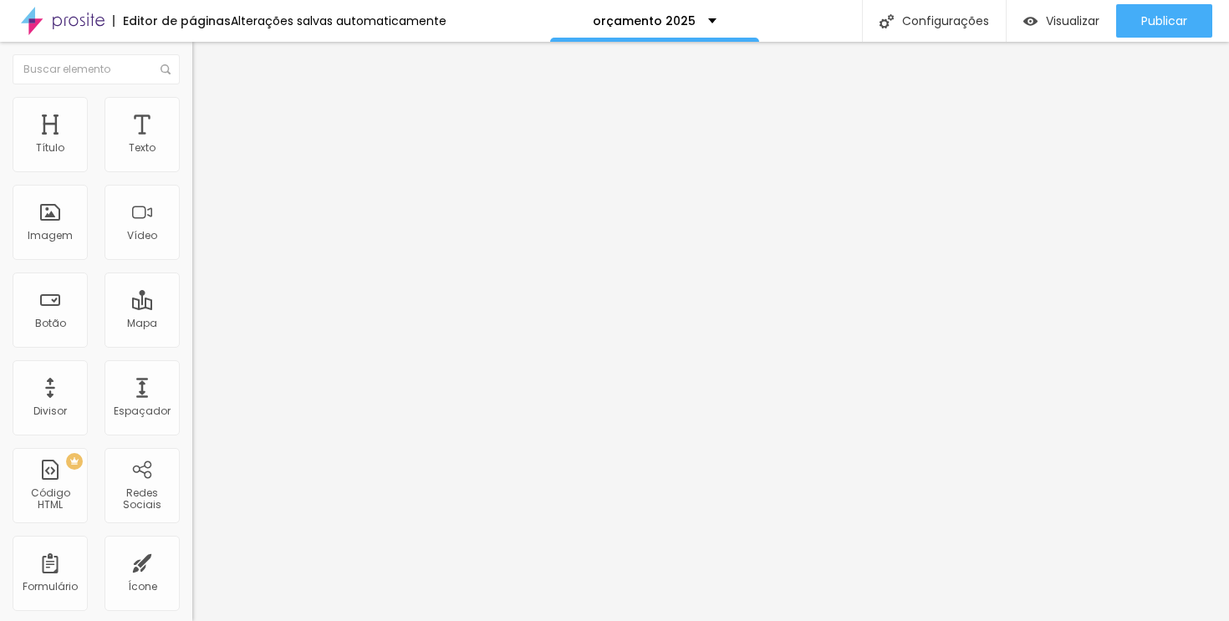
click at [192, 122] on ul "Conteúdo Estilo Avançado" at bounding box center [288, 105] width 192 height 50
click at [207, 115] on font "Estilo" at bounding box center [220, 108] width 26 height 14
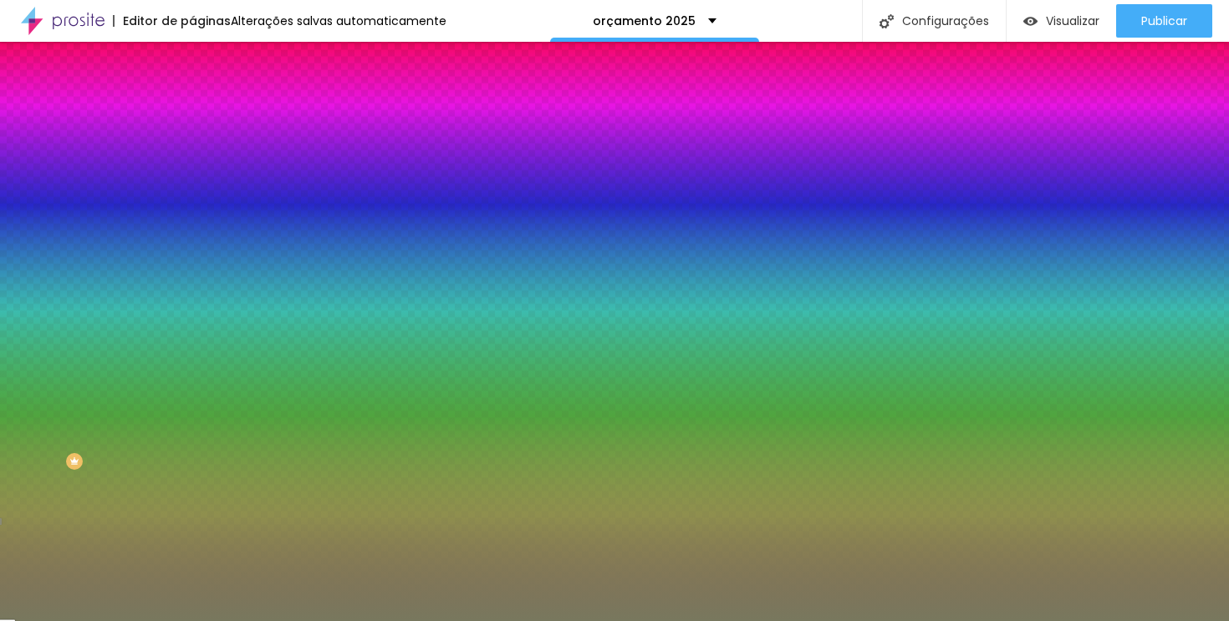
click at [192, 244] on input "#78785E" at bounding box center [292, 235] width 201 height 17
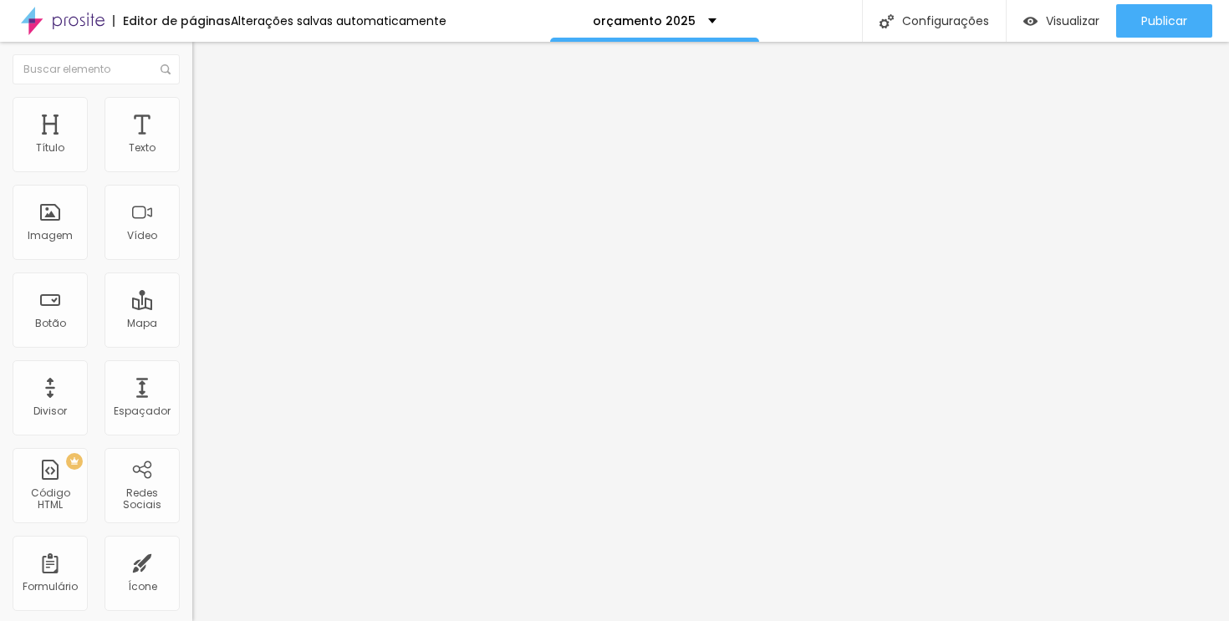
click at [192, 102] on img at bounding box center [199, 104] width 15 height 15
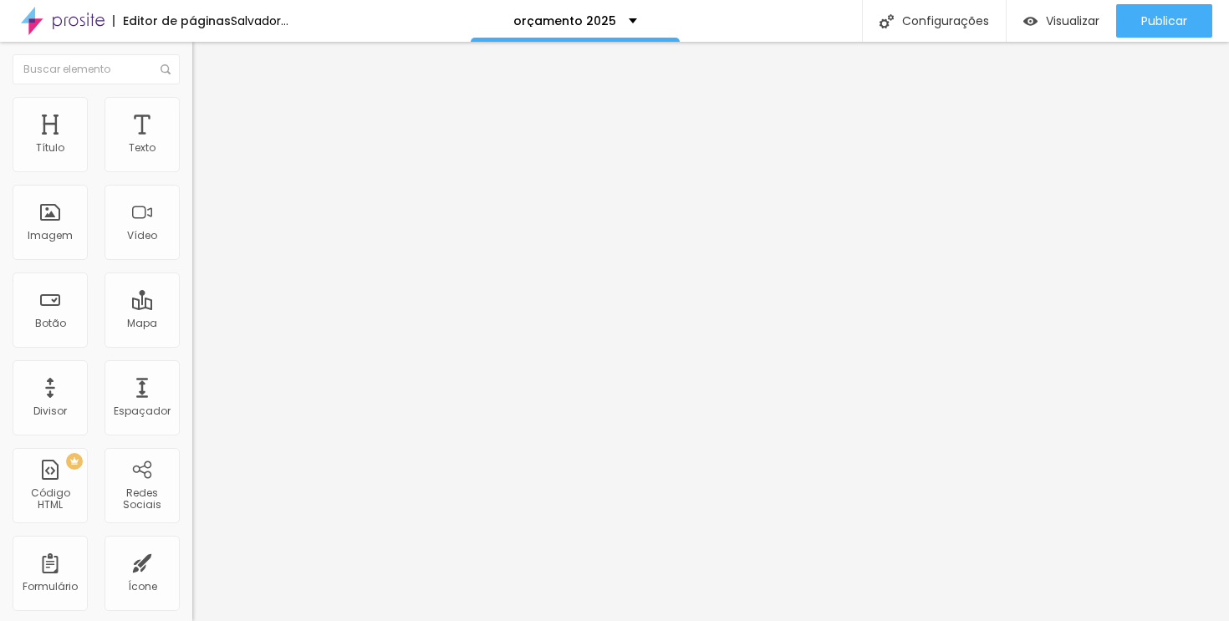
click at [192, 102] on img at bounding box center [199, 104] width 15 height 15
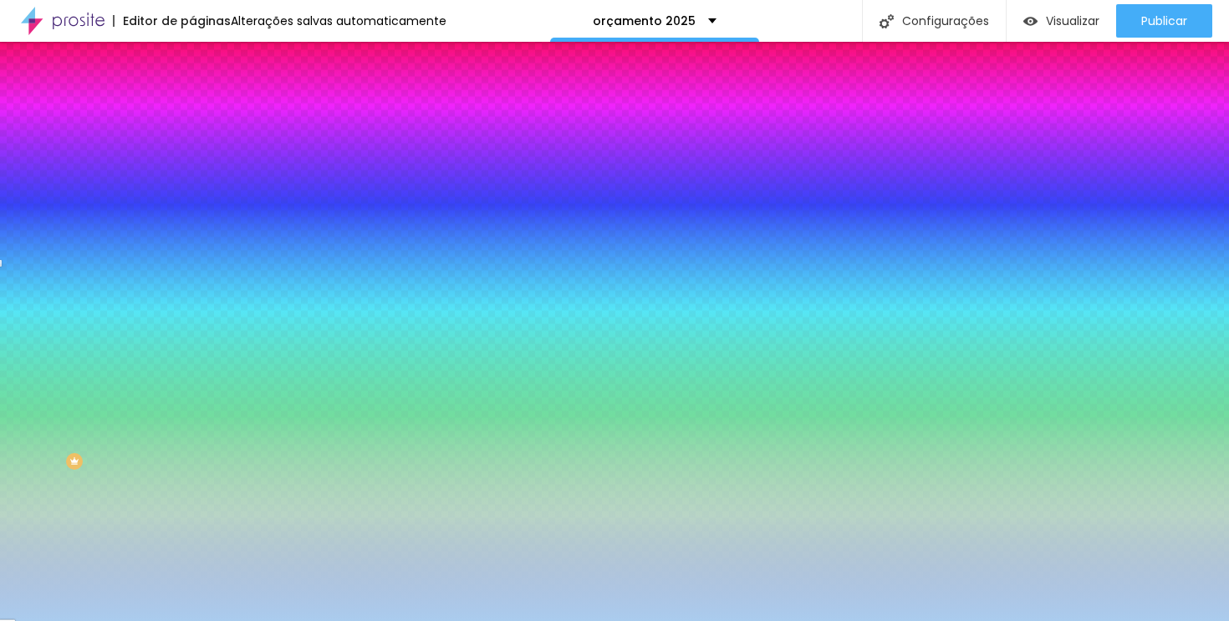
click at [192, 244] on input "#AACCEE" at bounding box center [292, 235] width 201 height 17
paste input "78785"
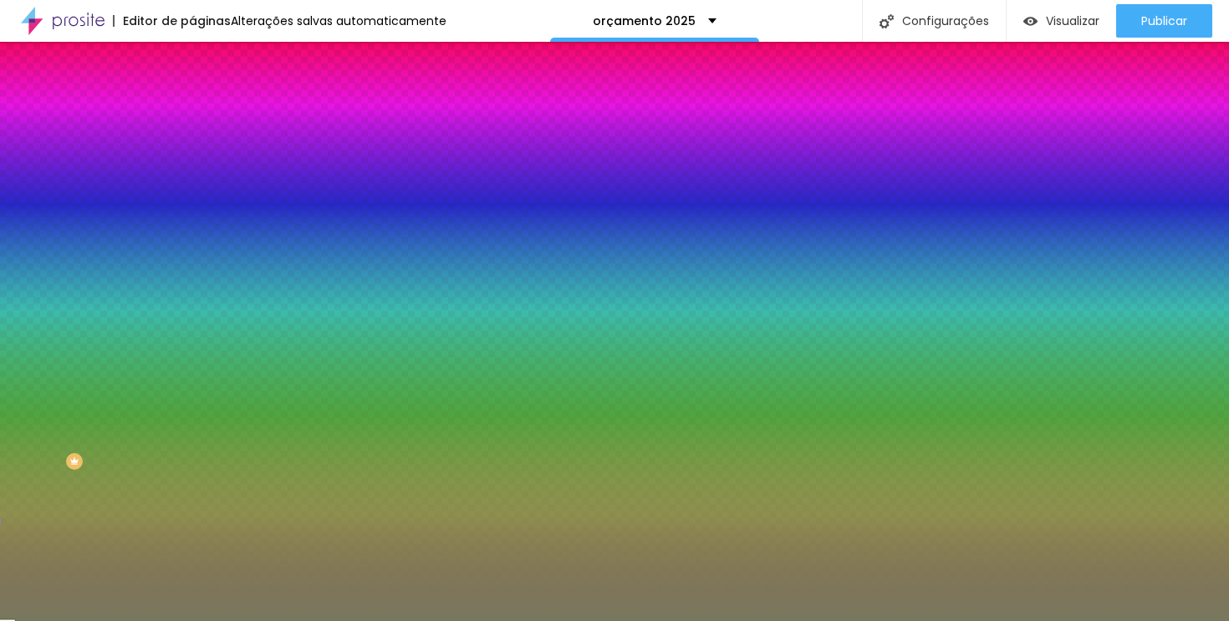
click at [192, 227] on div at bounding box center [288, 227] width 192 height 0
click at [164, 369] on div at bounding box center [614, 310] width 1229 height 621
drag, startPoint x: 164, startPoint y: 369, endPoint x: 164, endPoint y: 400, distance: 31.8
click at [15, 219] on div at bounding box center [6, 218] width 17 height 3
click at [192, 347] on div "Imagem de fundo Adicionar imagem Efeito da Imagem Nenhum Nenhum Parallax Cor de…" at bounding box center [288, 238] width 192 height 217
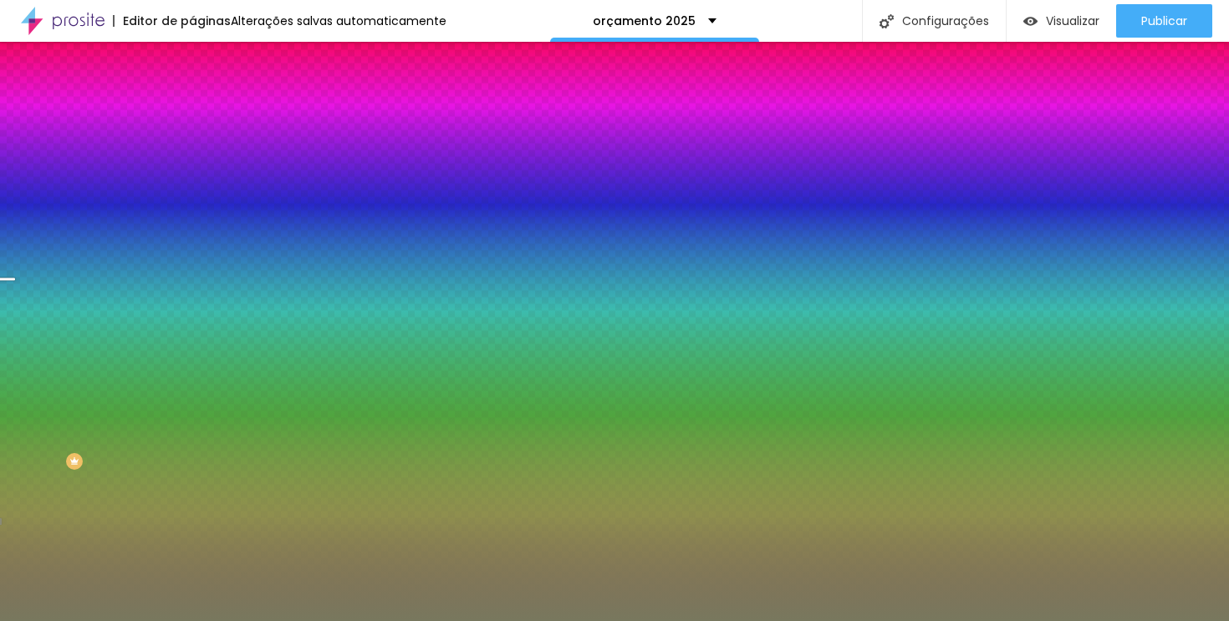
click at [192, 227] on div at bounding box center [288, 227] width 192 height 0
drag, startPoint x: 166, startPoint y: 370, endPoint x: 166, endPoint y: 493, distance: 123.7
click at [192, 492] on div "Editar nulo Conteúdo Estilo Avançado Imagem de fundo Adicionar imagem Efeito da…" at bounding box center [288, 331] width 192 height 579
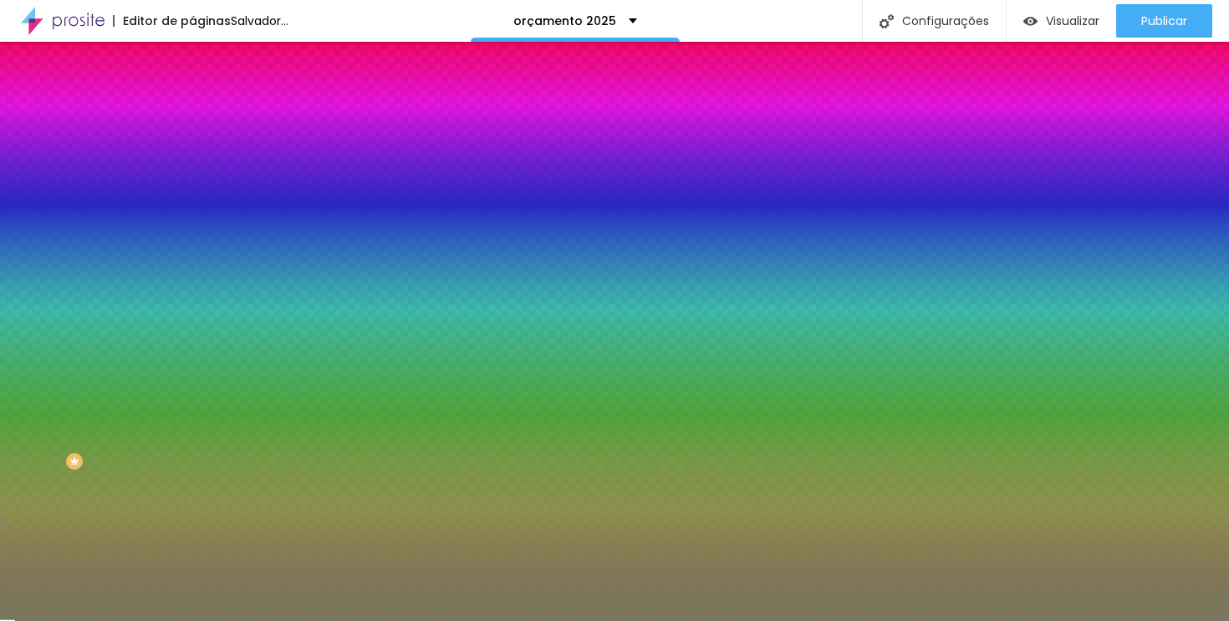
click at [192, 227] on div at bounding box center [288, 227] width 192 height 0
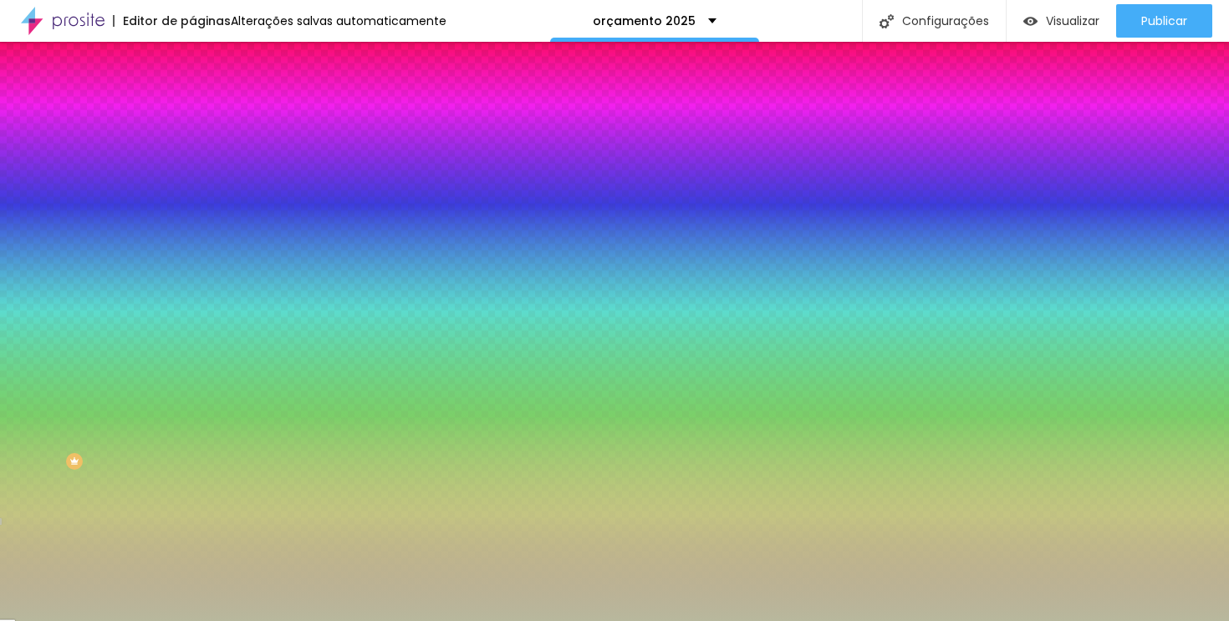
click at [42, 360] on div at bounding box center [614, 310] width 1229 height 621
click at [38, 355] on div at bounding box center [614, 310] width 1229 height 621
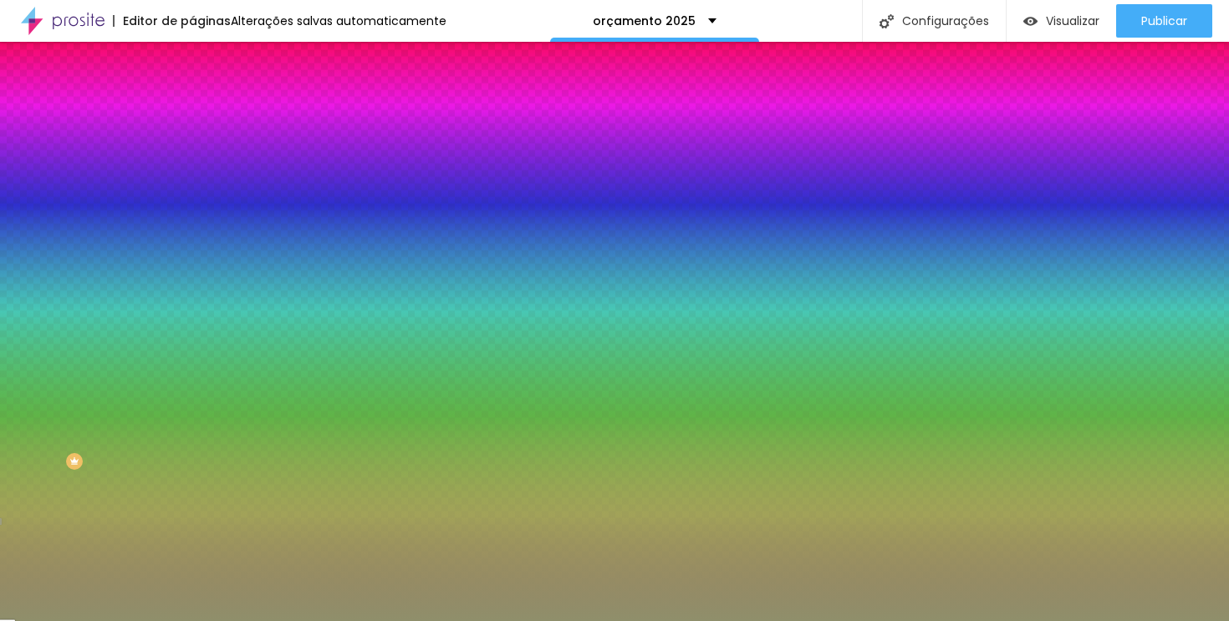
click at [54, 380] on div at bounding box center [614, 310] width 1229 height 621
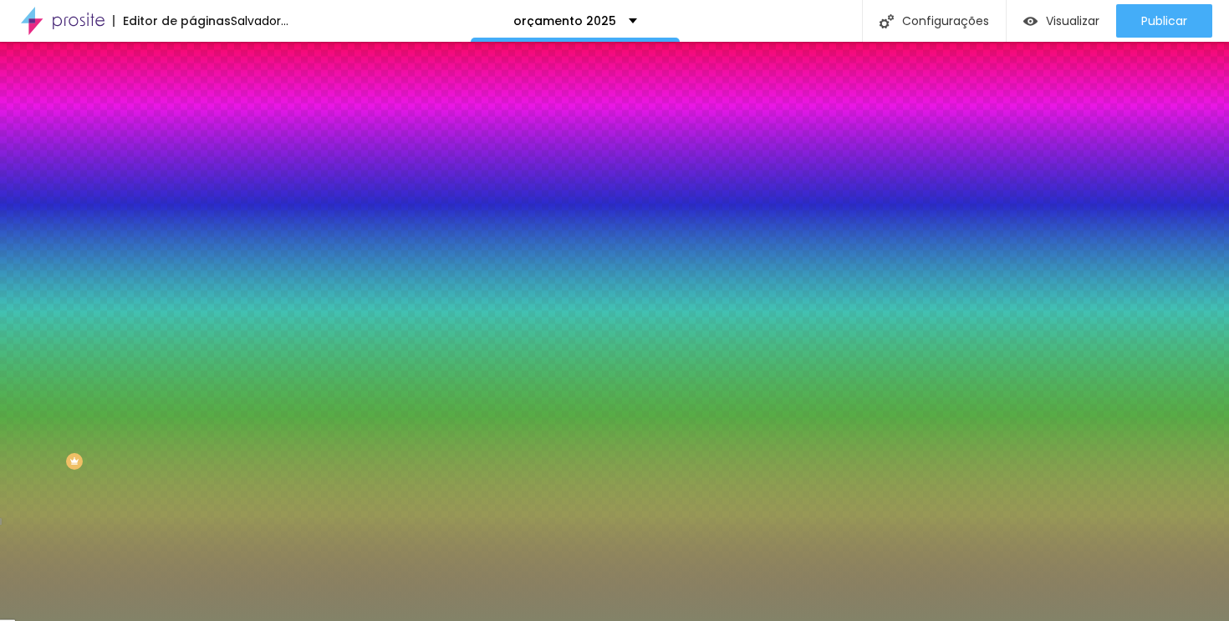
click at [48, 385] on div at bounding box center [614, 310] width 1229 height 621
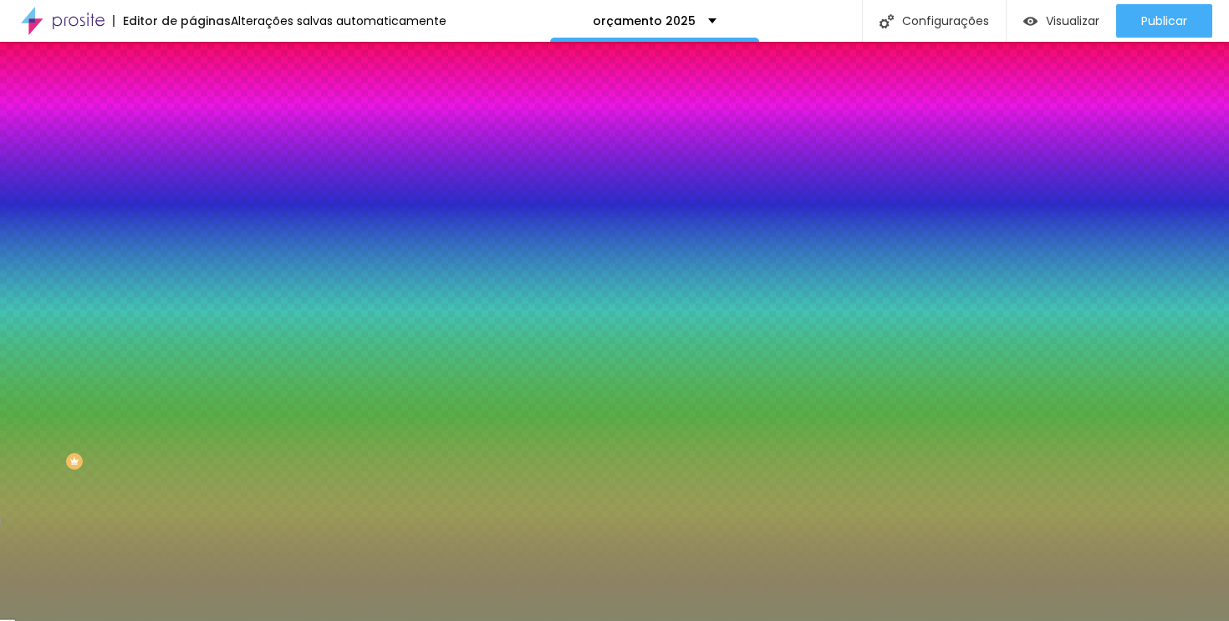
click at [255, 297] on div at bounding box center [256, 294] width 3 height 3
click at [56, 384] on div at bounding box center [614, 310] width 1229 height 621
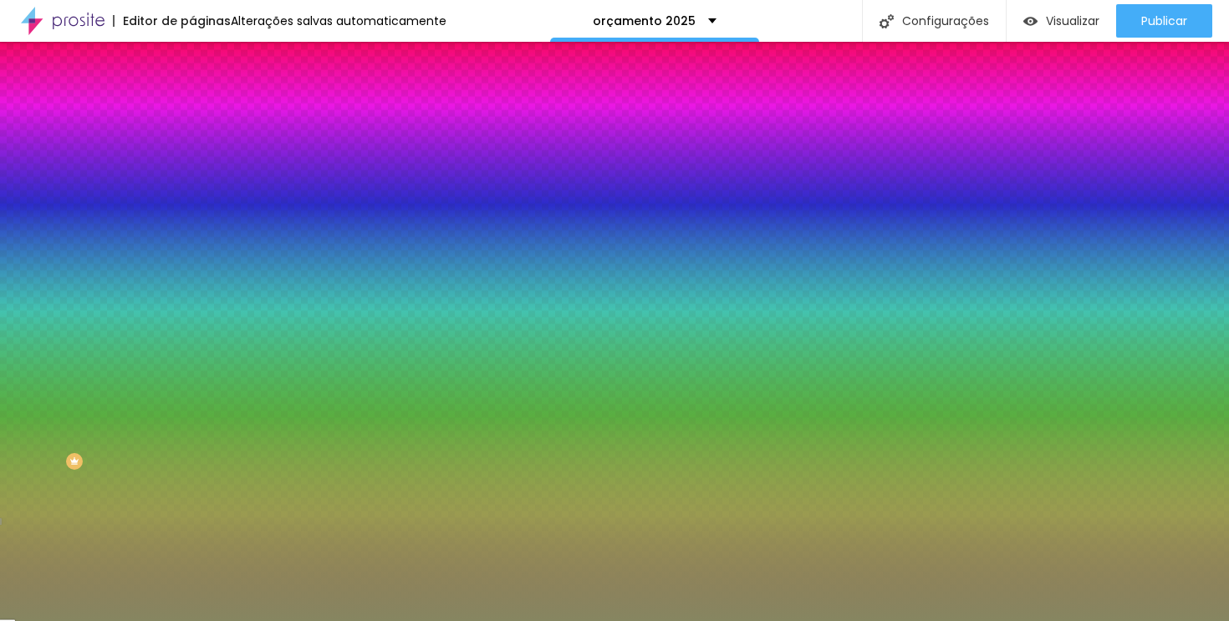
click at [192, 244] on input "#86866A" at bounding box center [292, 235] width 201 height 17
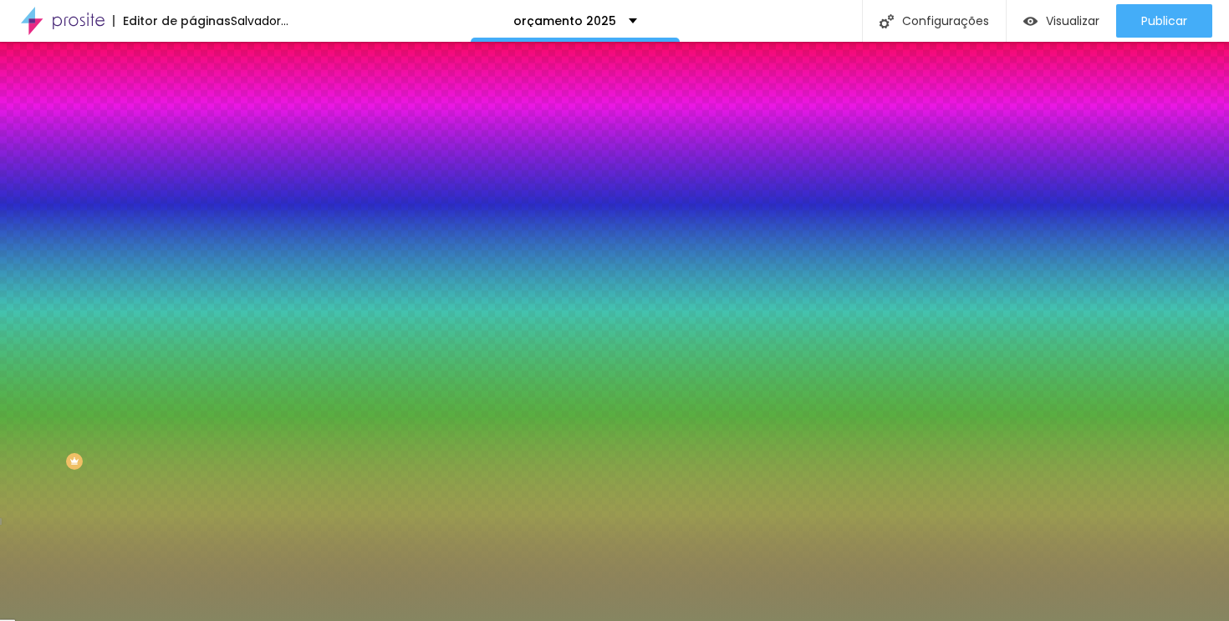
paste input "78785E"
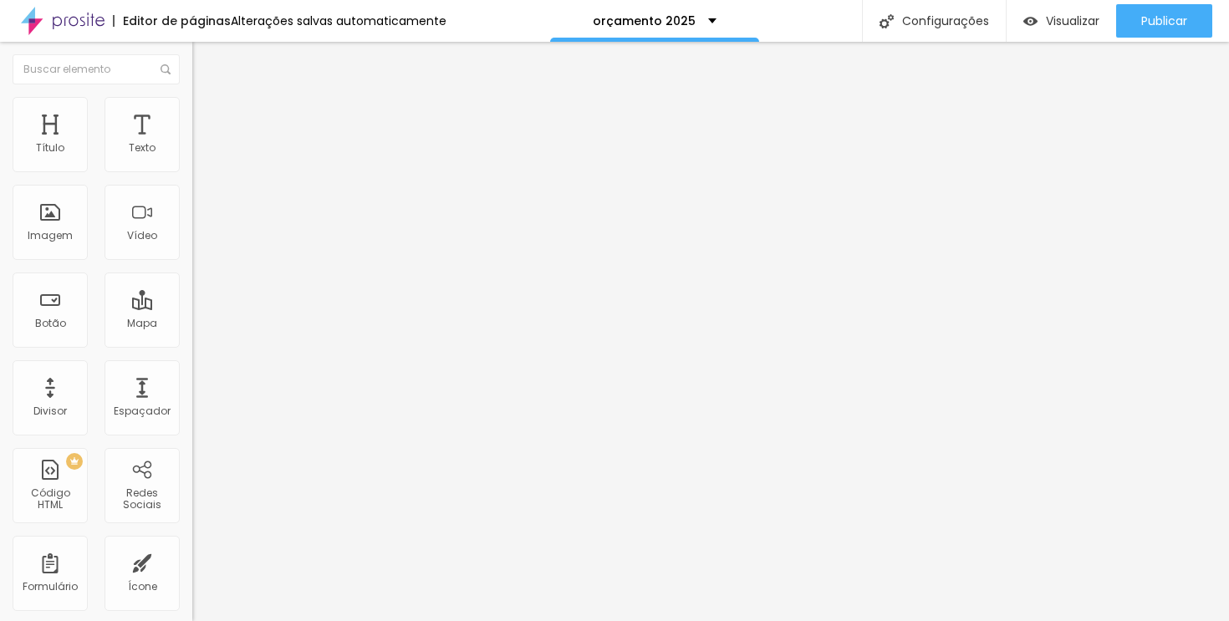
click at [199, 156] on icon "button" at bounding box center [204, 150] width 10 height 10
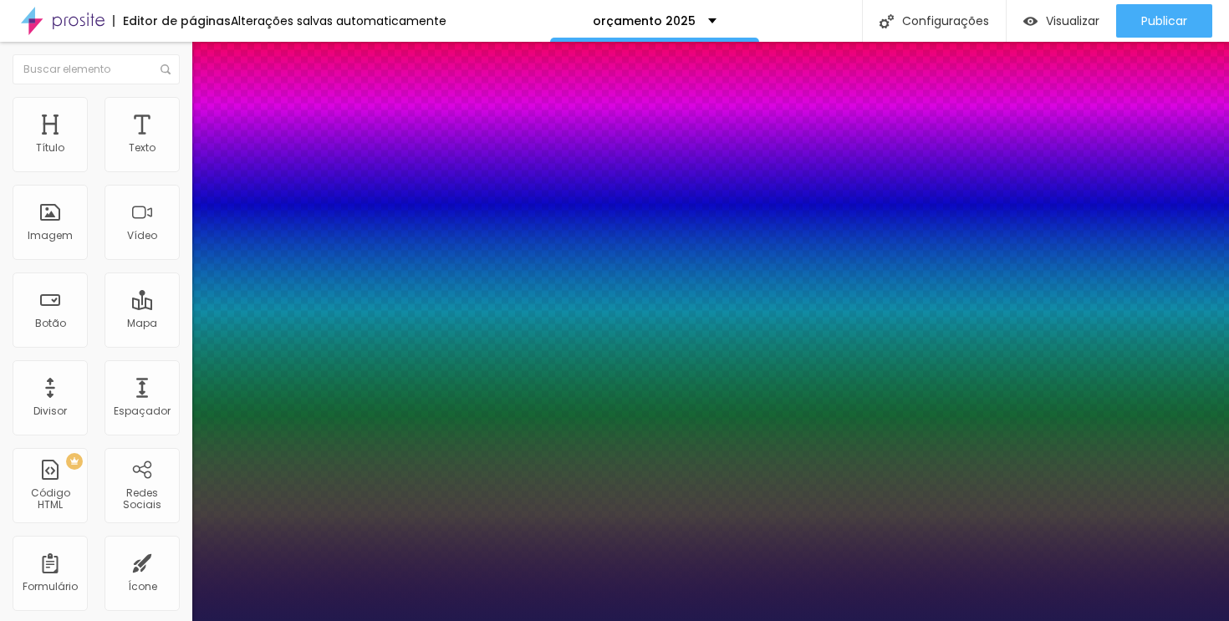
click at [163, 620] on div at bounding box center [614, 621] width 1229 height 0
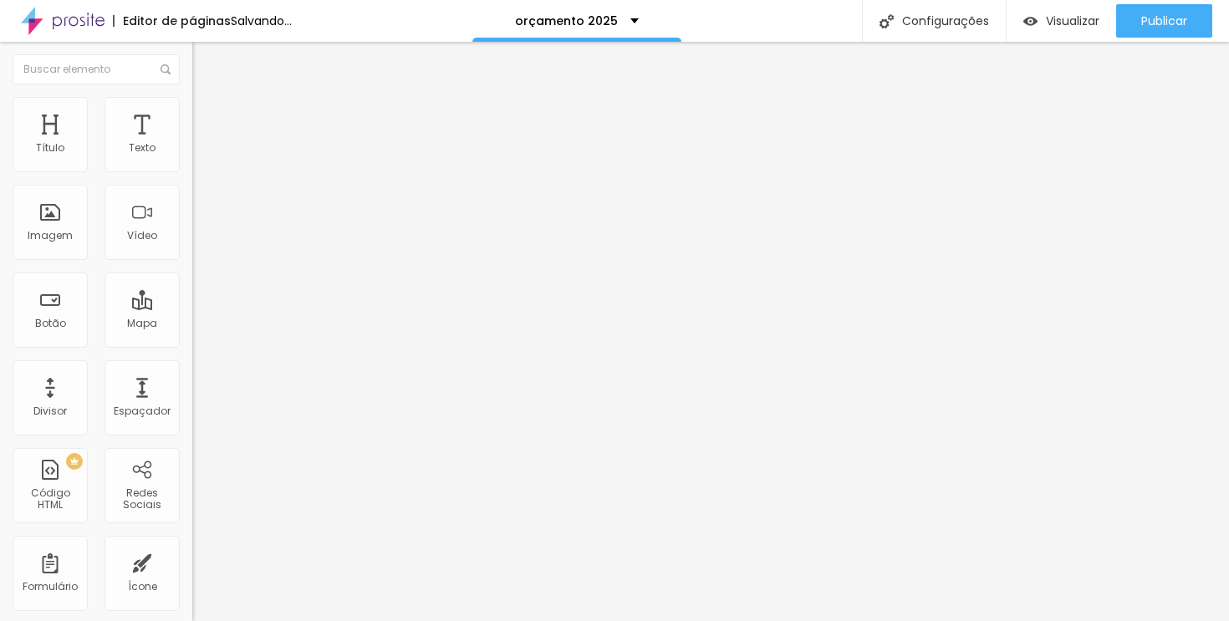
click at [192, 102] on img at bounding box center [199, 104] width 15 height 15
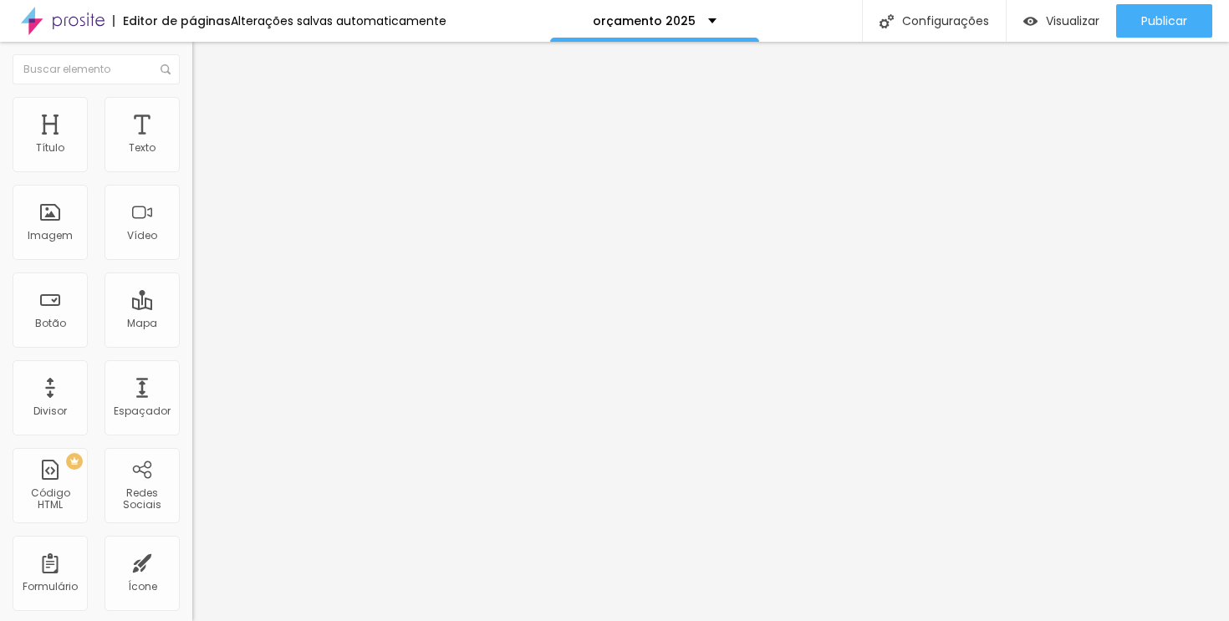
click at [192, 99] on img at bounding box center [199, 104] width 15 height 15
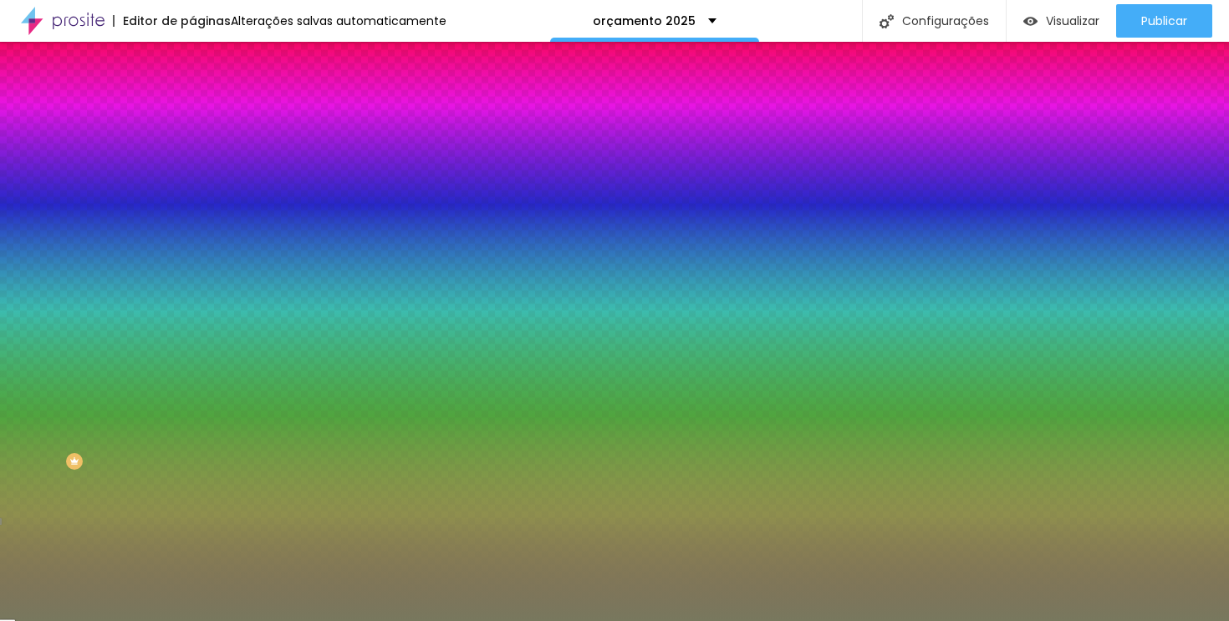
click at [199, 295] on icon "button" at bounding box center [204, 290] width 10 height 10
paste input "78785E"
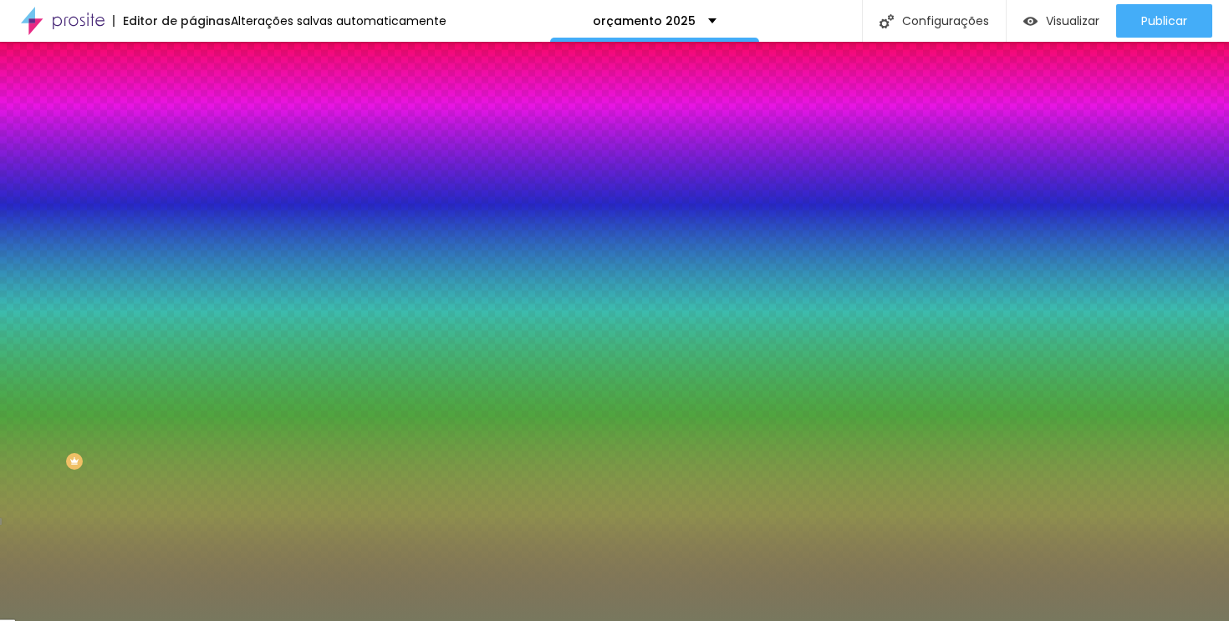
click at [710, 620] on div at bounding box center [614, 621] width 1229 height 0
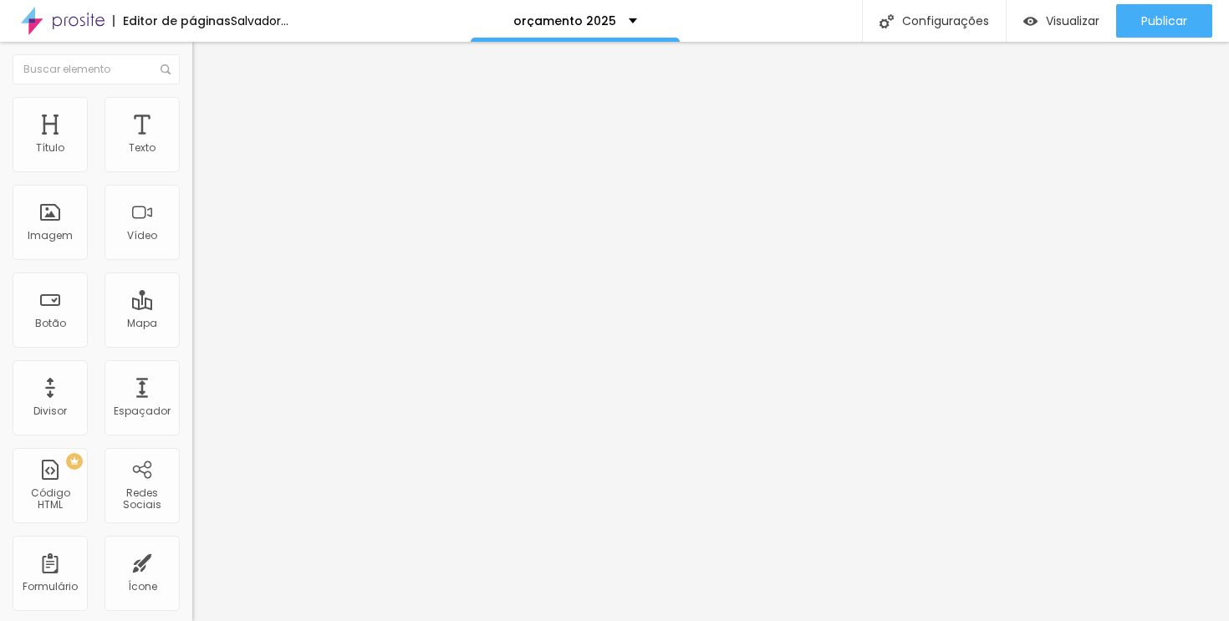
click at [207, 115] on font "Estilo" at bounding box center [220, 108] width 26 height 14
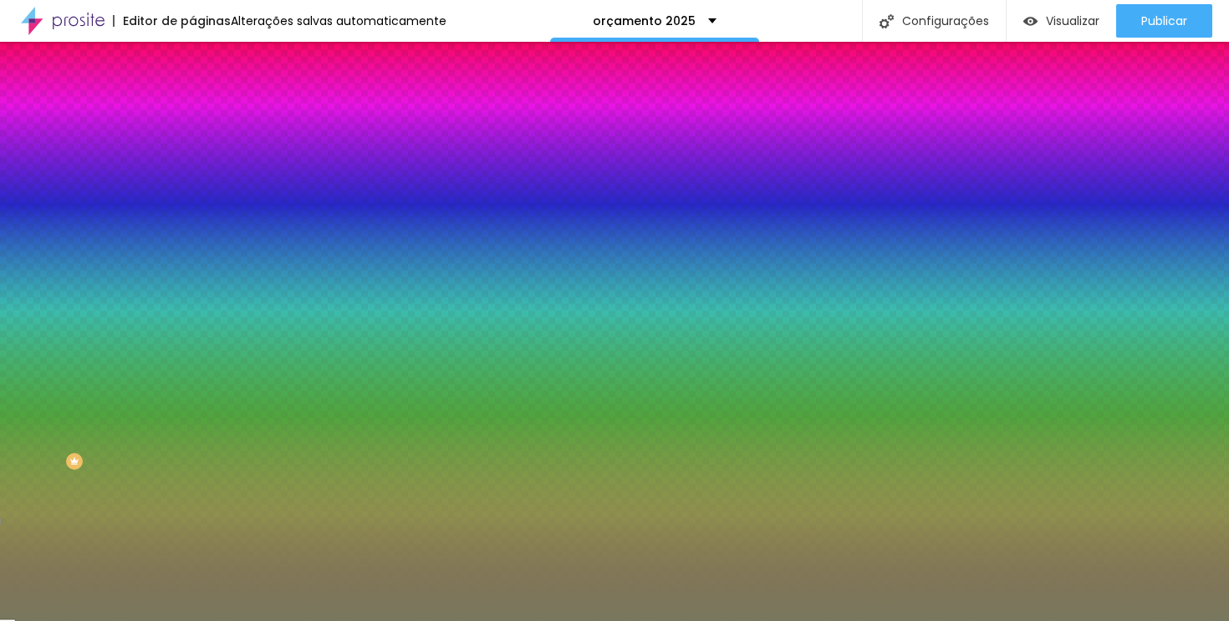
click at [192, 301] on div "Efeito superior ATIVO Voltar ao padrão" at bounding box center [288, 277] width 192 height 47
click at [206, 289] on icon "button" at bounding box center [207, 287] width 3 height 3
drag, startPoint x: 262, startPoint y: 597, endPoint x: 135, endPoint y: 513, distance: 151.4
click at [135, 513] on body "Editor de páginas Alterações salvas automaticamente orçamento 2025 Configuraçõe…" at bounding box center [614, 310] width 1229 height 621
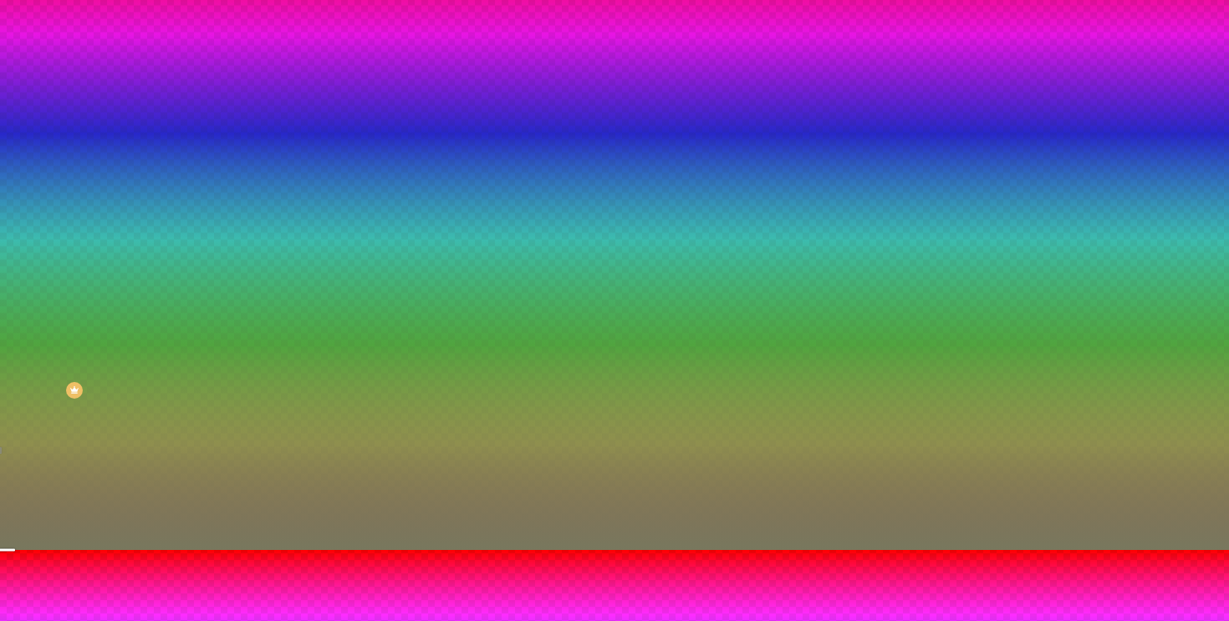
scroll to position [84, 0]
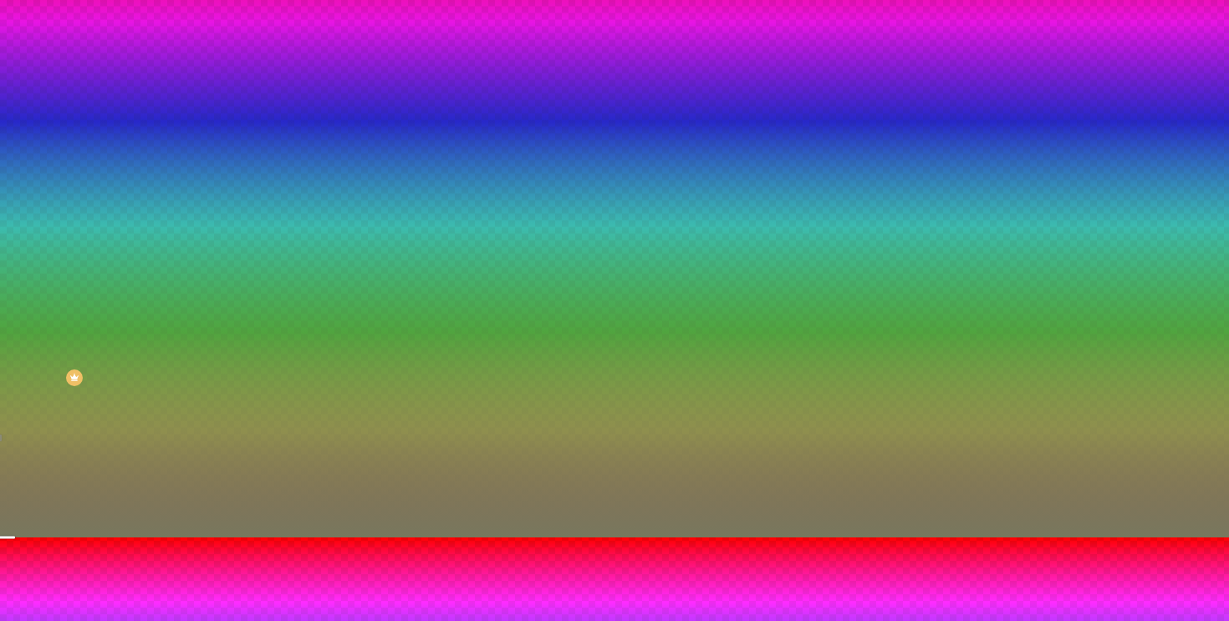
drag, startPoint x: 215, startPoint y: 519, endPoint x: 191, endPoint y: 519, distance: 23.4
drag, startPoint x: 183, startPoint y: 564, endPoint x: 199, endPoint y: 547, distance: 23.7
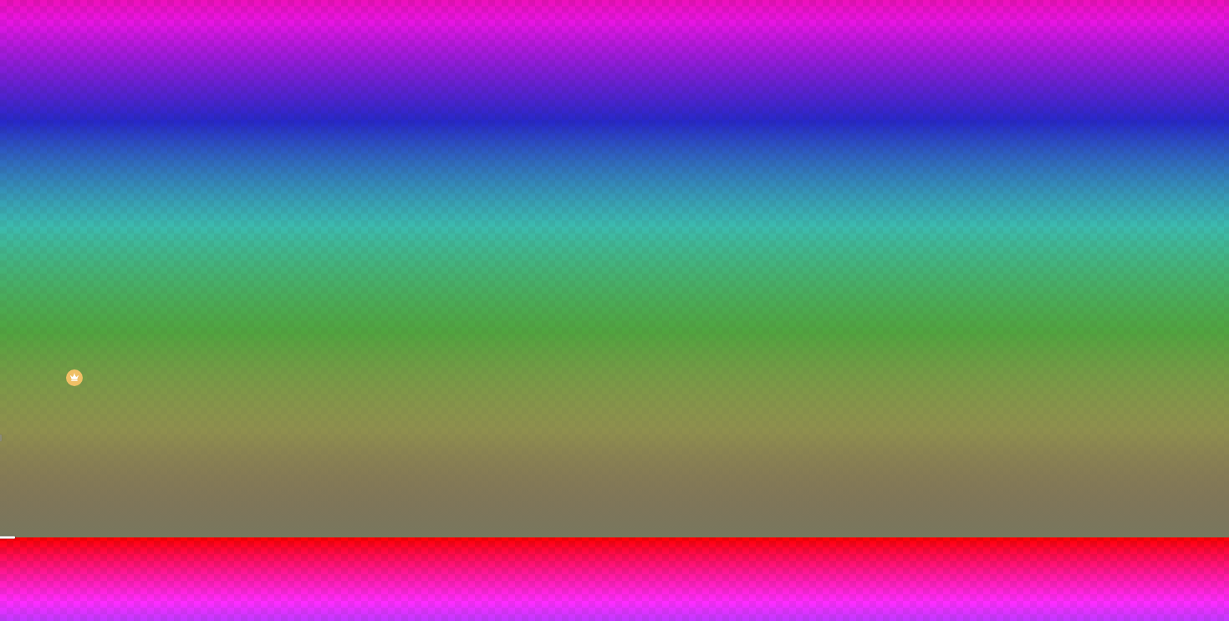
click at [767, 538] on div at bounding box center [614, 538] width 1229 height 0
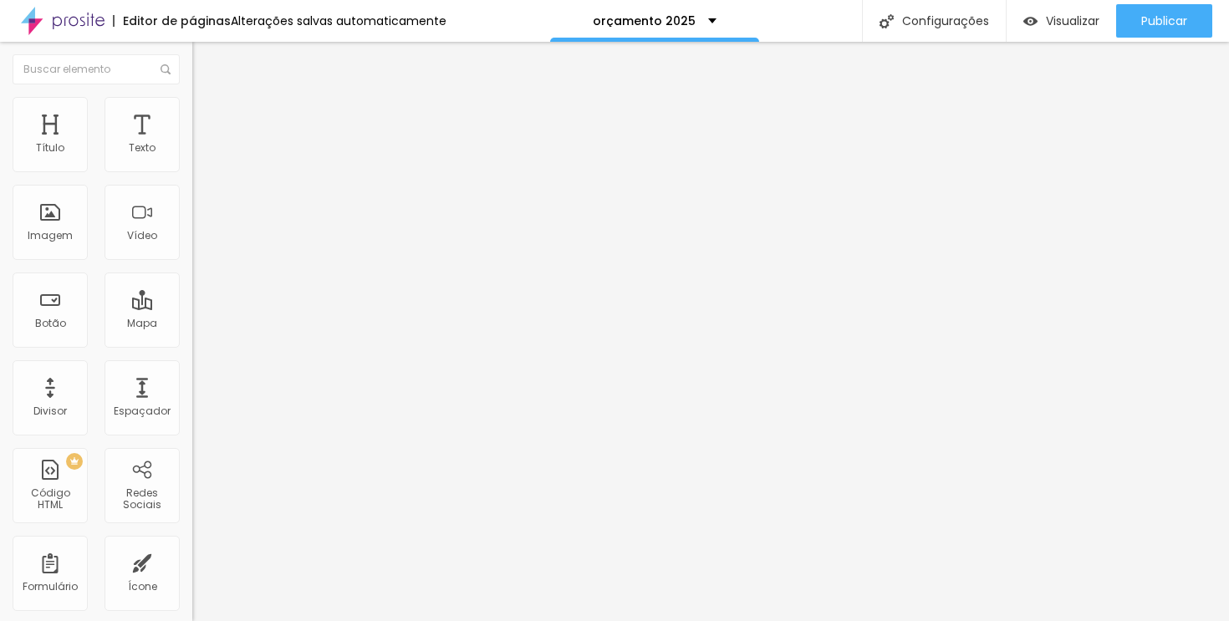
click at [192, 110] on li "Estilo" at bounding box center [288, 105] width 192 height 17
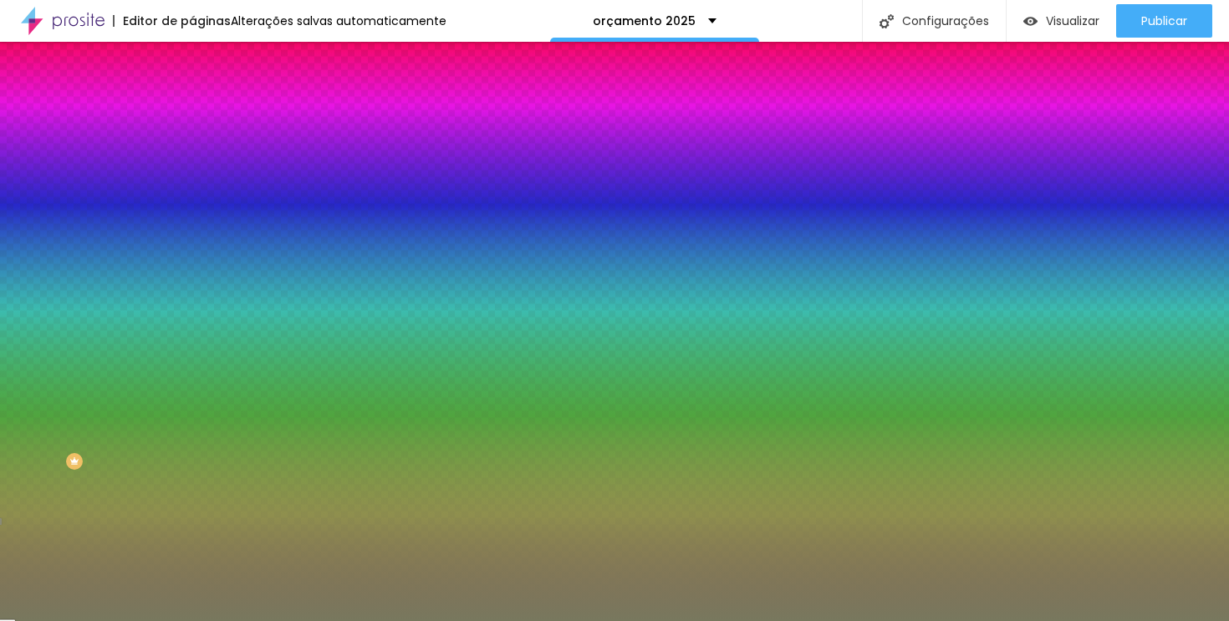
click at [192, 347] on button "button" at bounding box center [203, 338] width 23 height 18
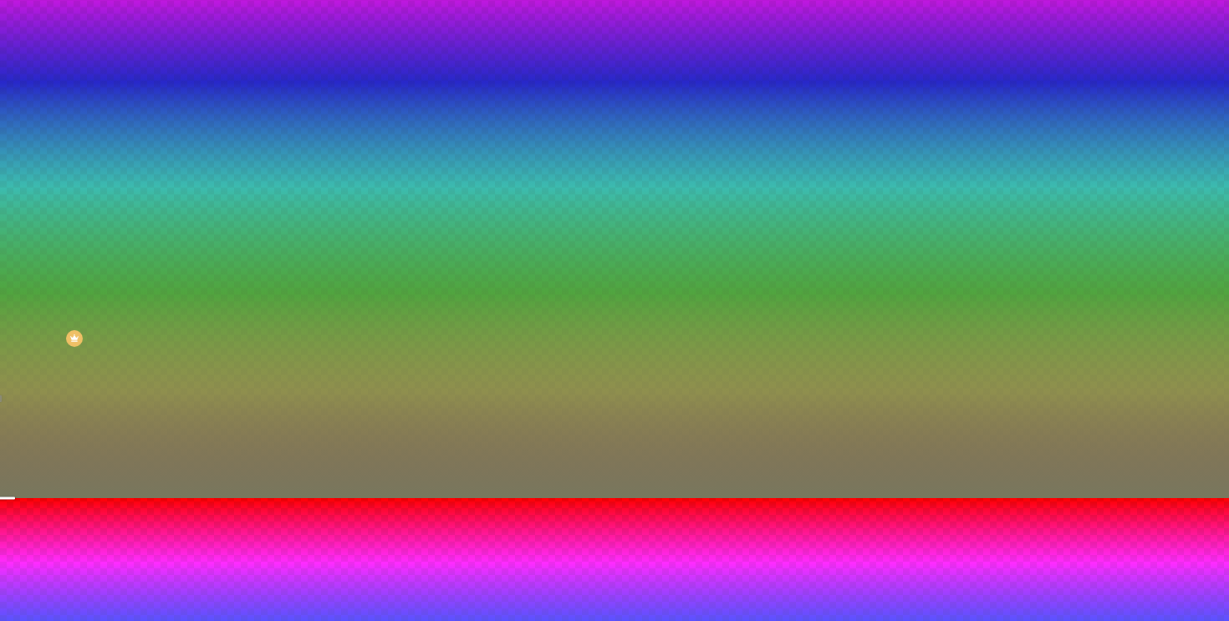
drag, startPoint x: 267, startPoint y: 534, endPoint x: 177, endPoint y: 461, distance: 115.8
click at [171, 498] on div at bounding box center [614, 498] width 1229 height 0
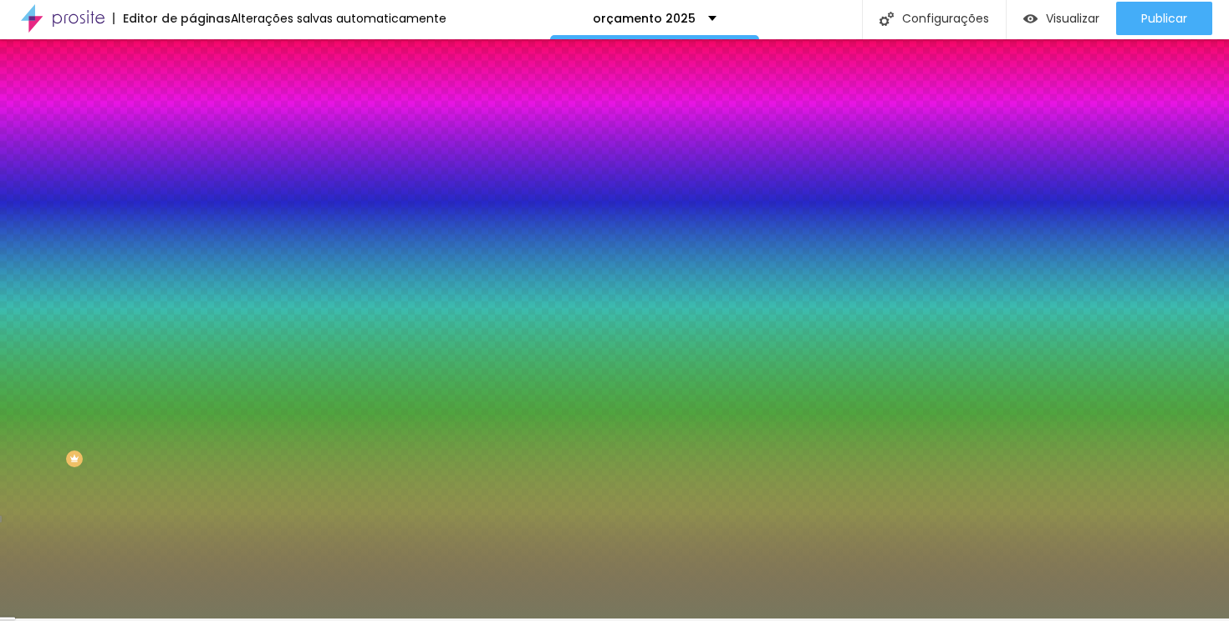
scroll to position [0, 0]
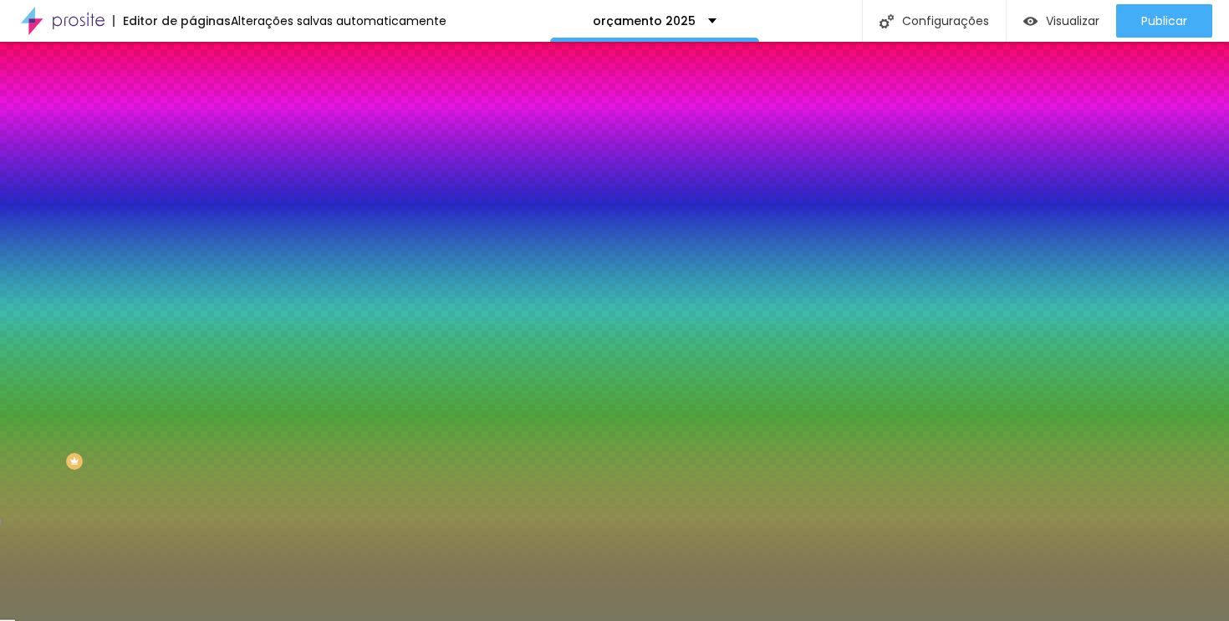
click at [192, 300] on button "button" at bounding box center [203, 292] width 23 height 18
click at [112, 620] on div at bounding box center [614, 621] width 1229 height 0
click at [192, 347] on button "button" at bounding box center [203, 338] width 23 height 18
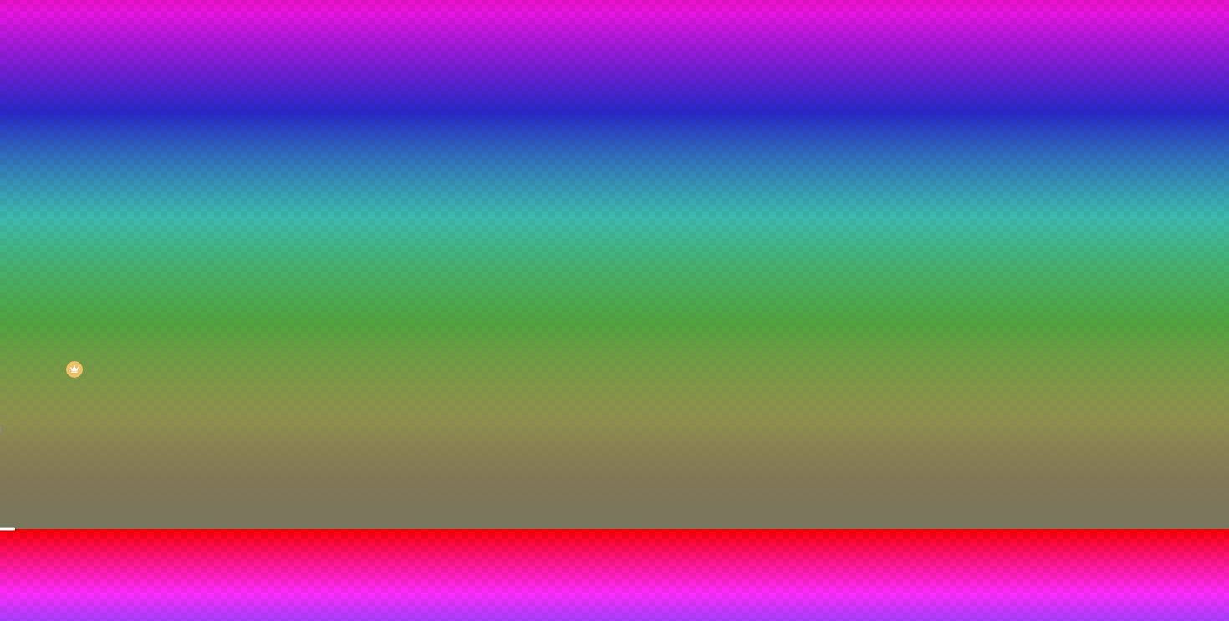
scroll to position [124, 0]
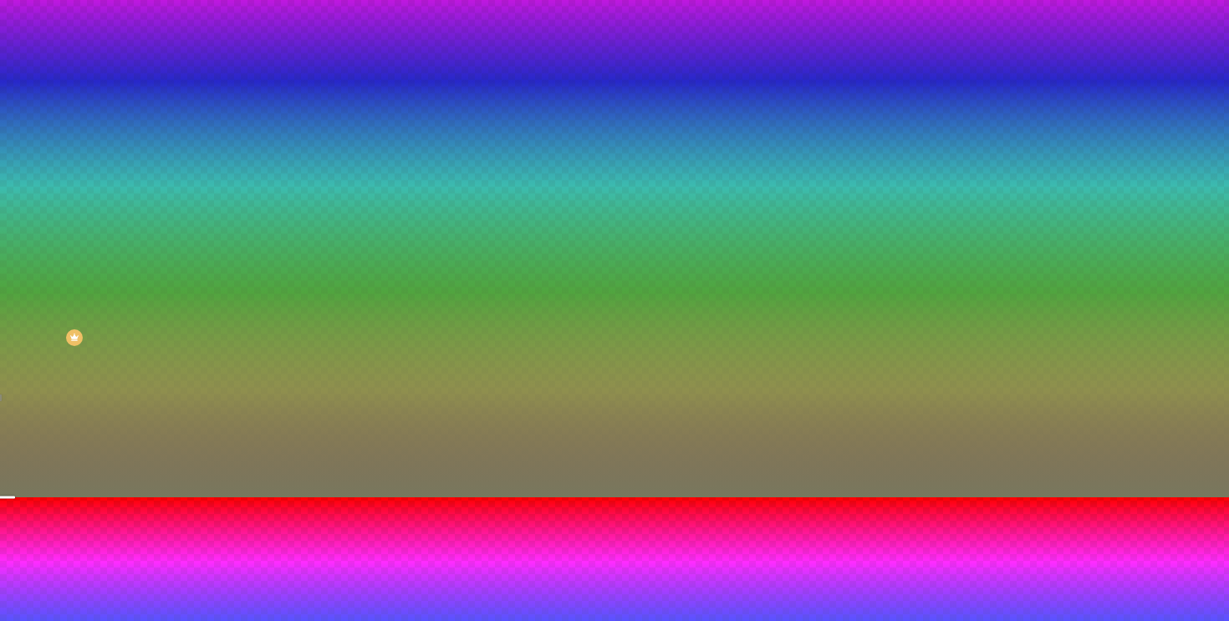
click at [80, 497] on div at bounding box center [614, 497] width 1229 height 0
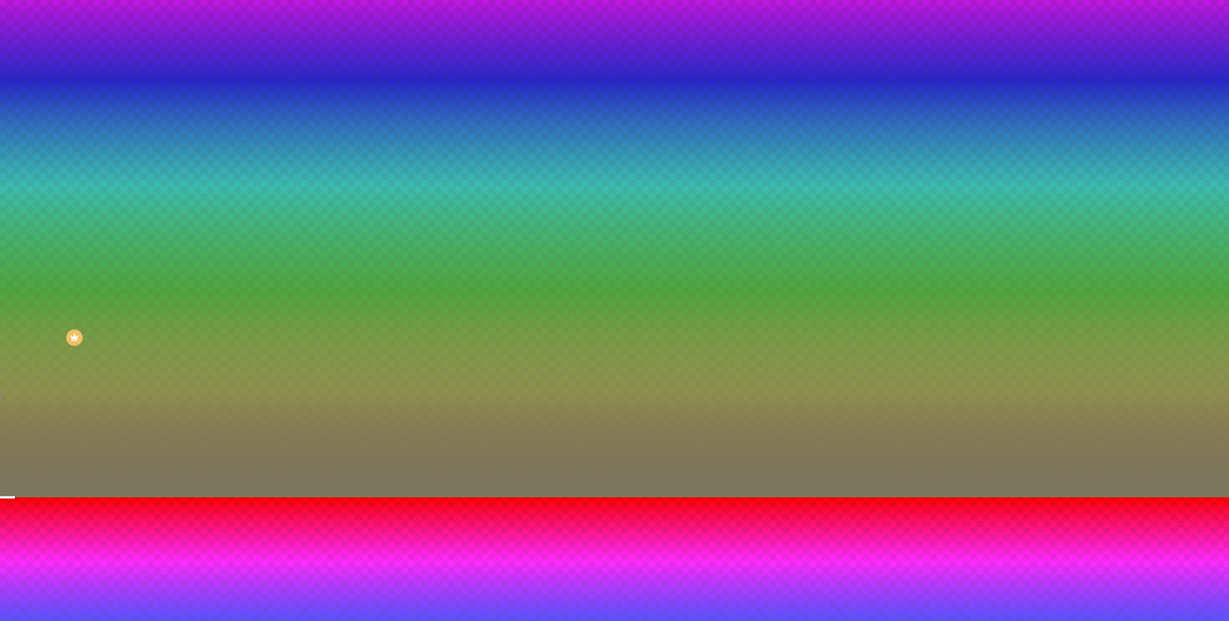
scroll to position [0, 0]
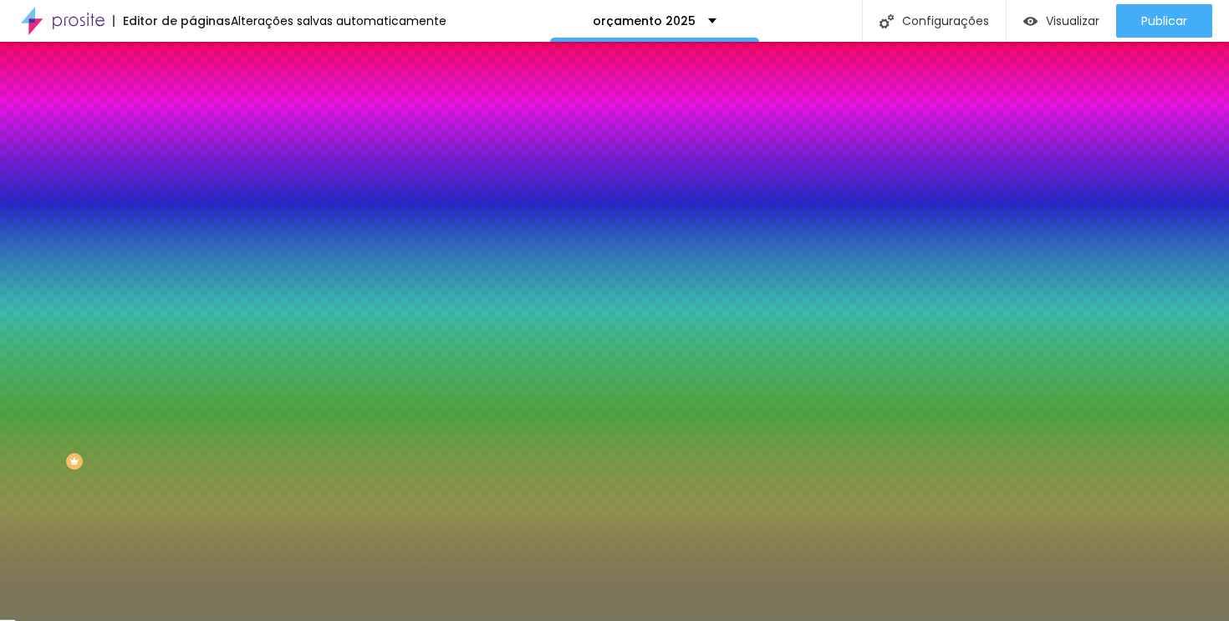
click at [199, 295] on icon "button" at bounding box center [204, 290] width 10 height 10
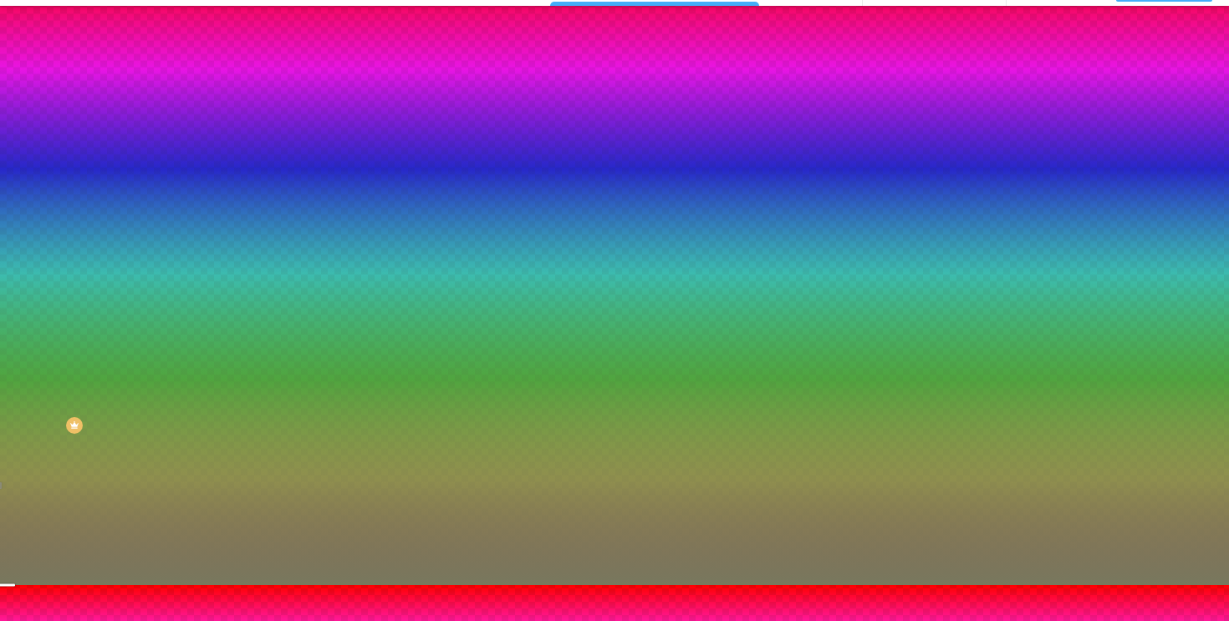
scroll to position [84, 0]
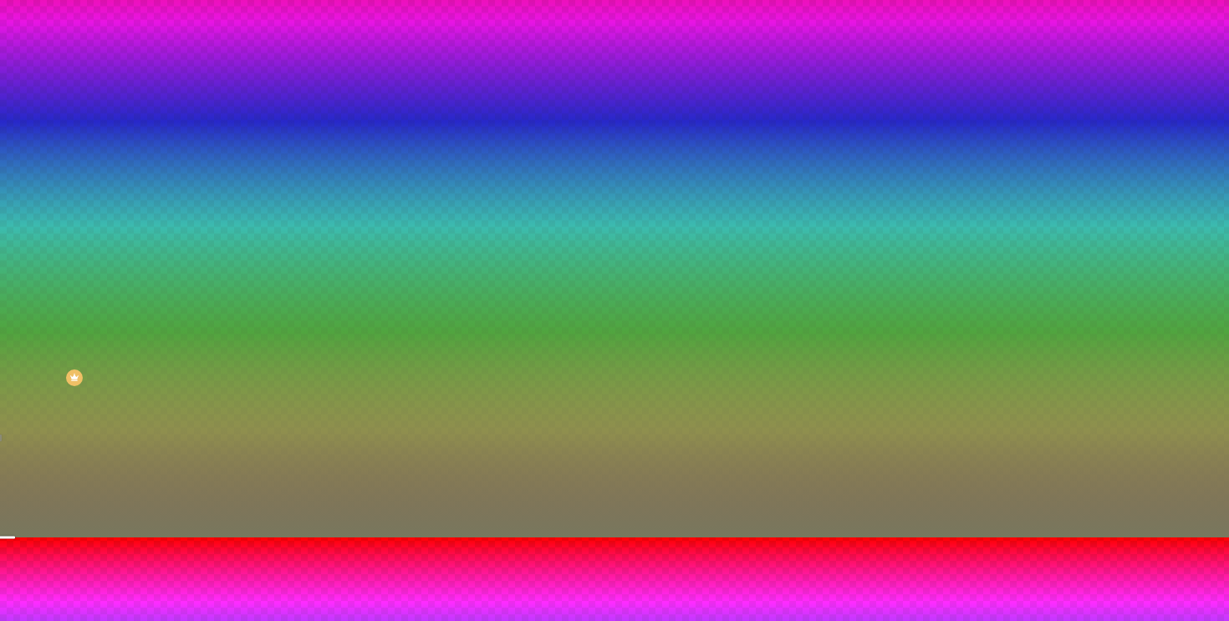
click at [78, 538] on div at bounding box center [614, 538] width 1229 height 0
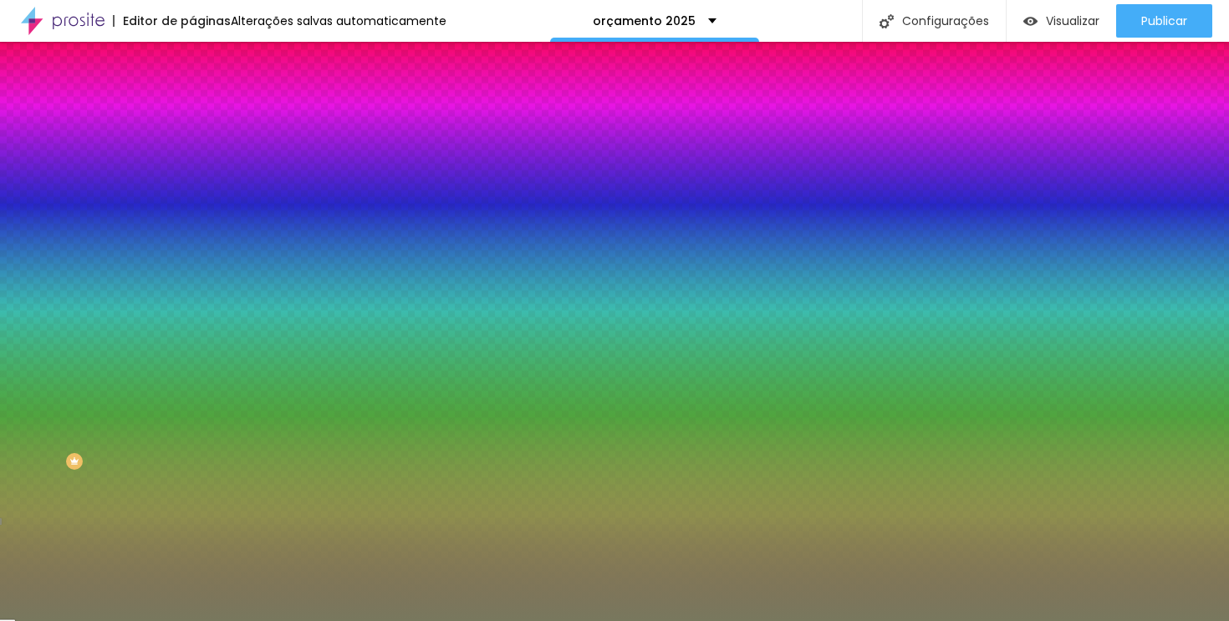
click at [199, 342] on icon "button" at bounding box center [204, 337] width 10 height 10
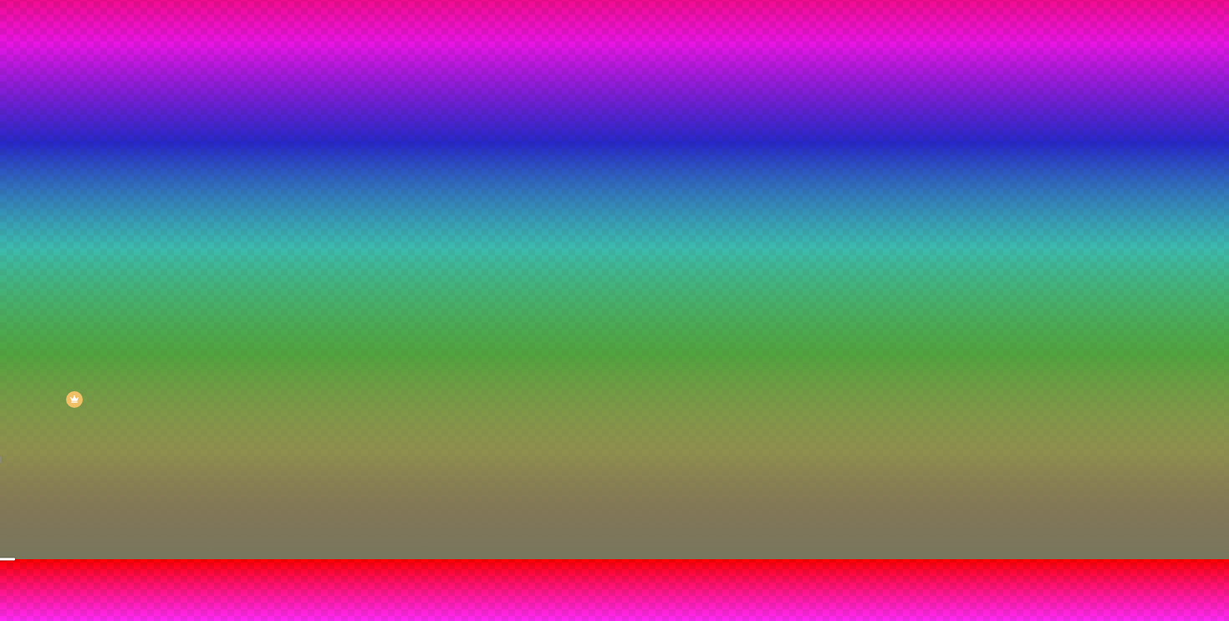
scroll to position [124, 0]
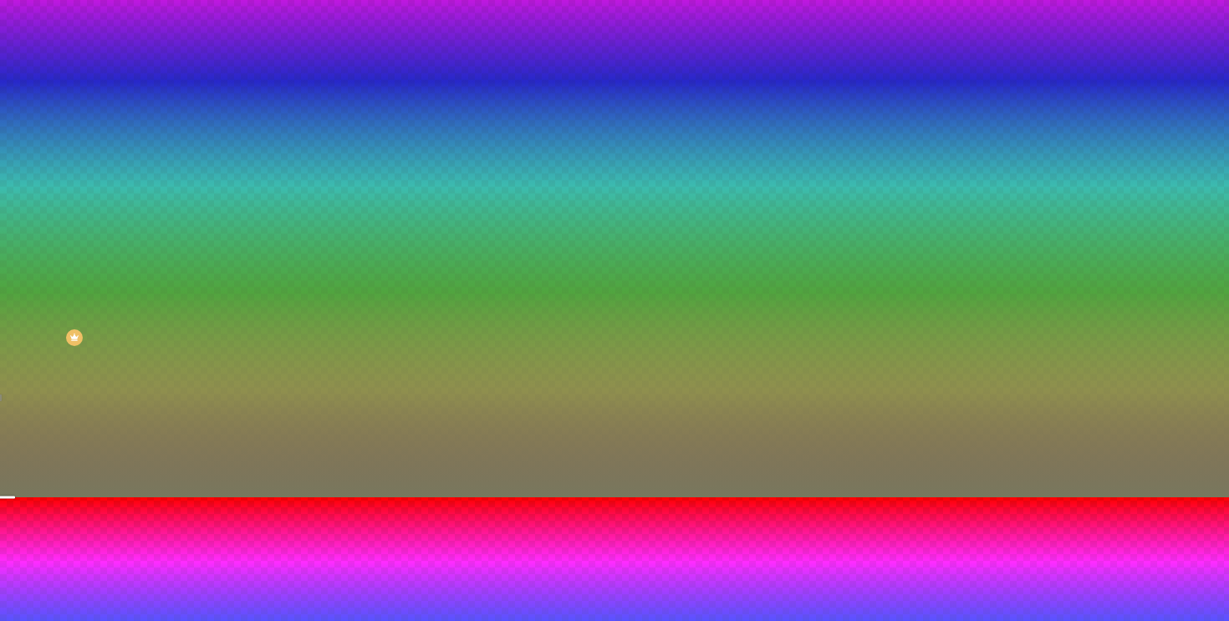
click at [502, 497] on div at bounding box center [614, 497] width 1229 height 0
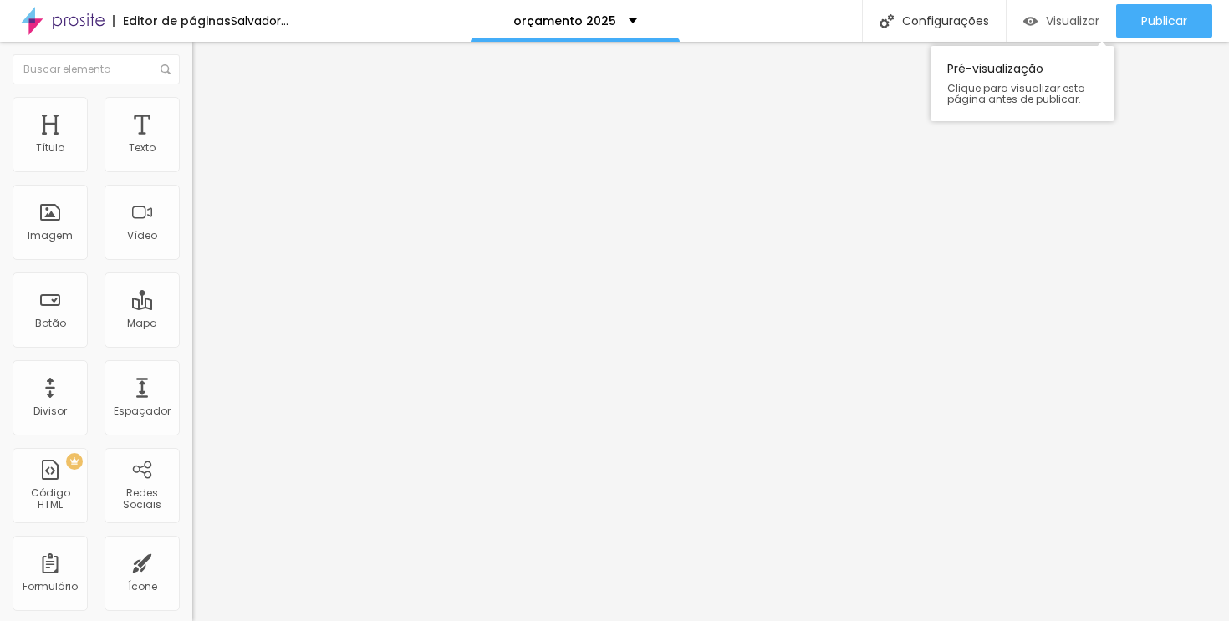
click at [1091, 31] on div "Visualizar" at bounding box center [1061, 20] width 76 height 33
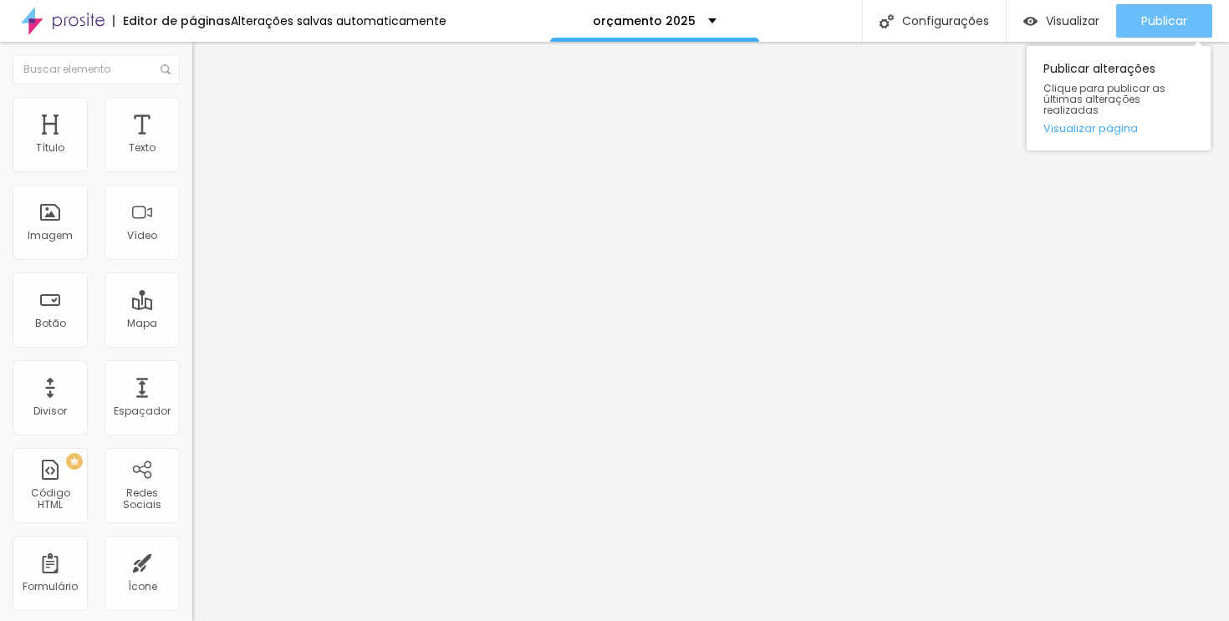
click at [1154, 24] on font "Publicar" at bounding box center [1164, 21] width 46 height 17
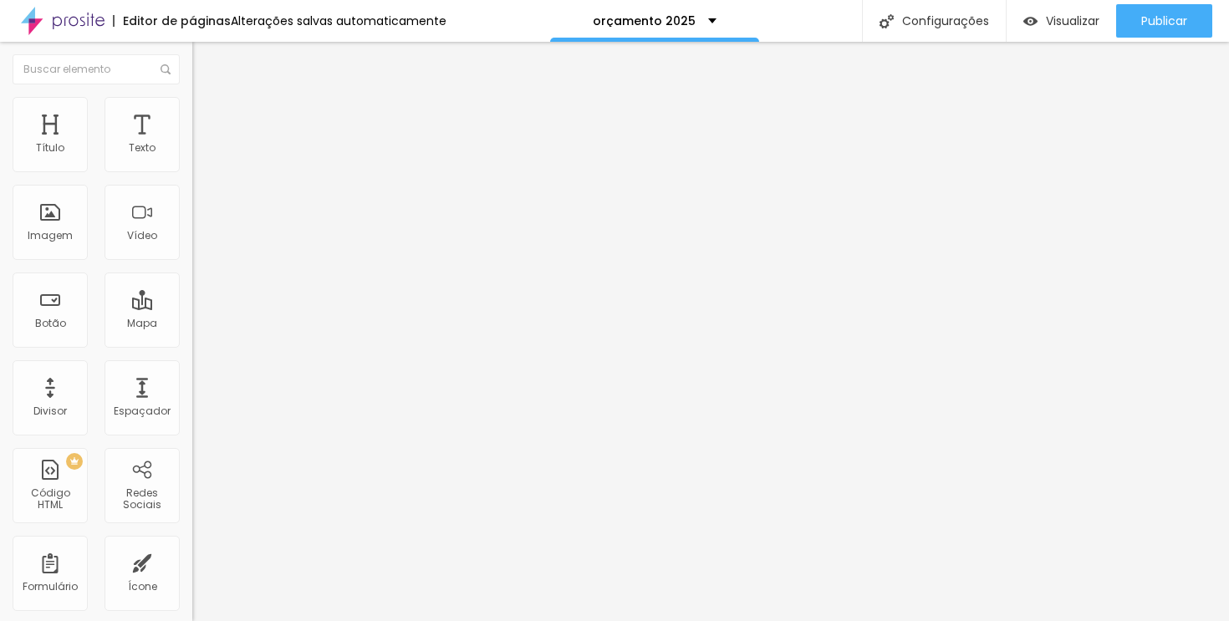
click at [75, 22] on img at bounding box center [63, 21] width 84 height 42
click at [192, 114] on img at bounding box center [199, 121] width 15 height 15
click at [192, 114] on li "Avançado" at bounding box center [288, 122] width 192 height 17
click at [207, 123] on font "Avançado" at bounding box center [234, 125] width 55 height 14
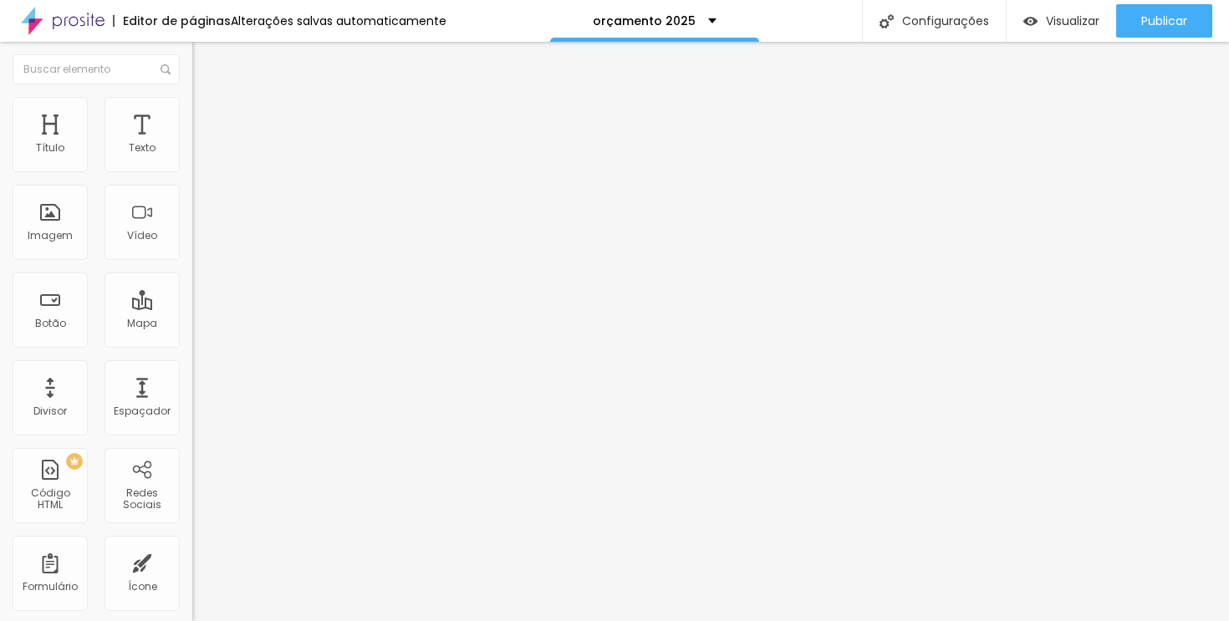
click at [192, 482] on div at bounding box center [288, 482] width 192 height 0
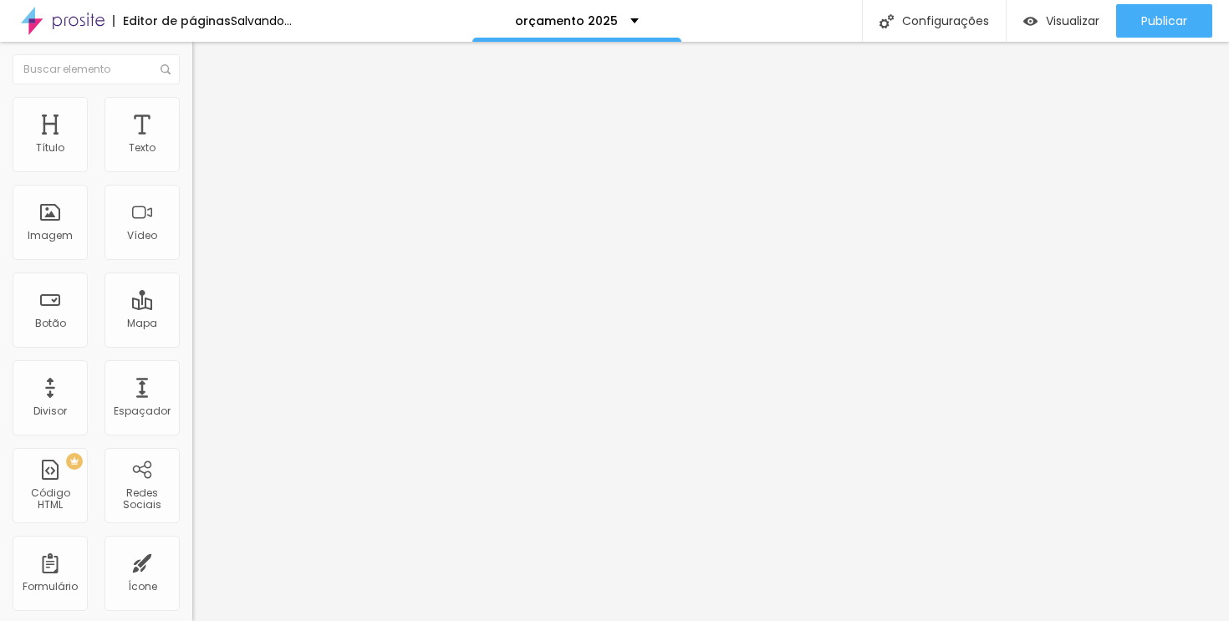
click at [192, 482] on div at bounding box center [288, 482] width 192 height 0
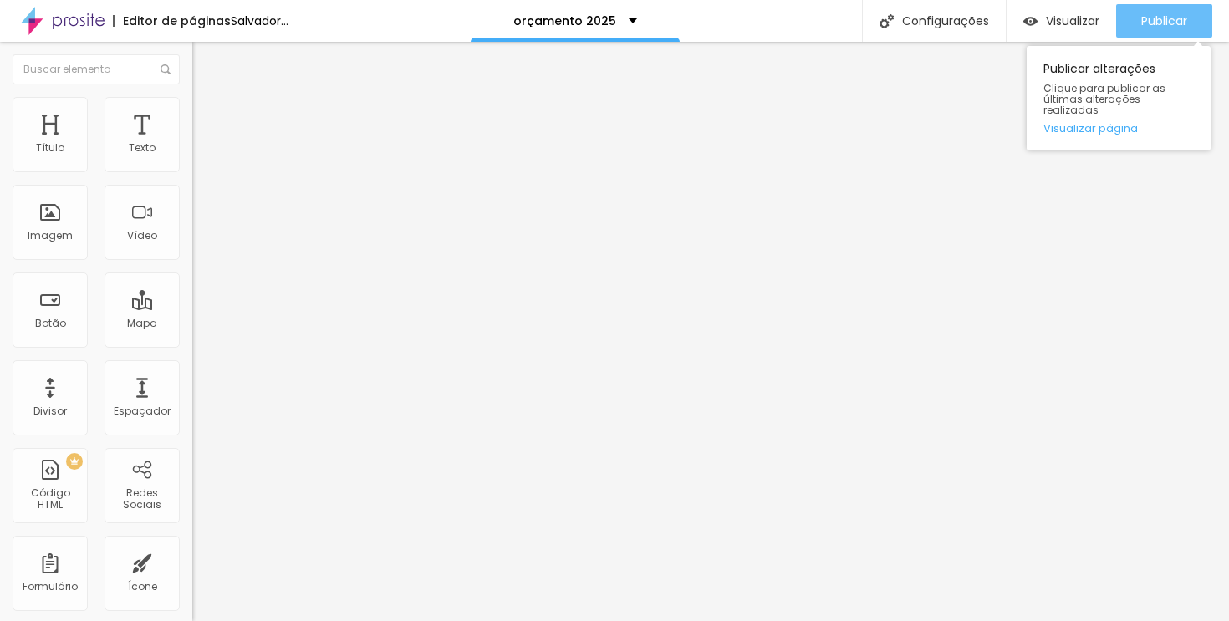
click at [1156, 8] on div "Publicar" at bounding box center [1164, 20] width 46 height 33
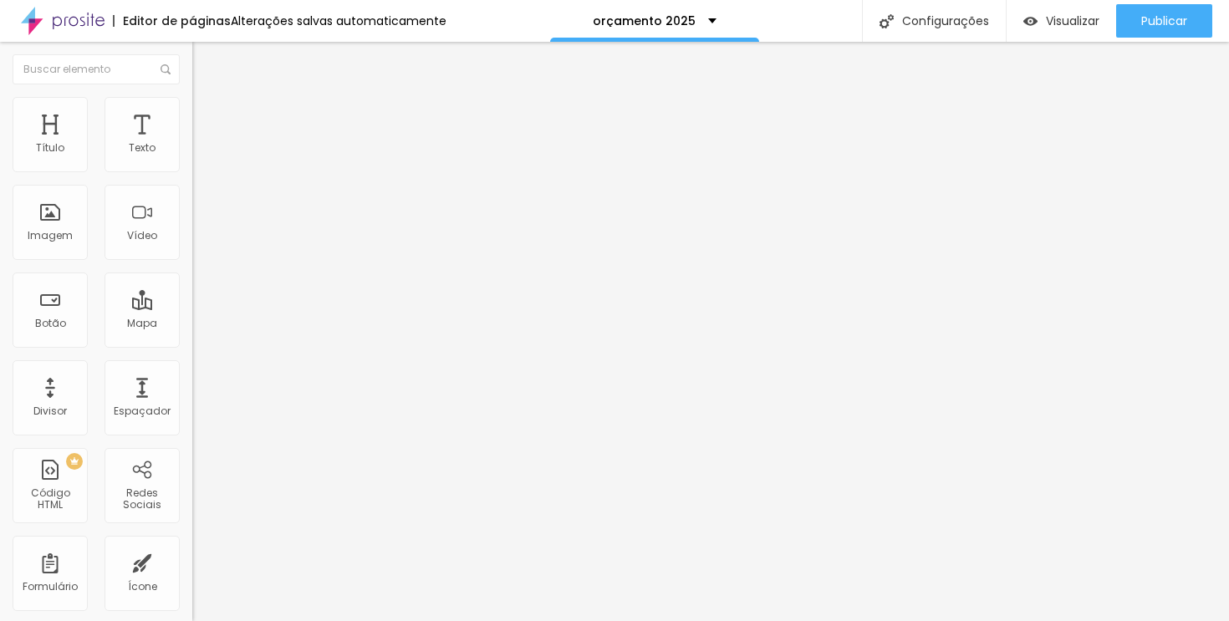
click at [192, 114] on li "Estilo" at bounding box center [288, 105] width 192 height 17
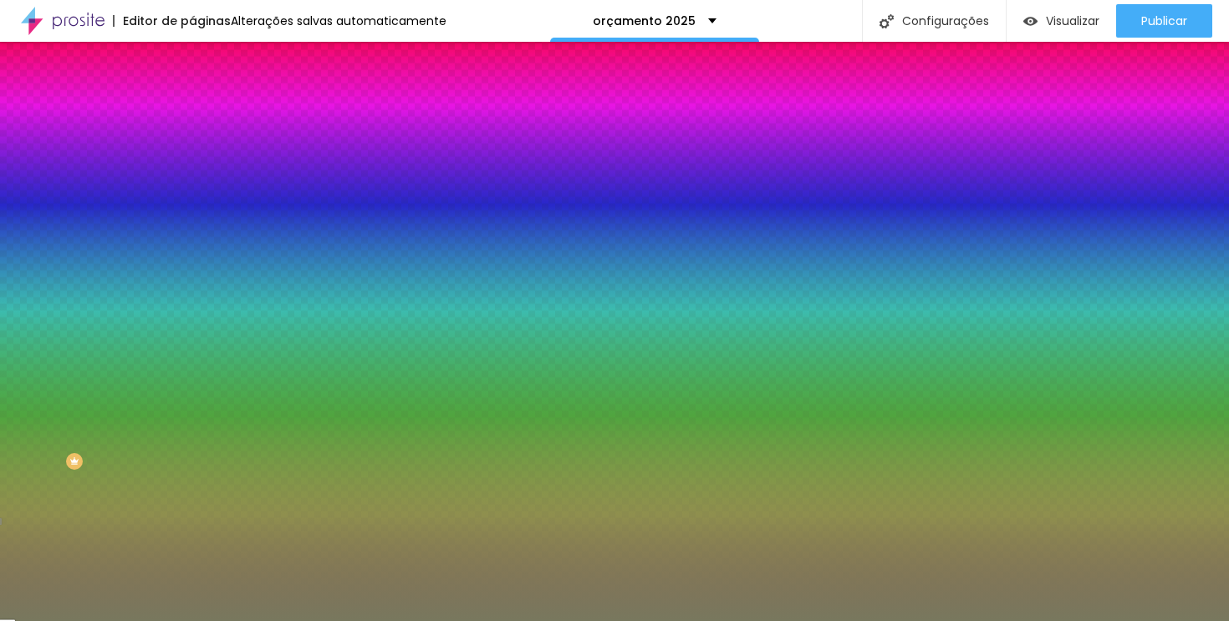
click at [192, 227] on div at bounding box center [288, 227] width 192 height 0
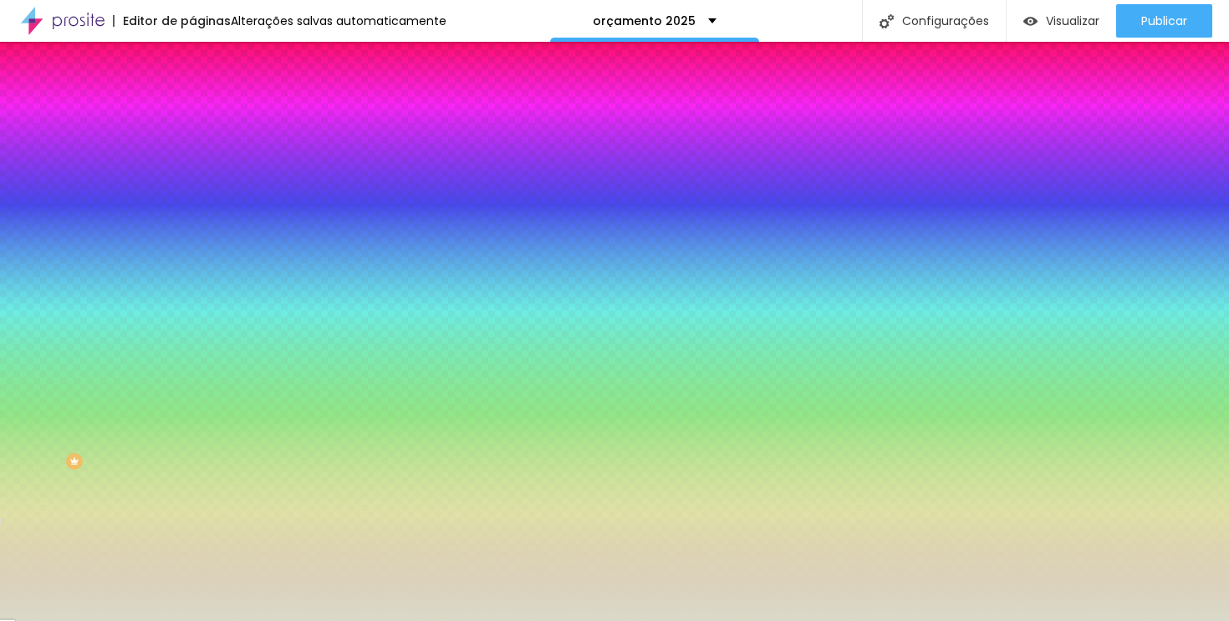
click at [34, 343] on div at bounding box center [614, 310] width 1229 height 621
type input "#D1D1B8"
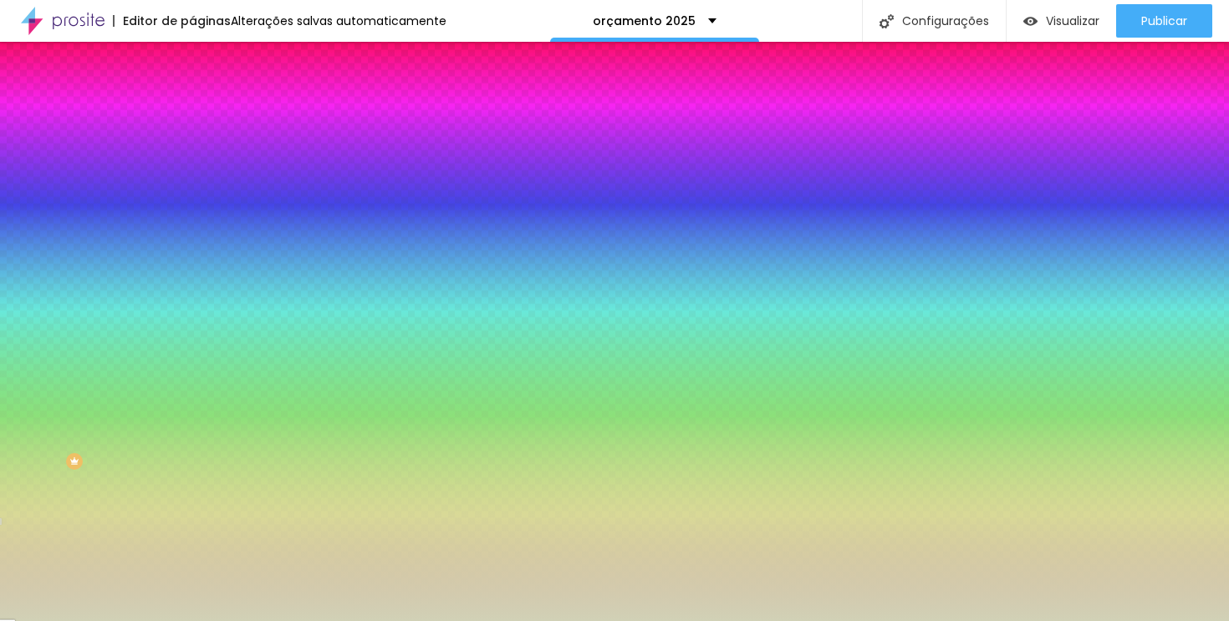
click at [40, 347] on div at bounding box center [614, 310] width 1229 height 621
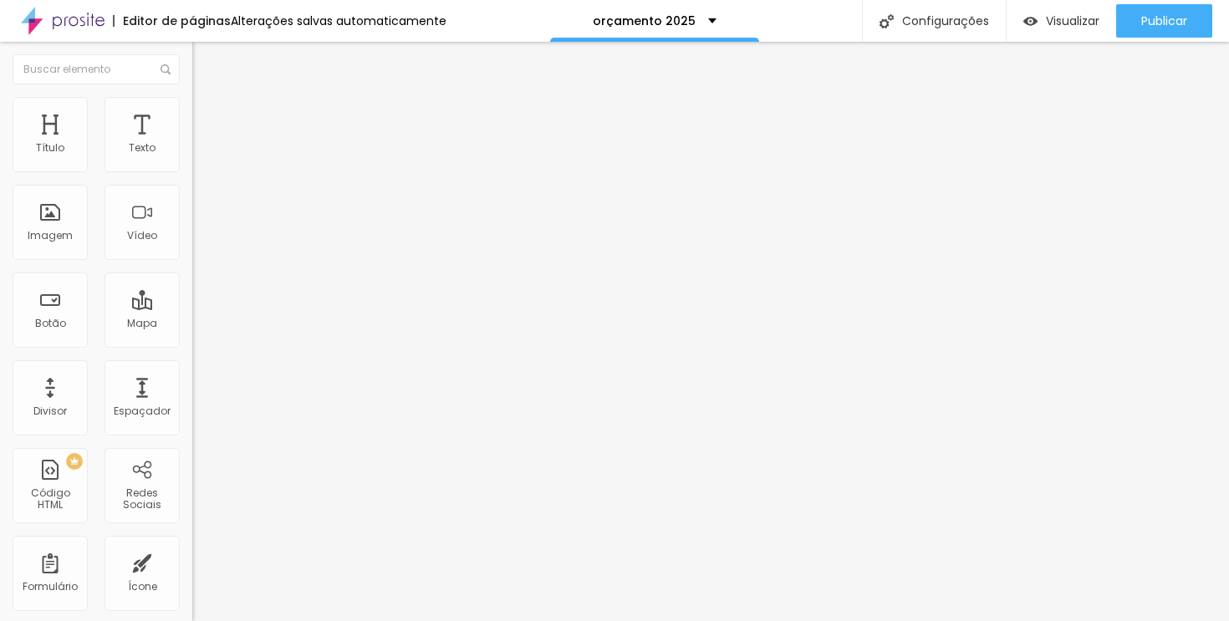
click at [201, 154] on icon "button" at bounding box center [204, 150] width 7 height 7
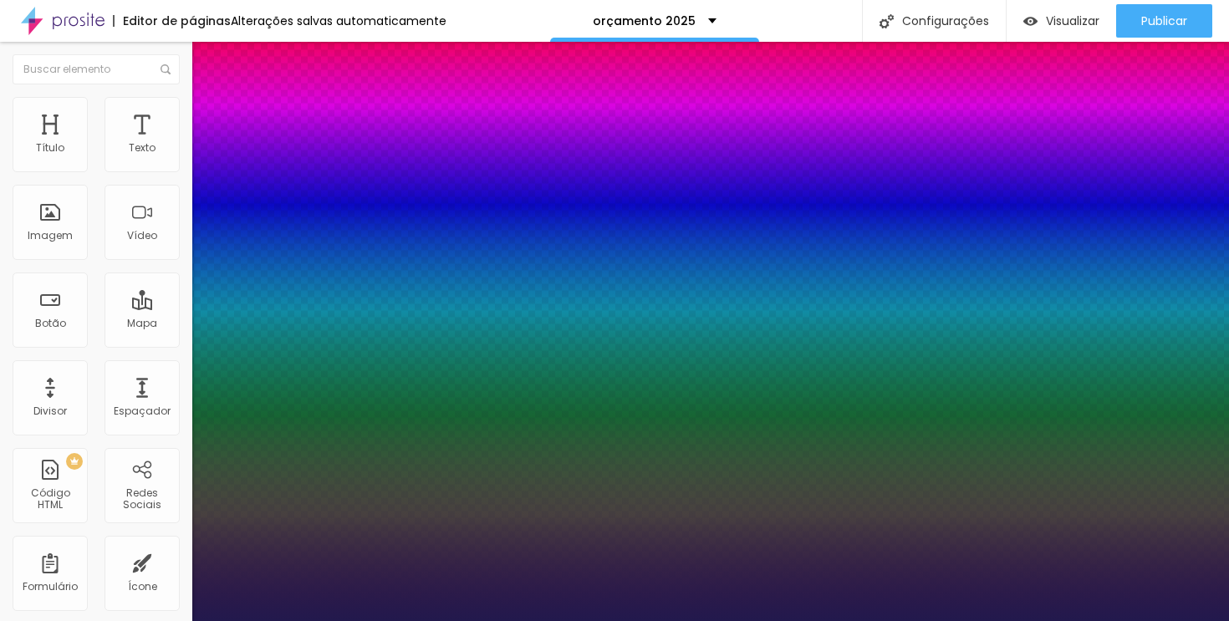
type input "1"
click at [543, 620] on div at bounding box center [614, 621] width 1229 height 0
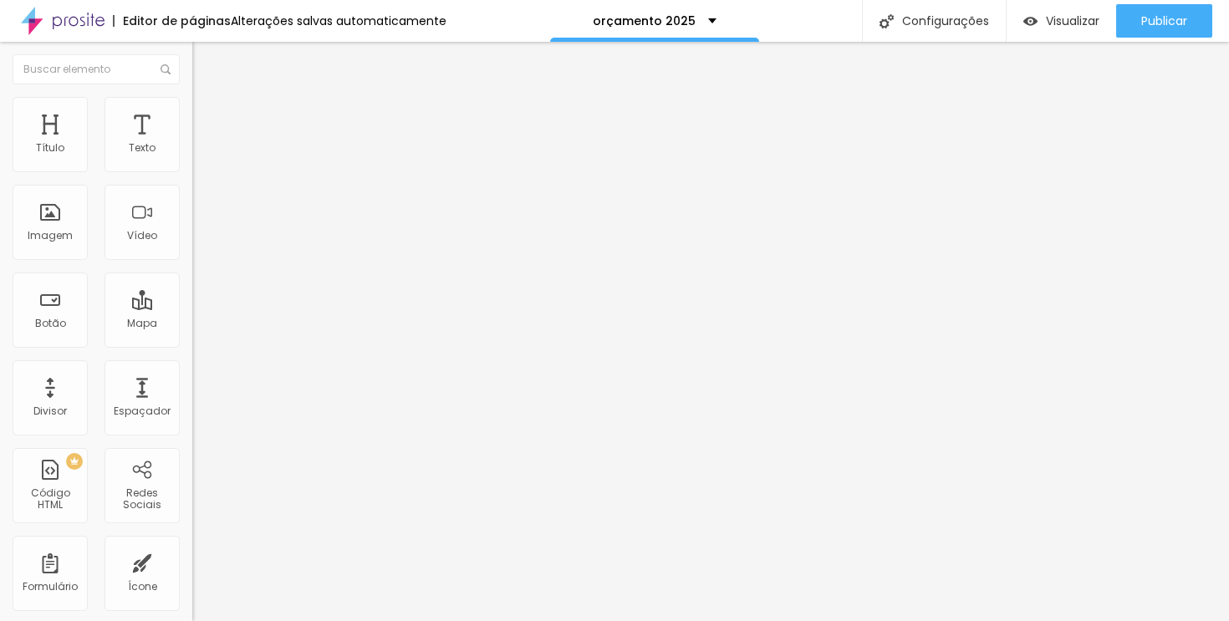
click at [207, 115] on font "Avançado" at bounding box center [234, 108] width 55 height 14
click at [207, 99] on font "Estilo" at bounding box center [220, 91] width 26 height 14
click at [207, 115] on font "Estilo" at bounding box center [220, 108] width 26 height 14
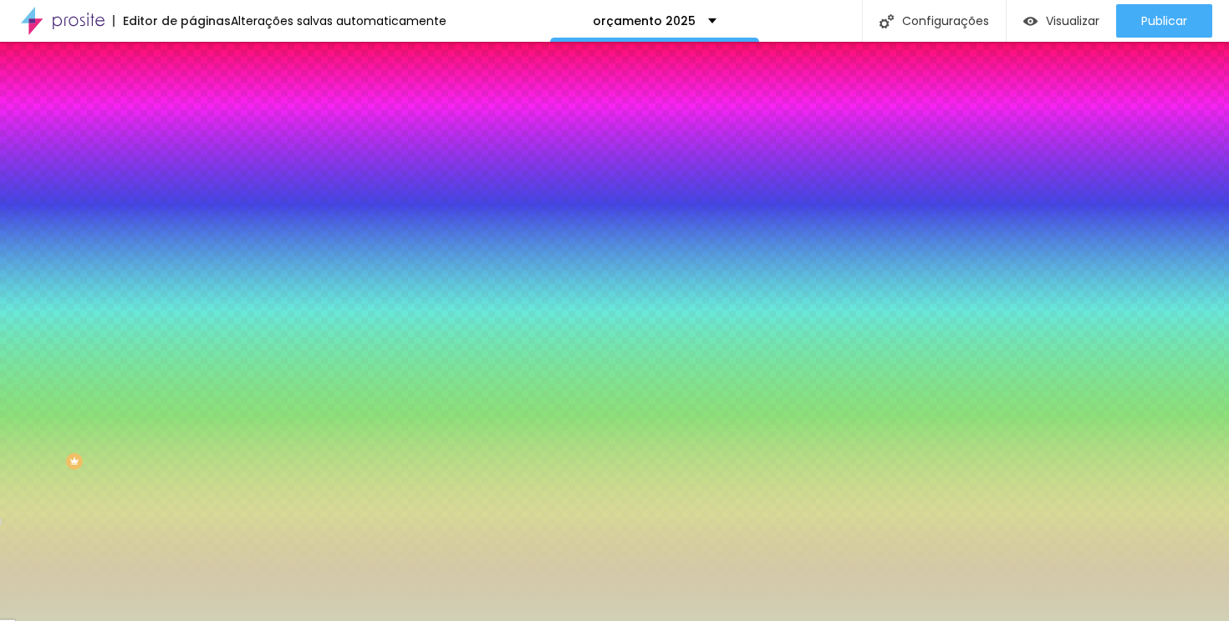
click at [192, 227] on div at bounding box center [288, 227] width 192 height 0
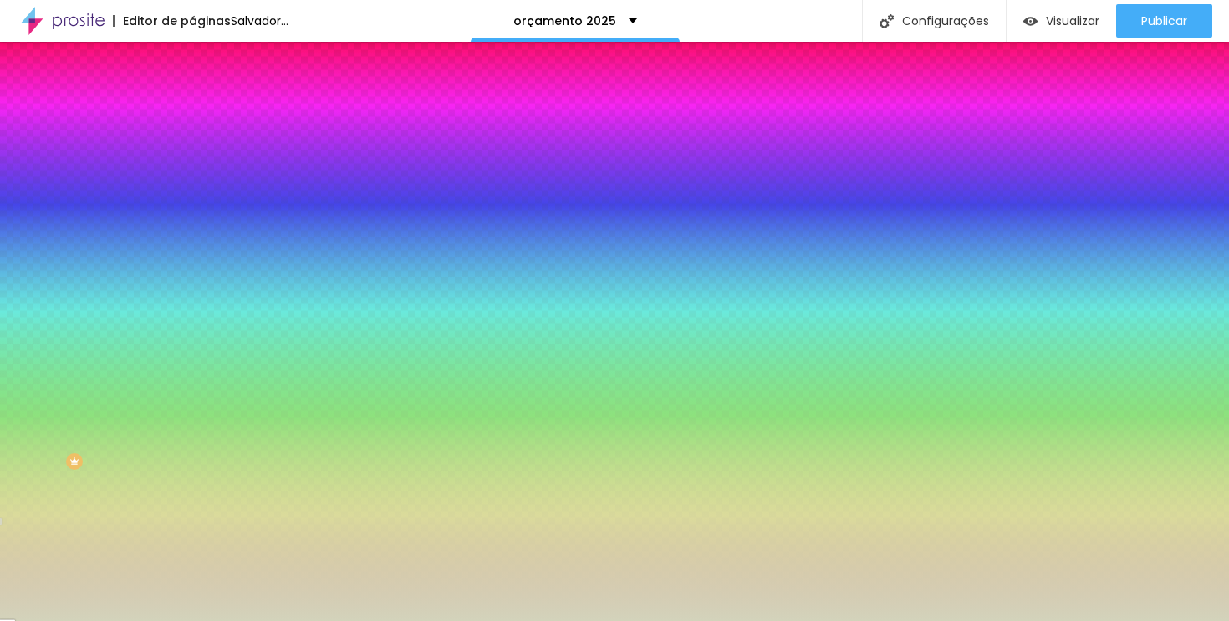
type input "#D5D5BC"
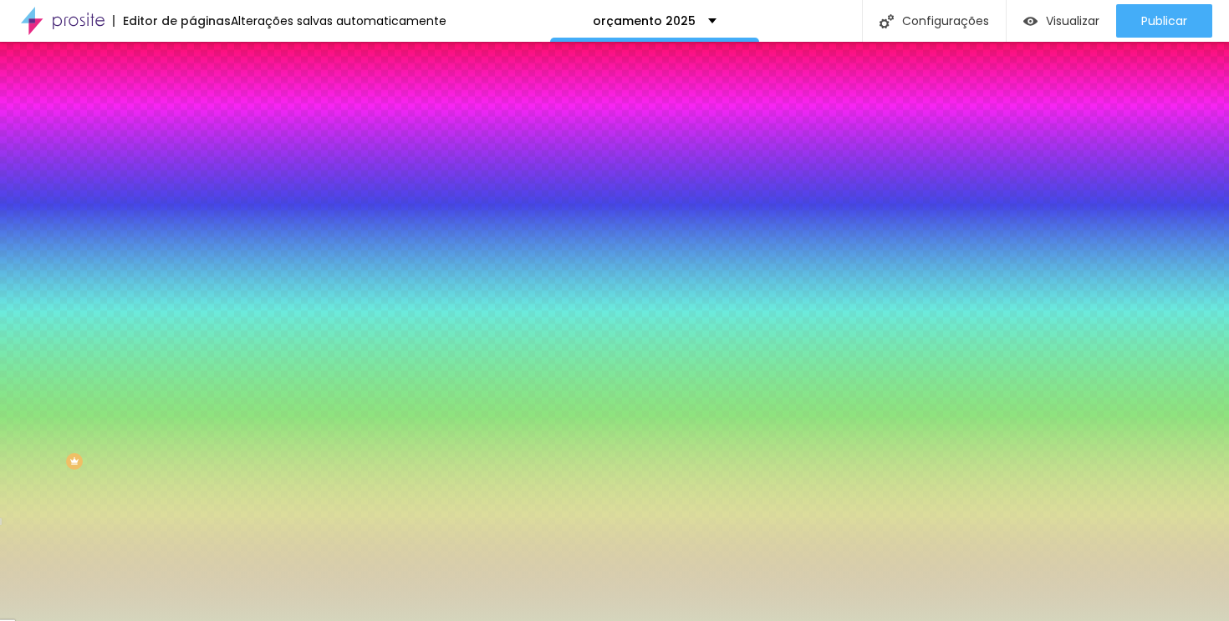
drag, startPoint x: 43, startPoint y: 338, endPoint x: 38, endPoint y: 345, distance: 9.0
click at [38, 345] on div at bounding box center [614, 310] width 1229 height 621
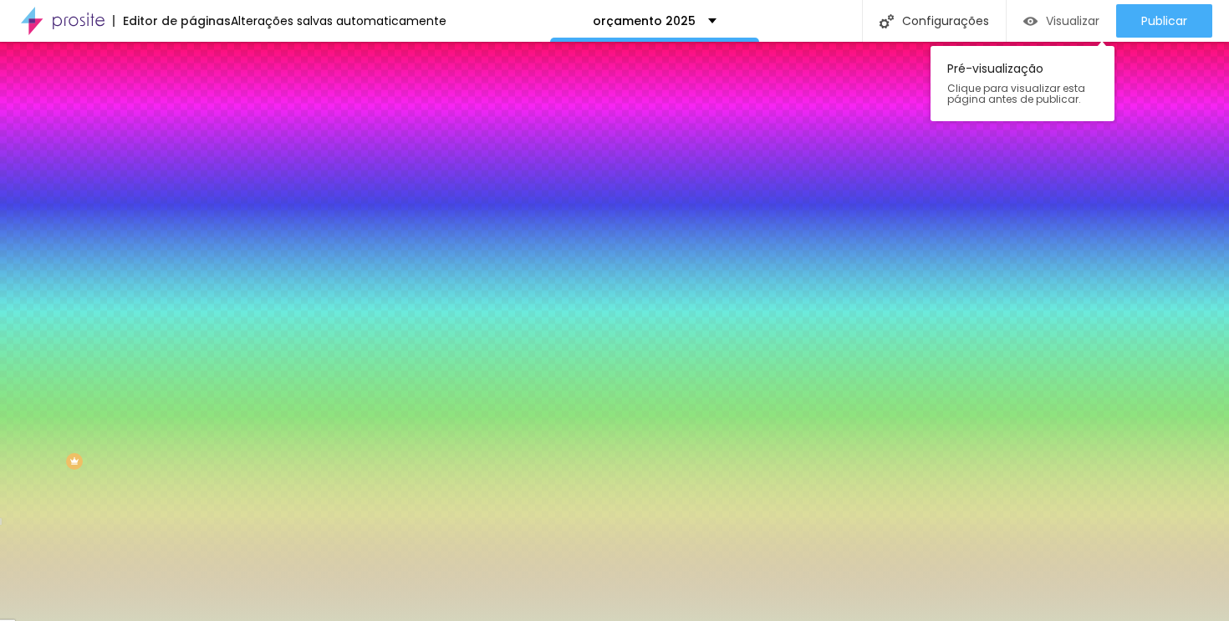
click at [1048, 32] on div "Visualizar" at bounding box center [1061, 20] width 76 height 33
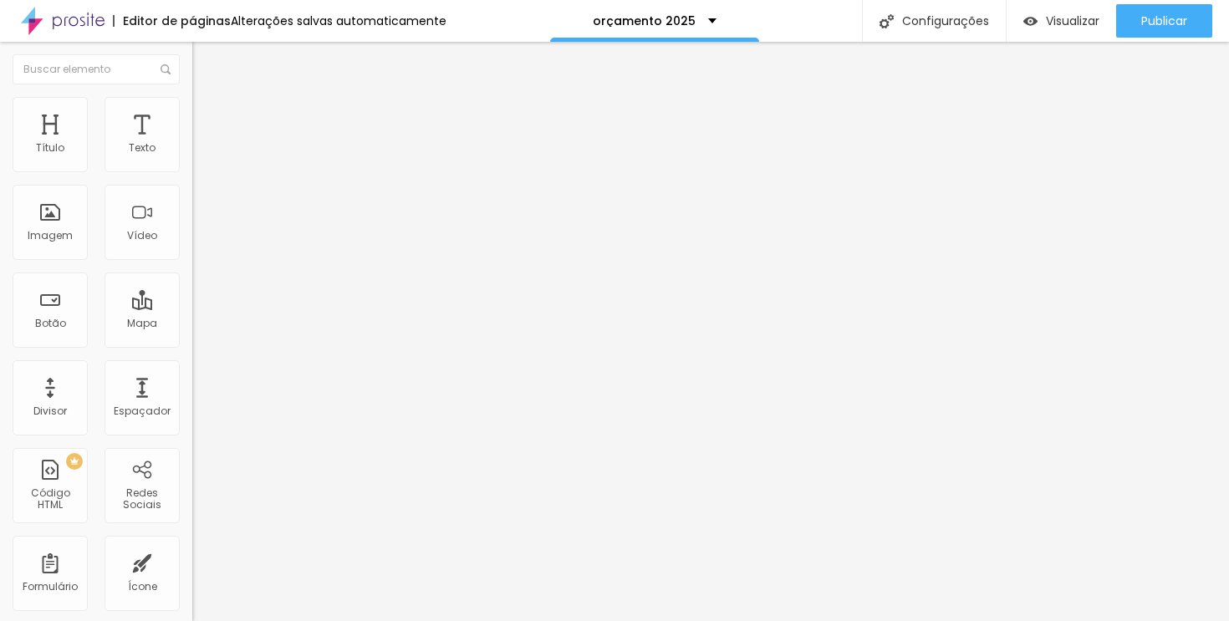
click at [207, 115] on font "Estilo" at bounding box center [220, 108] width 26 height 14
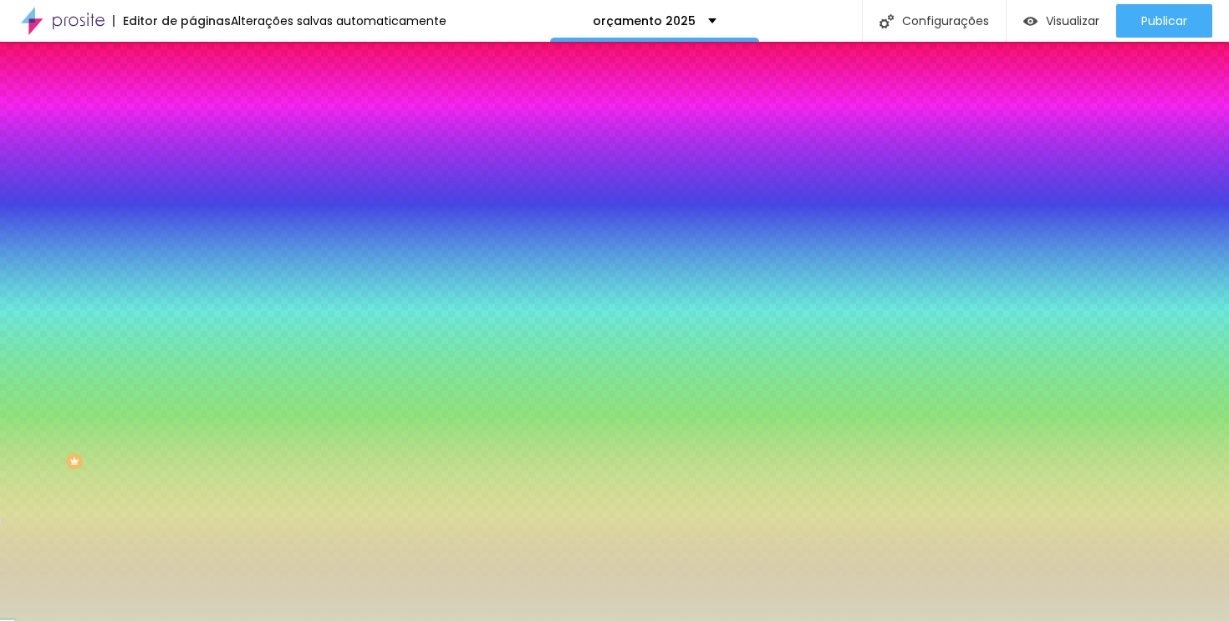
click at [192, 244] on div "#D5D5BC" at bounding box center [288, 235] width 192 height 17
click at [199, 222] on icon "button" at bounding box center [205, 217] width 12 height 12
click at [199, 278] on icon "button" at bounding box center [205, 273] width 12 height 12
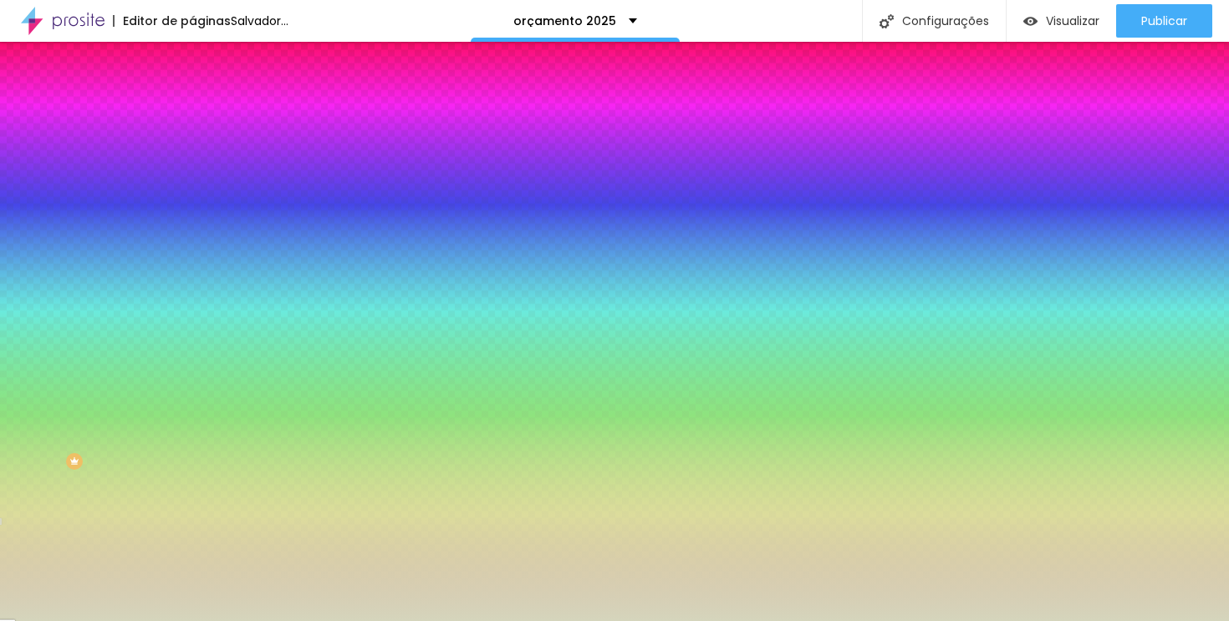
click at [192, 347] on div "Efeito inferior ATIVO Voltar ao padrão" at bounding box center [288, 323] width 192 height 47
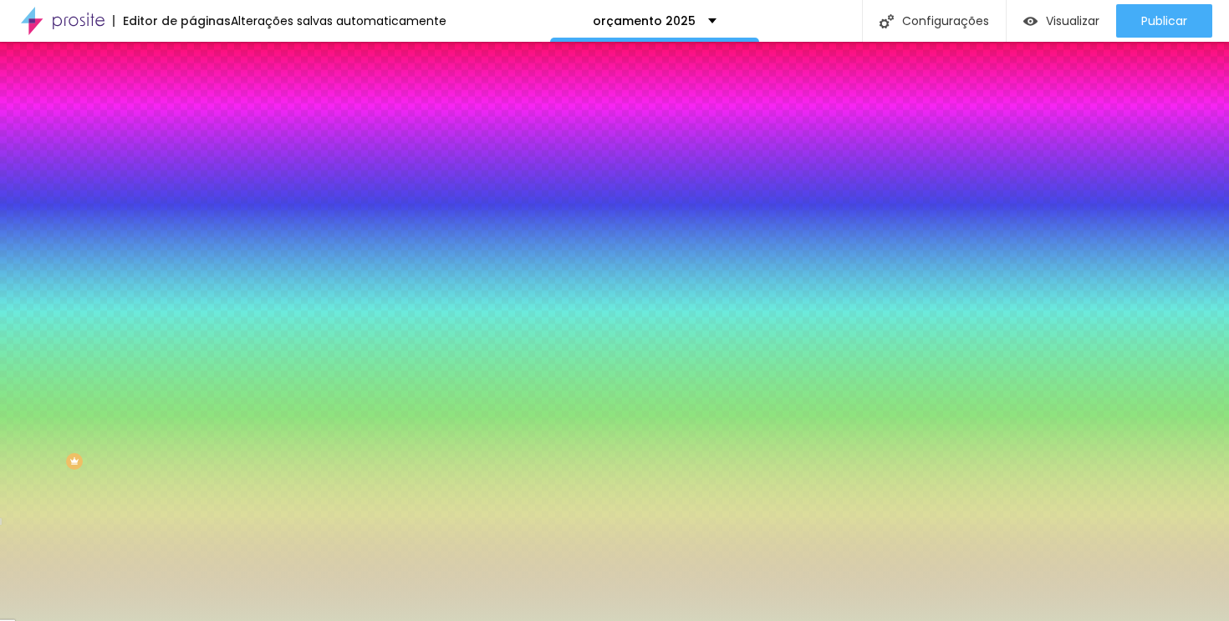
click at [199, 324] on icon "button" at bounding box center [205, 319] width 12 height 12
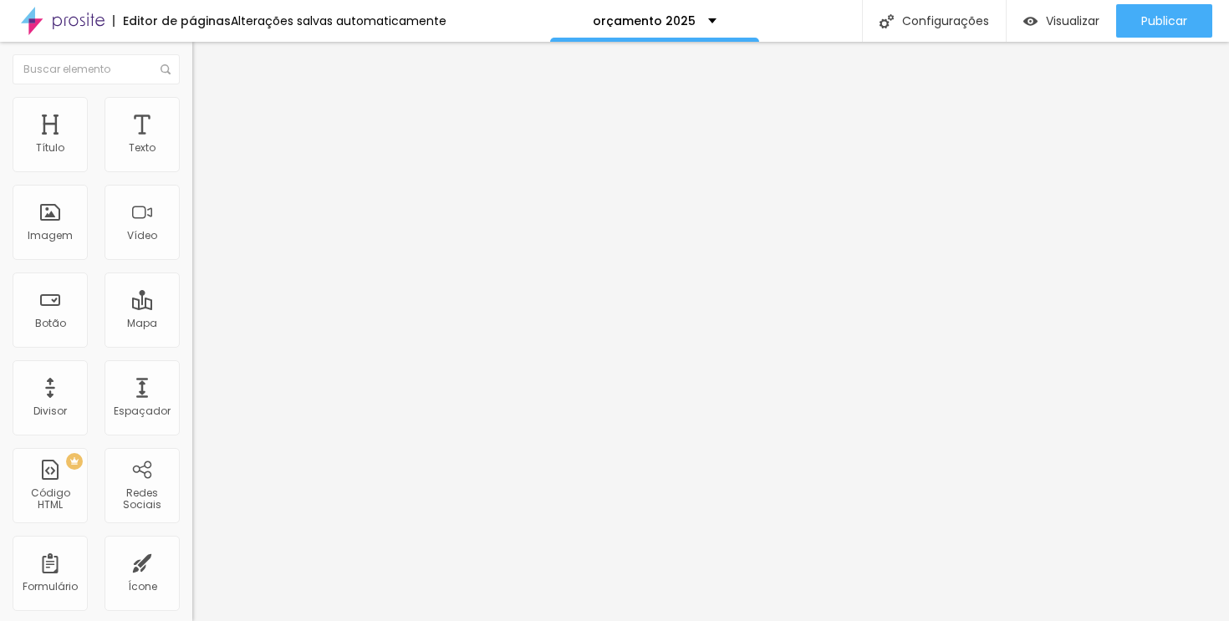
click at [201, 154] on icon "button" at bounding box center [204, 150] width 7 height 7
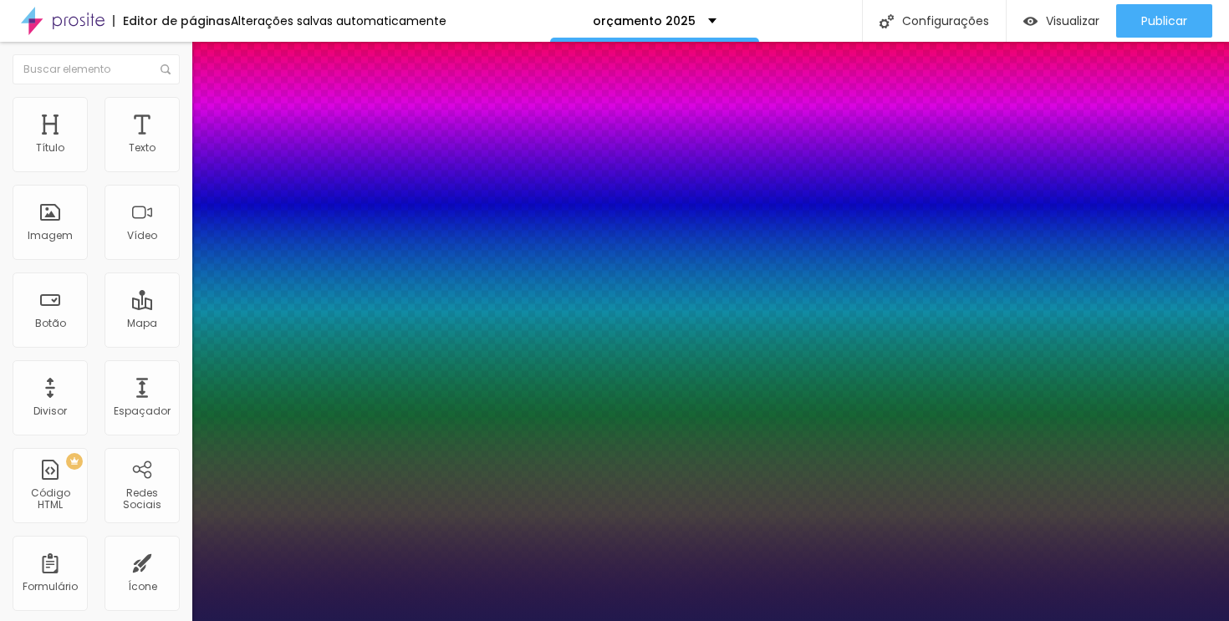
type input "1"
click at [704, 620] on div at bounding box center [614, 621] width 1229 height 0
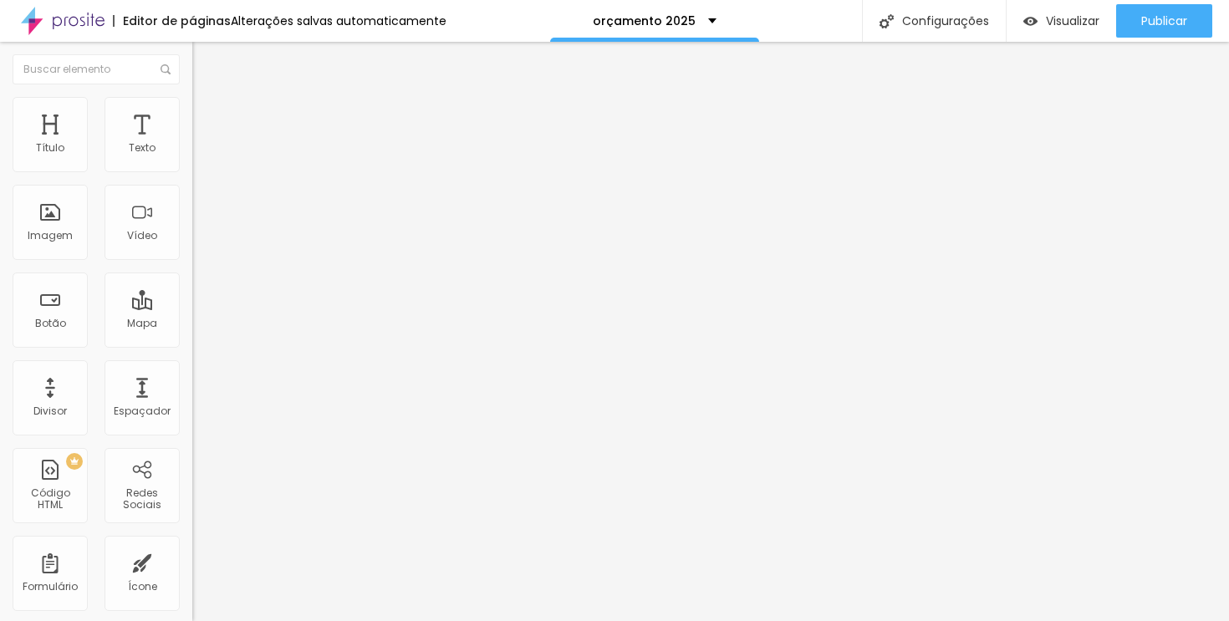
click at [199, 156] on icon "button" at bounding box center [204, 150] width 10 height 10
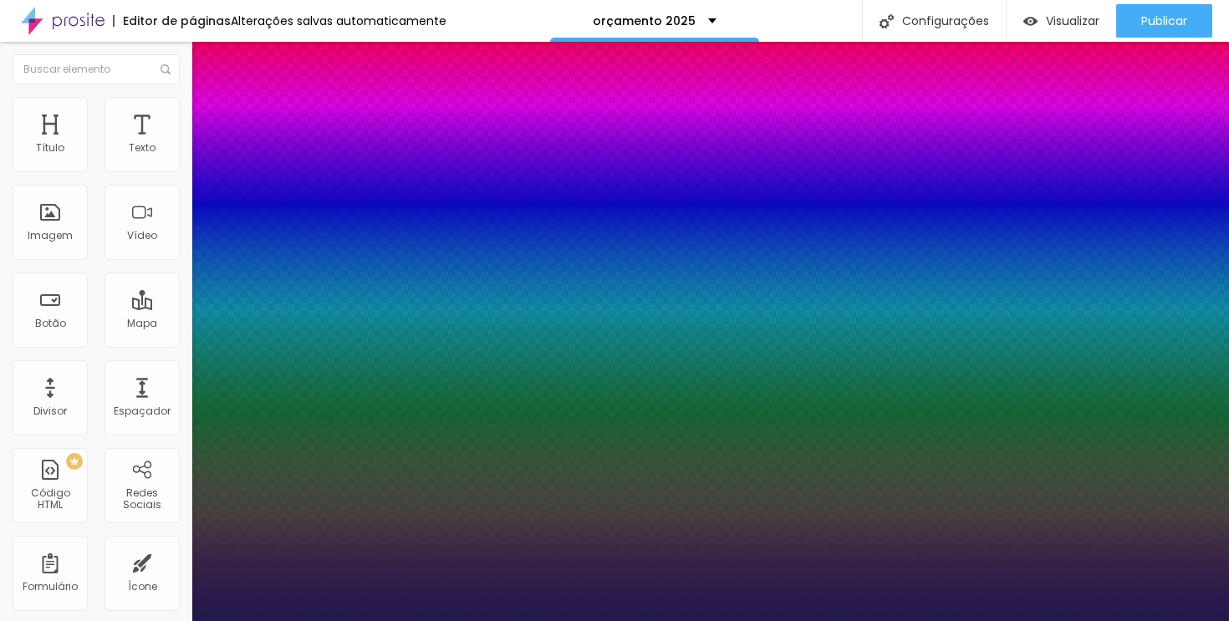
type input "1"
type input "24"
type input "1"
type input "25"
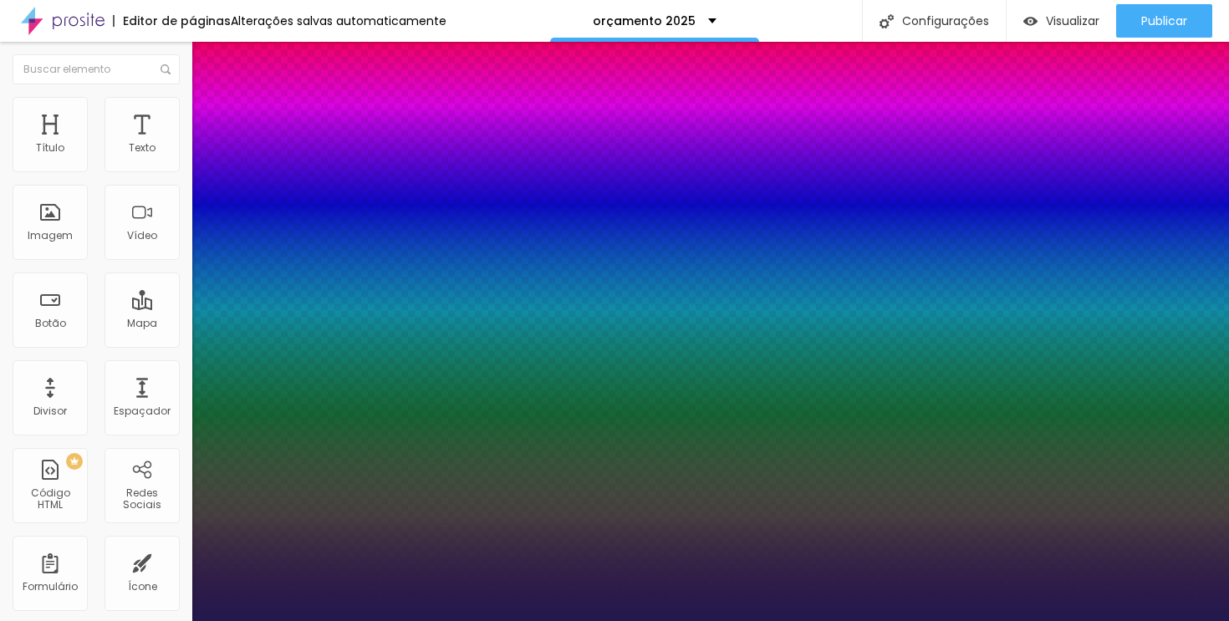
type input "25"
type input "1"
type input "26"
type input "1"
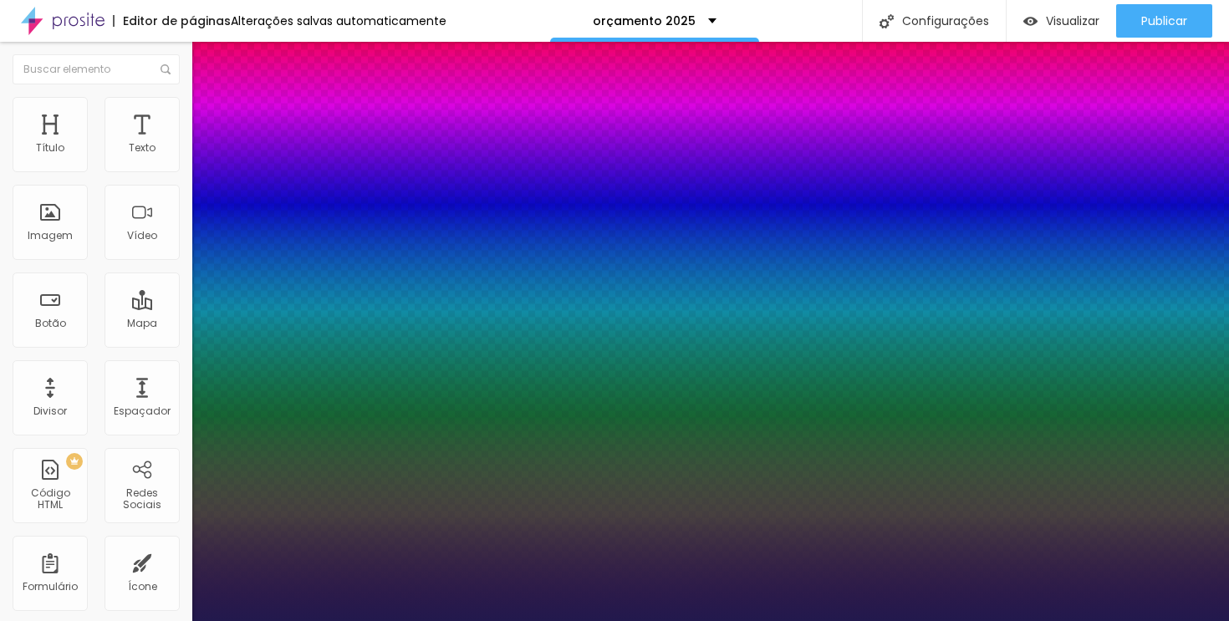
type input "27"
type input "1"
type input "28"
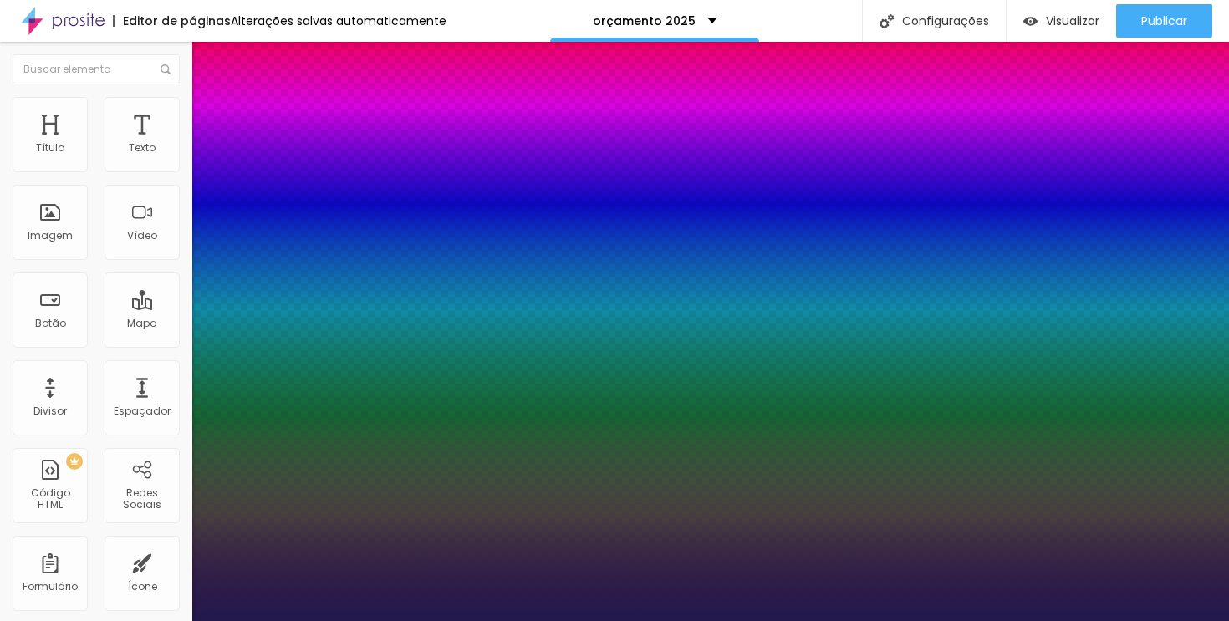
type input "1"
type input "29"
type input "1"
type input "30"
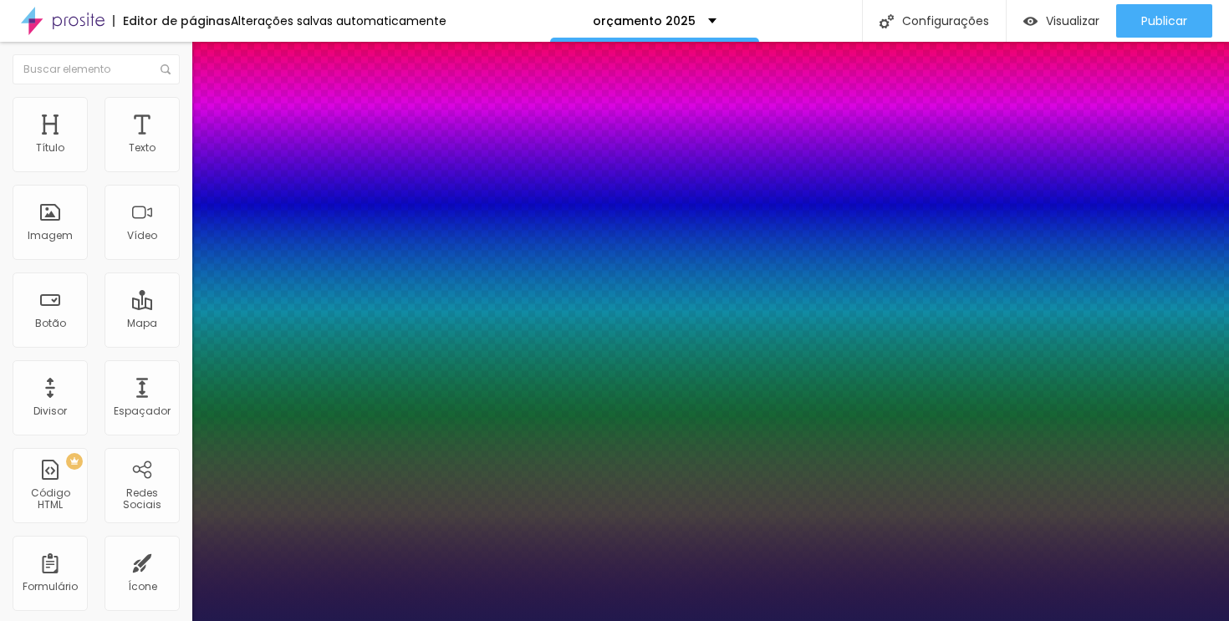
type input "30"
type input "1"
type input "31"
type input "1"
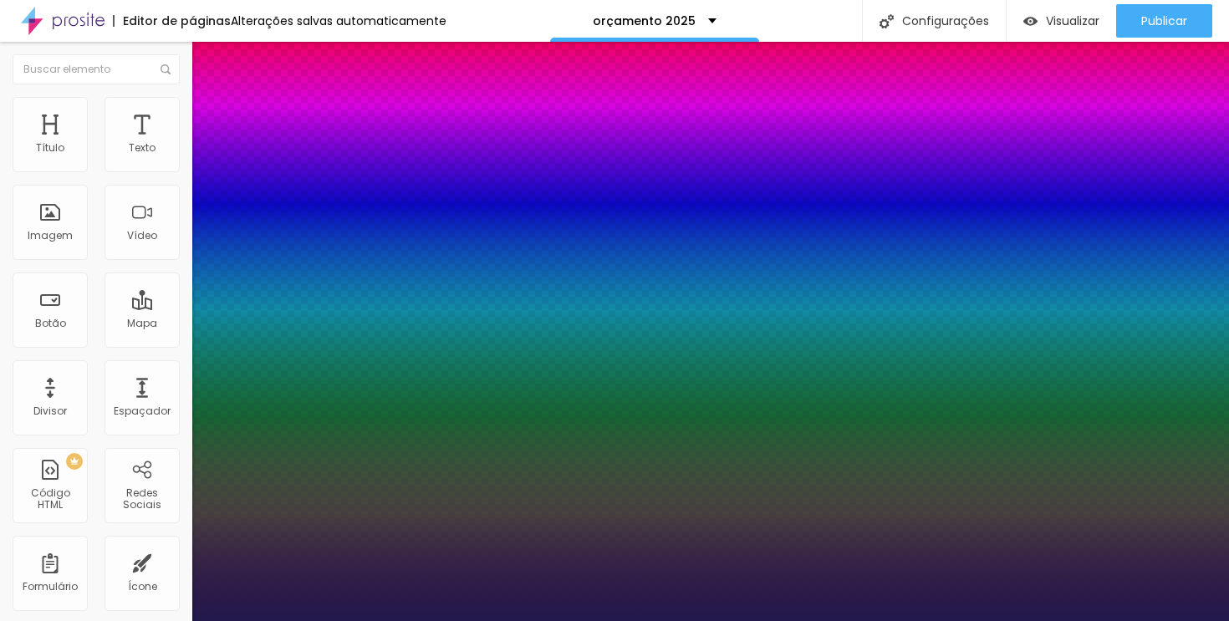
type input "32"
type input "1"
drag, startPoint x: 236, startPoint y: 281, endPoint x: 247, endPoint y: 277, distance: 11.6
type input "32"
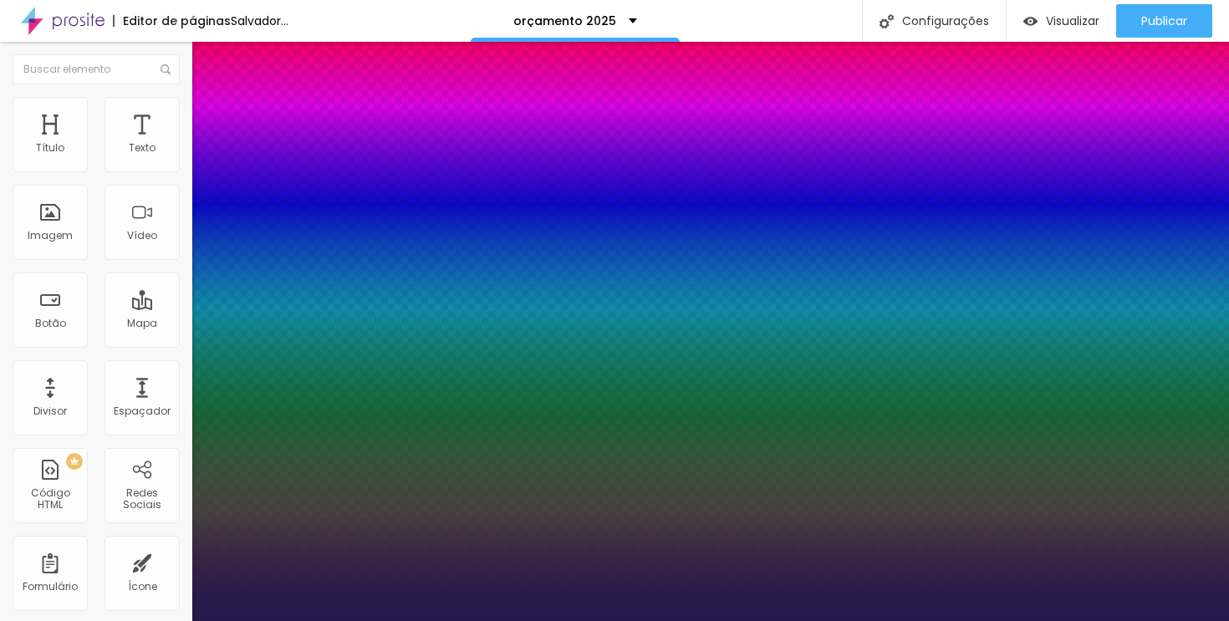
type input "1"
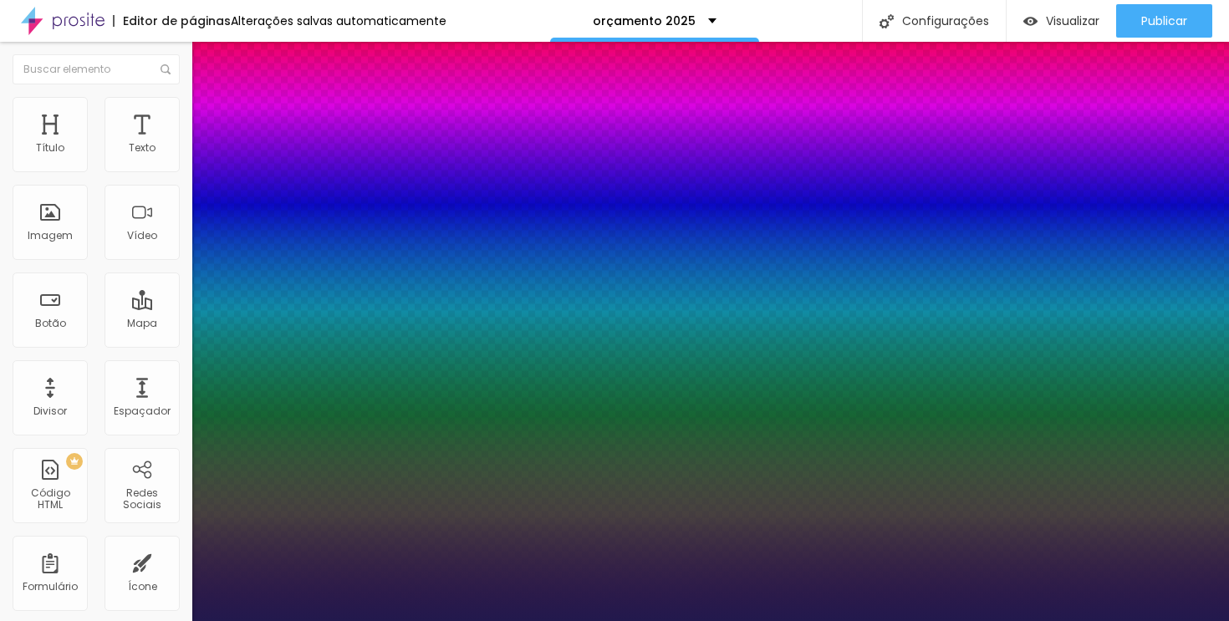
click at [749, 620] on div at bounding box center [614, 621] width 1229 height 0
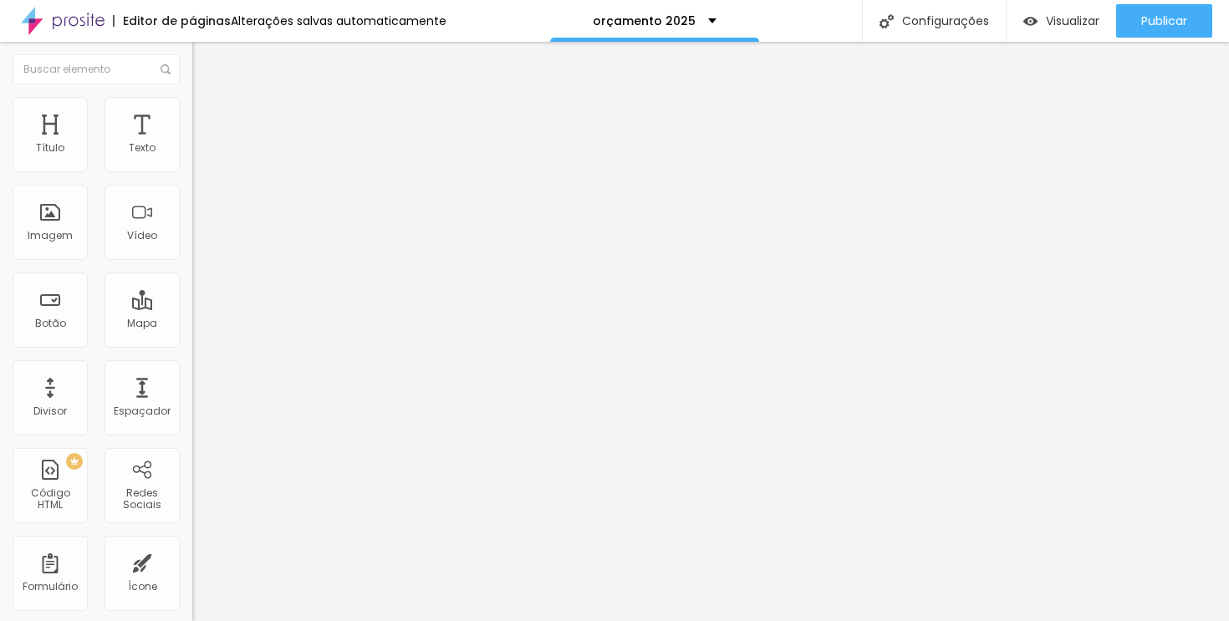
click at [201, 154] on icon "button" at bounding box center [204, 150] width 7 height 7
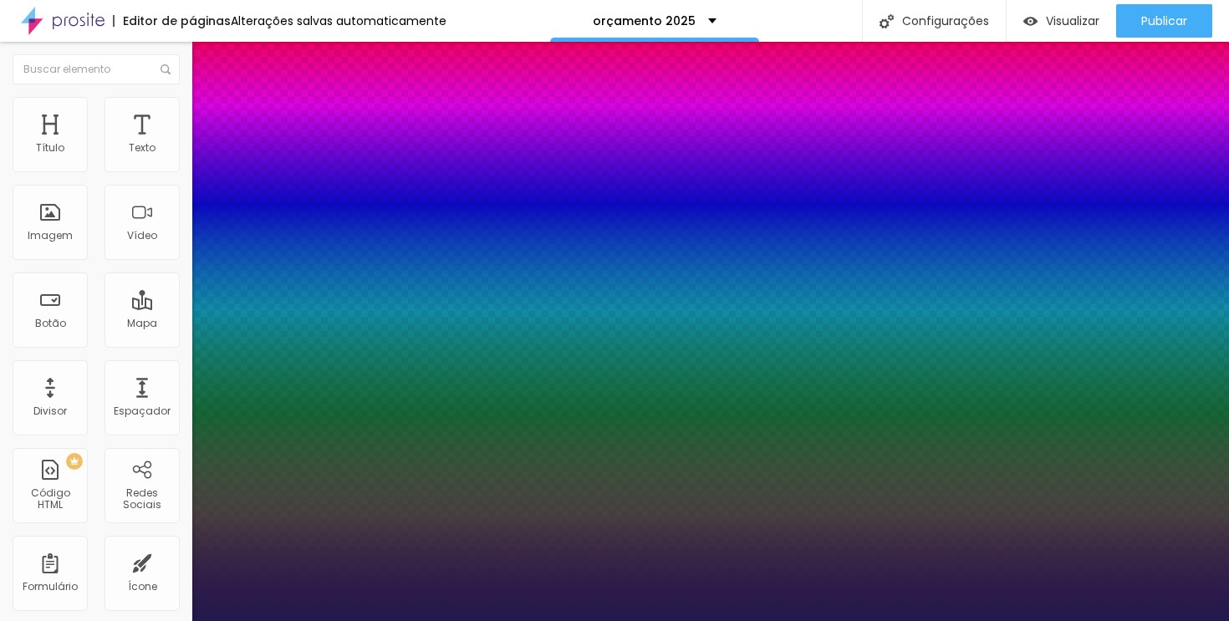
type input "1"
type input "25"
type input "1"
type input "26"
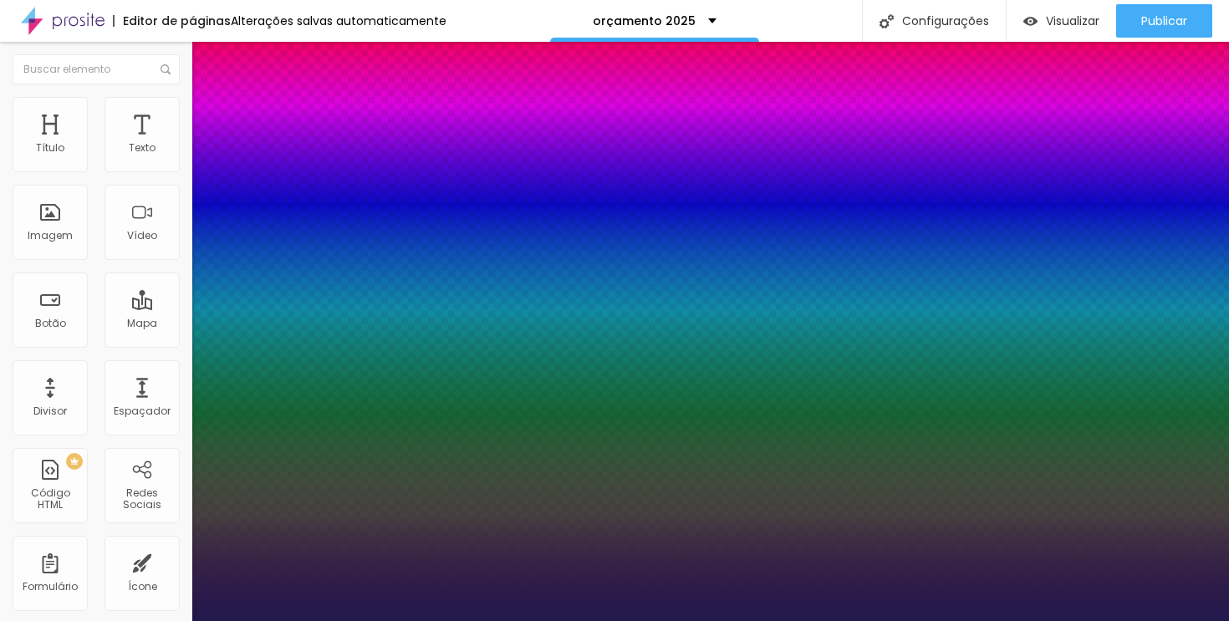
type input "26"
type input "1"
type input "27"
type input "1"
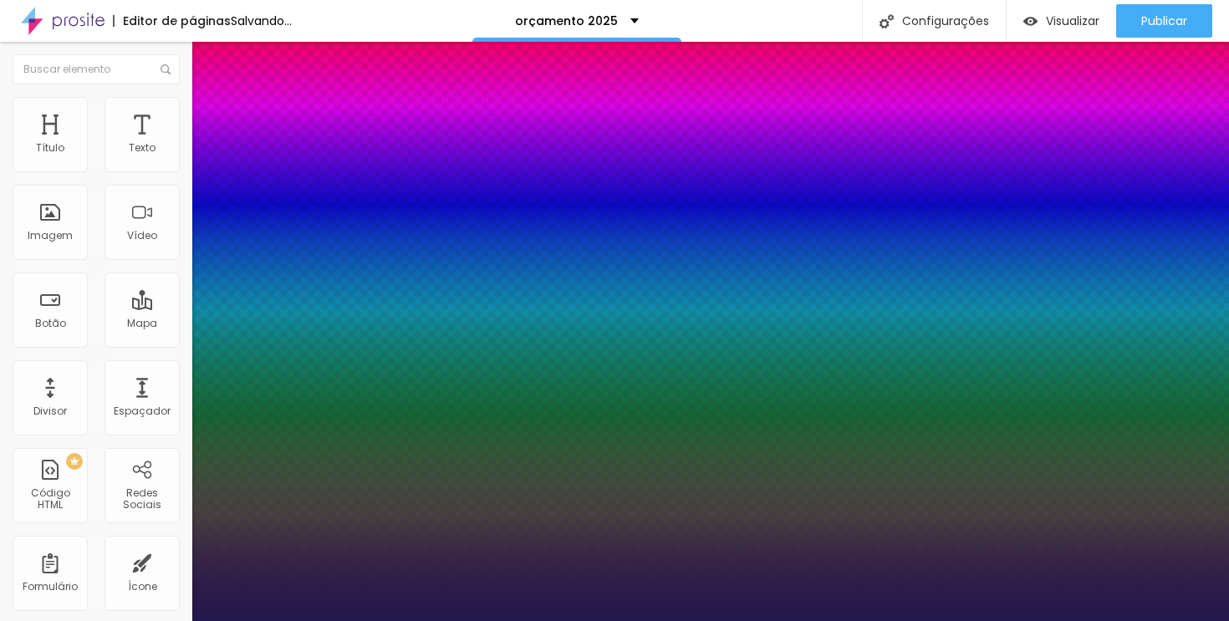
type input "28"
type input "1"
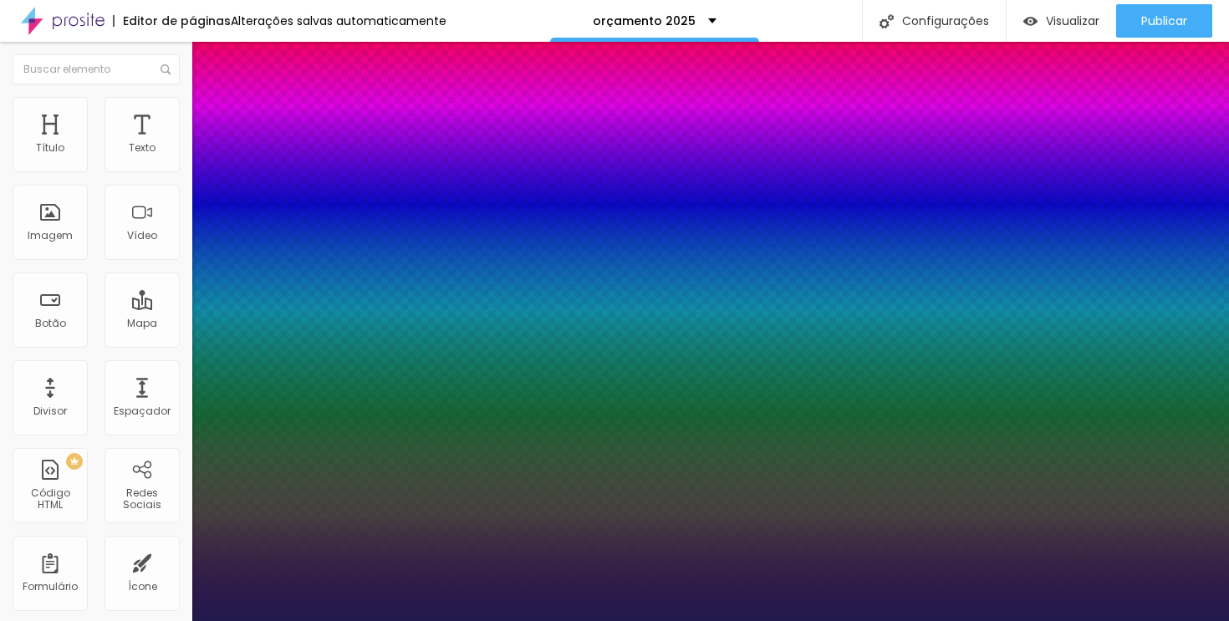
type input "29"
type input "1"
type input "30"
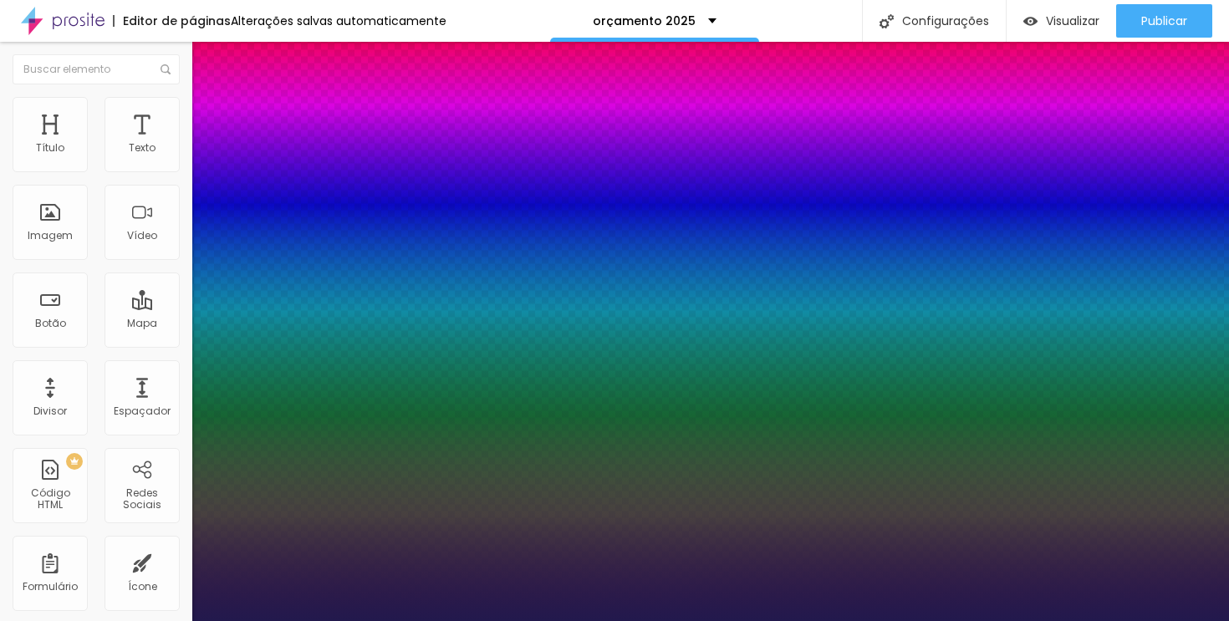
type input "1"
type input "31"
type input "1"
type input "32"
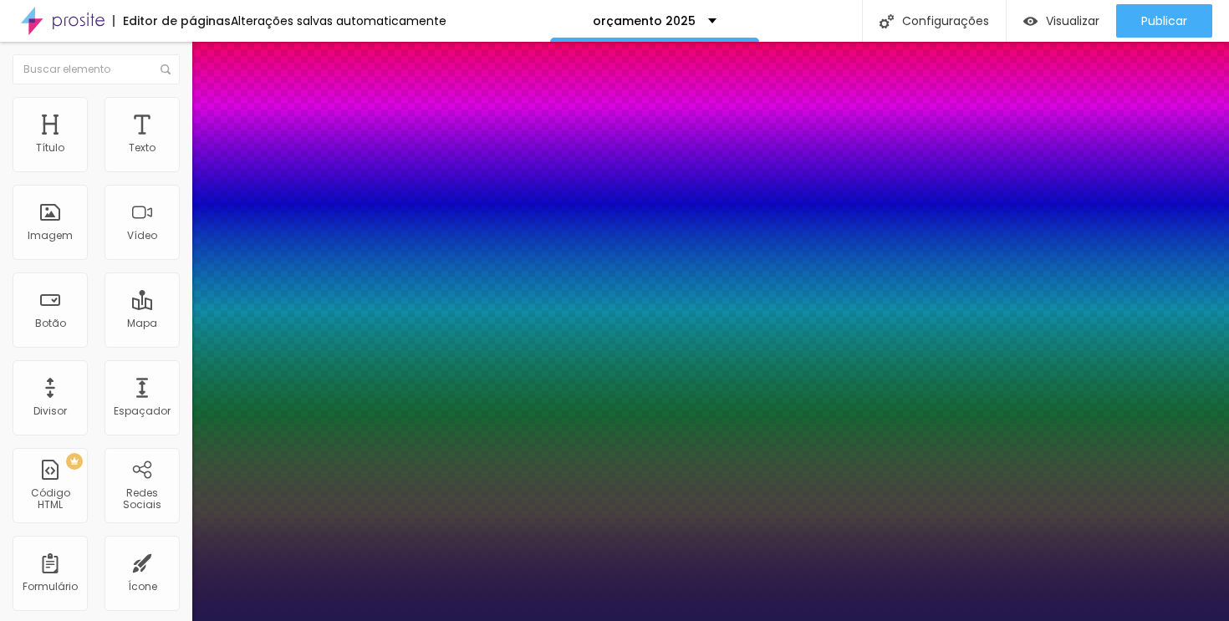
type input "32"
type input "1"
drag, startPoint x: 237, startPoint y: 284, endPoint x: 246, endPoint y: 283, distance: 8.5
type input "32"
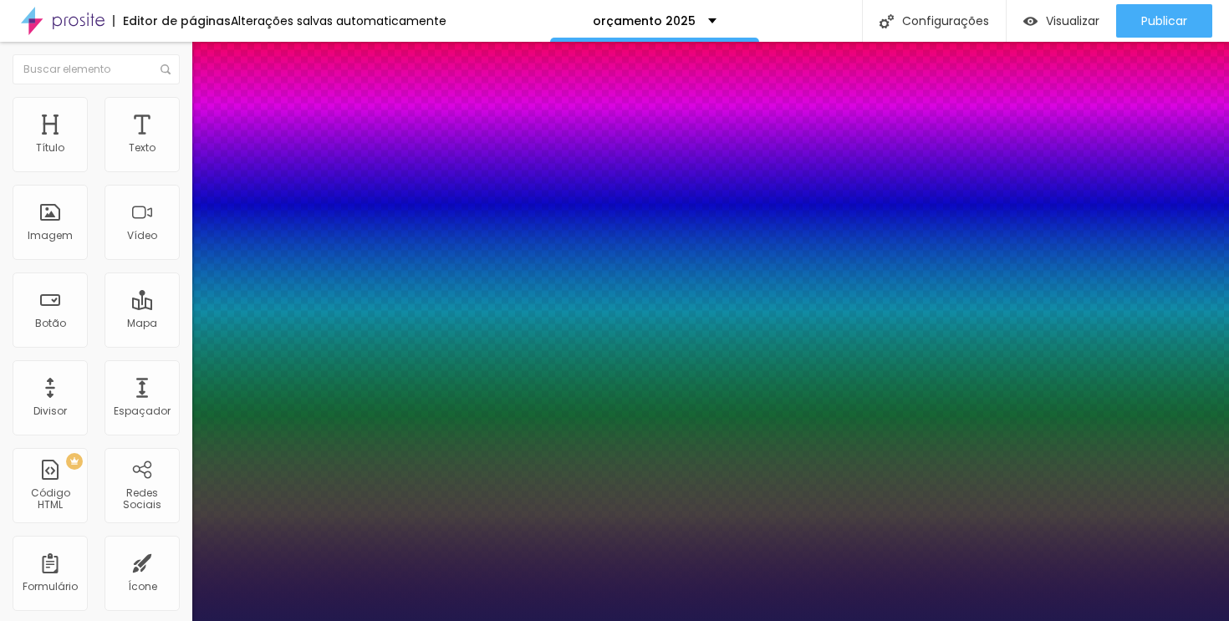
click at [492, 620] on div at bounding box center [614, 621] width 1229 height 0
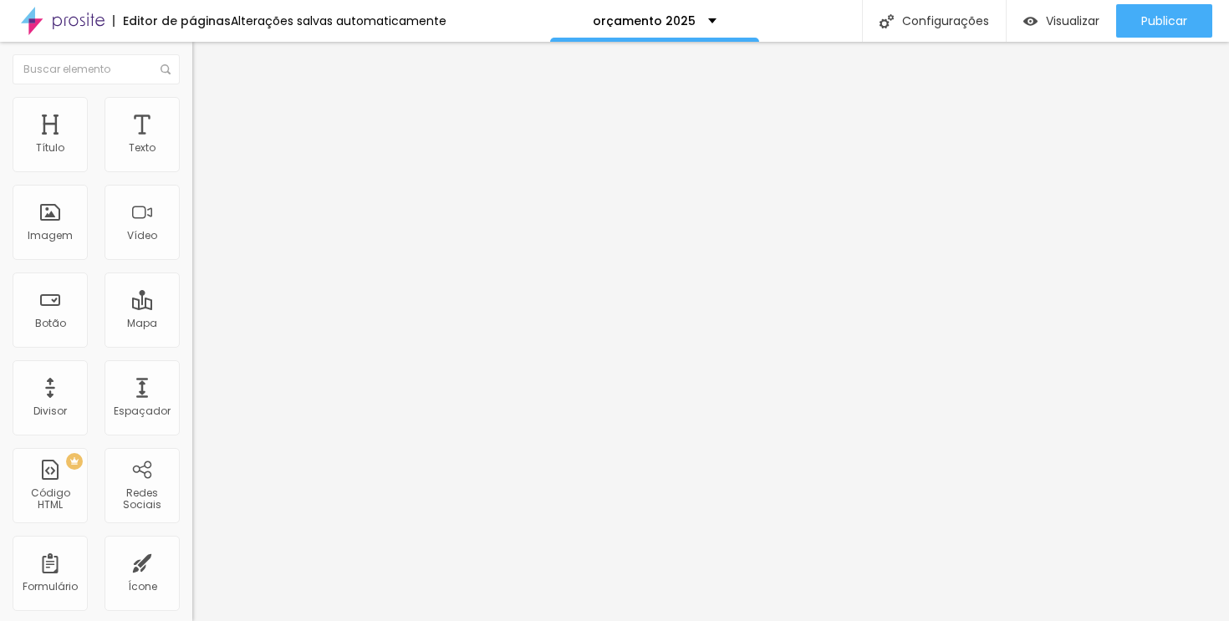
click at [207, 112] on font "Estilo" at bounding box center [220, 108] width 26 height 14
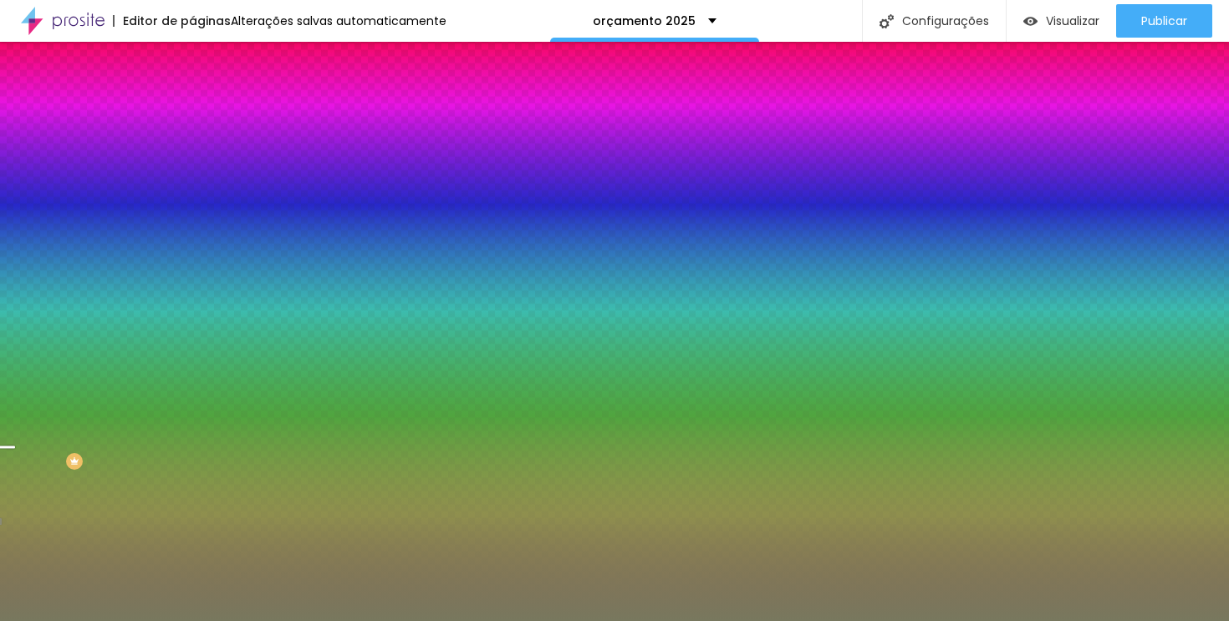
click at [192, 174] on font "Paralaxe" at bounding box center [214, 167] width 44 height 14
click at [192, 347] on button "button" at bounding box center [203, 338] width 23 height 18
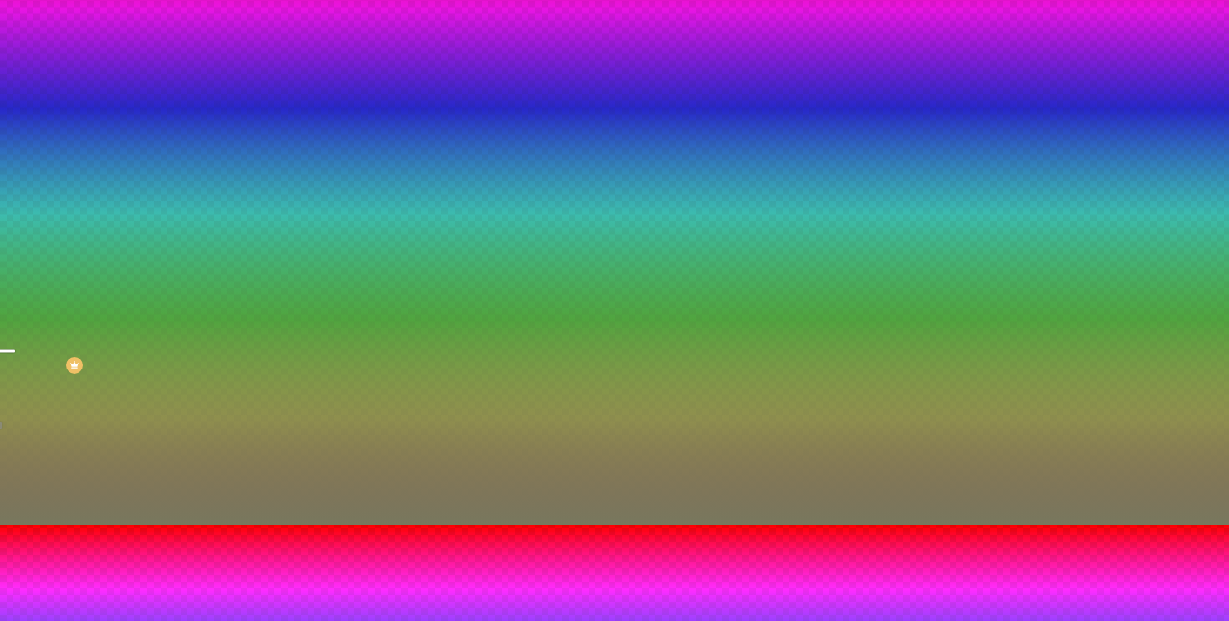
scroll to position [124, 0]
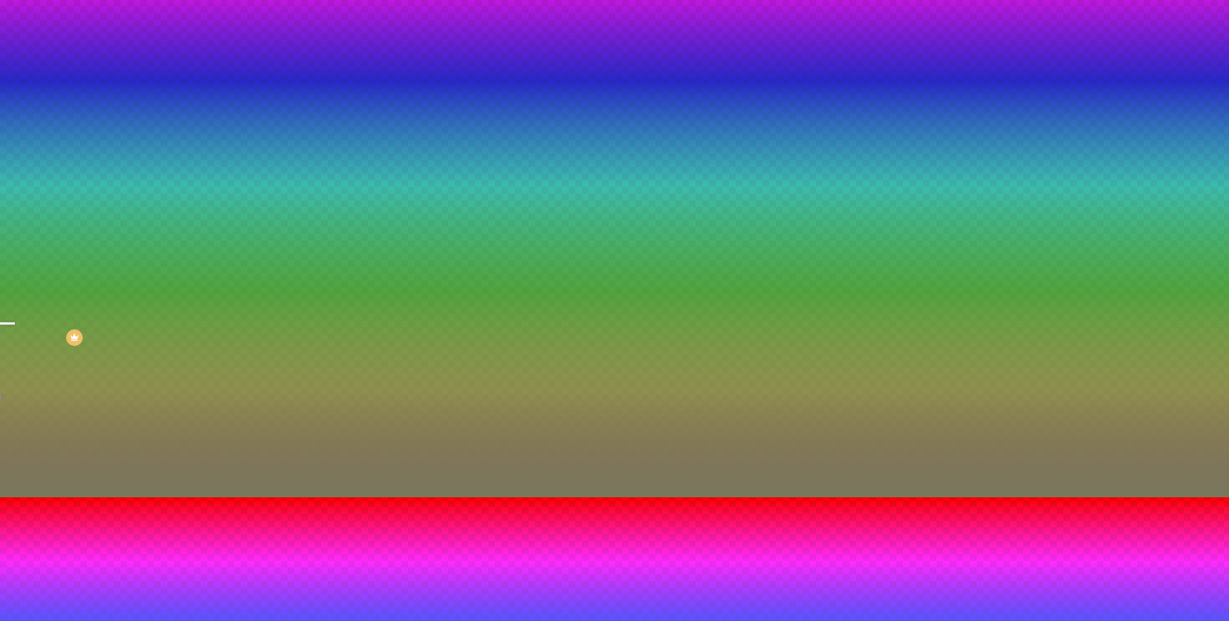
type input "105"
type input "110"
type input "115"
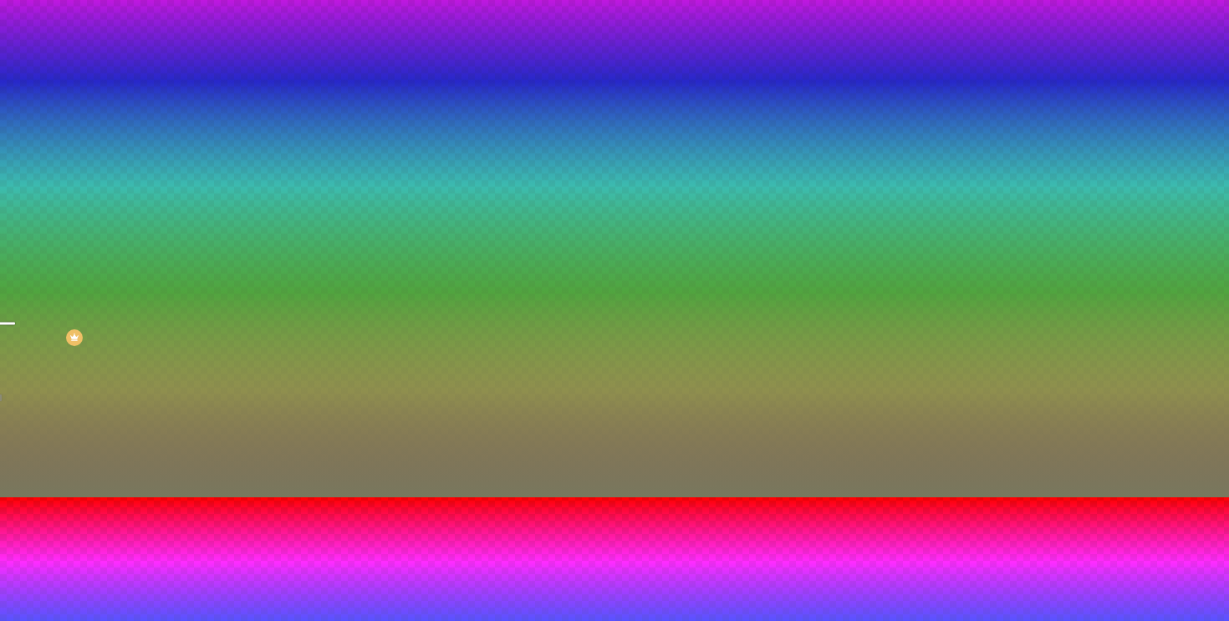
type input "115"
type input "120"
type input "125"
drag, startPoint x: 184, startPoint y: 564, endPoint x: 195, endPoint y: 562, distance: 11.2
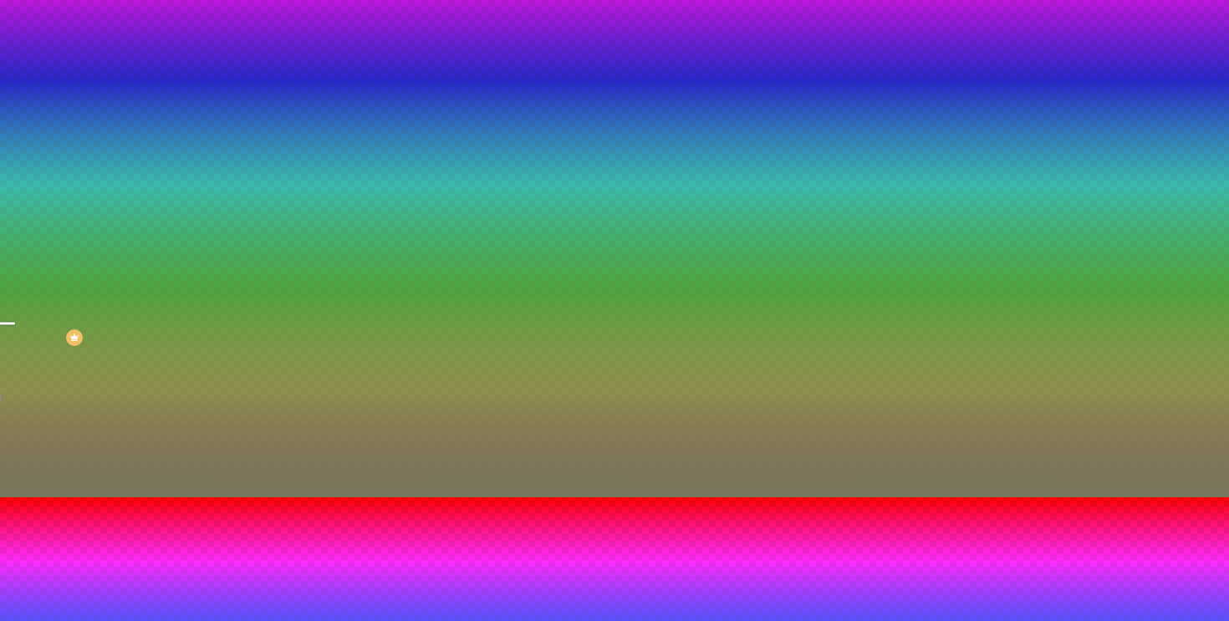
type input "125"
type input "50"
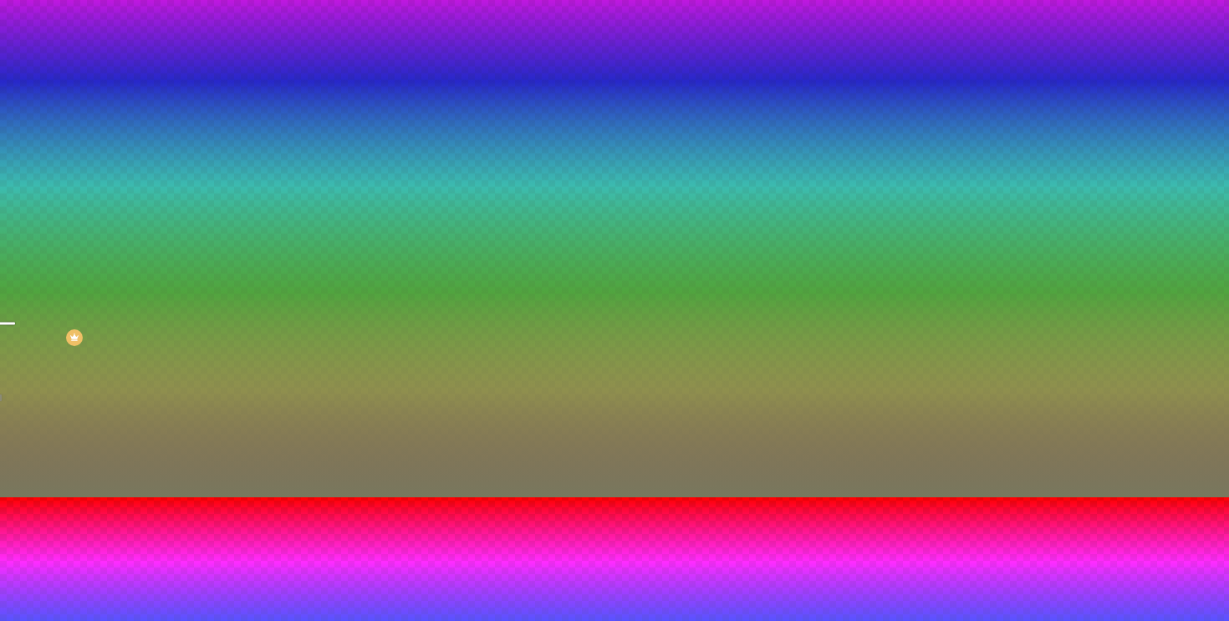
click at [89, 497] on div at bounding box center [614, 497] width 1229 height 0
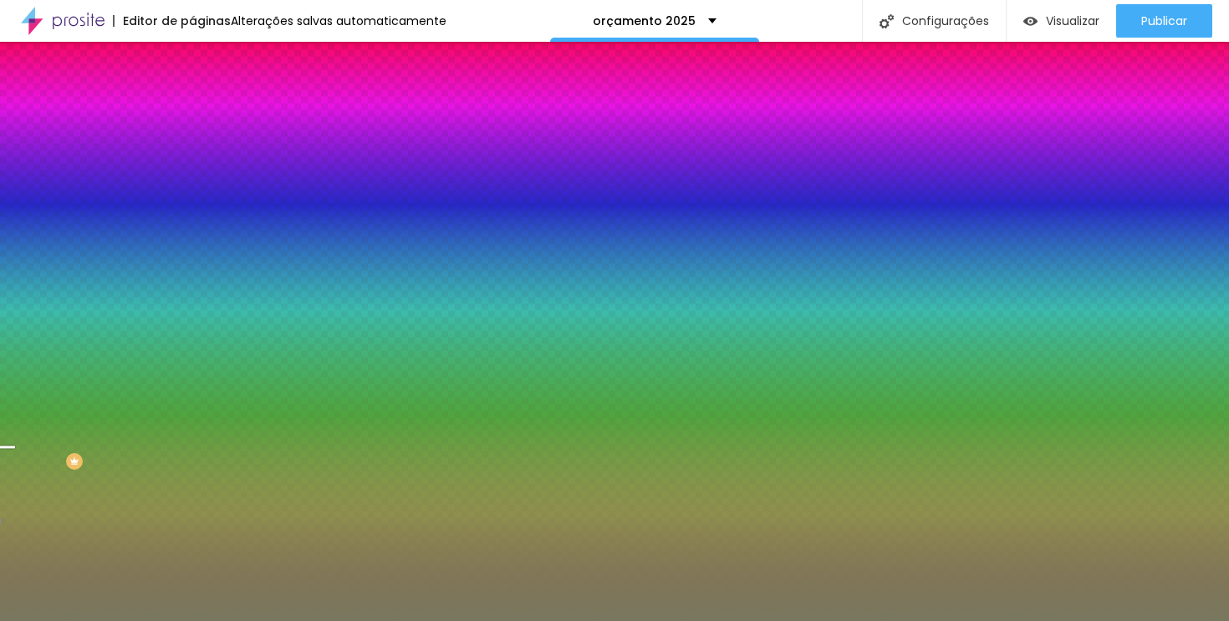
scroll to position [0, 0]
click at [192, 300] on button "button" at bounding box center [203, 292] width 23 height 18
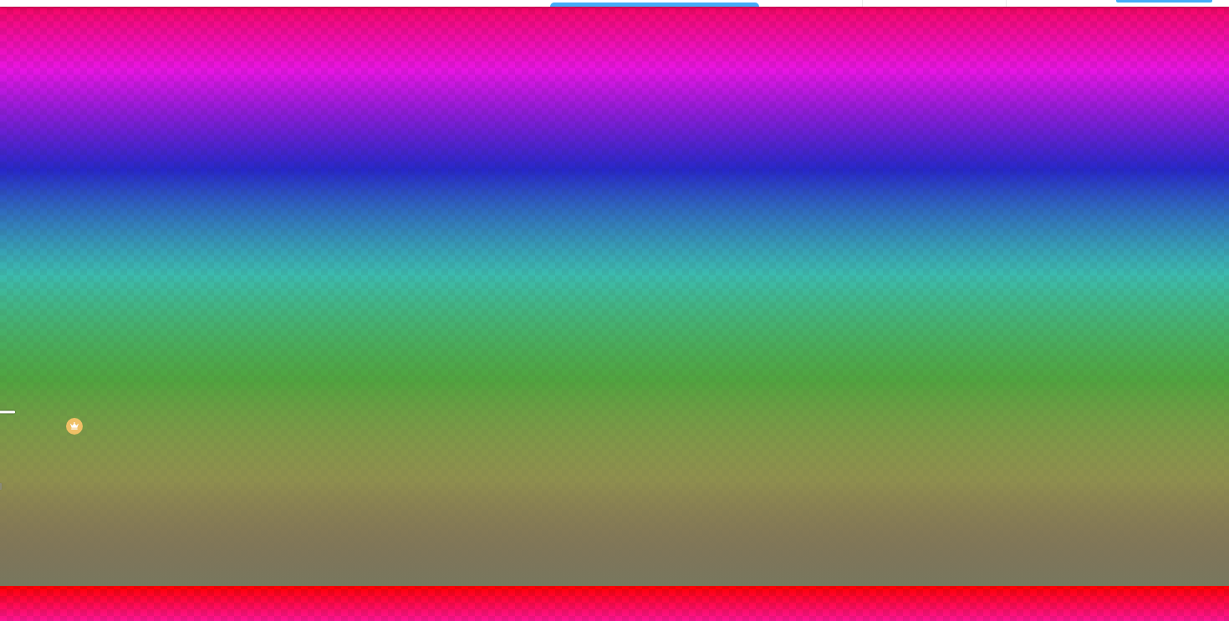
scroll to position [59, 0]
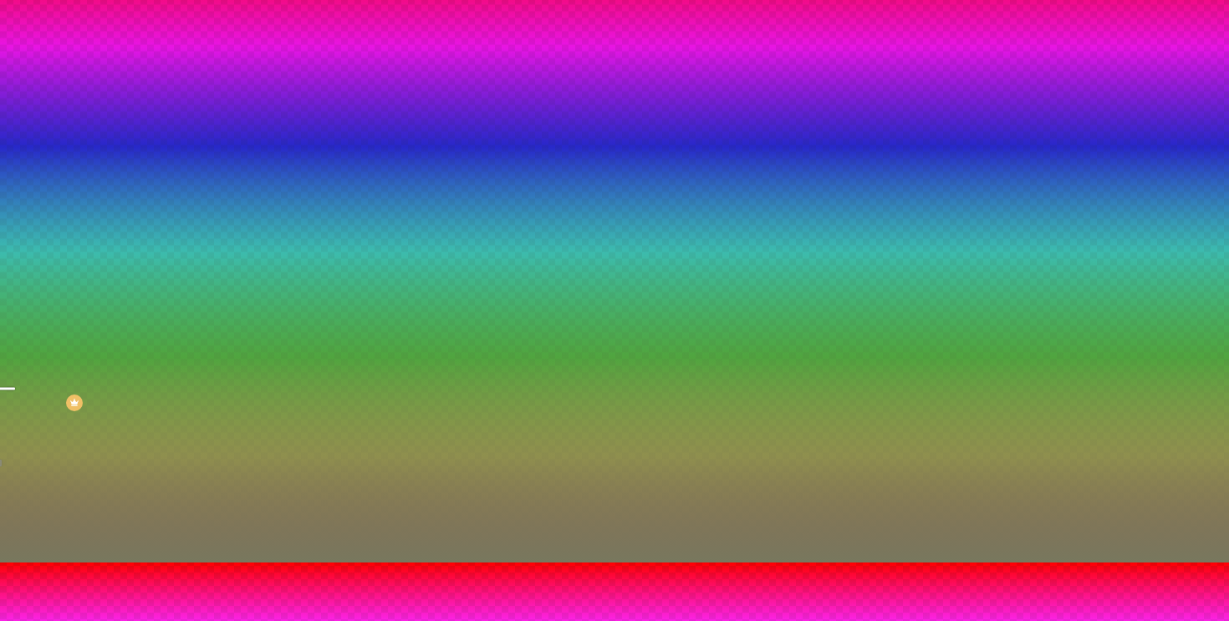
type input "#FFFFFF"
drag, startPoint x: 279, startPoint y: 554, endPoint x: 184, endPoint y: 482, distance: 119.9
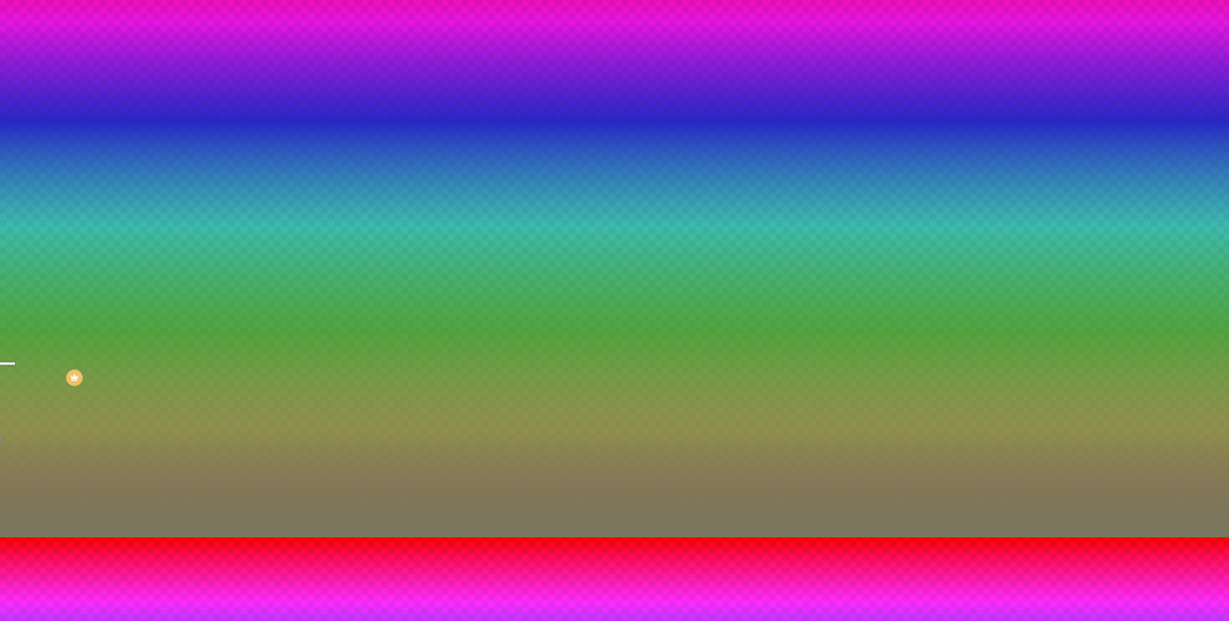
type input "105"
type input "110"
type input "115"
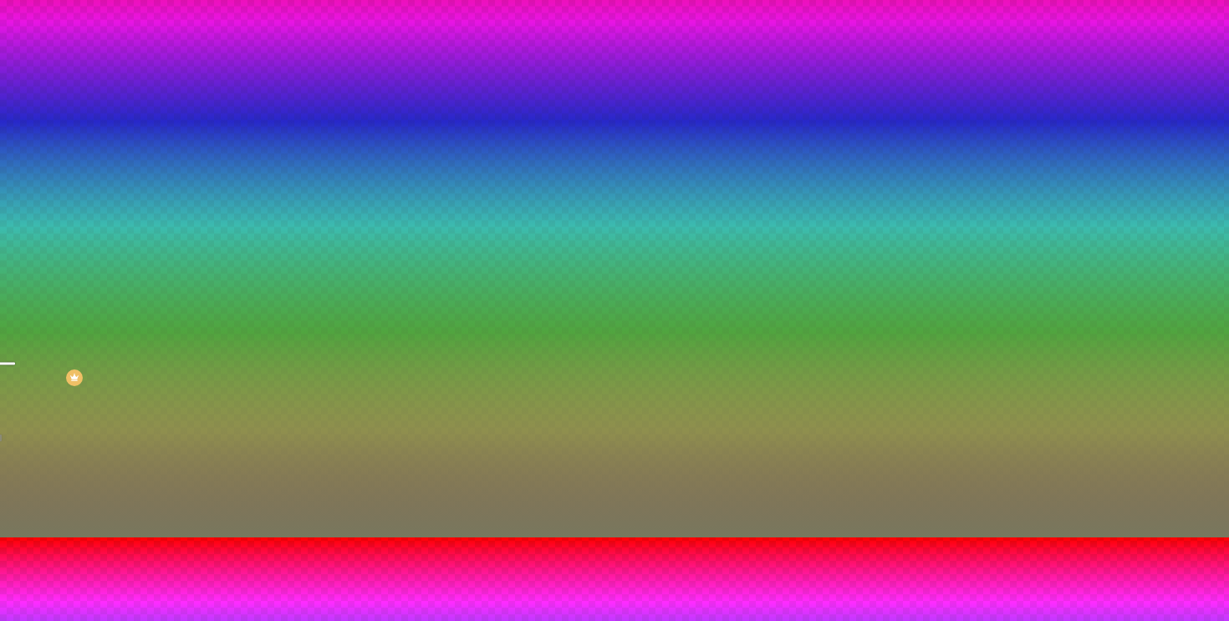
type input "115"
type input "120"
type input "130"
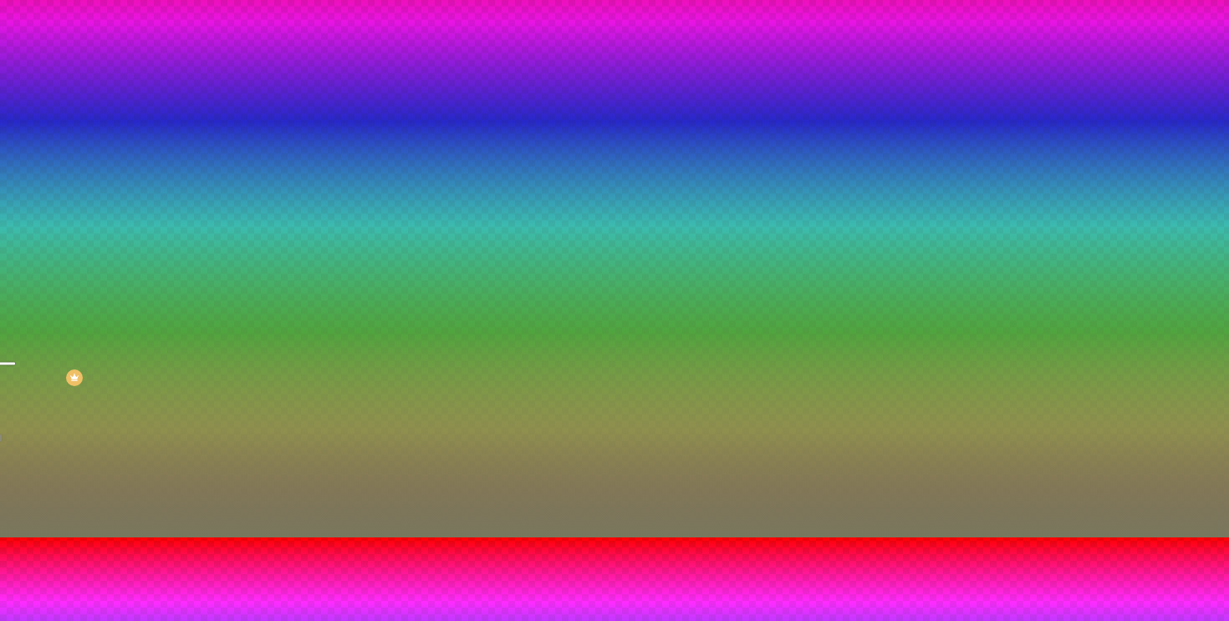
type input "135"
type input "140"
type input "145"
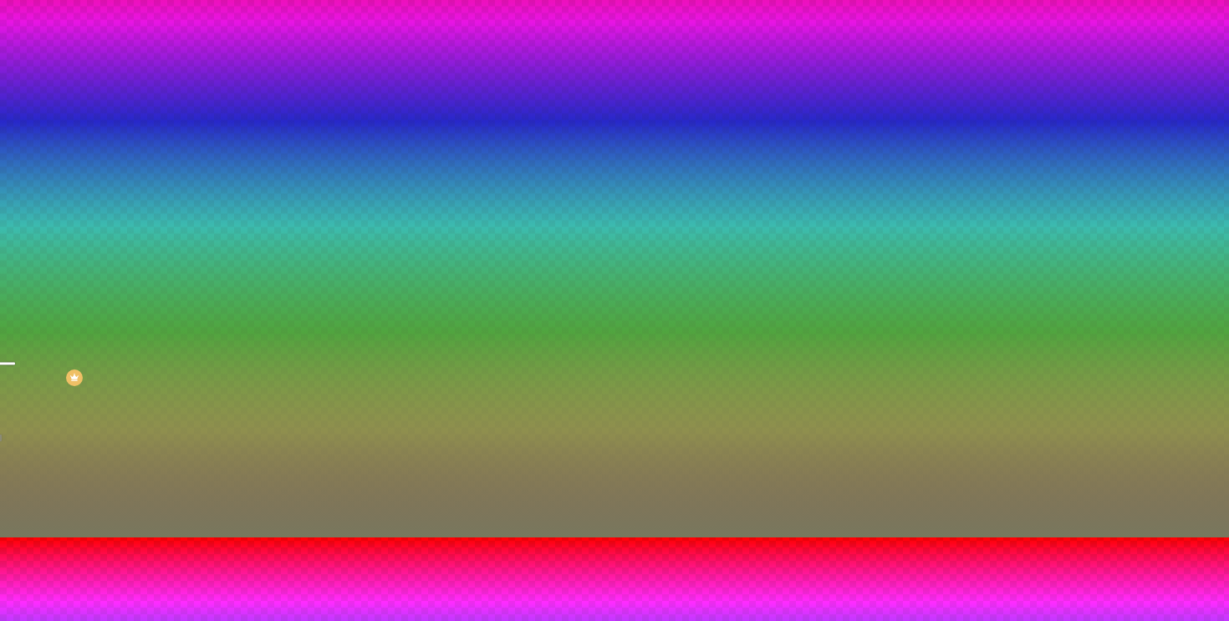
type input "145"
type input "150"
type input "155"
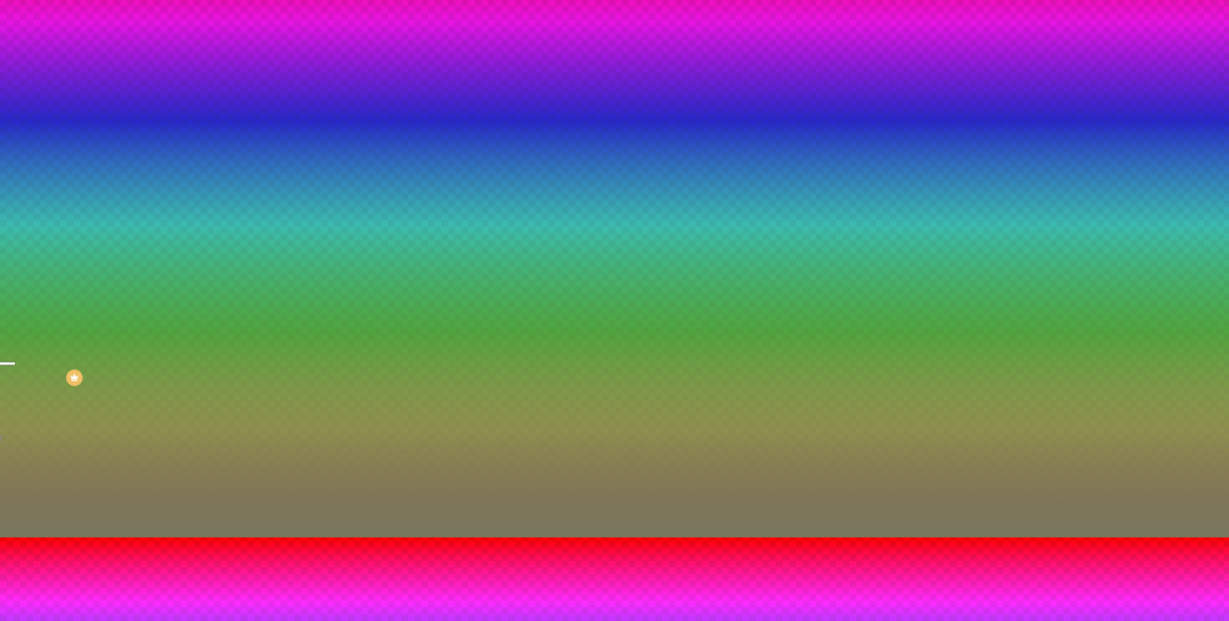
type input "160"
type input "165"
type input "170"
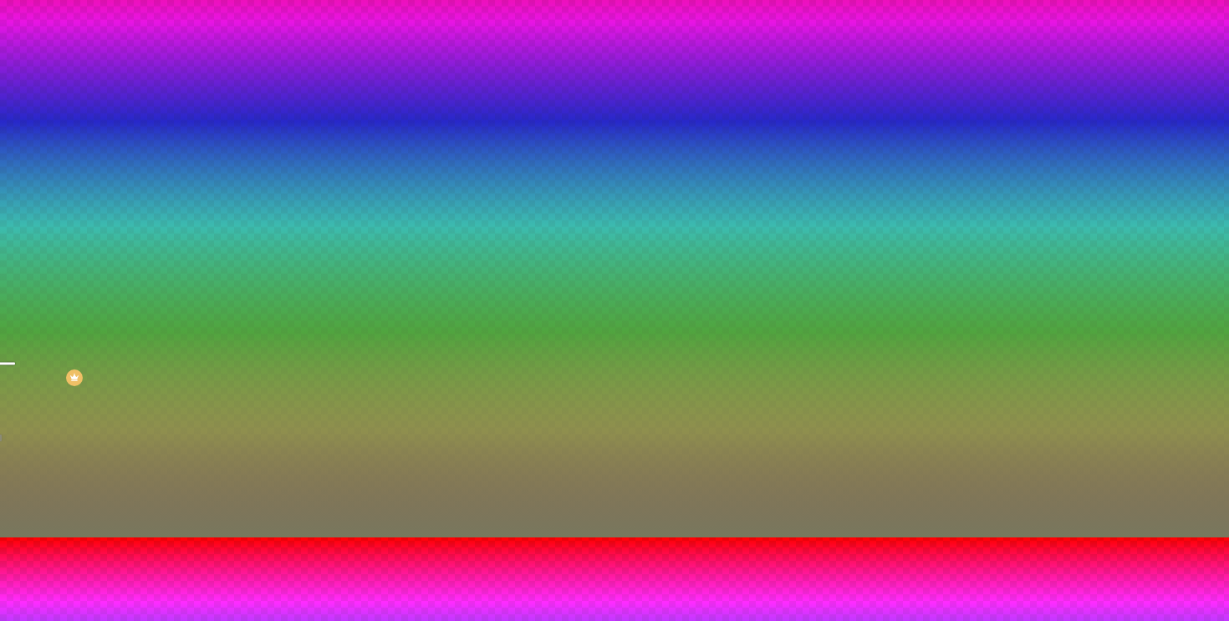
type input "170"
type input "175"
type input "180"
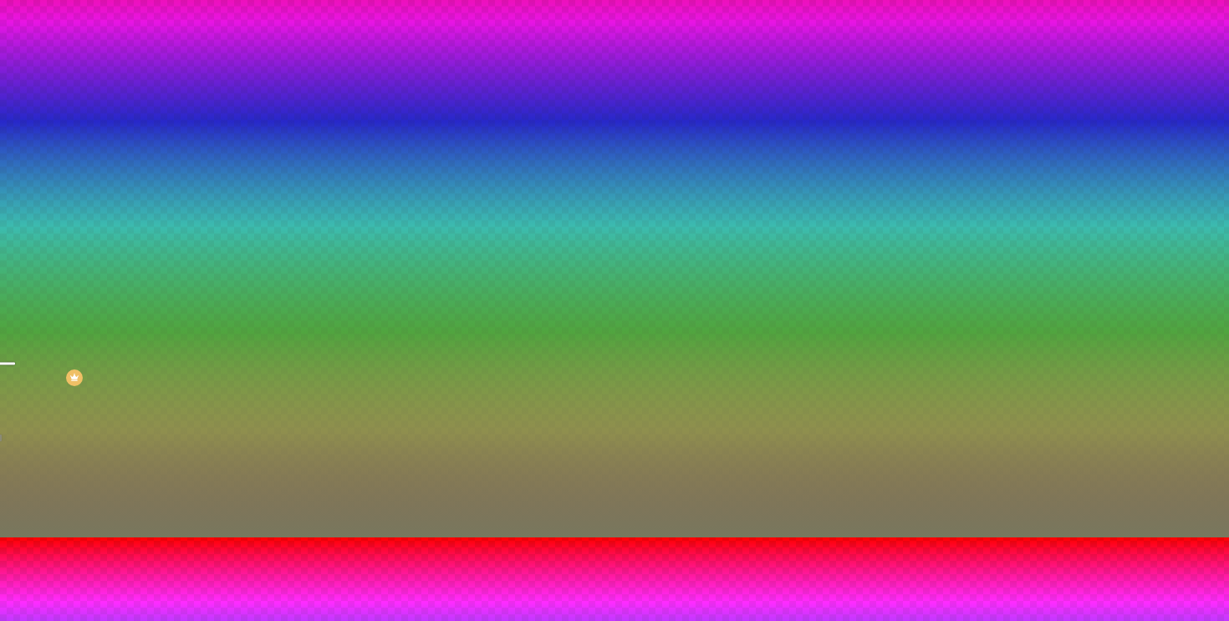
type input "185"
type input "190"
type input "195"
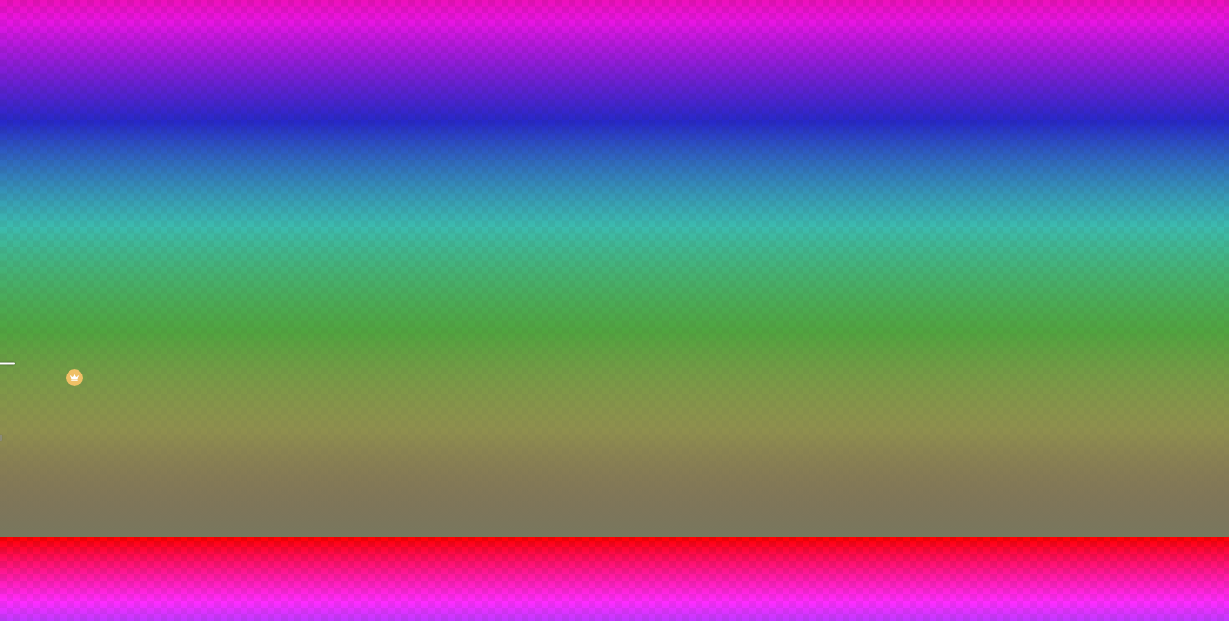
type input "195"
type input "200"
type input "205"
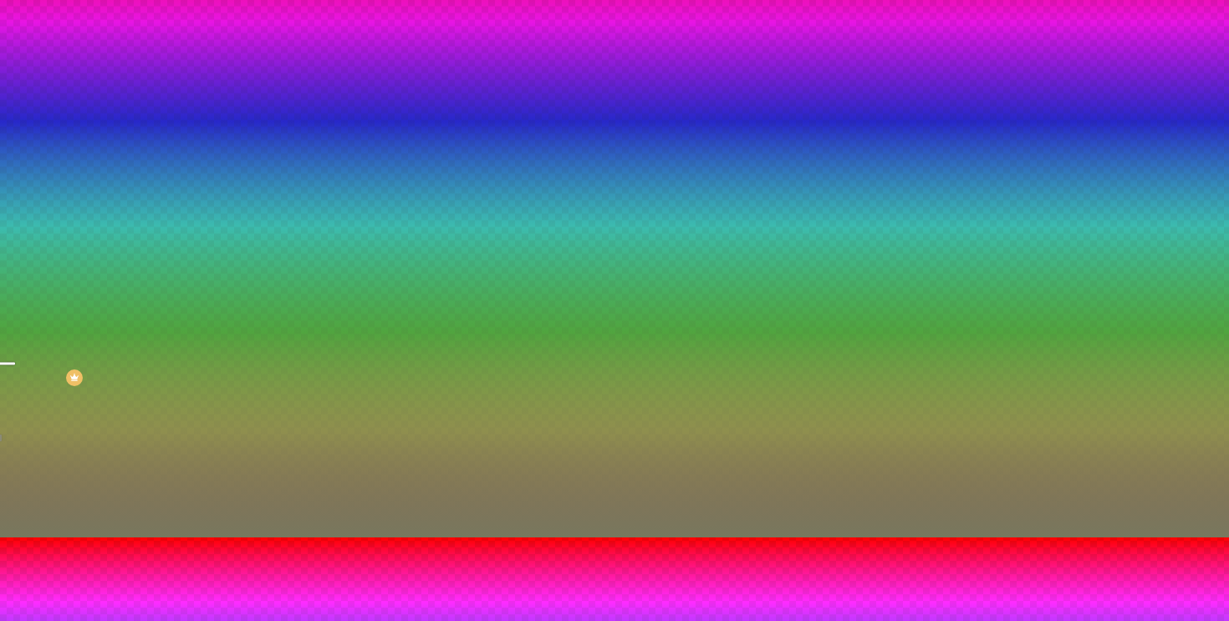
type input "200"
type input "195"
type input "190"
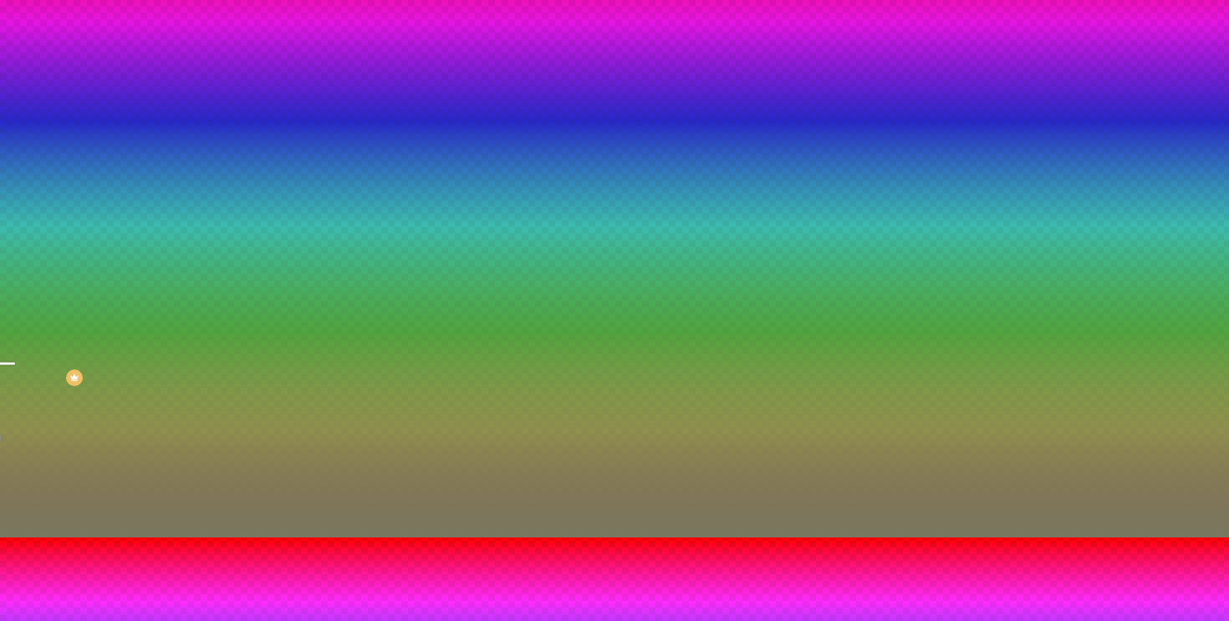
type input "190"
type input "185"
type input "180"
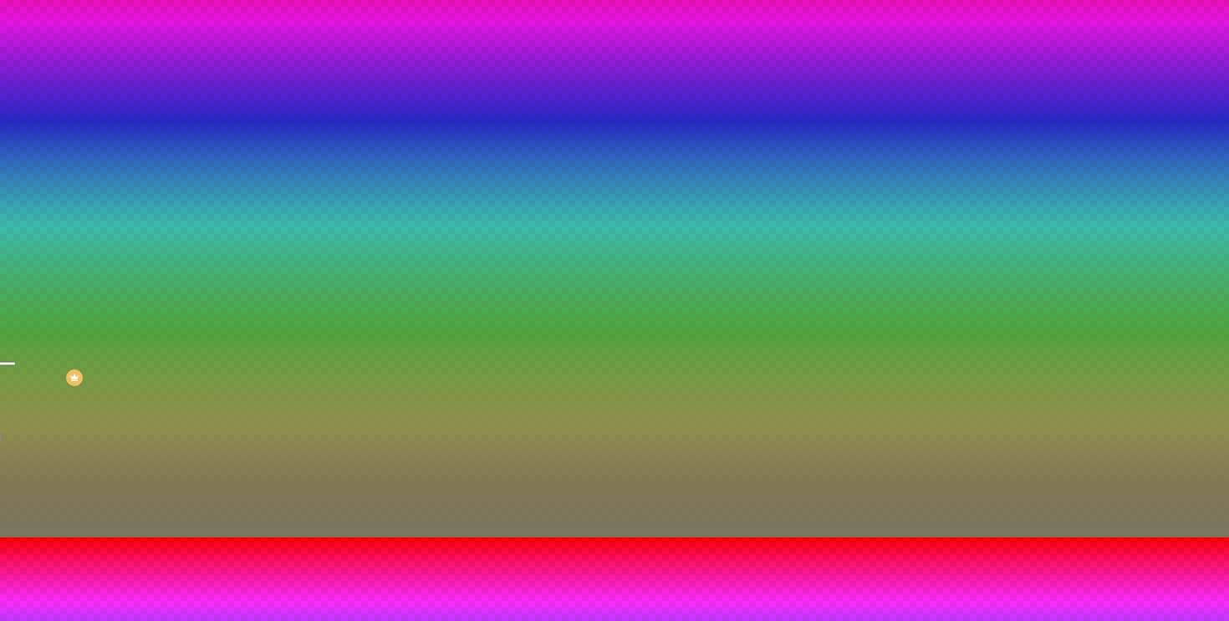
type input "175"
type input "170"
type input "165"
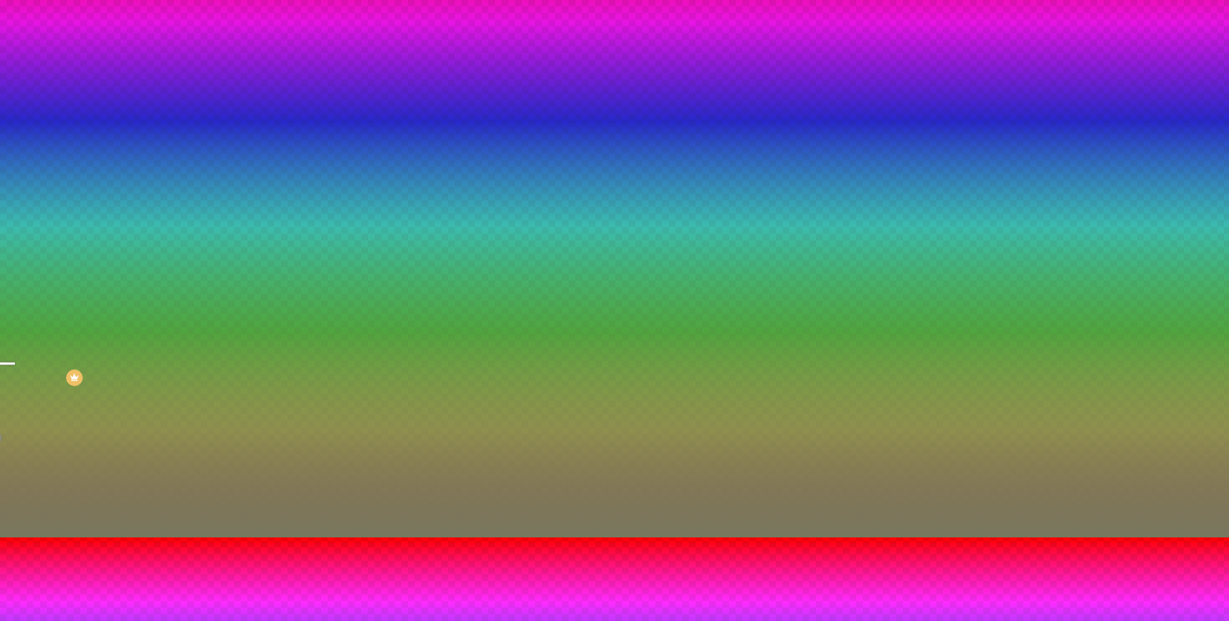
type input "165"
type input "160"
type input "155"
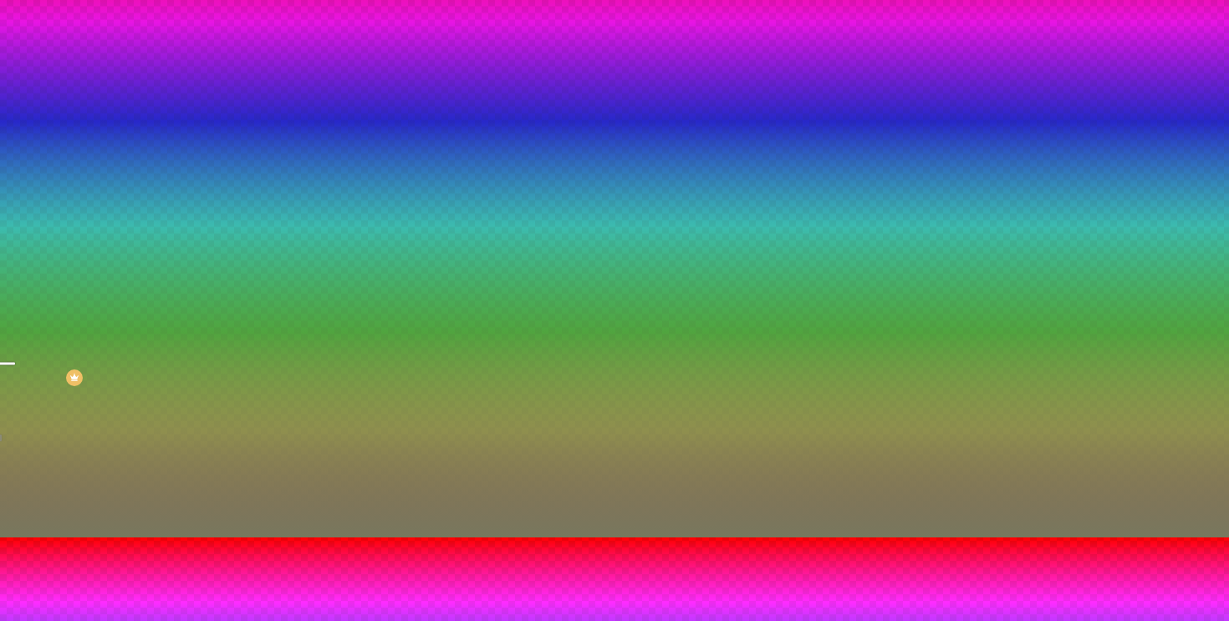
type input "150"
type input "145"
type input "150"
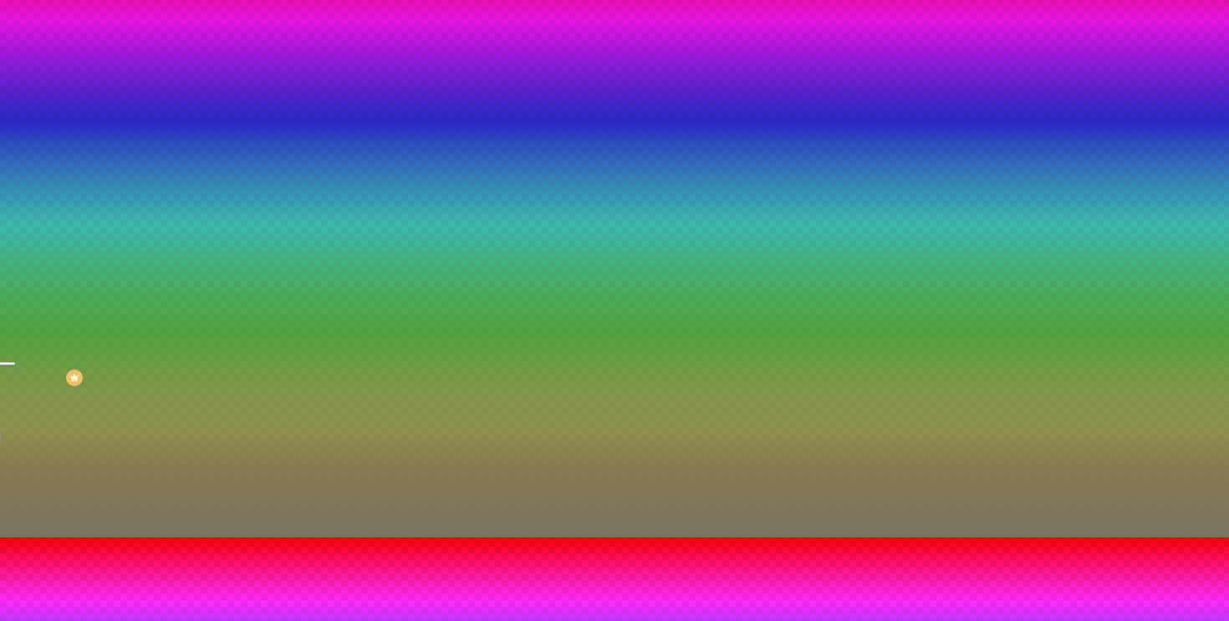
type input "150"
type input "155"
type input "160"
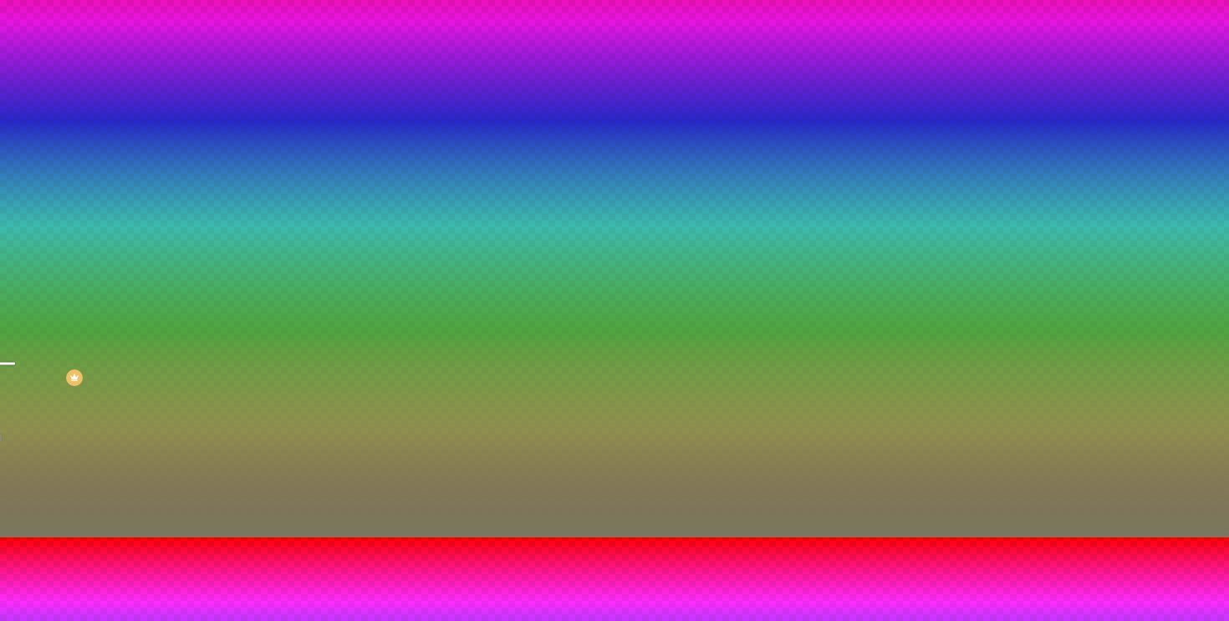
type input "165"
type input "170"
drag, startPoint x: 185, startPoint y: 562, endPoint x: 216, endPoint y: 550, distance: 33.1
type input "170"
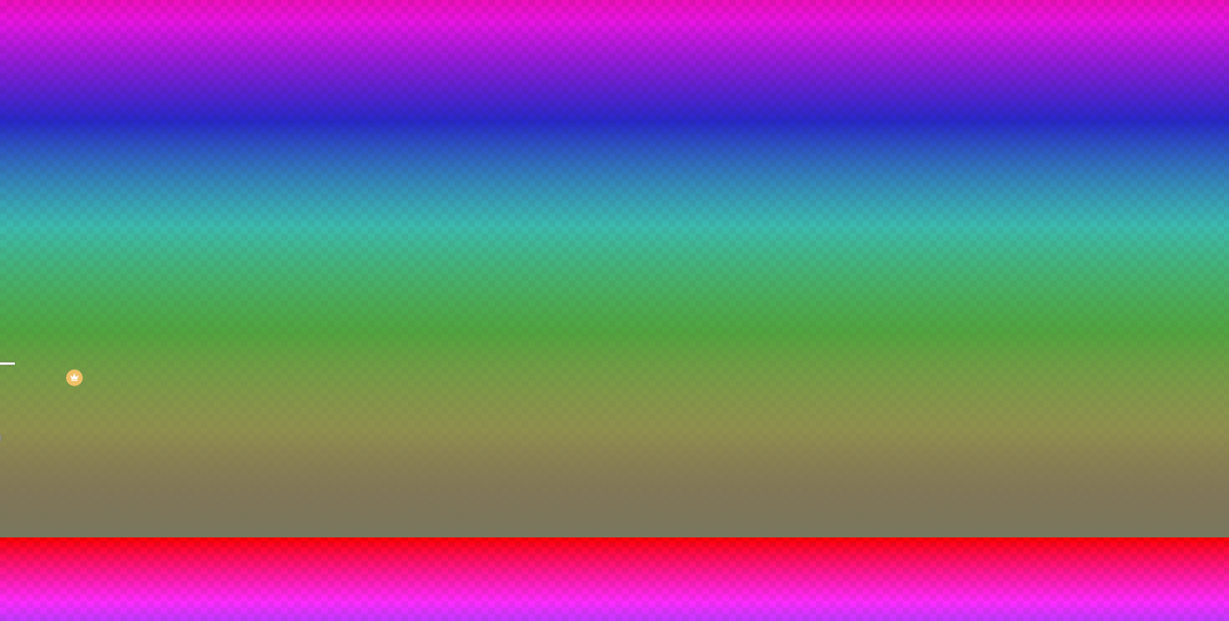
type input "85"
type input "75"
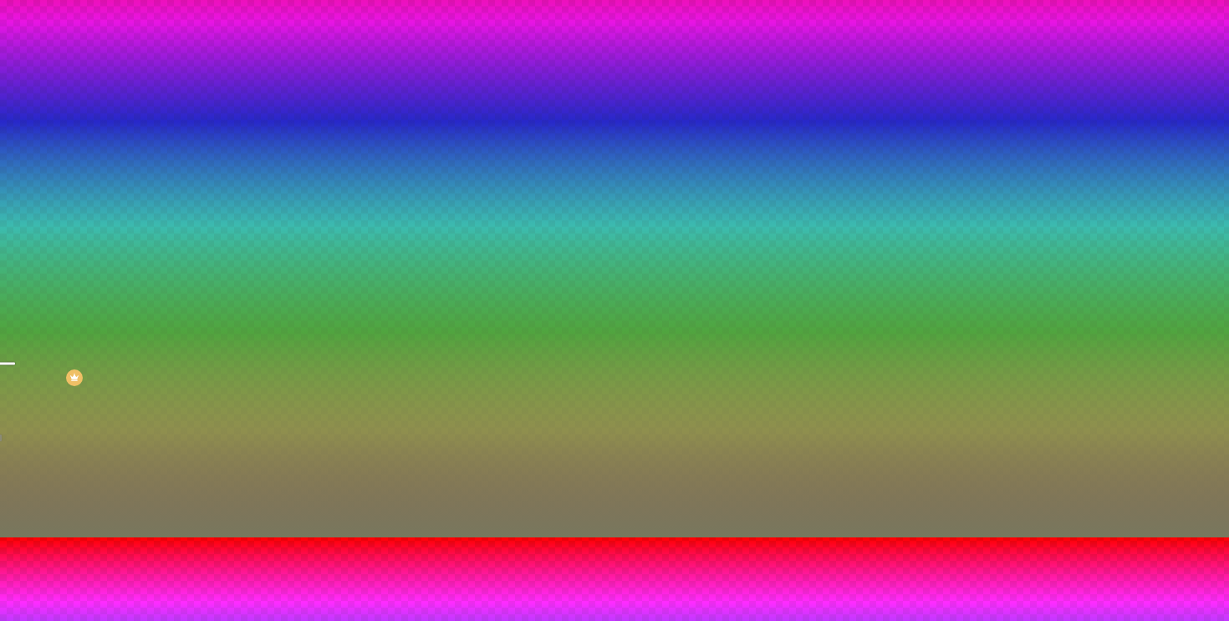
type input "70"
type input "65"
type input "60"
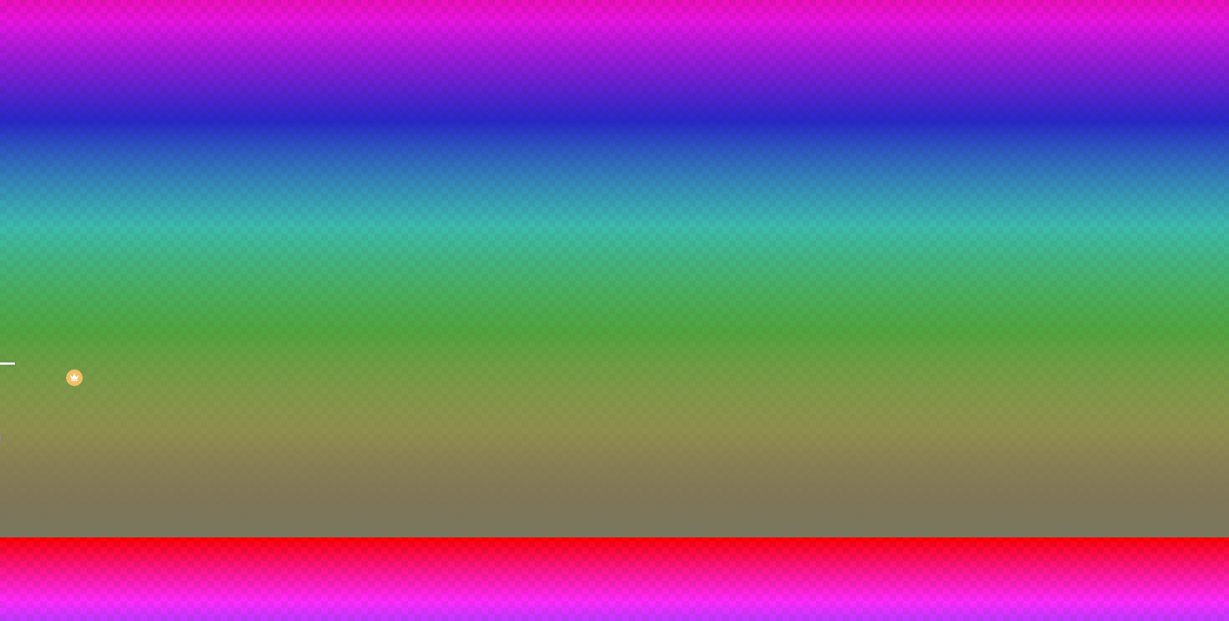
type input "60"
type input "55"
type input "50"
drag, startPoint x: 219, startPoint y: 516, endPoint x: 162, endPoint y: 511, distance: 57.1
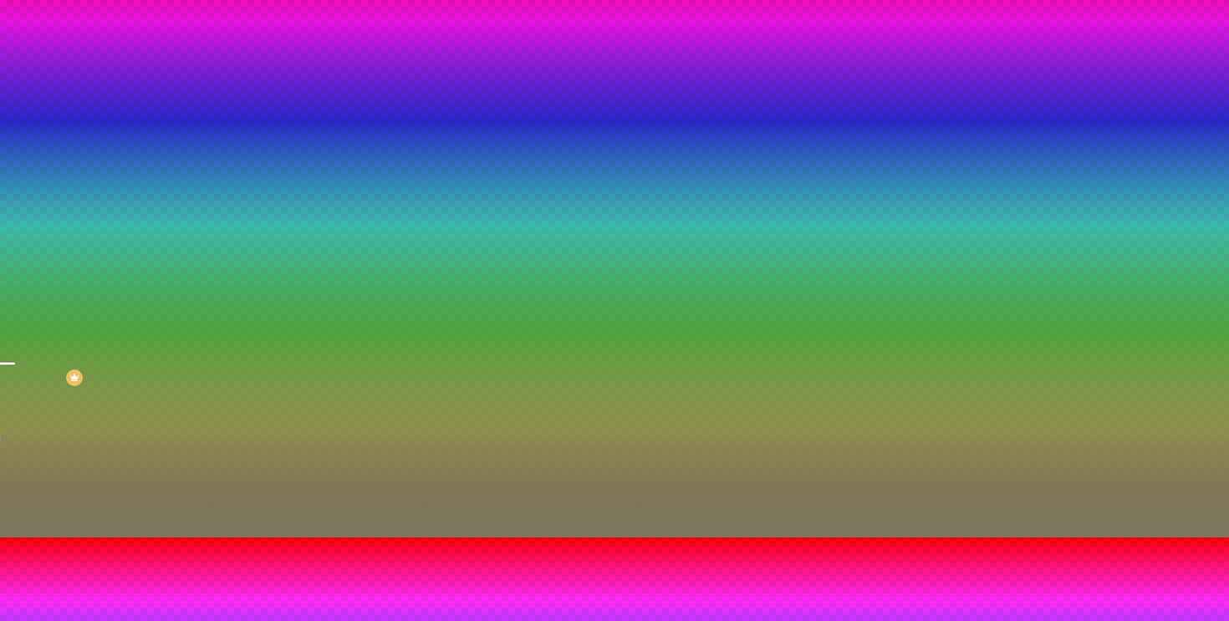
type input "50"
type input "165"
type input "170"
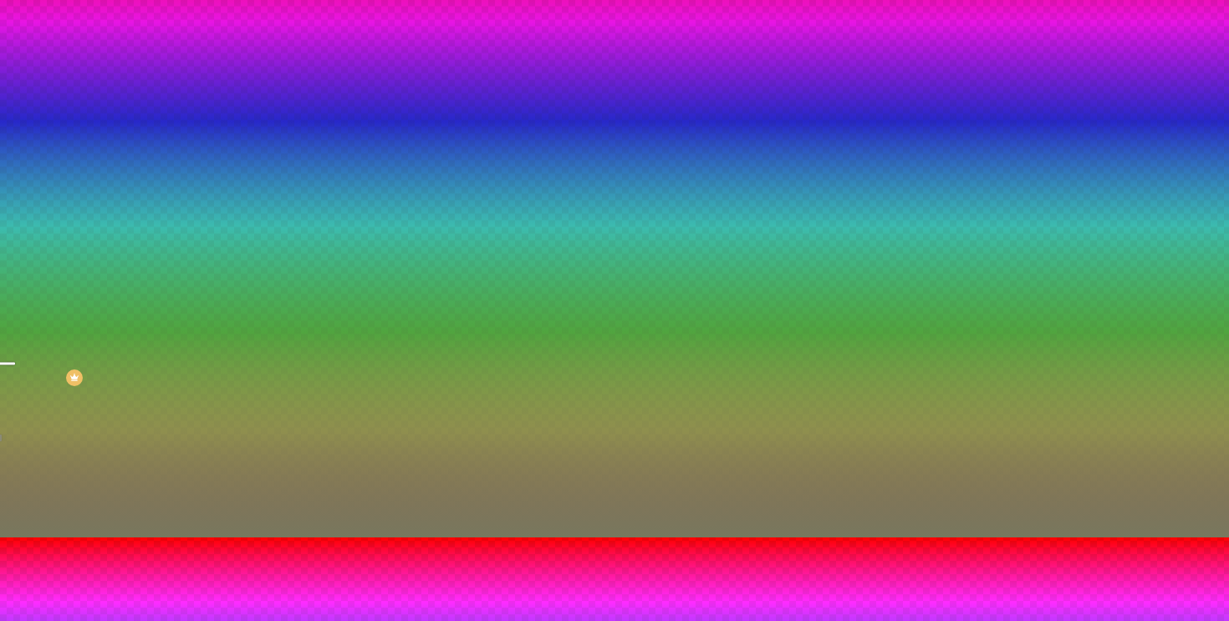
type input "170"
type input "175"
type input "180"
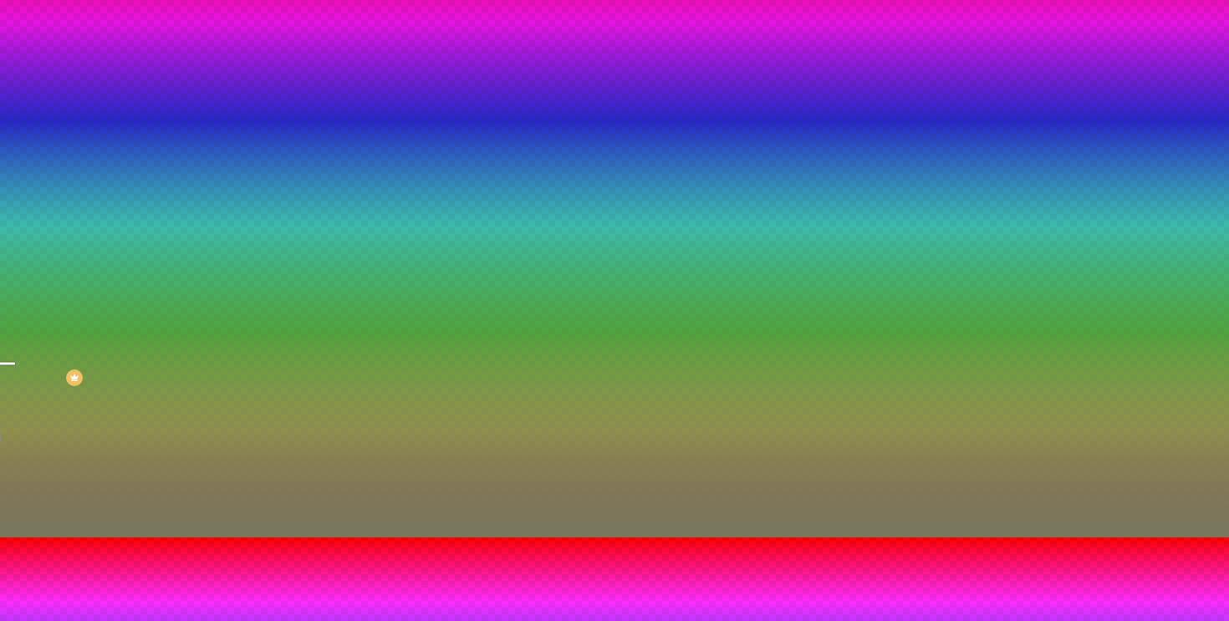
type input "185"
type input "190"
type input "195"
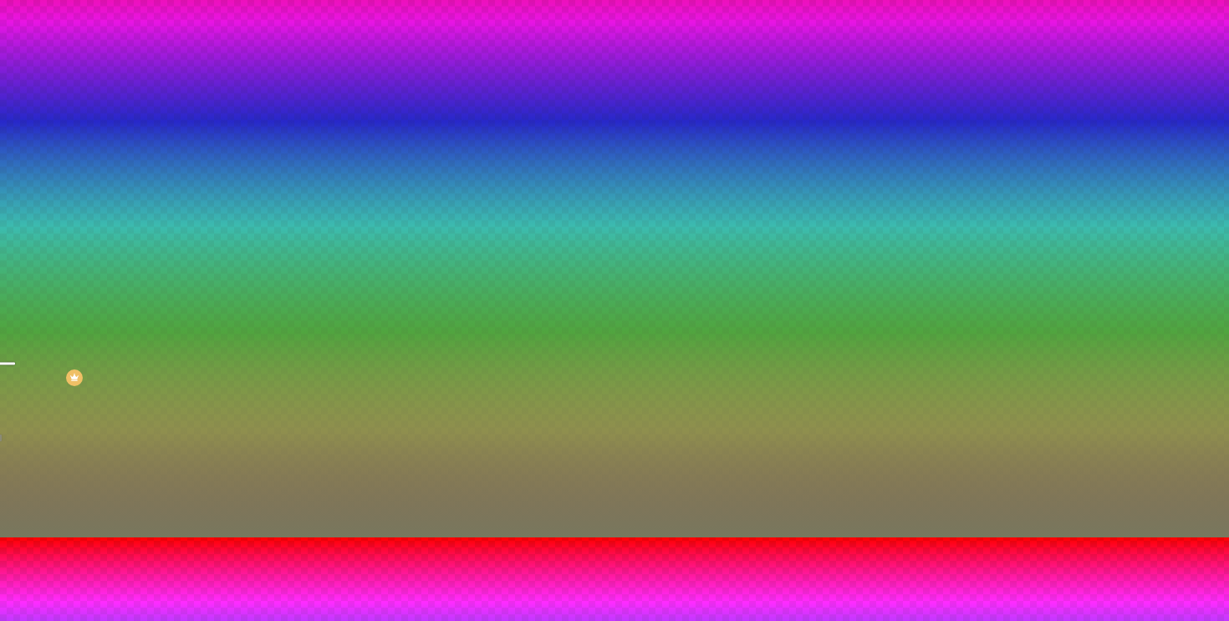
type input "195"
type input "190"
type input "185"
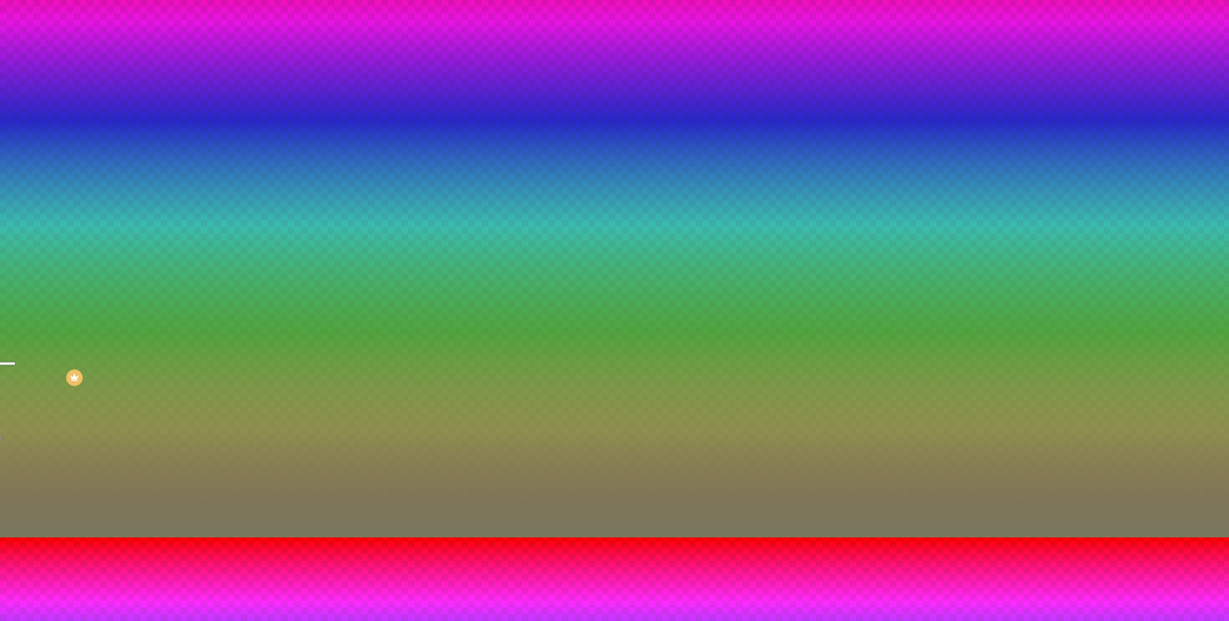
type input "180"
type input "175"
type input "170"
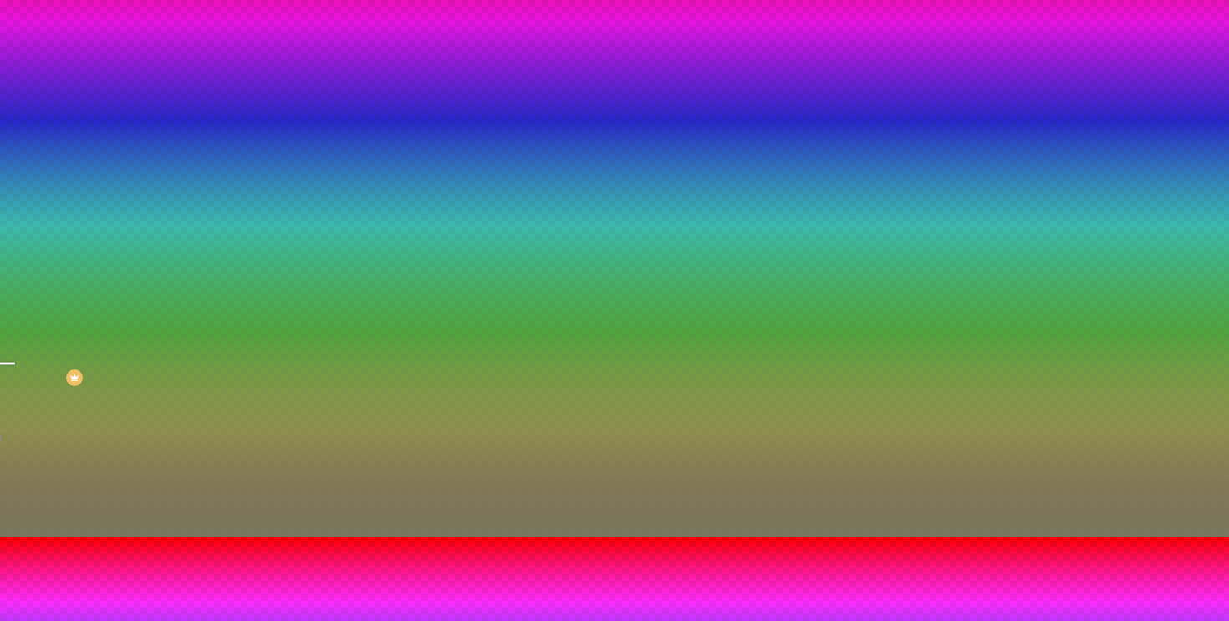
type input "170"
type input "160"
type input "155"
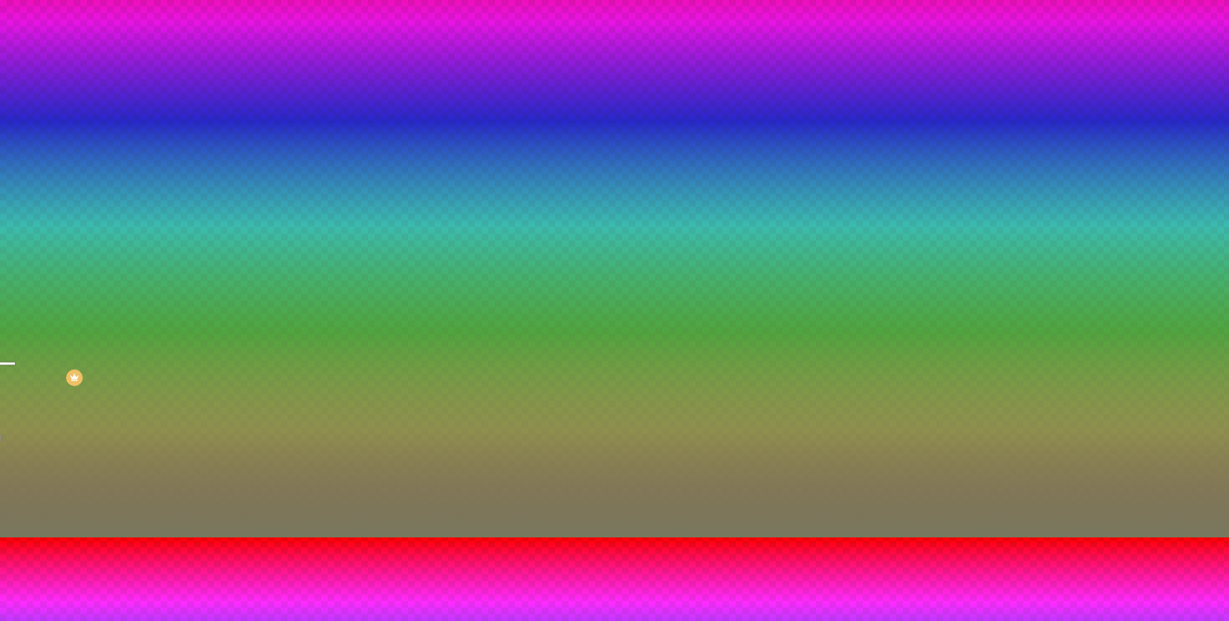
type input "145"
type input "135"
type input "120"
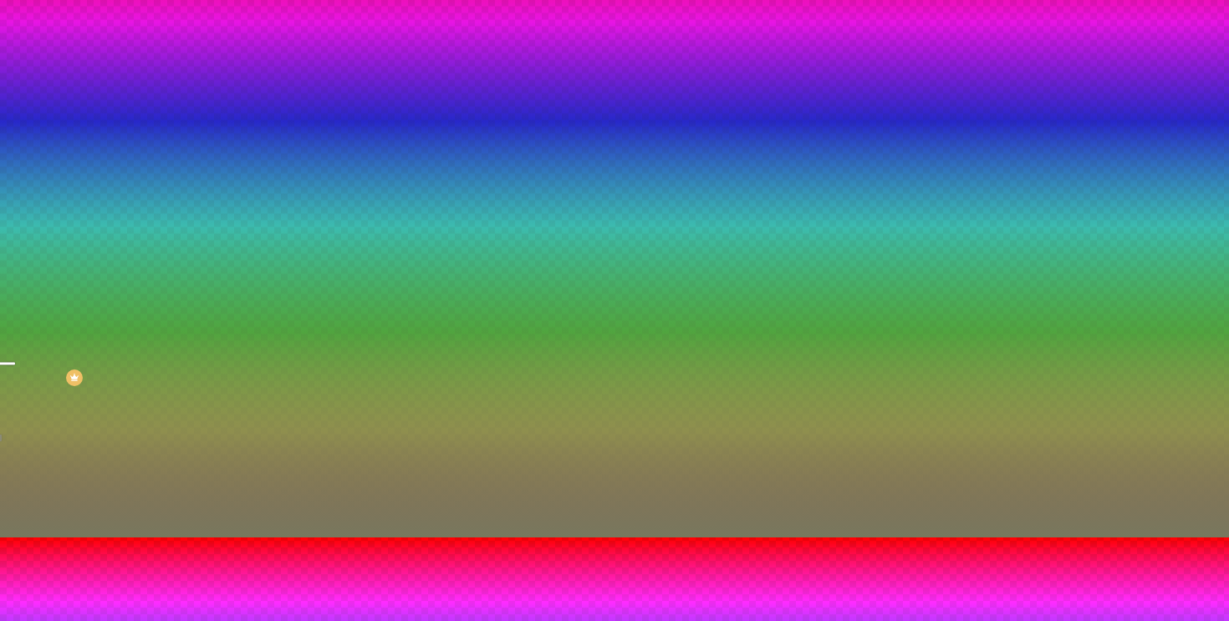
type input "120"
type input "115"
type input "105"
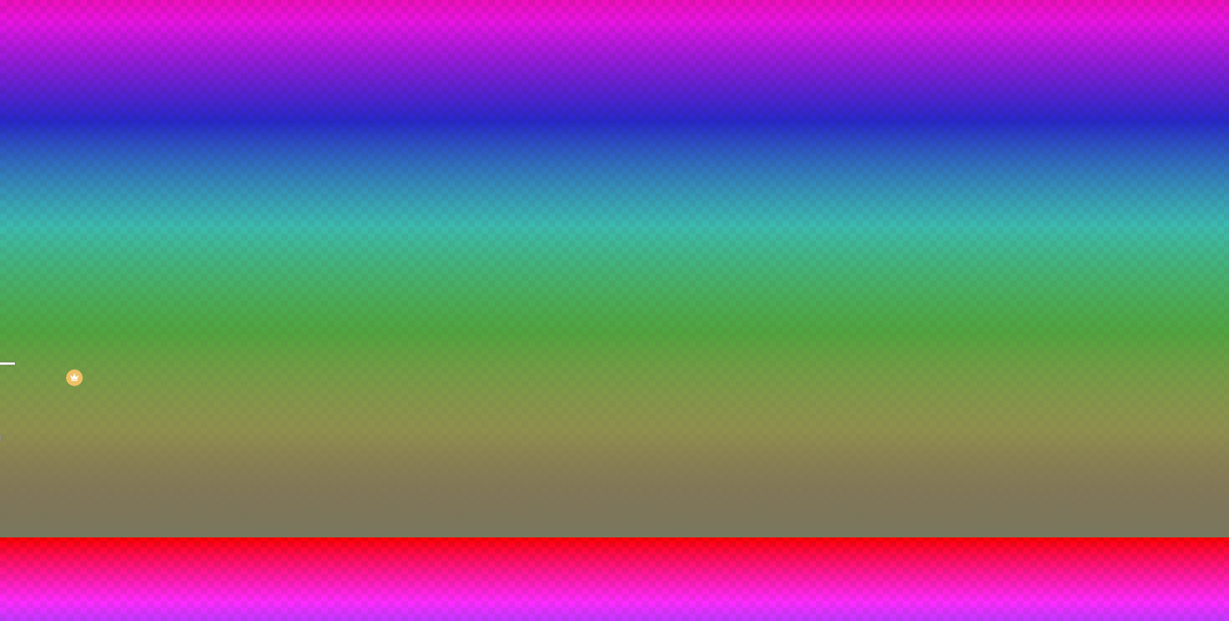
type input "100"
type input "110"
drag, startPoint x: 212, startPoint y: 563, endPoint x: 196, endPoint y: 553, distance: 18.1
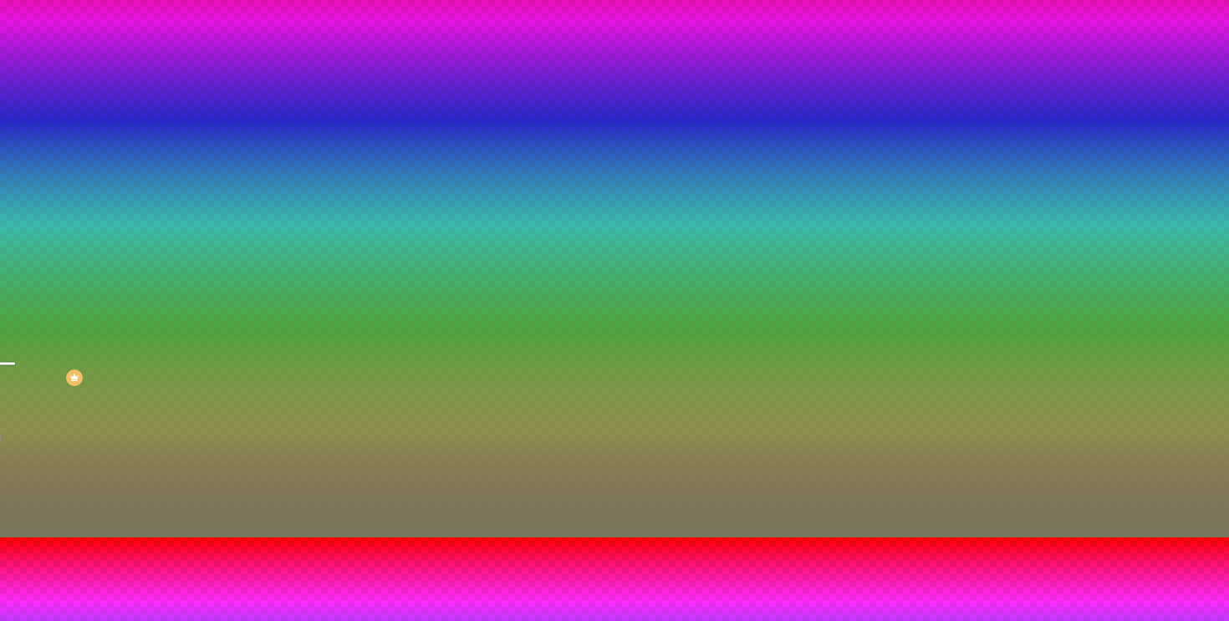
click at [99, 538] on div at bounding box center [614, 538] width 1229 height 0
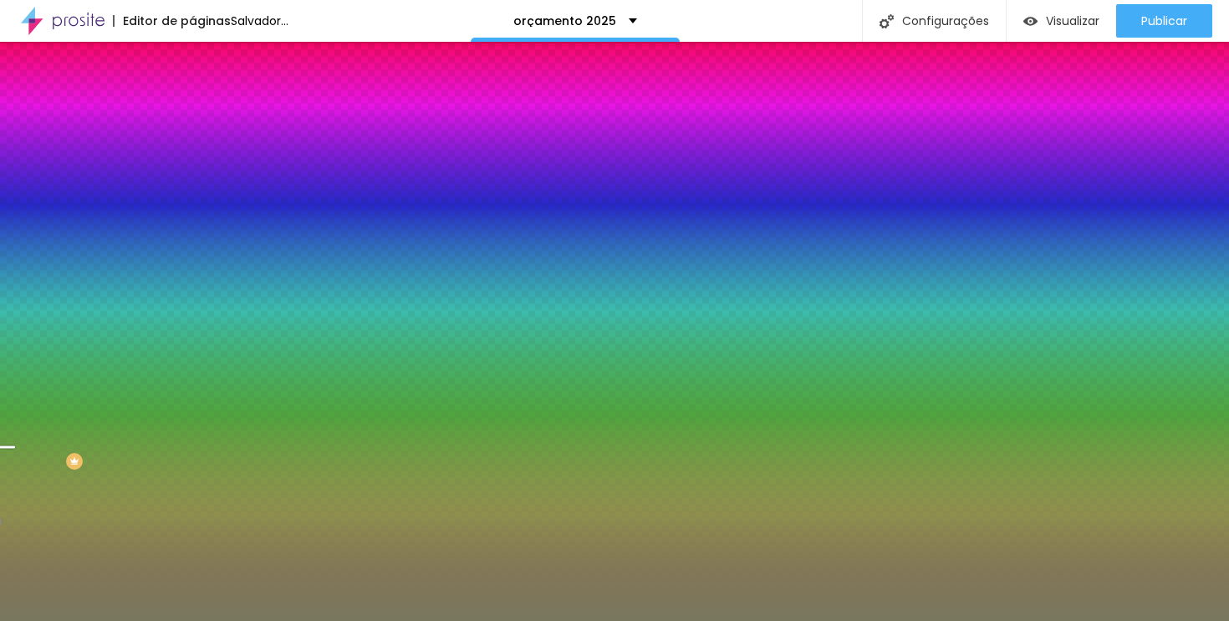
scroll to position [0, 0]
click at [192, 554] on div "Editar nulo Conteúdo Estilo Avançado Imagem de fundo Trocar imagem Efeito da Im…" at bounding box center [288, 331] width 192 height 579
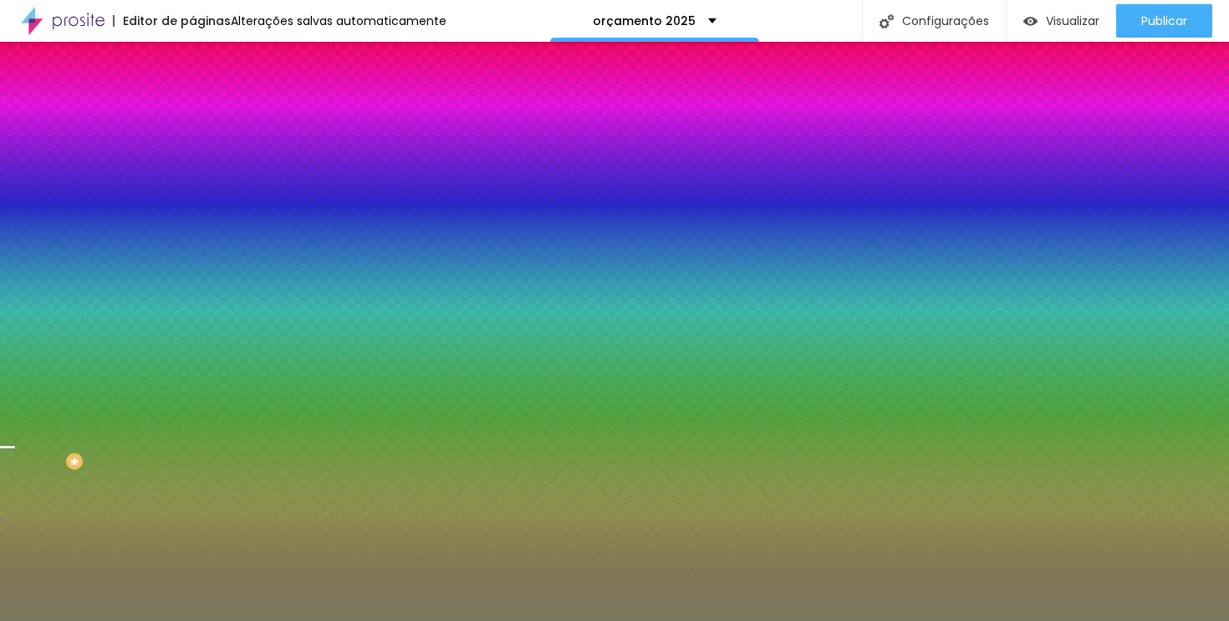
click at [192, 300] on button "button" at bounding box center [203, 292] width 23 height 18
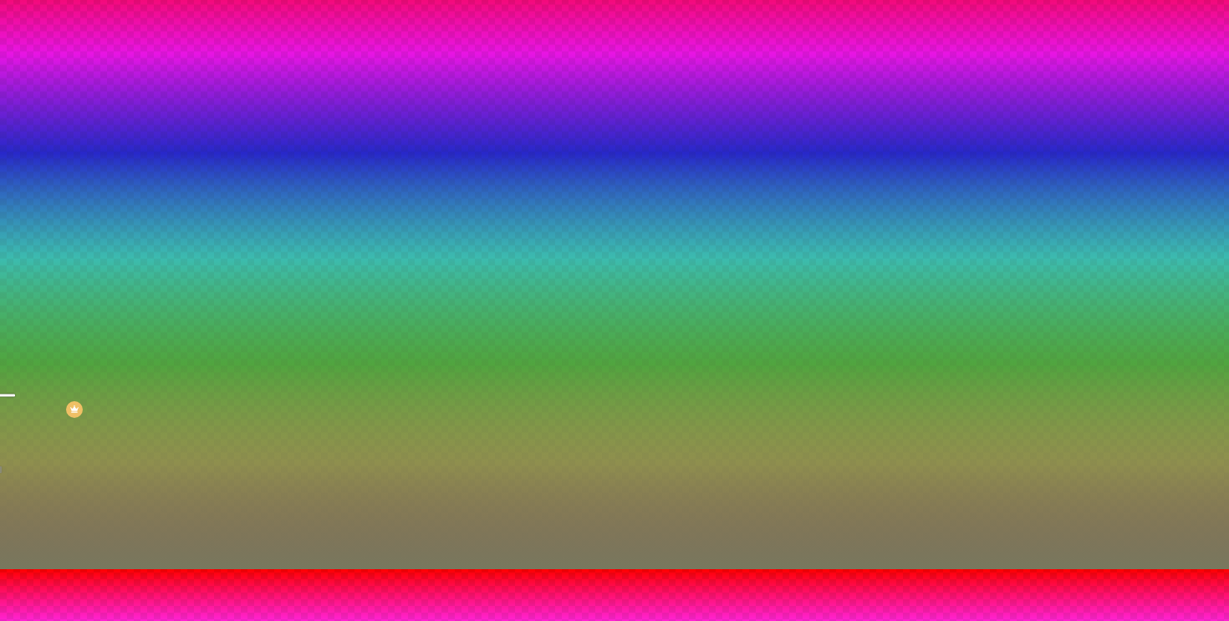
scroll to position [84, 0]
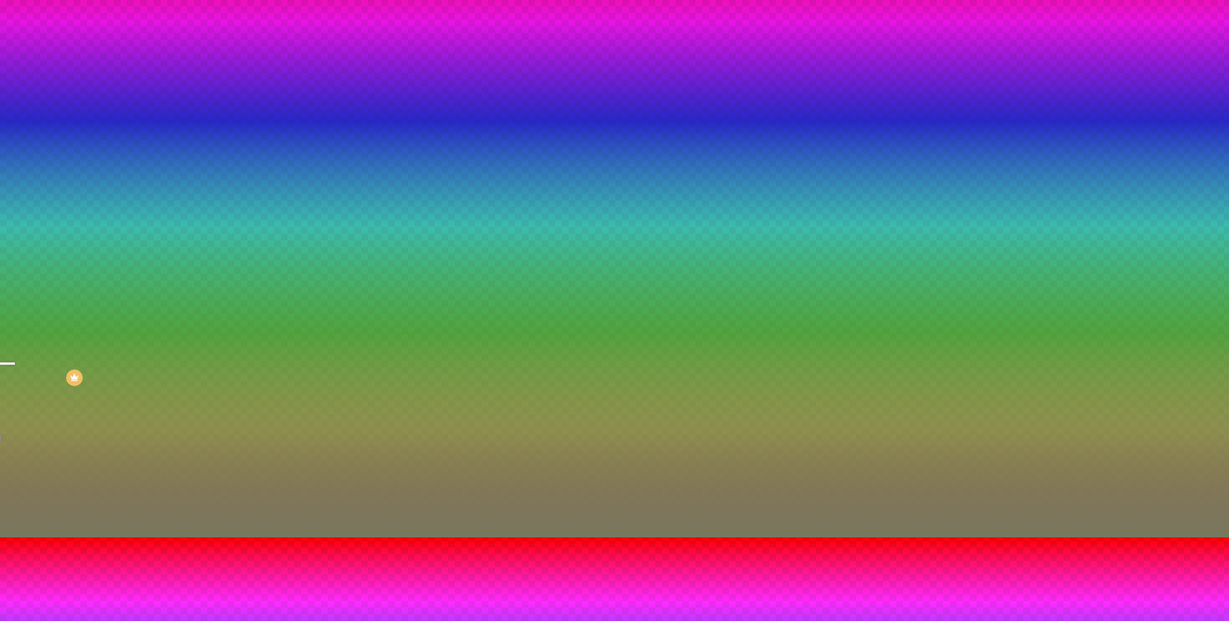
click at [43, 538] on div at bounding box center [614, 538] width 1229 height 0
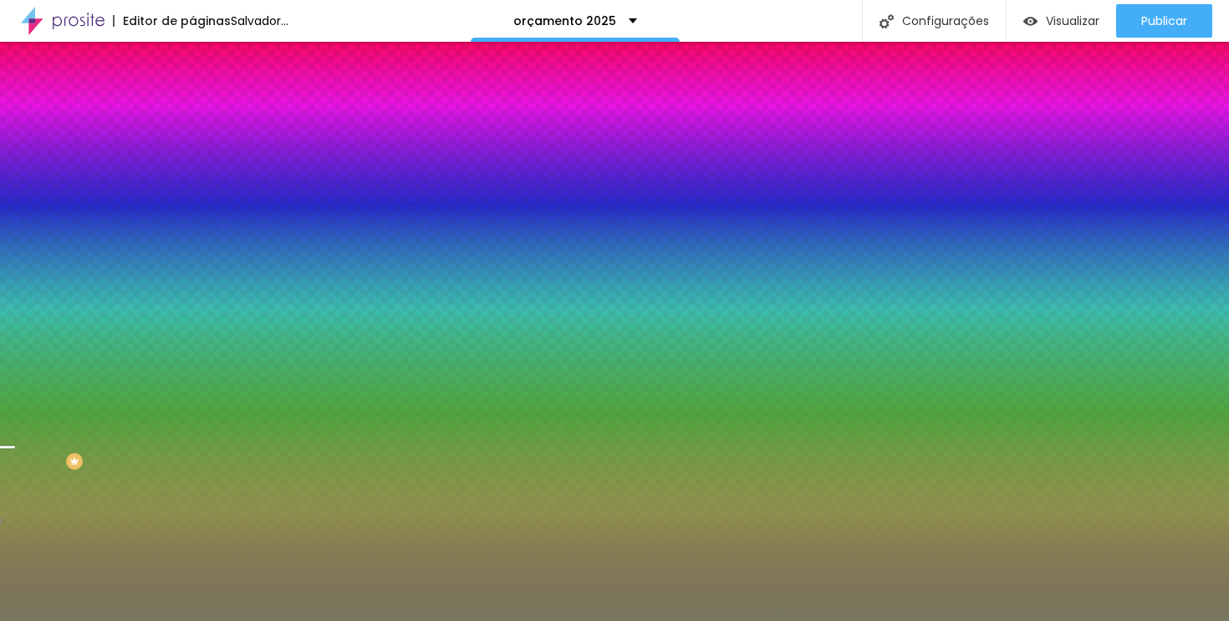
scroll to position [0, 0]
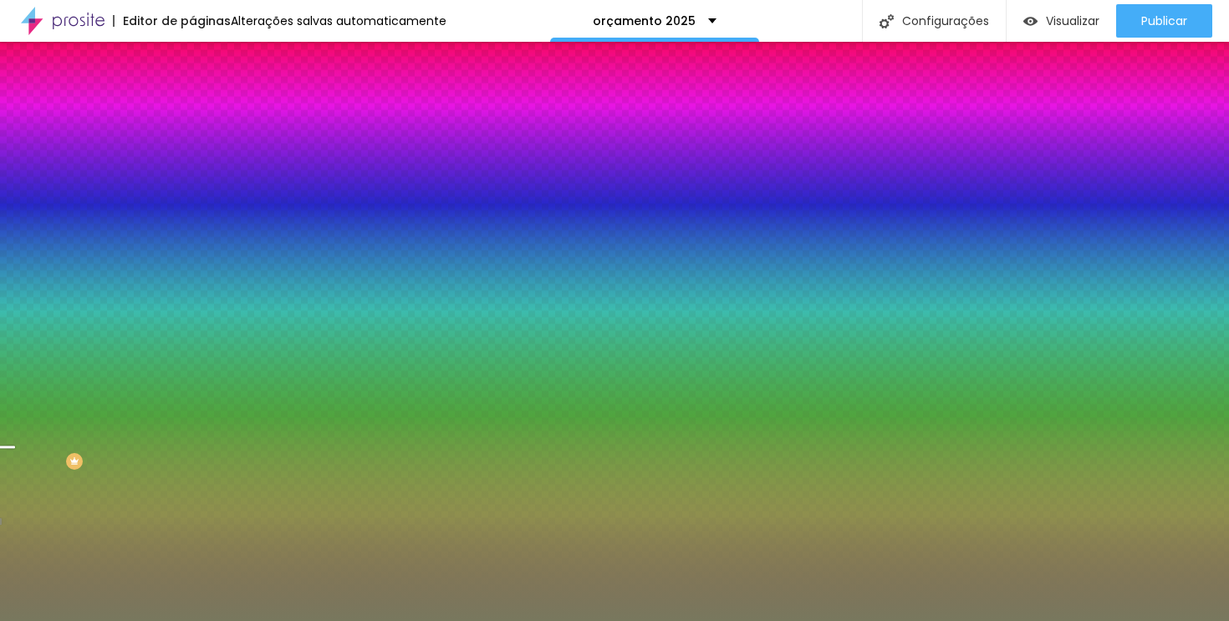
click at [192, 300] on button "button" at bounding box center [203, 292] width 23 height 18
click at [145, 620] on div at bounding box center [614, 621] width 1229 height 0
click at [199, 278] on icon "button" at bounding box center [205, 273] width 12 height 12
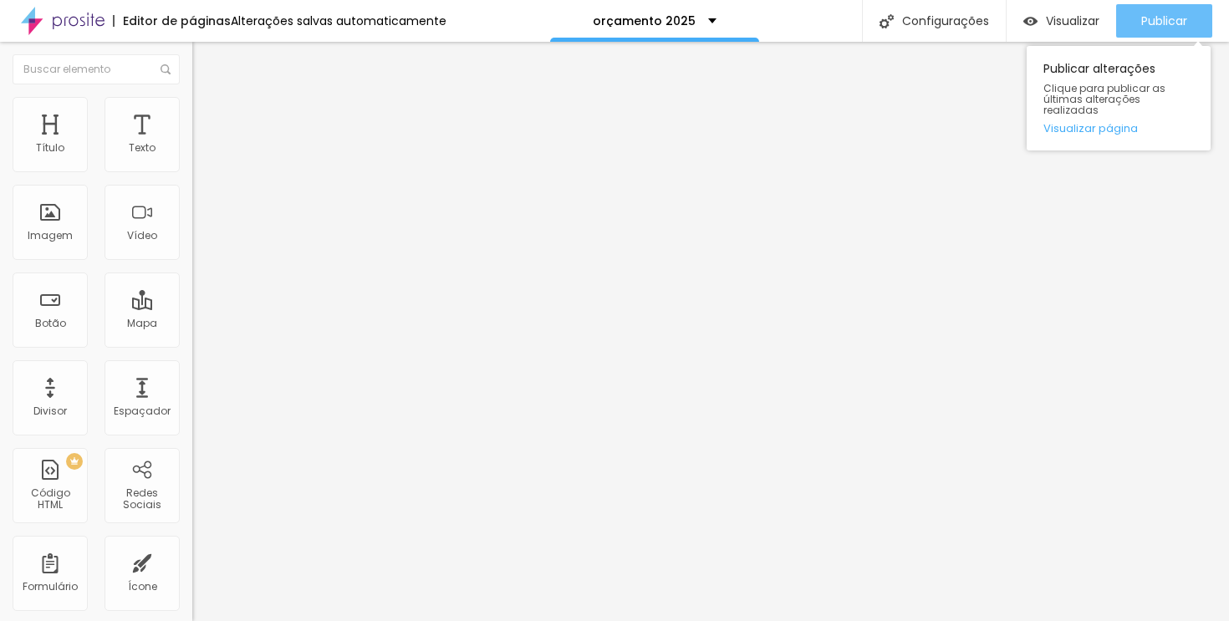
click at [1143, 21] on font "Publicar" at bounding box center [1164, 21] width 46 height 17
click at [1134, 22] on button "Publicar" at bounding box center [1164, 20] width 96 height 33
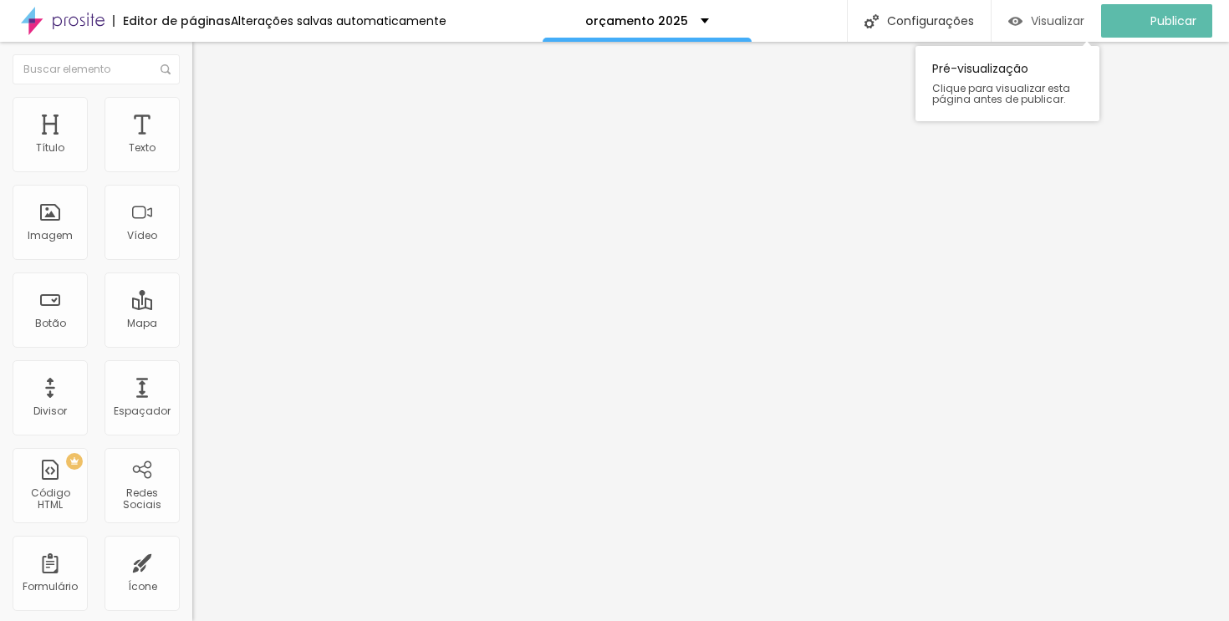
click at [1084, 21] on font "Visualizar" at bounding box center [1058, 21] width 54 height 17
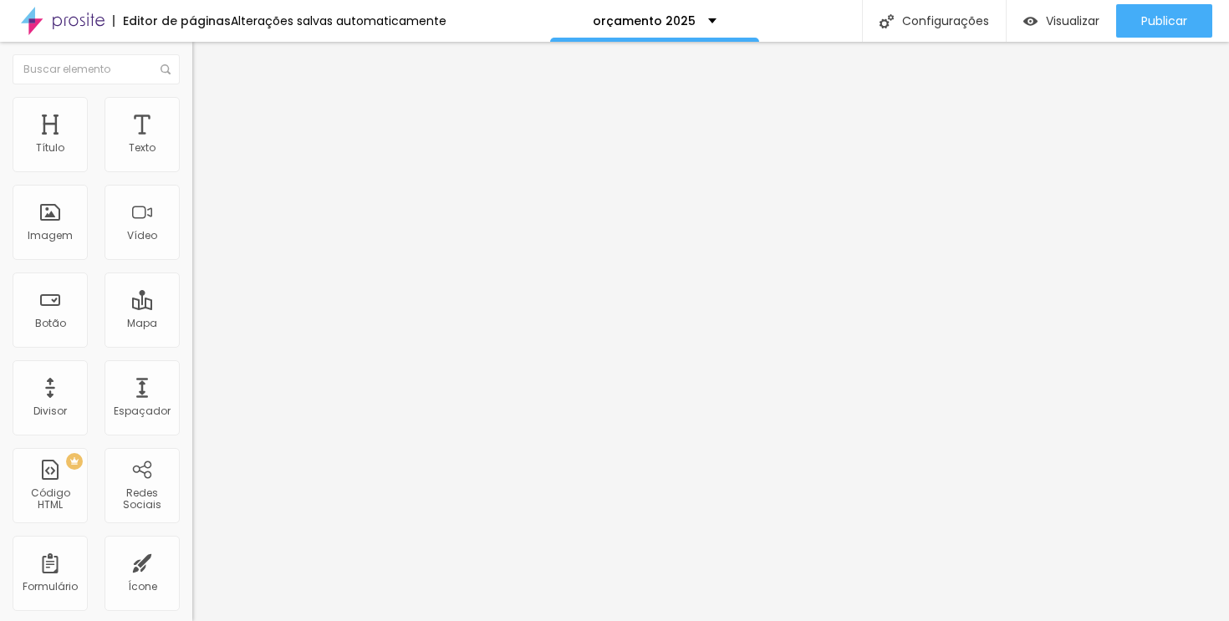
click at [192, 114] on img at bounding box center [199, 121] width 15 height 15
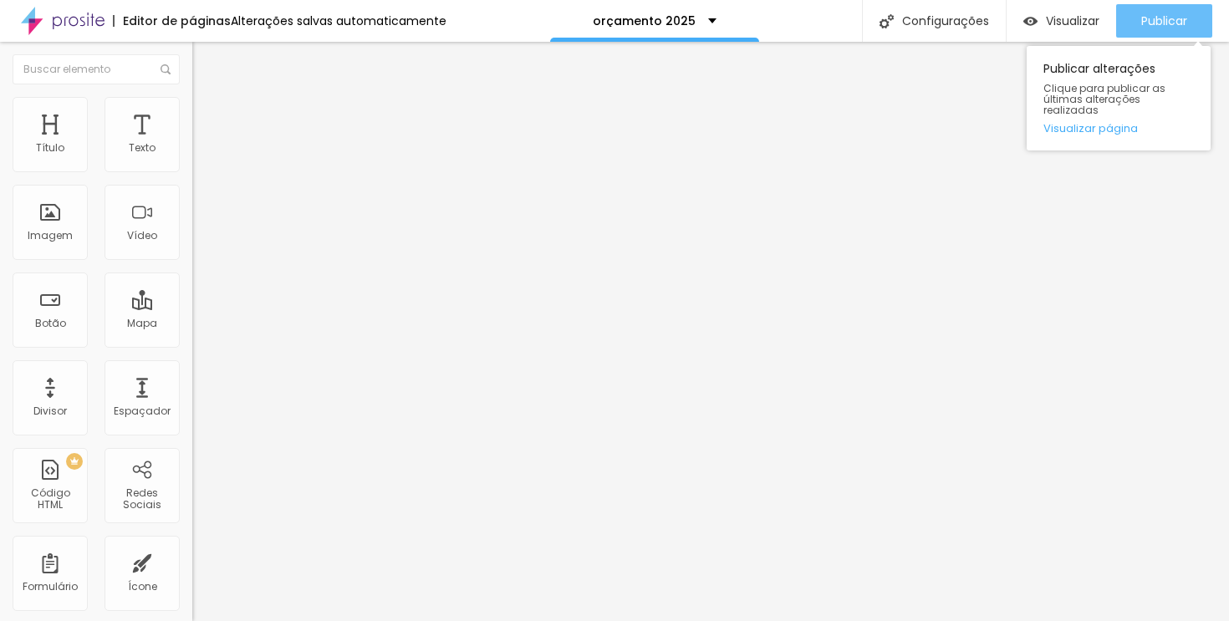
click at [1143, 8] on div "Publicar" at bounding box center [1164, 20] width 46 height 33
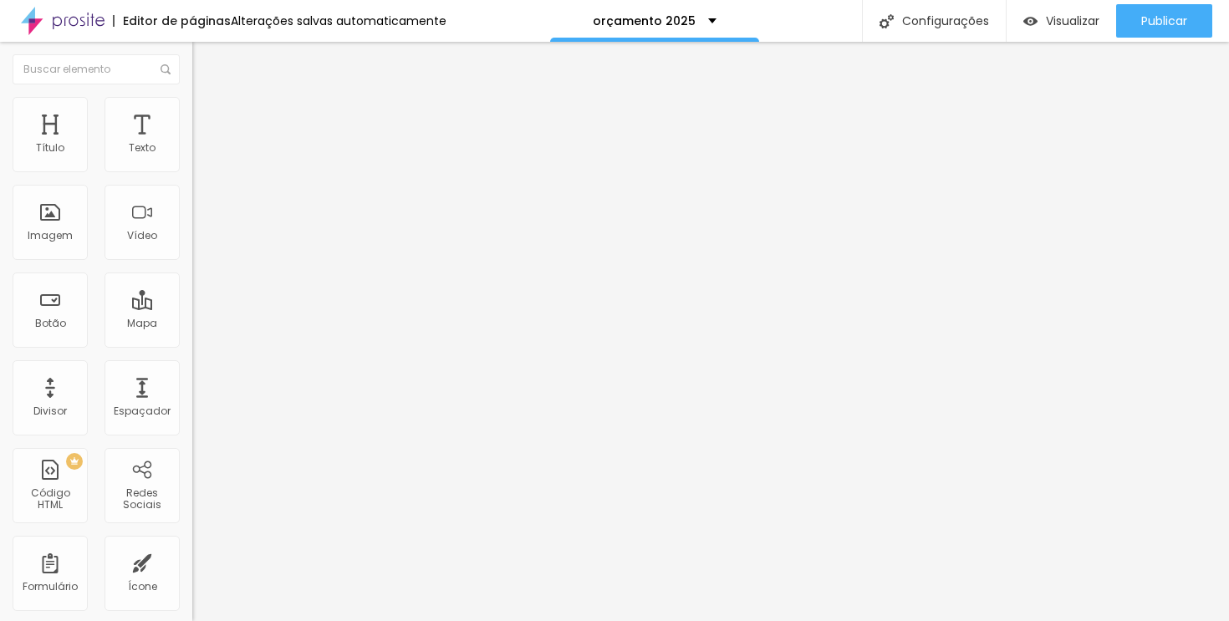
click at [207, 118] on font "Avançado" at bounding box center [234, 125] width 55 height 14
click at [192, 482] on div at bounding box center [288, 482] width 192 height 0
click at [207, 118] on font "Avançado" at bounding box center [234, 125] width 55 height 14
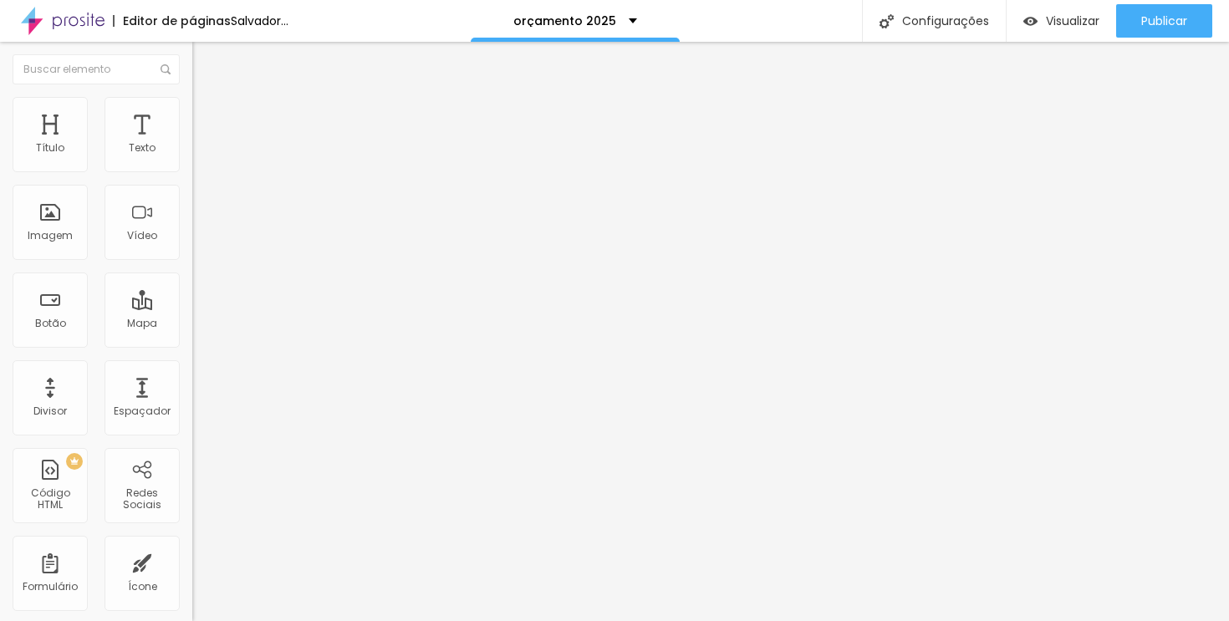
click at [192, 482] on div at bounding box center [288, 482] width 192 height 0
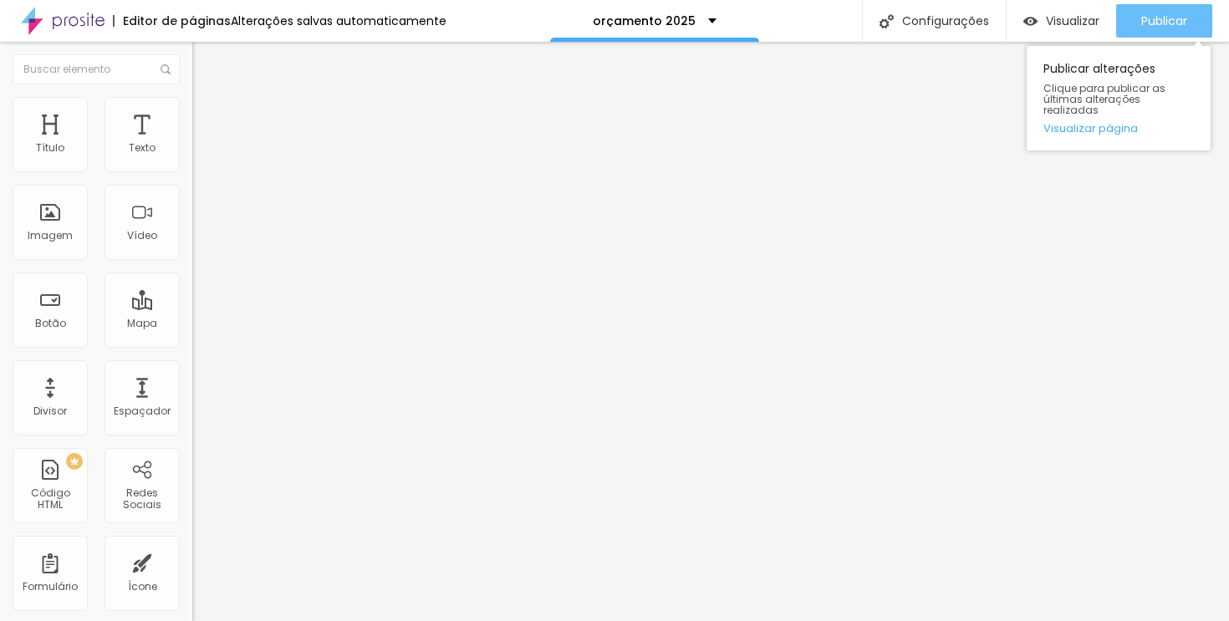
click at [1120, 23] on button "Publicar" at bounding box center [1164, 20] width 96 height 33
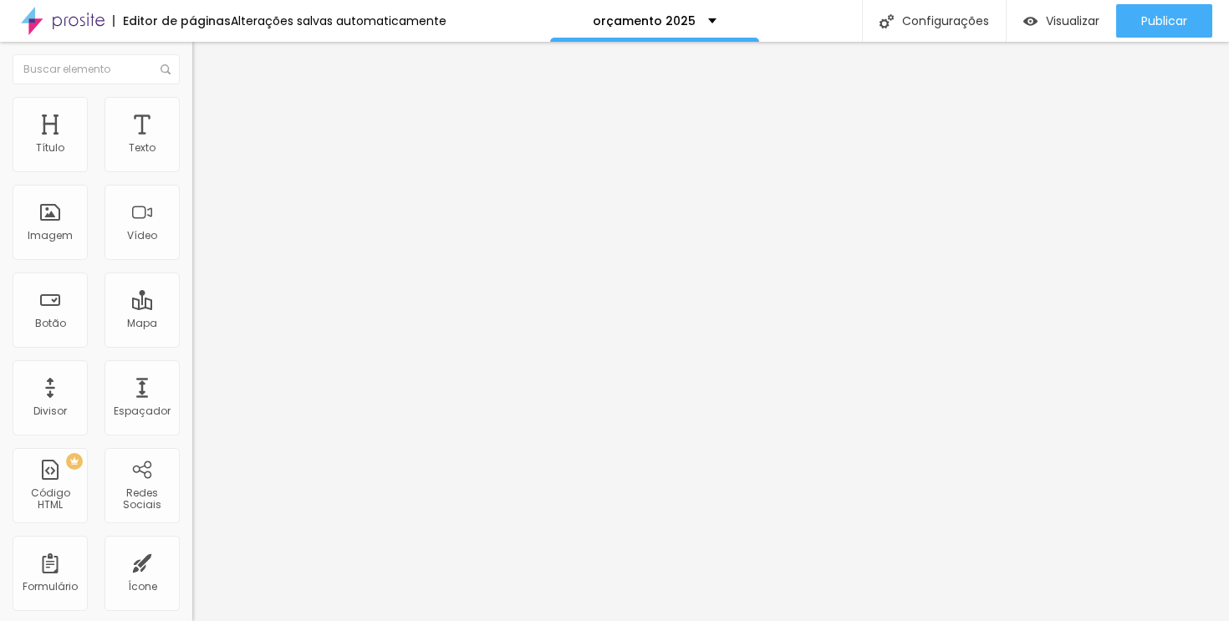
click at [207, 118] on font "Avançado" at bounding box center [234, 125] width 55 height 14
click at [192, 482] on div at bounding box center [288, 482] width 192 height 0
click at [192, 114] on img at bounding box center [199, 121] width 15 height 15
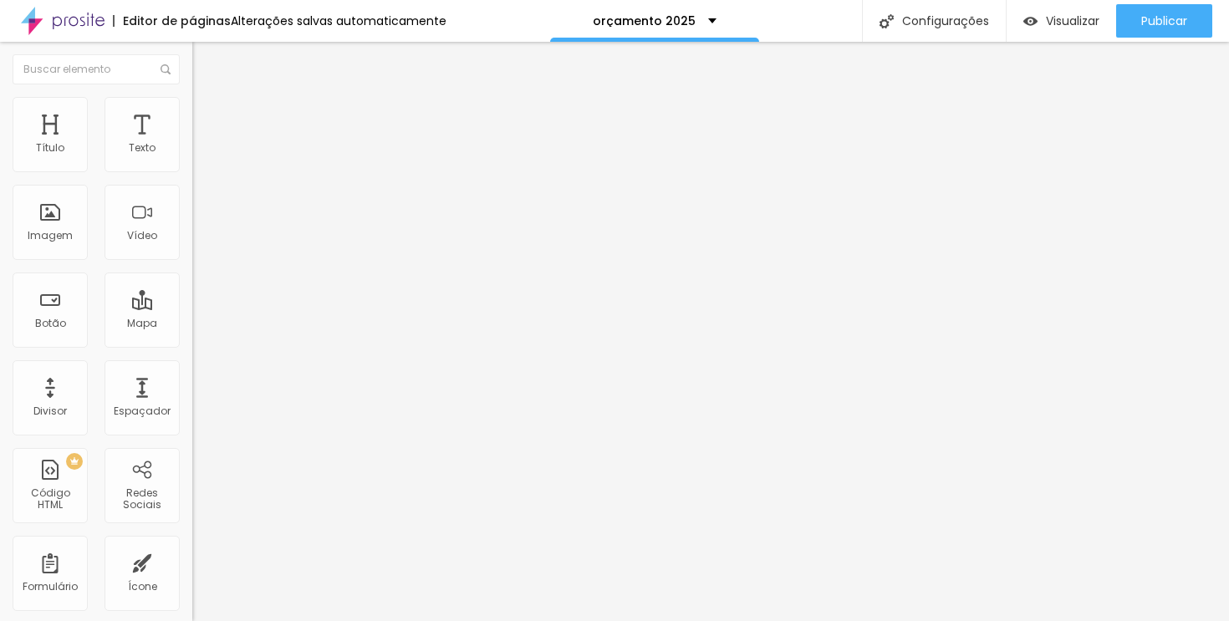
click at [192, 97] on li "Estilo" at bounding box center [288, 105] width 192 height 17
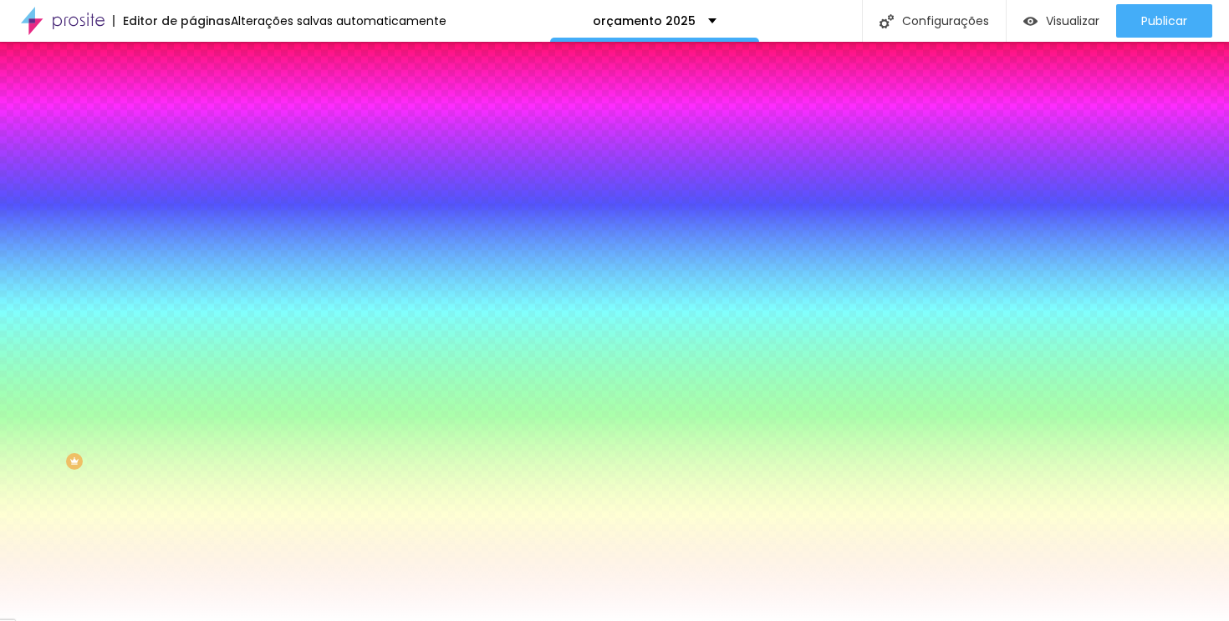
click at [192, 97] on li "Conteúdo" at bounding box center [288, 88] width 192 height 17
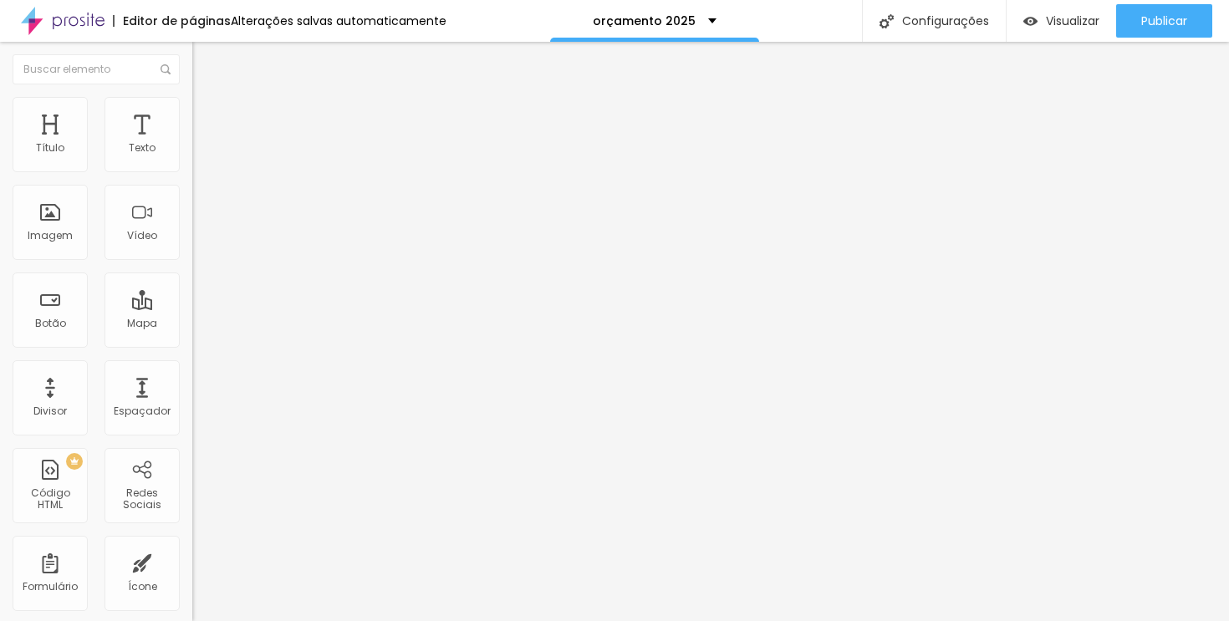
click at [207, 119] on font "Avançado" at bounding box center [234, 125] width 55 height 14
click at [192, 105] on ul "Conteúdo Estilo Avançado" at bounding box center [288, 105] width 192 height 50
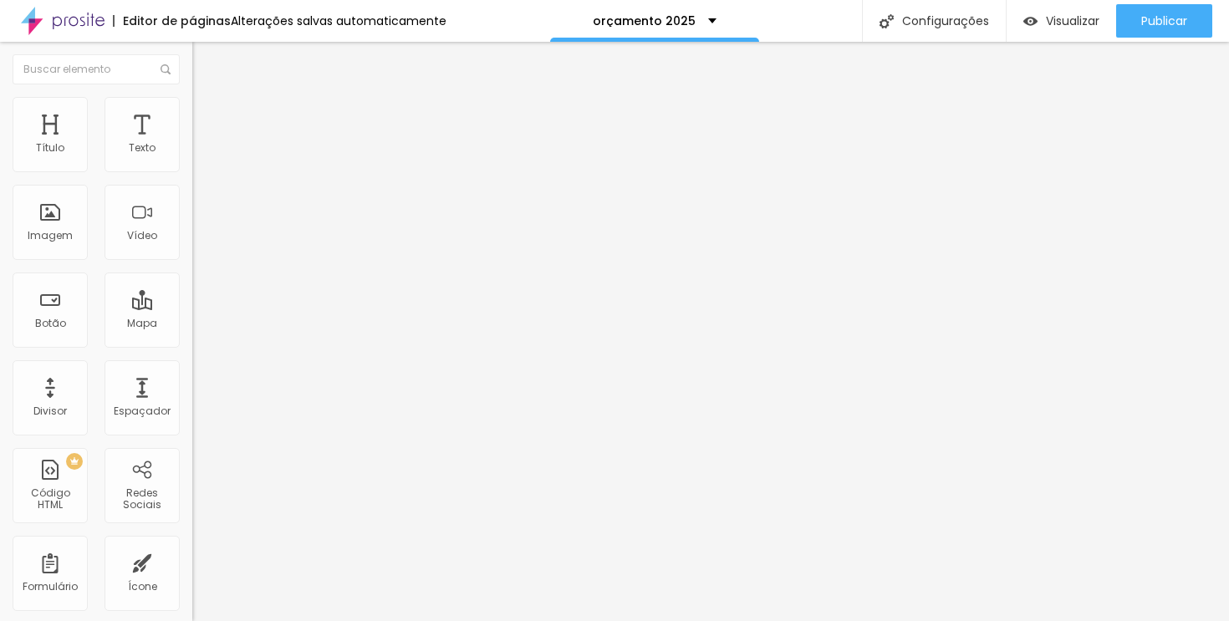
click at [192, 114] on img at bounding box center [199, 121] width 15 height 15
click at [192, 105] on ul "Conteúdo Estilo Avançado" at bounding box center [288, 105] width 192 height 50
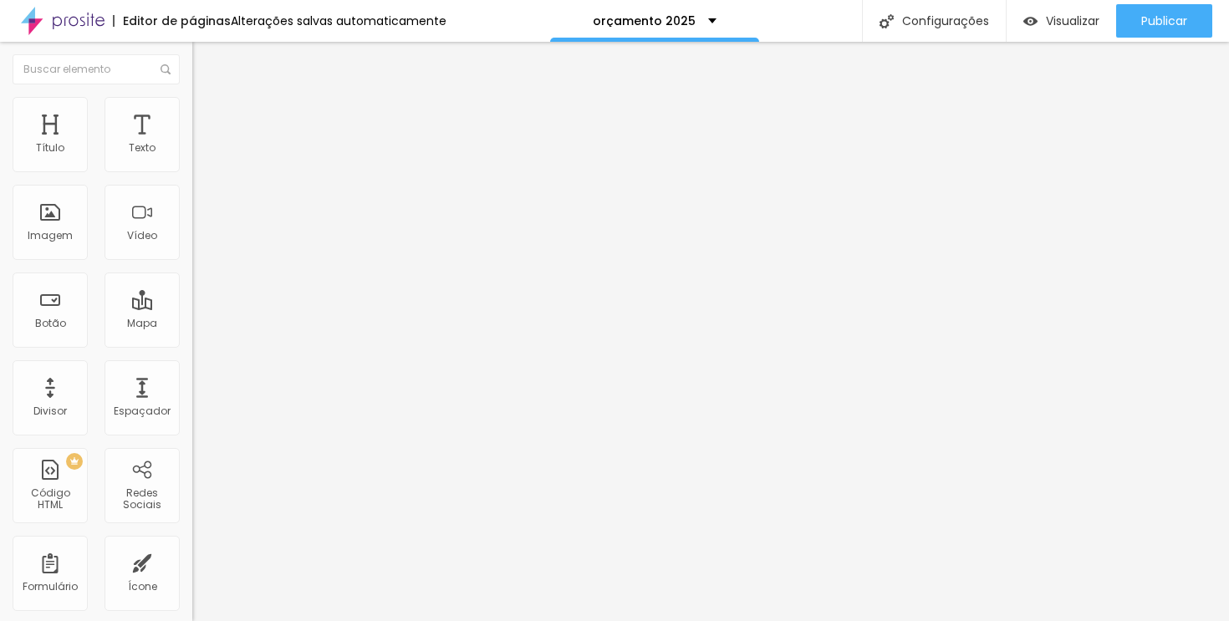
click at [192, 114] on li "Avançado" at bounding box center [288, 122] width 192 height 17
click at [192, 114] on img at bounding box center [199, 121] width 15 height 15
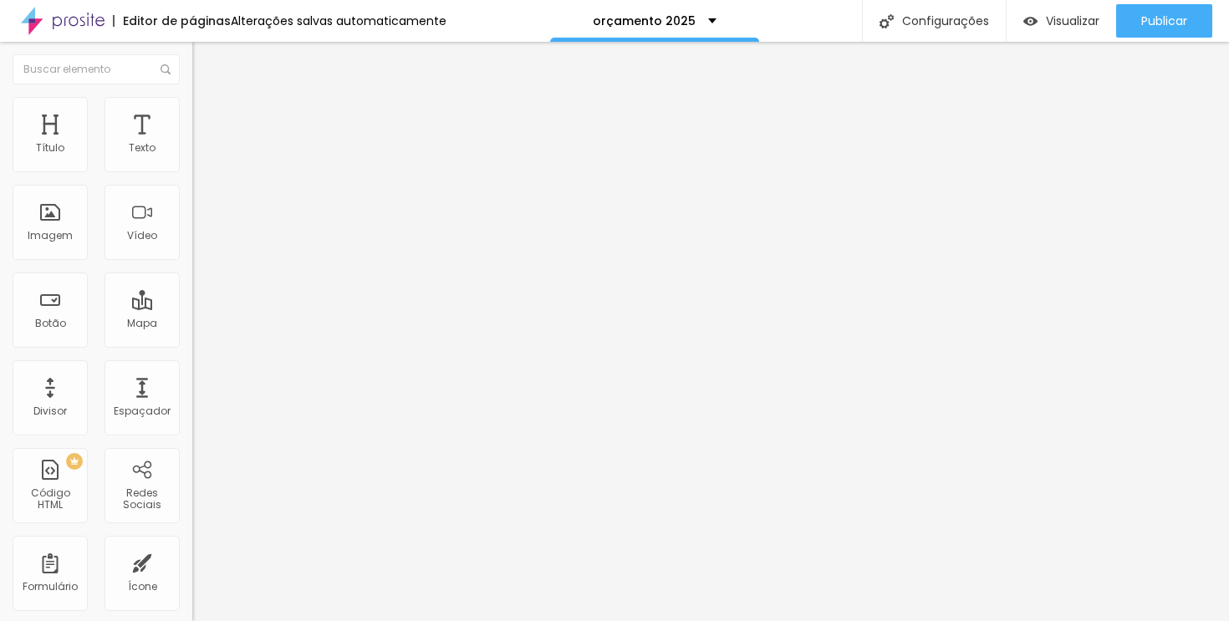
click at [192, 69] on button "Editar nulo" at bounding box center [288, 61] width 192 height 38
click at [54, 396] on div "Divisor" at bounding box center [50, 397] width 75 height 75
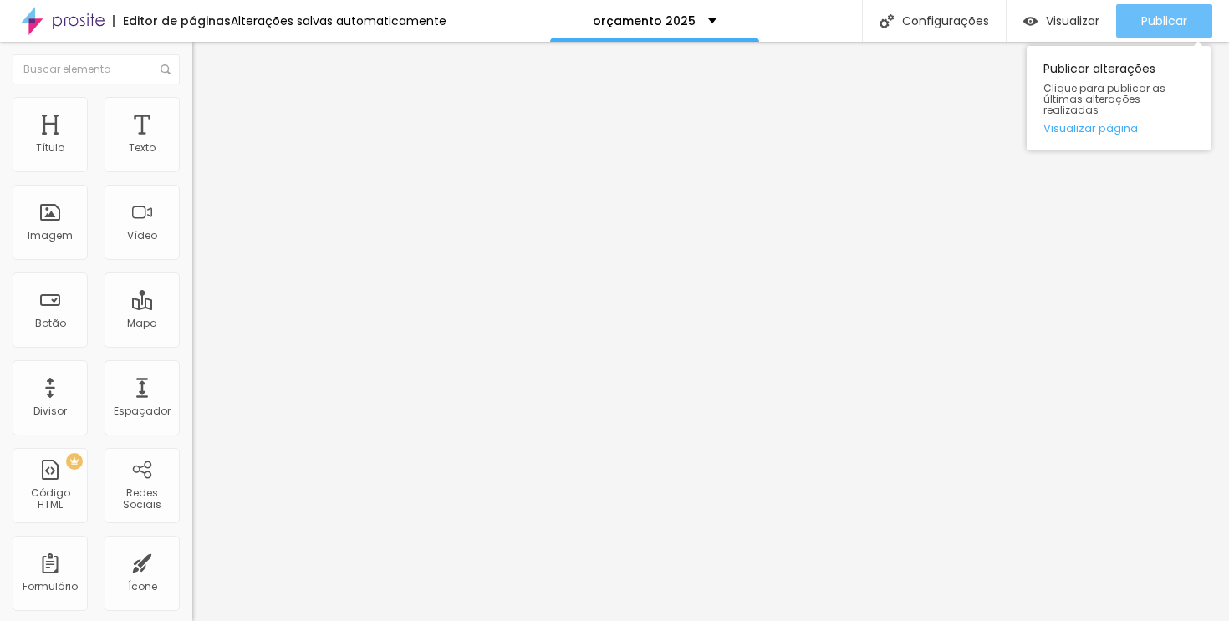
click at [1133, 23] on button "Publicar" at bounding box center [1164, 20] width 96 height 33
click at [1137, 23] on button "Publicar" at bounding box center [1164, 20] width 96 height 33
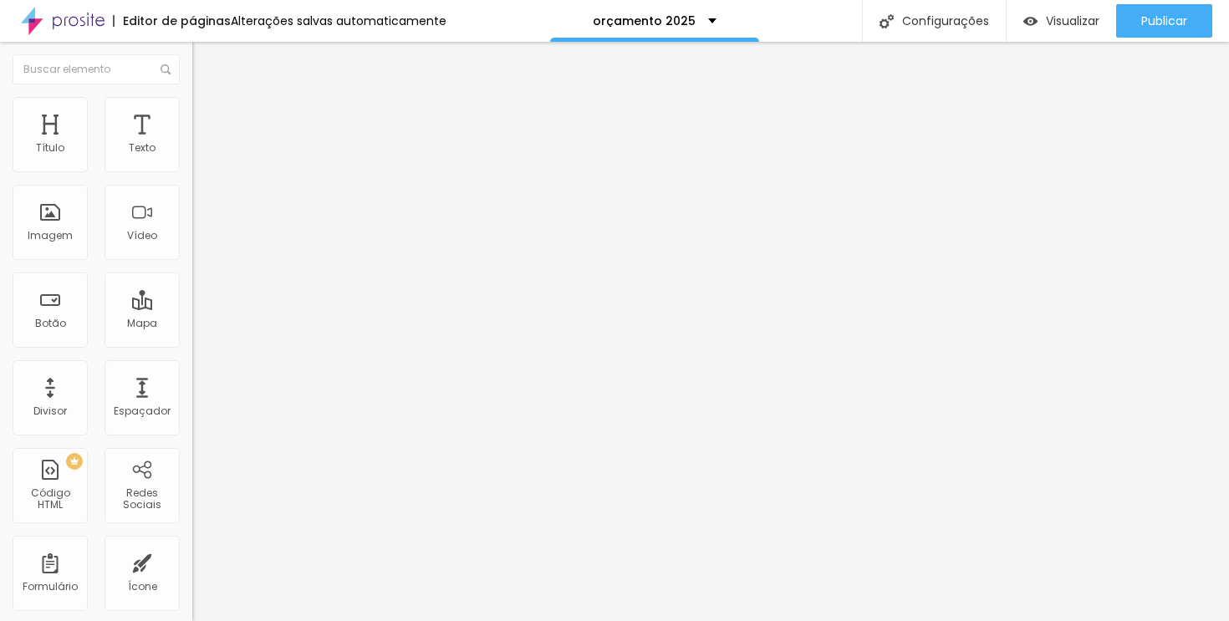
click at [192, 114] on li "Avançado" at bounding box center [288, 122] width 192 height 17
click at [192, 482] on div at bounding box center [288, 482] width 192 height 0
click at [192, 114] on li "Avançado" at bounding box center [288, 122] width 192 height 17
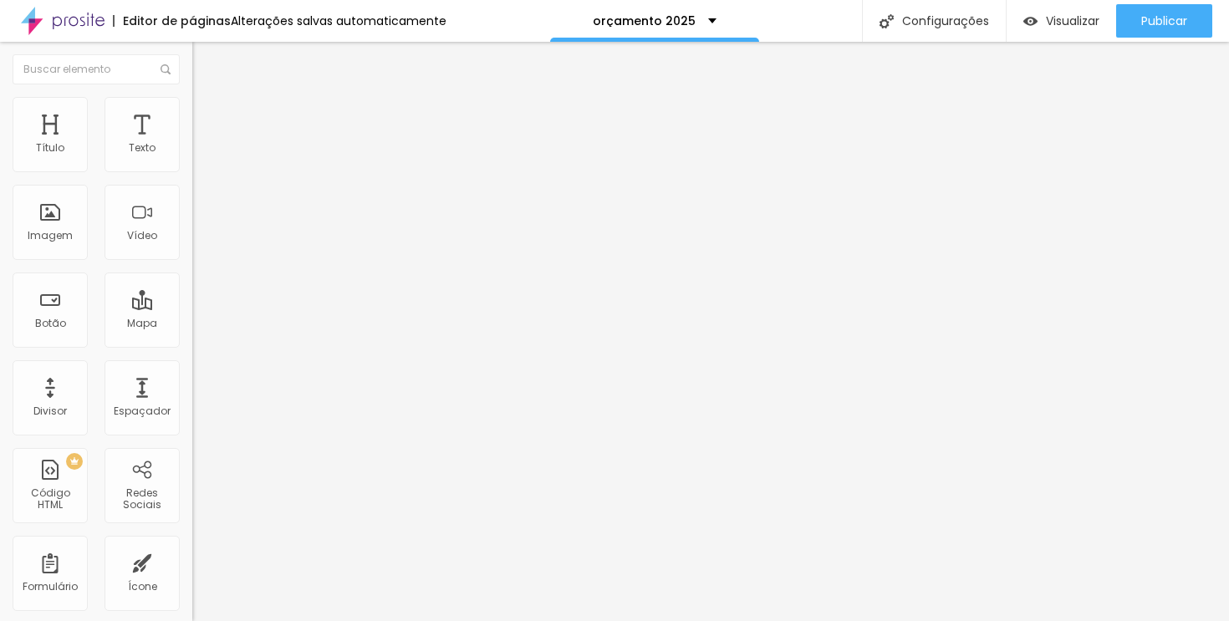
click at [192, 482] on div at bounding box center [288, 482] width 192 height 0
click at [207, 118] on font "Avançado" at bounding box center [234, 125] width 55 height 14
click at [192, 482] on div at bounding box center [288, 482] width 192 height 0
click at [192, 114] on img at bounding box center [199, 121] width 15 height 15
click at [192, 482] on div at bounding box center [288, 482] width 192 height 0
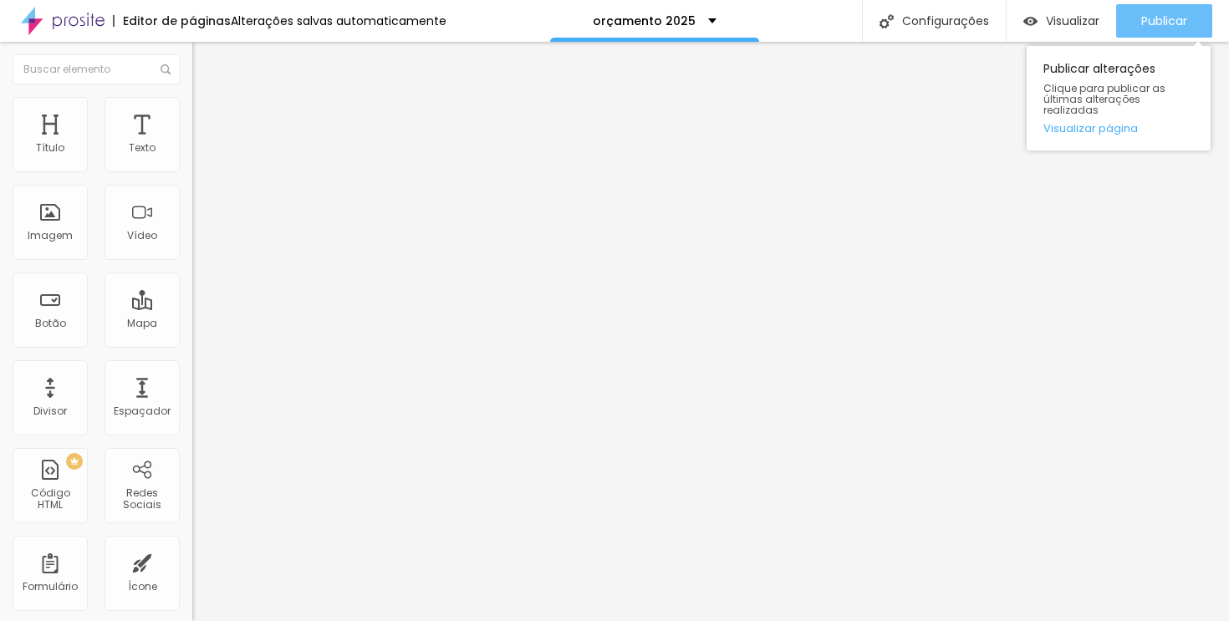
click at [1145, 18] on font "Publicar" at bounding box center [1164, 21] width 46 height 17
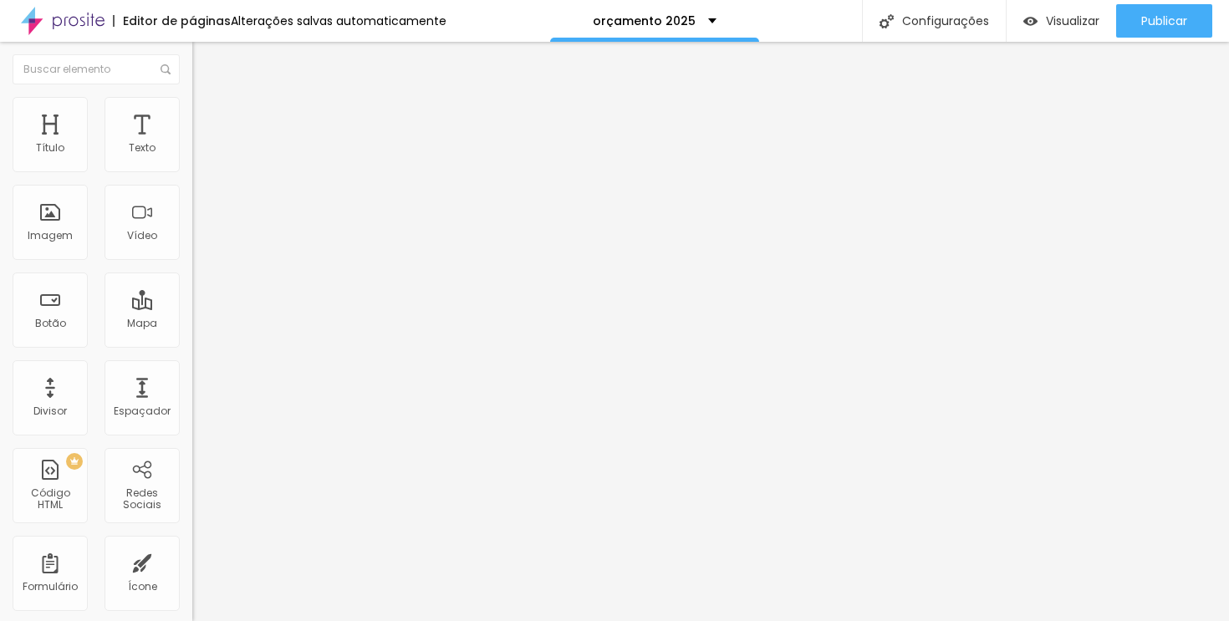
click at [192, 114] on li "Avançado" at bounding box center [288, 122] width 192 height 17
click at [207, 118] on font "Avançado" at bounding box center [234, 125] width 55 height 14
click at [192, 114] on li "Avançado" at bounding box center [288, 122] width 192 height 17
click at [207, 118] on font "Avançado" at bounding box center [234, 125] width 55 height 14
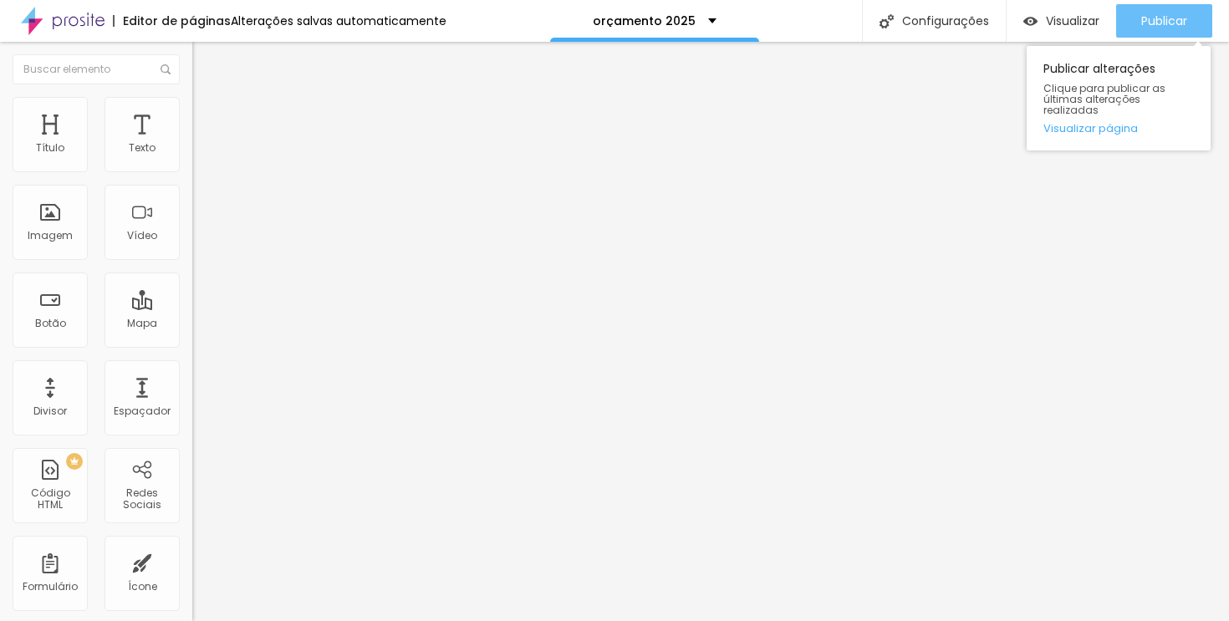
click at [1120, 14] on button "Publicar" at bounding box center [1164, 20] width 96 height 33
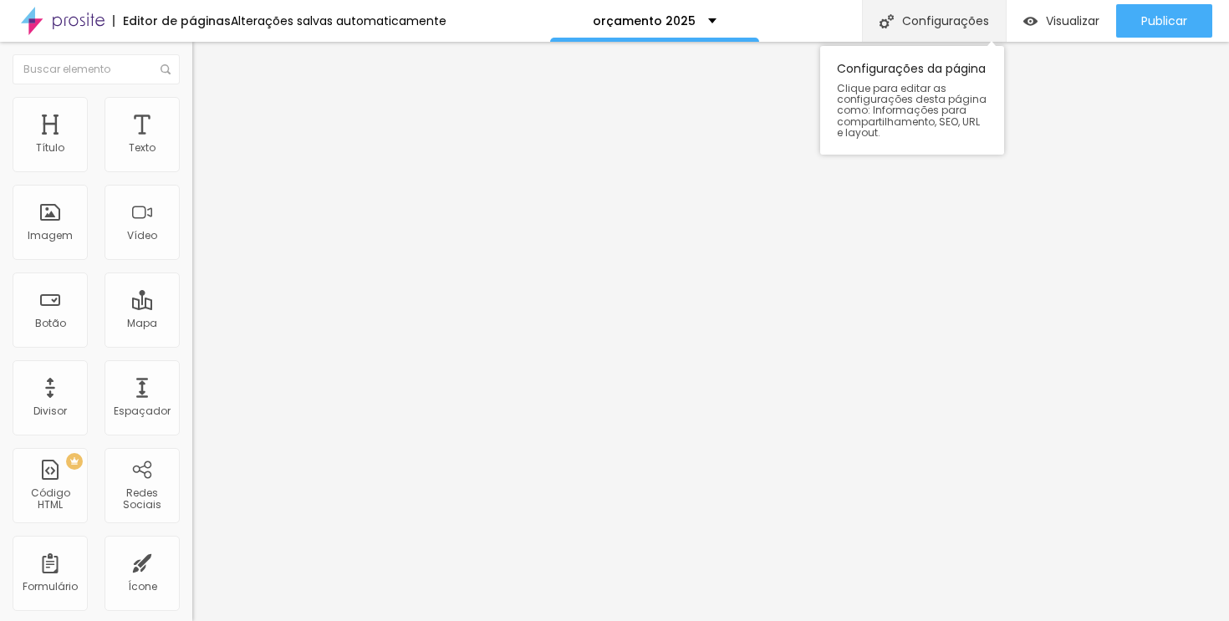
click at [960, 13] on font "Configurações" at bounding box center [945, 21] width 87 height 17
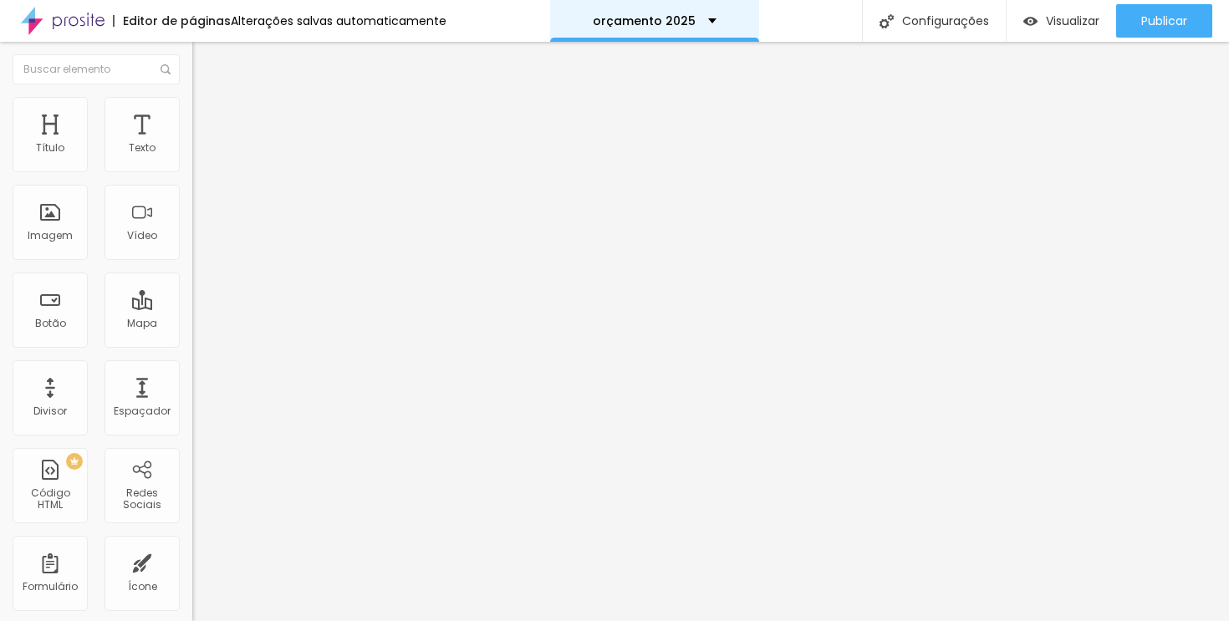
click at [689, 19] on div "orçamento 2025" at bounding box center [655, 21] width 124 height 12
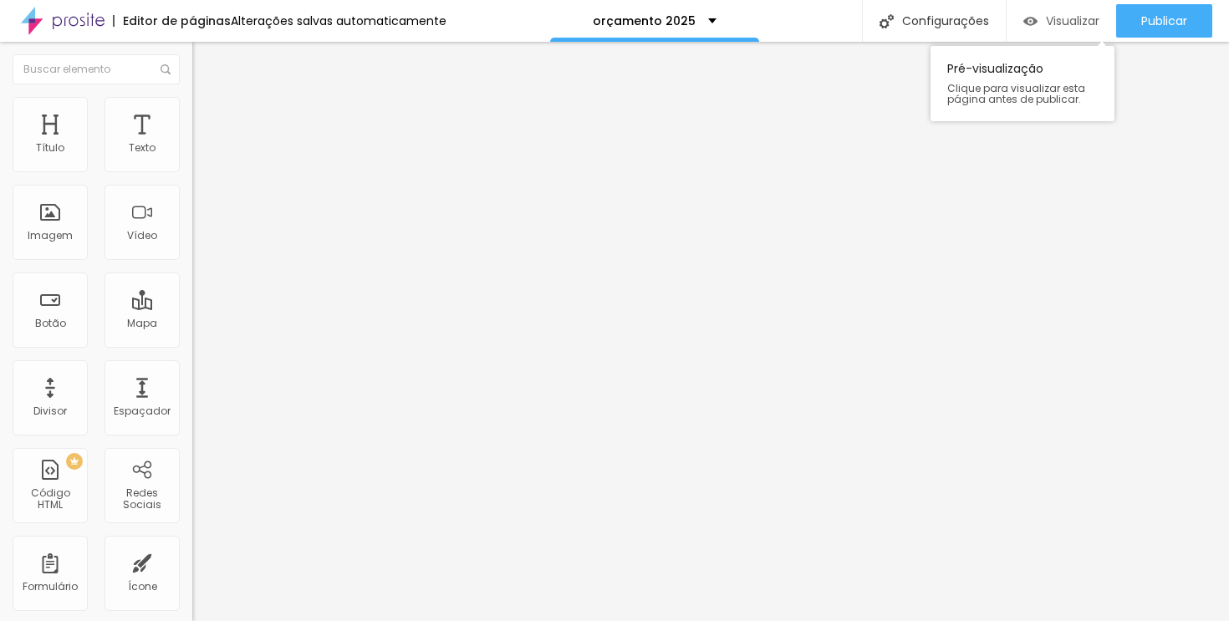
click at [1094, 20] on font "Visualizar" at bounding box center [1073, 21] width 54 height 17
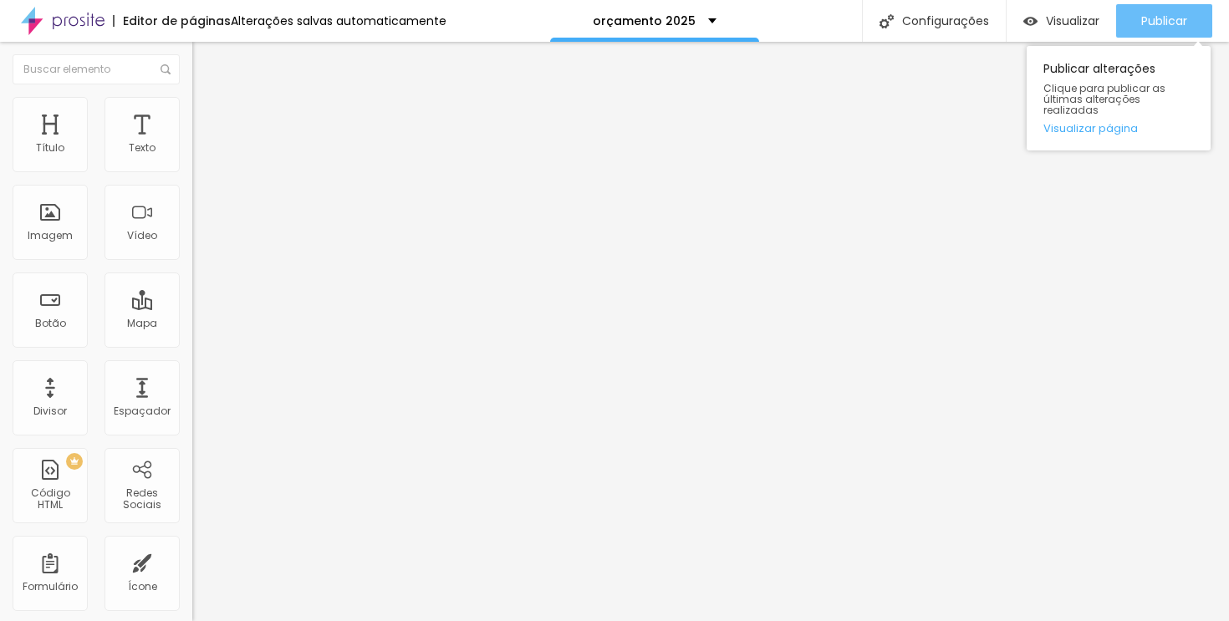
click at [1160, 28] on font "Publicar" at bounding box center [1164, 21] width 46 height 17
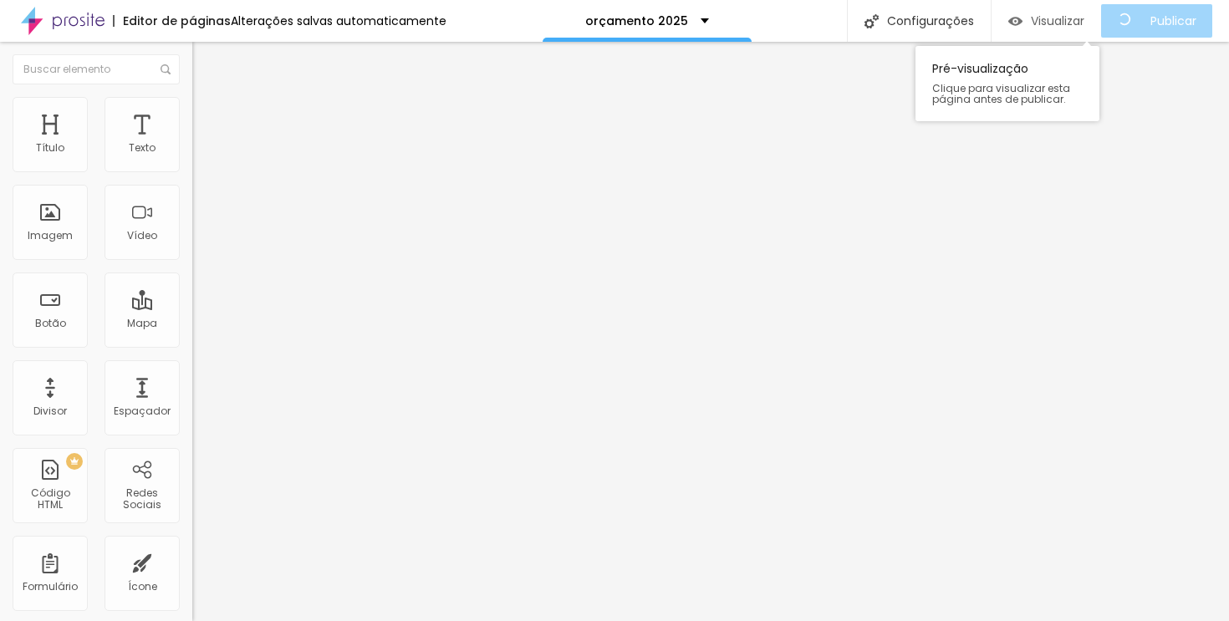
click at [1077, 25] on font "Visualizar" at bounding box center [1058, 21] width 54 height 17
